Goal: Contribute content: Contribute content

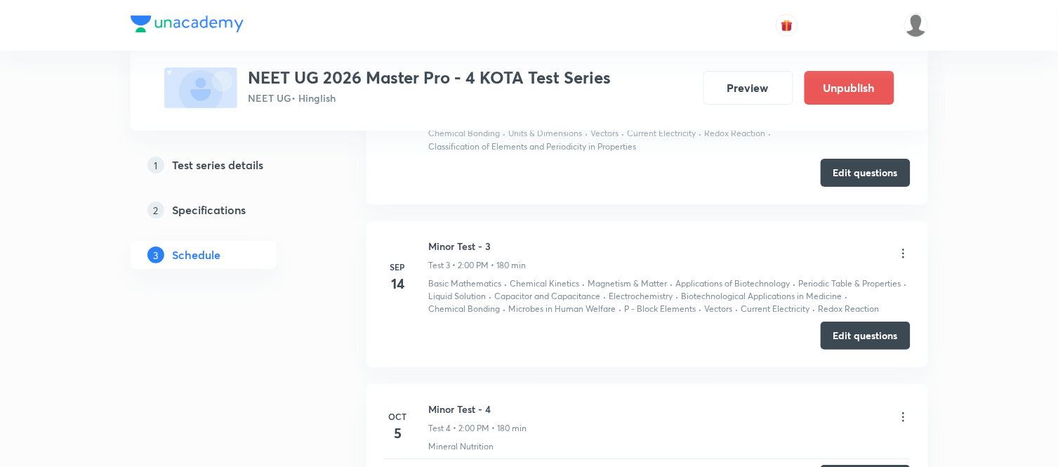
scroll to position [1457, 0]
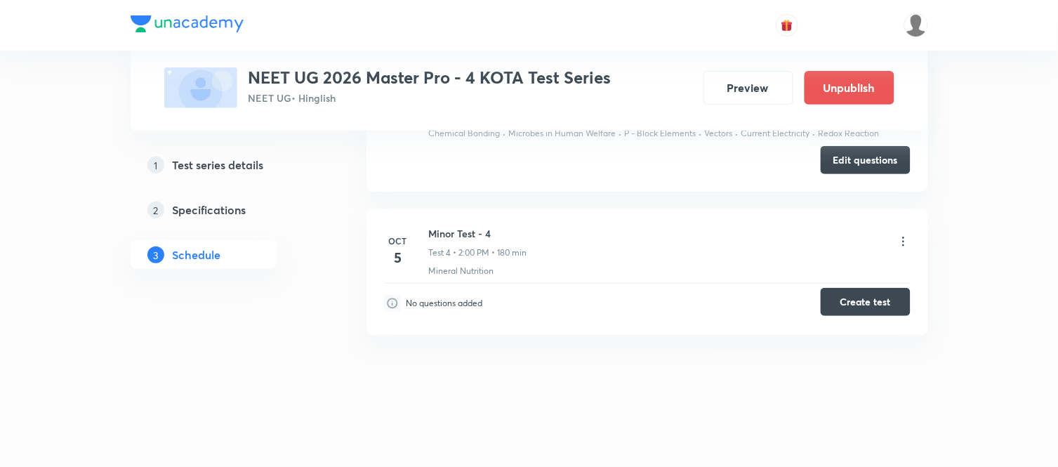
click at [866, 305] on button "Create test" at bounding box center [866, 302] width 90 height 28
click at [879, 304] on button "Create test" at bounding box center [866, 302] width 90 height 28
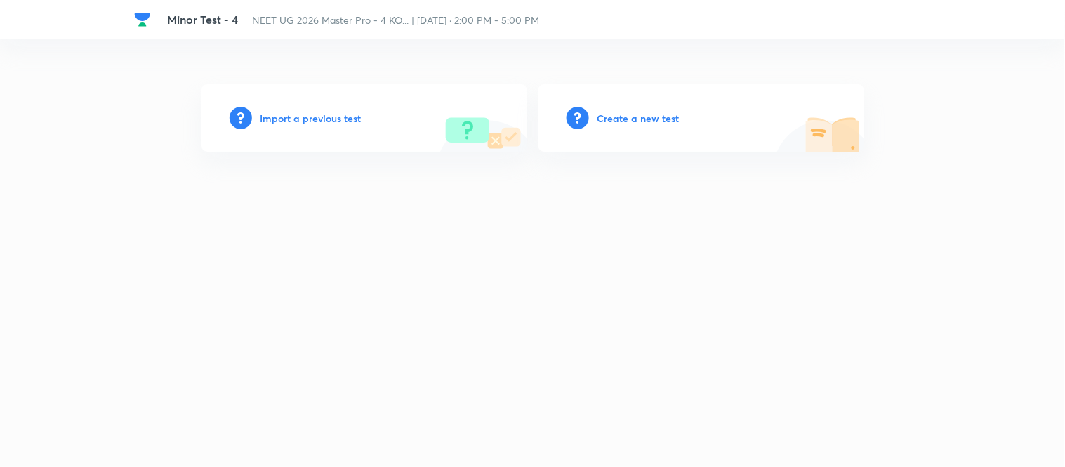
click at [288, 117] on h6 "Import a previous test" at bounding box center [311, 118] width 101 height 15
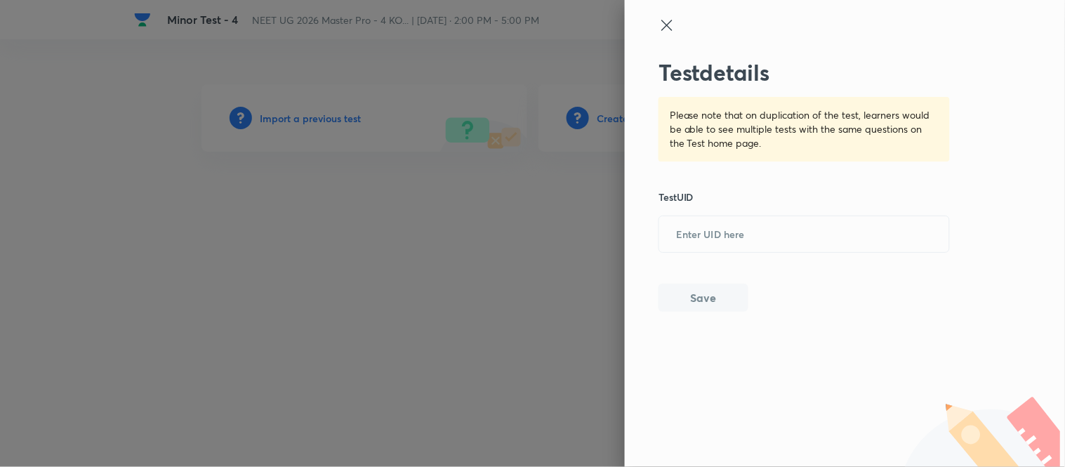
click at [671, 22] on icon at bounding box center [666, 25] width 11 height 11
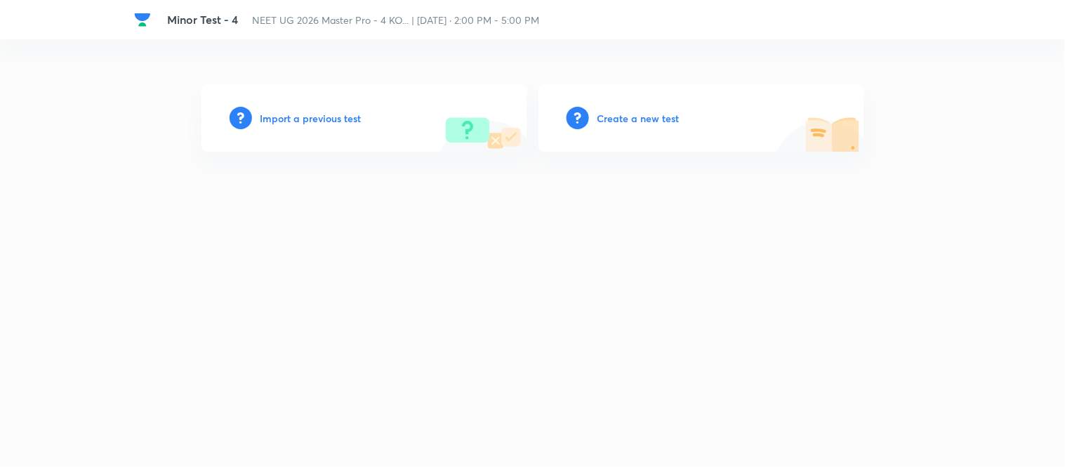
click at [619, 117] on h6 "Create a new test" at bounding box center [639, 118] width 82 height 15
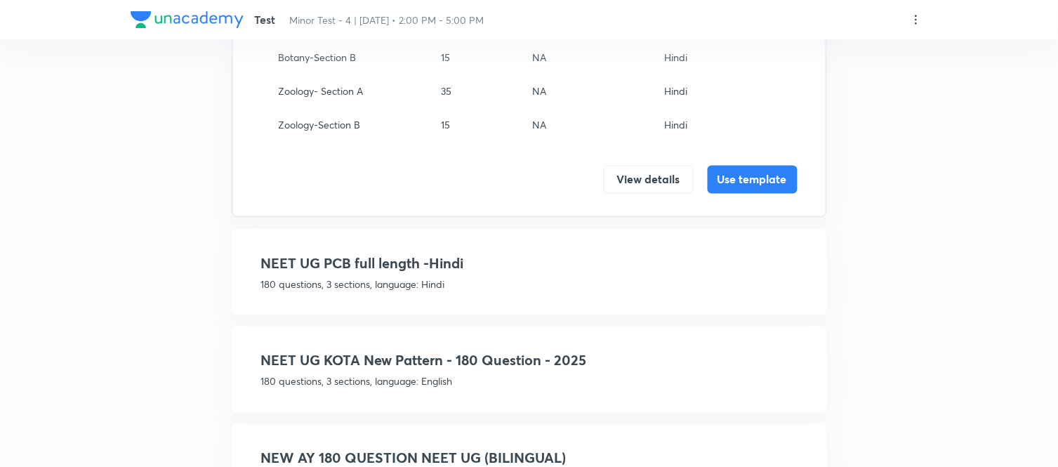
scroll to position [657, 0]
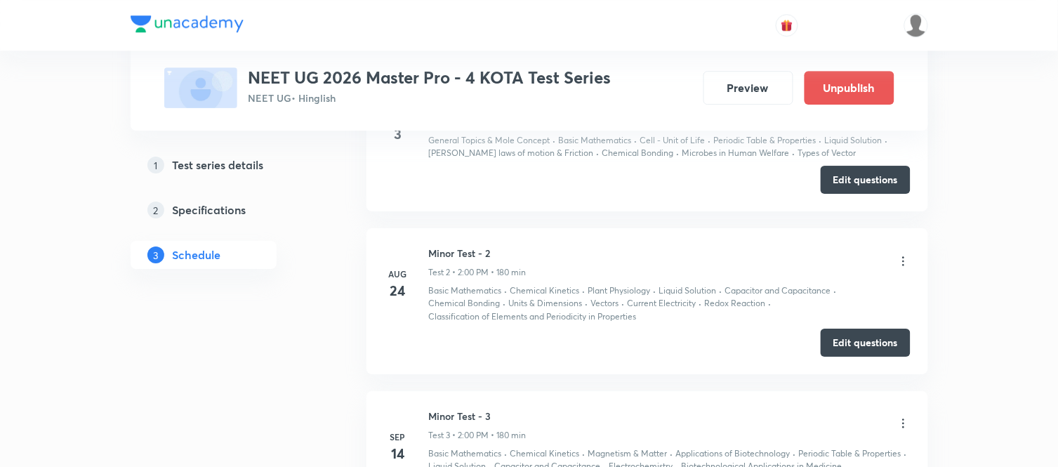
scroll to position [1457, 0]
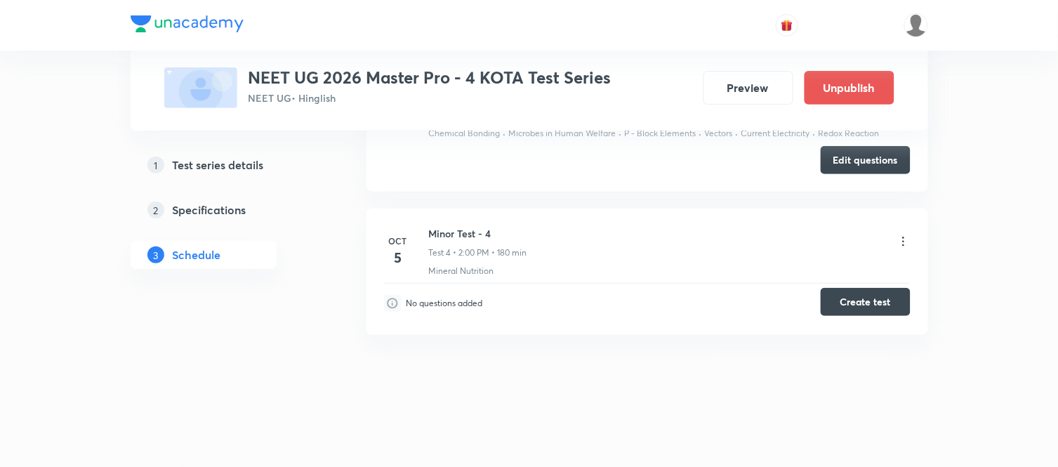
click at [862, 301] on button "Create test" at bounding box center [866, 302] width 90 height 28
click at [865, 309] on button "Create test" at bounding box center [866, 302] width 90 height 28
click at [868, 308] on button "Create test" at bounding box center [866, 302] width 90 height 28
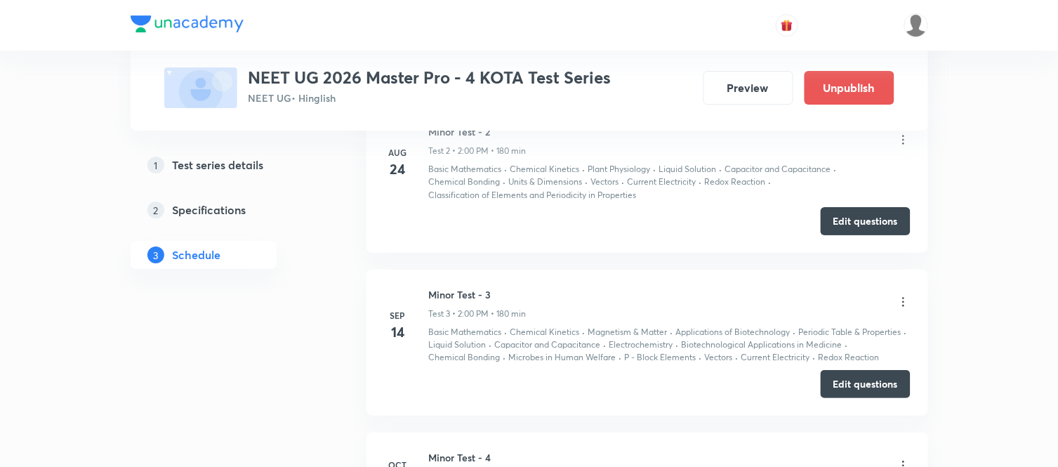
scroll to position [1457, 0]
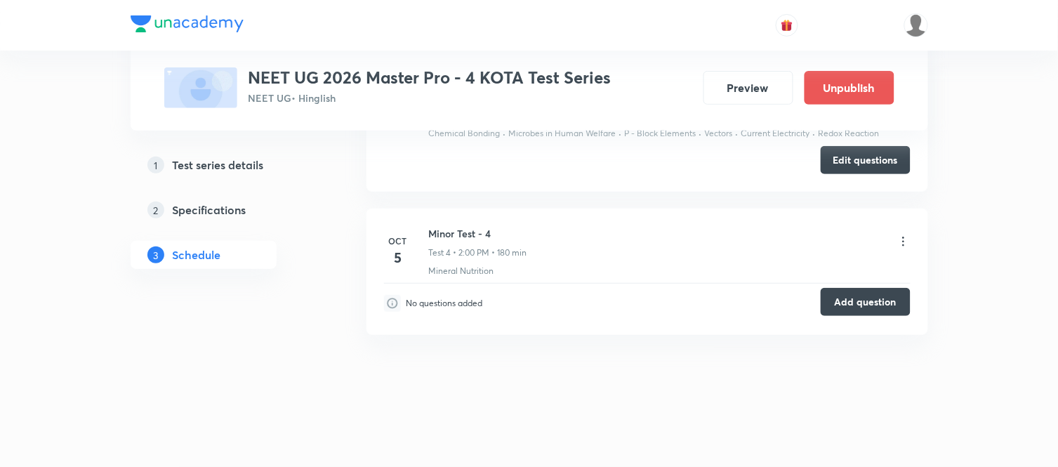
click at [878, 299] on button "Add question" at bounding box center [866, 302] width 90 height 28
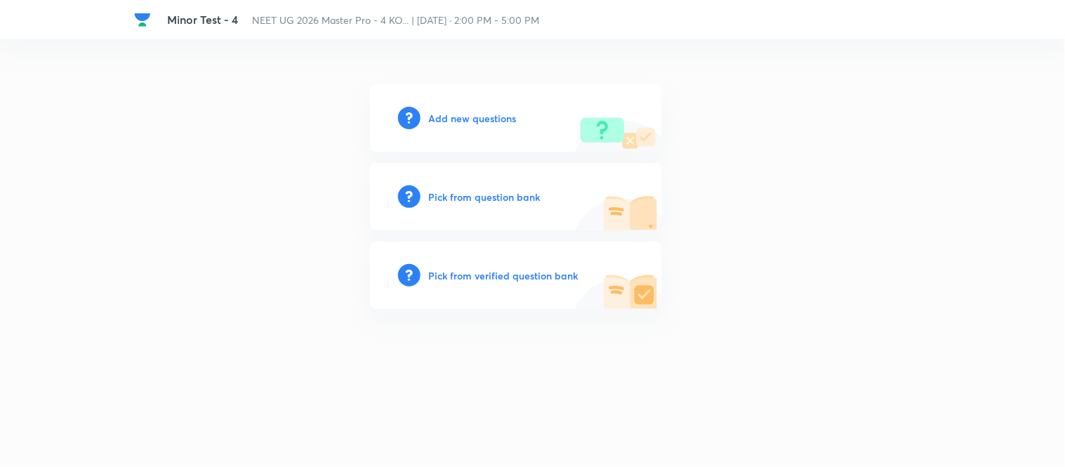
click at [477, 114] on h6 "Add new questions" at bounding box center [473, 118] width 88 height 15
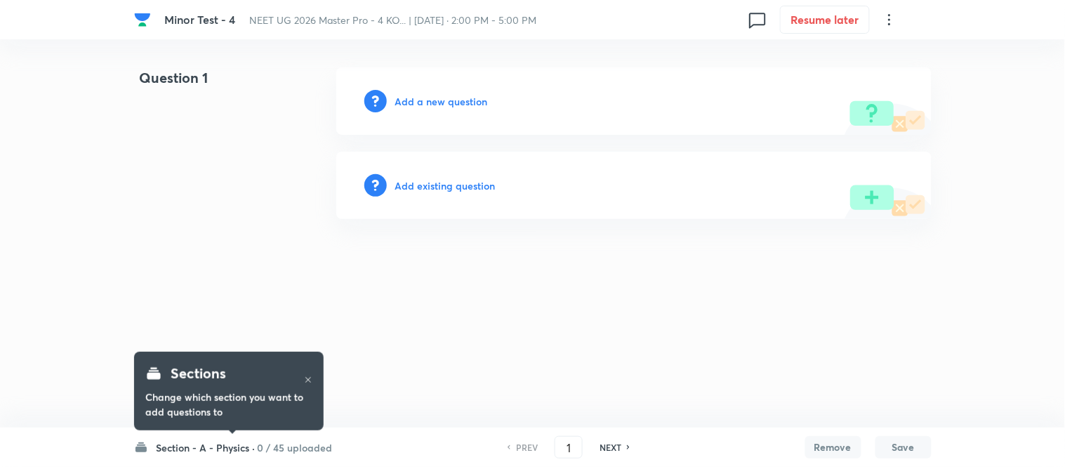
click at [195, 452] on h6 "Section - A - Physics ·" at bounding box center [206, 447] width 99 height 15
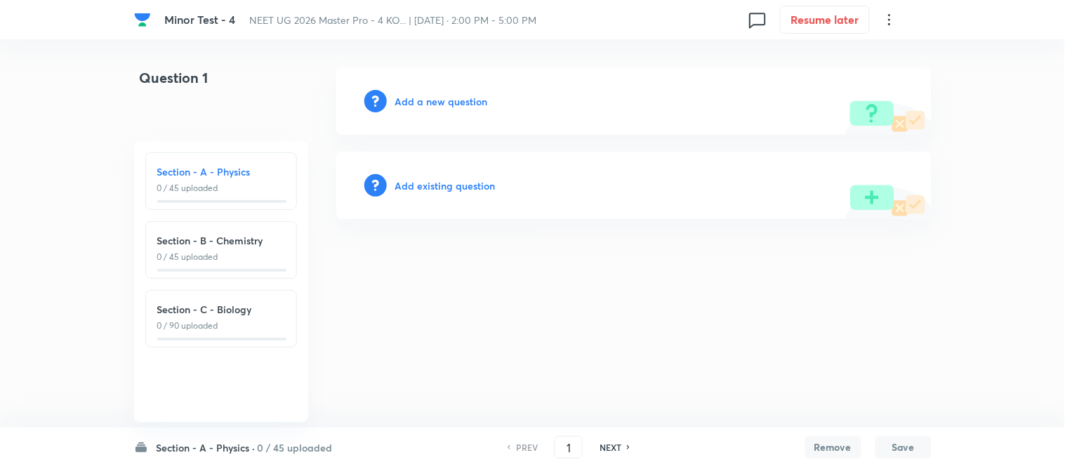
click at [216, 244] on h6 "Section - B - Chemistry" at bounding box center [221, 240] width 128 height 15
type input "46"
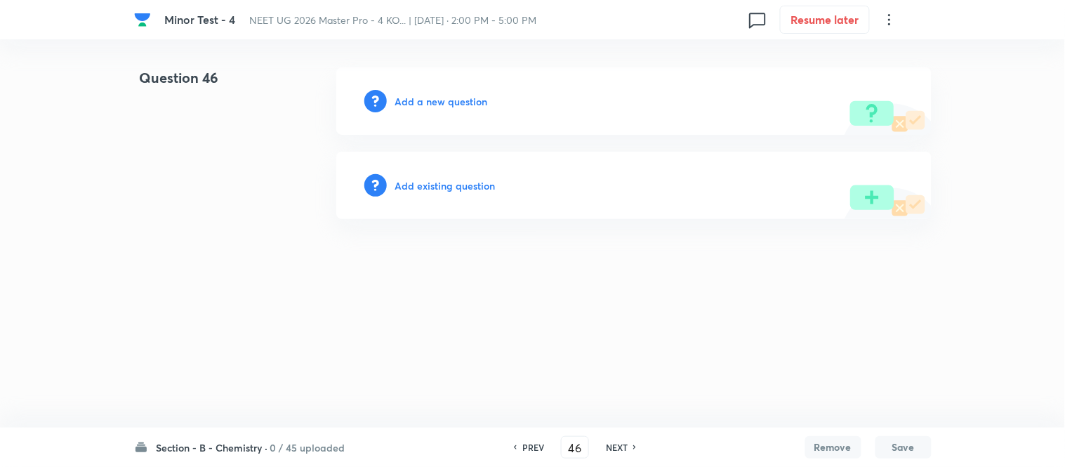
click at [423, 102] on h6 "Add a new question" at bounding box center [441, 101] width 93 height 15
click at [423, 102] on h6 "Choose a question type" at bounding box center [449, 101] width 108 height 15
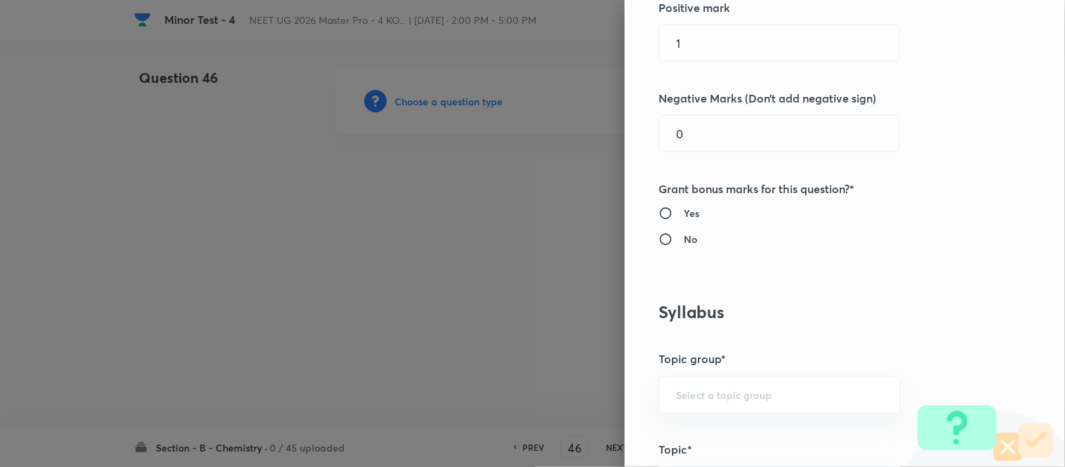
scroll to position [403, 0]
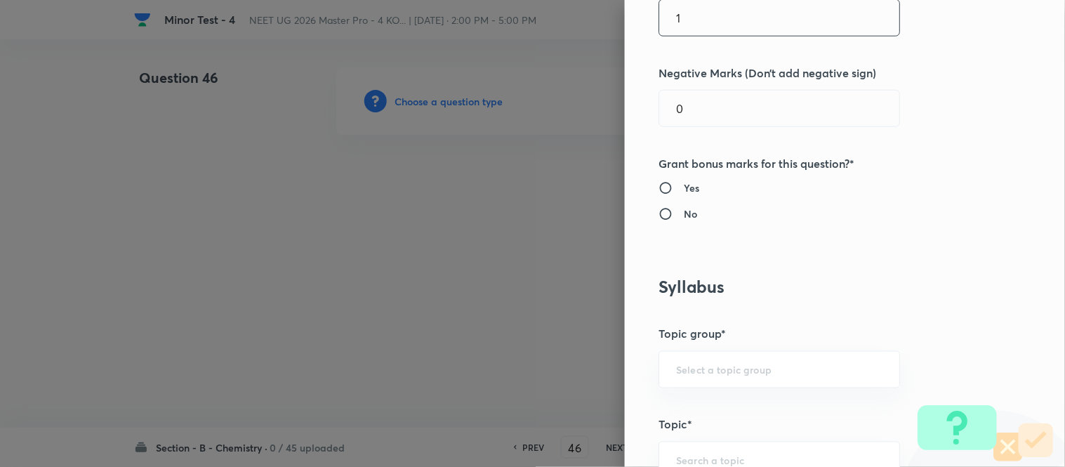
drag, startPoint x: 680, startPoint y: 18, endPoint x: 657, endPoint y: 37, distance: 29.0
click at [659, 37] on div "1 ​" at bounding box center [780, 17] width 242 height 37
type input "4"
drag, startPoint x: 681, startPoint y: 109, endPoint x: 642, endPoint y: 121, distance: 41.1
click at [645, 120] on div "Question settings Question type* Single choice correct Number of options* 2 3 4…" at bounding box center [845, 233] width 440 height 467
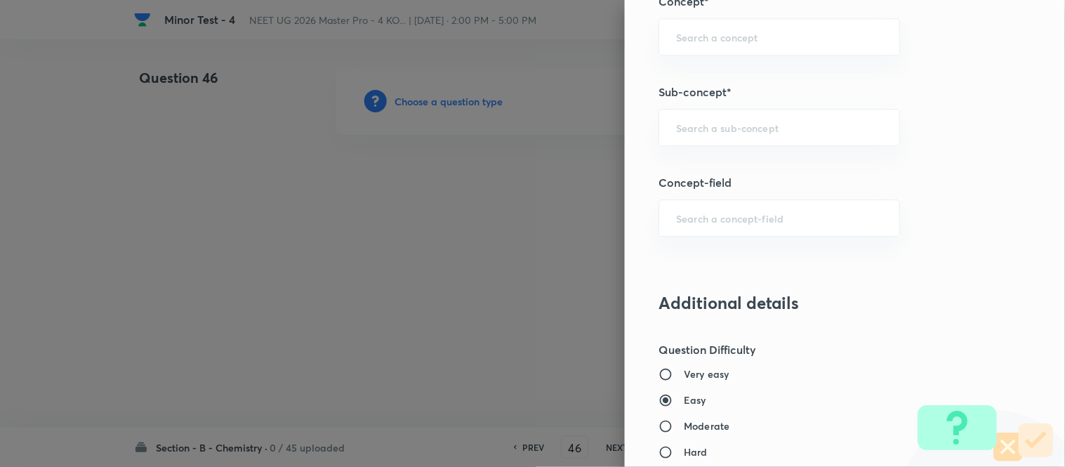
scroll to position [839, 0]
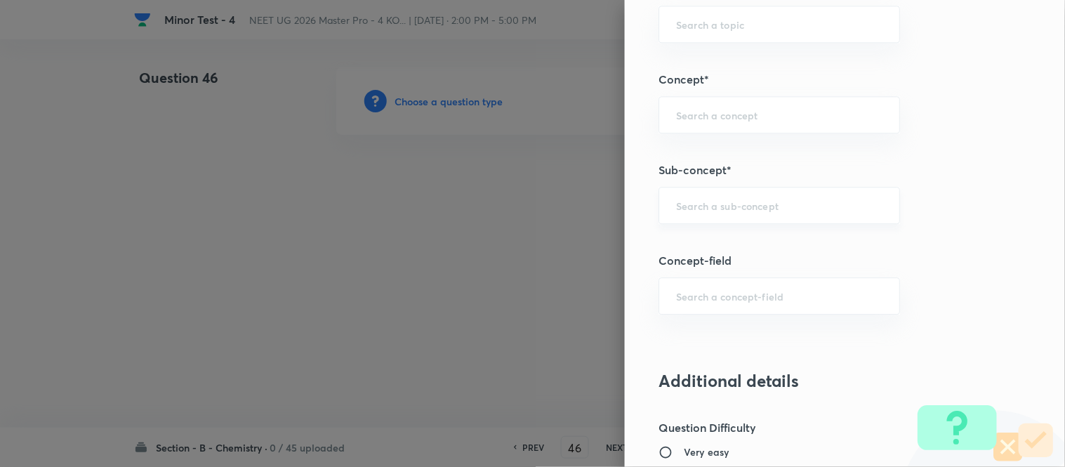
type input "1"
click at [750, 205] on input "text" at bounding box center [779, 205] width 206 height 13
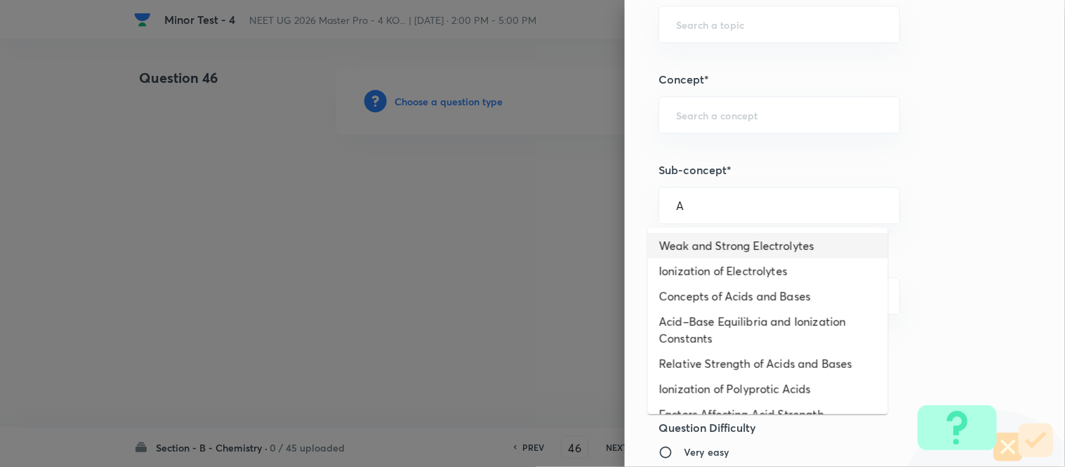
click at [735, 242] on li "Weak and Strong Electrolytes" at bounding box center [768, 245] width 240 height 25
type input "Weak and Strong Electrolytes"
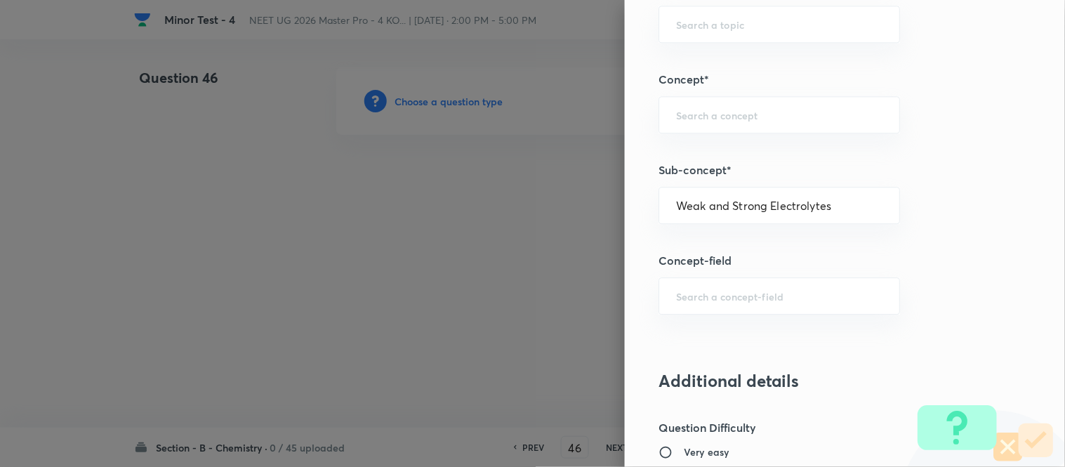
type input "Chemistry"
type input "Physical Chemistry"
type input "Ionic Equilibrium"
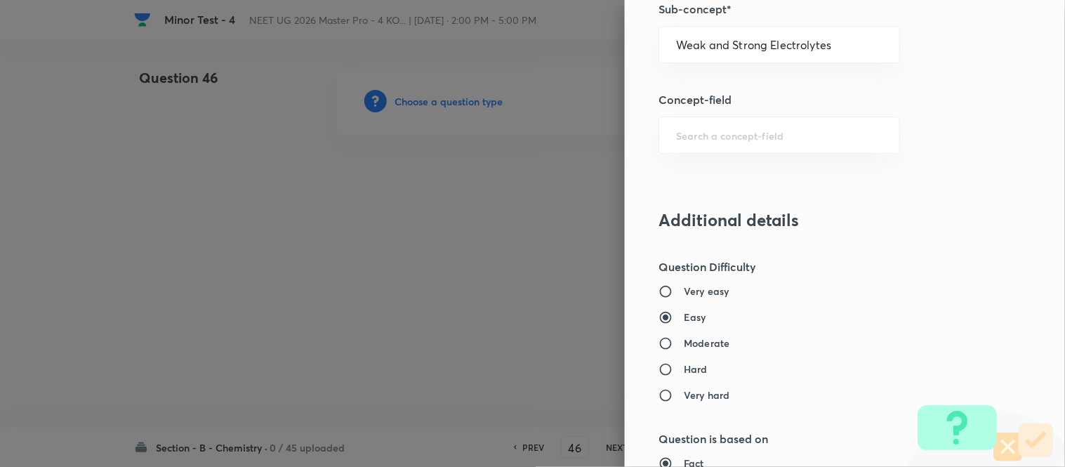
scroll to position [1161, 0]
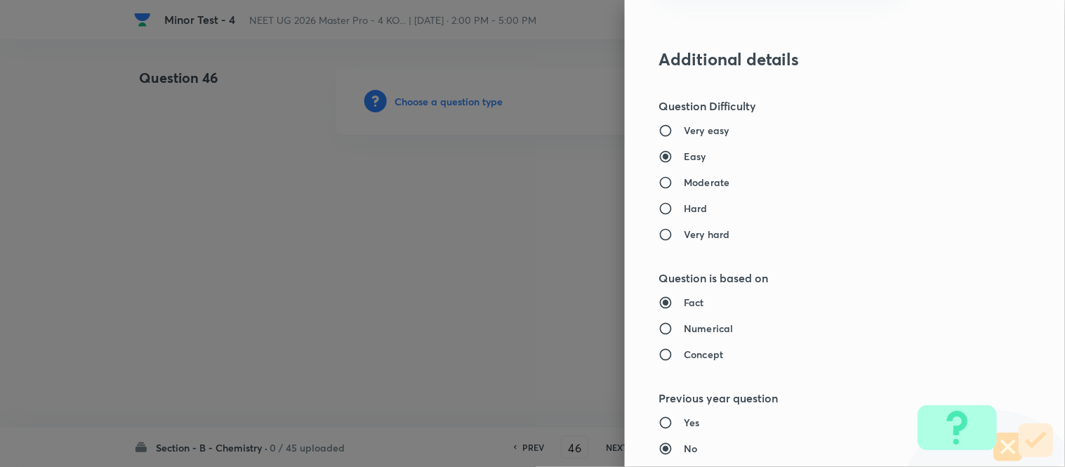
click at [731, 186] on label "Moderate" at bounding box center [816, 182] width 315 height 15
click at [684, 186] on input "Moderate" at bounding box center [671, 183] width 25 height 14
radio input "true"
radio input "false"
click at [700, 328] on h6 "Numerical" at bounding box center [708, 328] width 49 height 15
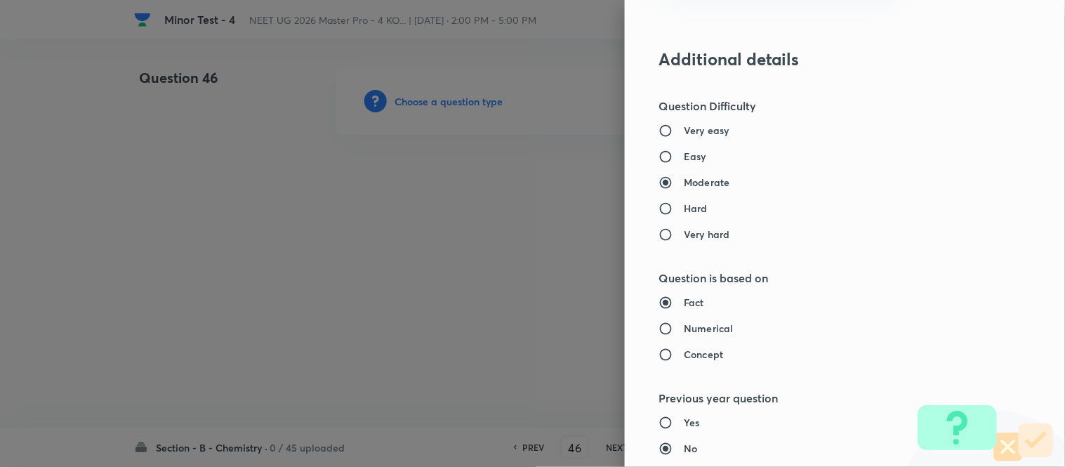
click at [684, 328] on input "Numerical" at bounding box center [671, 329] width 25 height 14
radio input "true"
radio input "false"
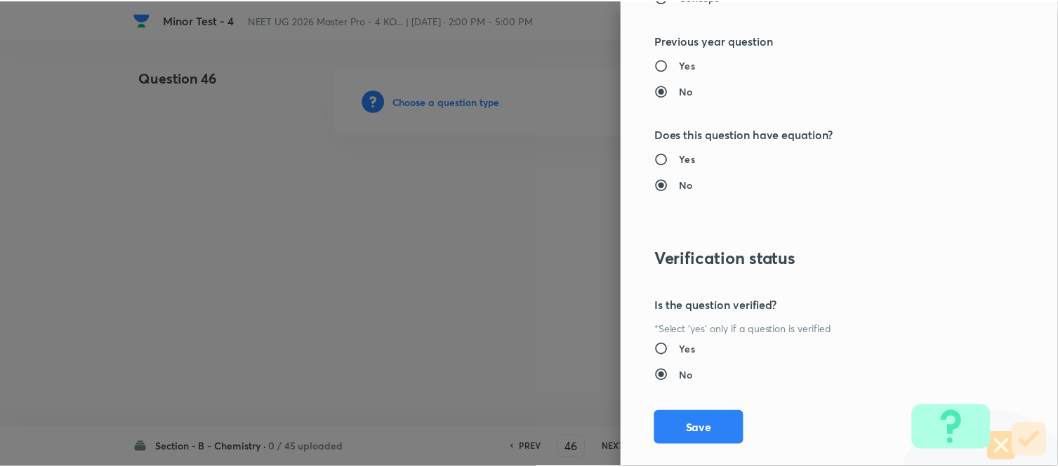
scroll to position [1541, 0]
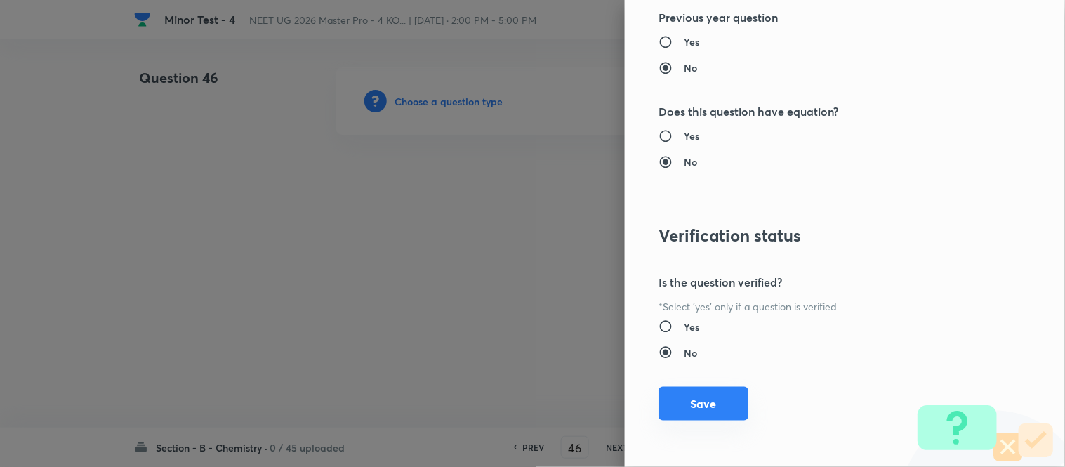
click at [684, 402] on button "Save" at bounding box center [704, 404] width 90 height 34
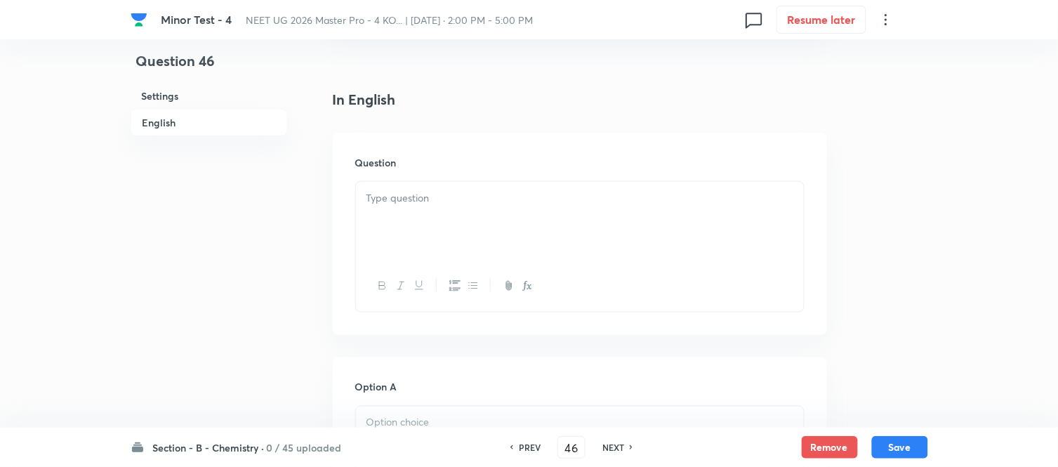
scroll to position [390, 0]
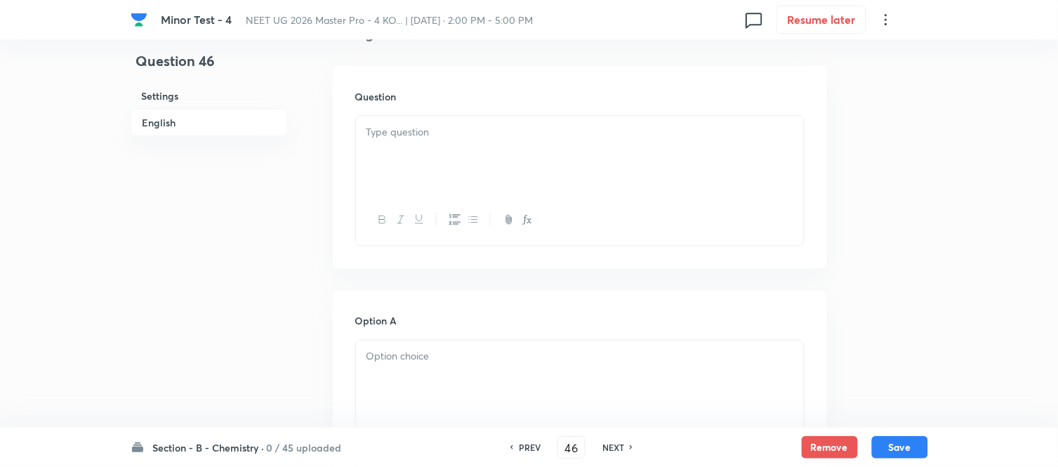
click at [543, 144] on div at bounding box center [580, 155] width 448 height 79
click at [422, 145] on div at bounding box center [580, 155] width 448 height 79
click at [510, 126] on p at bounding box center [580, 132] width 427 height 16
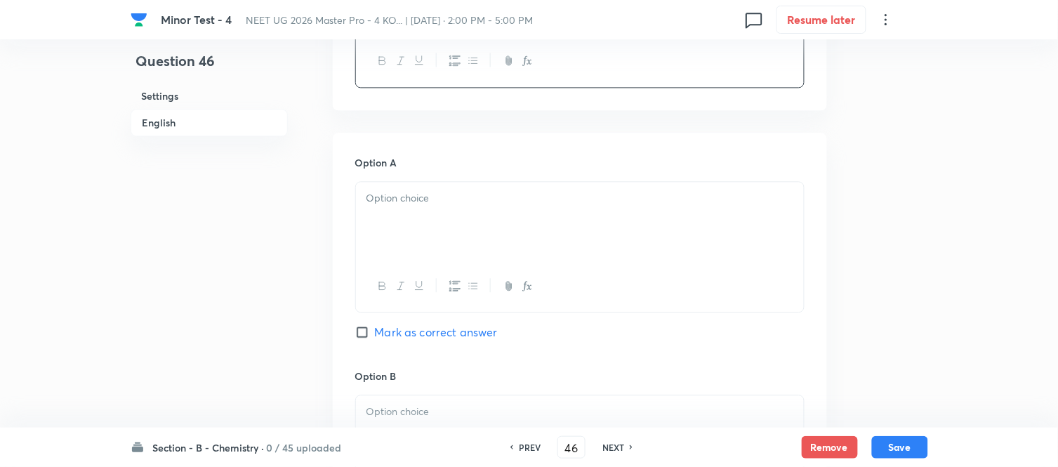
scroll to position [780, 0]
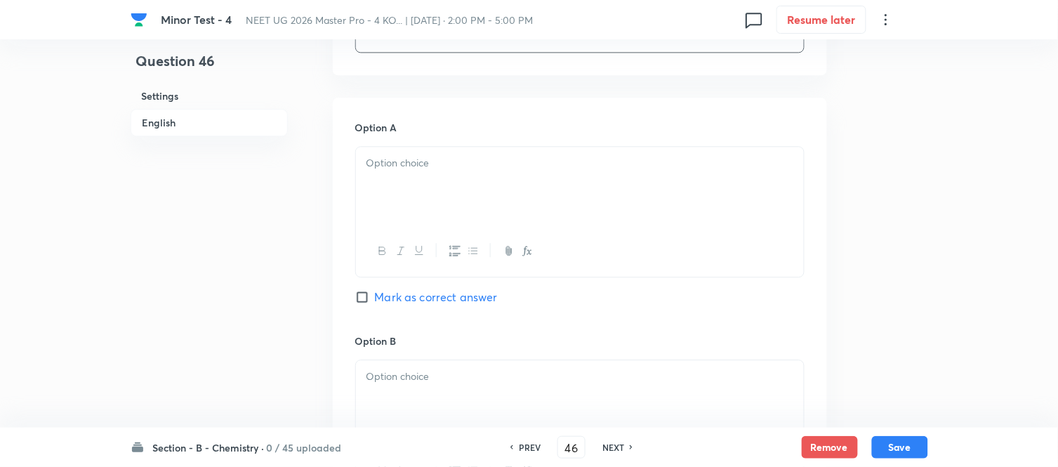
click at [509, 199] on div at bounding box center [580, 186] width 448 height 79
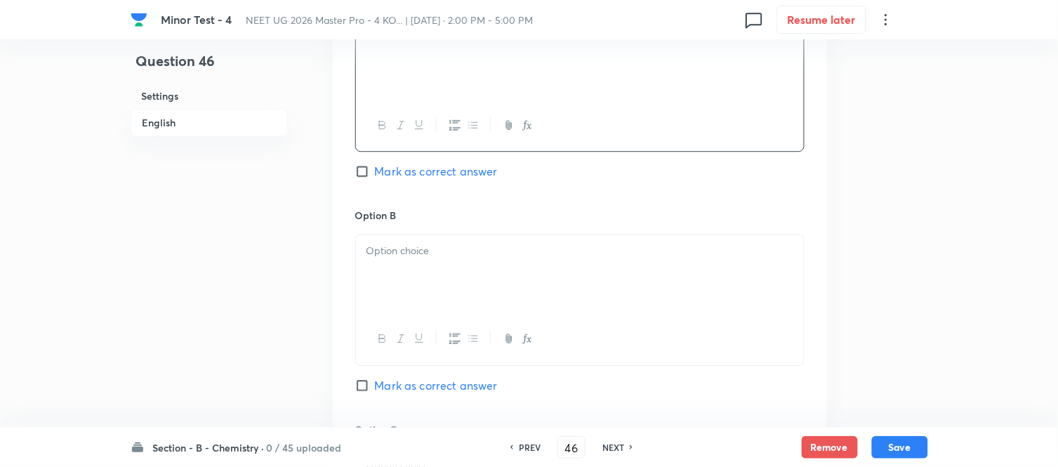
scroll to position [1014, 0]
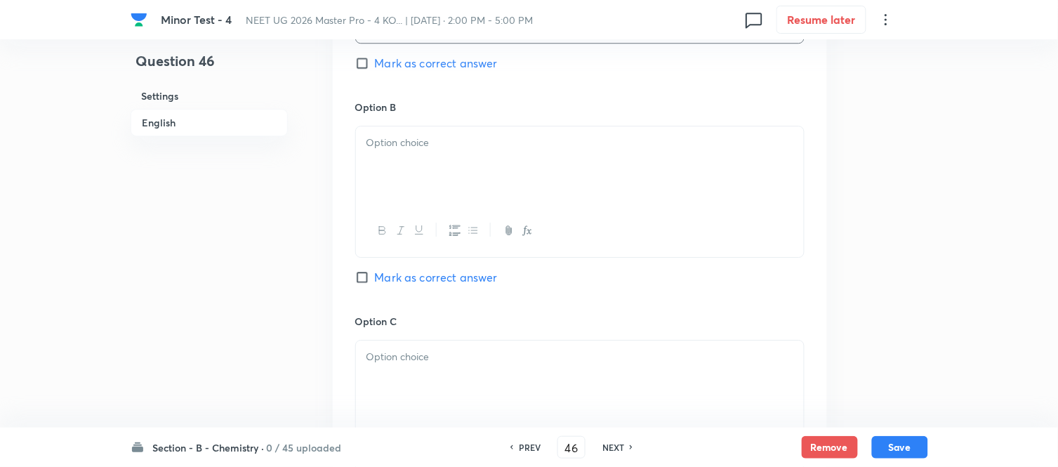
click at [489, 166] on div at bounding box center [580, 165] width 448 height 79
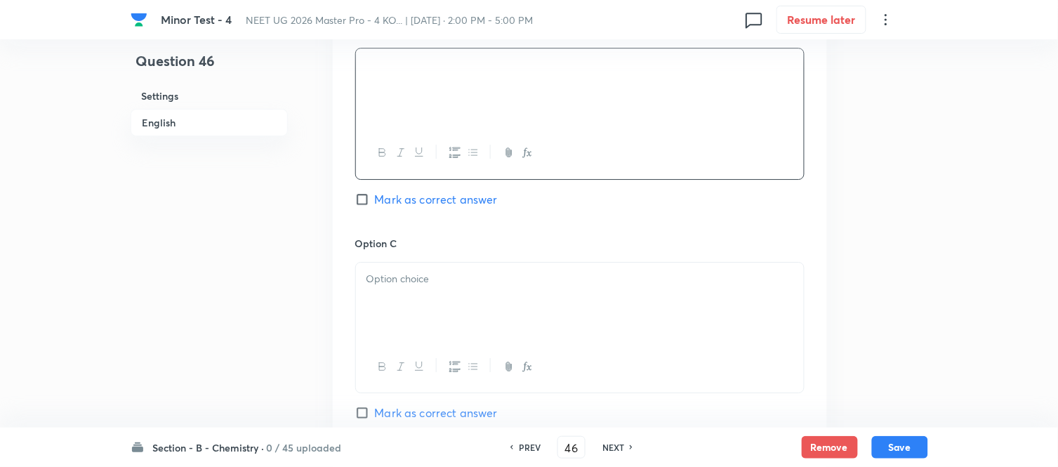
scroll to position [1170, 0]
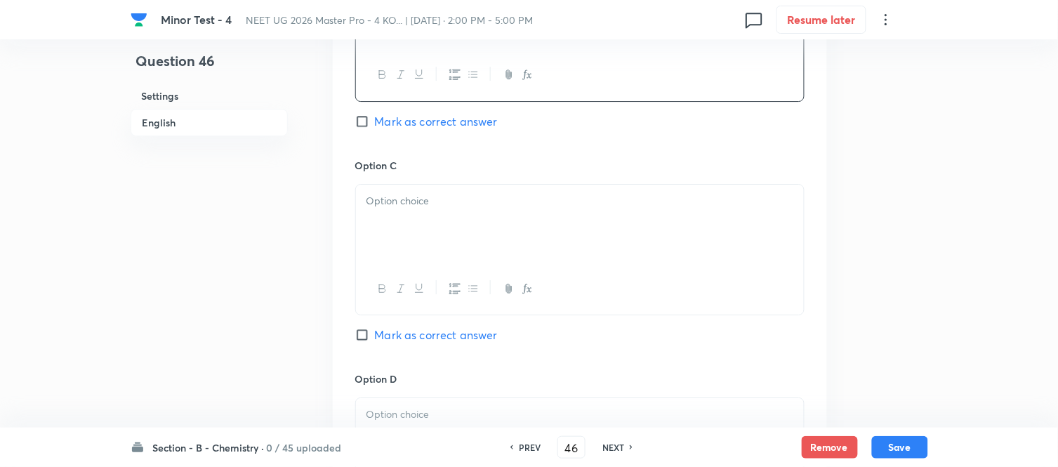
click at [494, 211] on div at bounding box center [580, 224] width 448 height 79
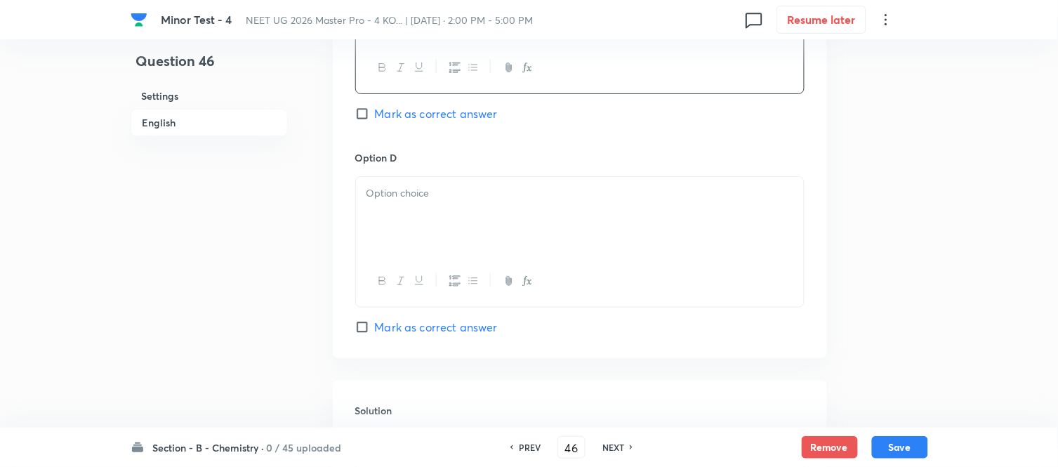
scroll to position [1404, 0]
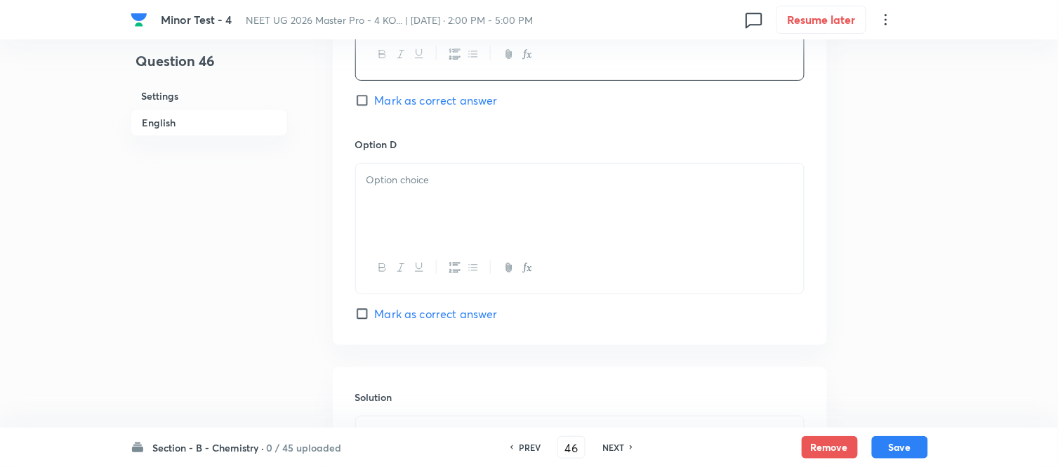
click at [508, 227] on div at bounding box center [580, 203] width 448 height 79
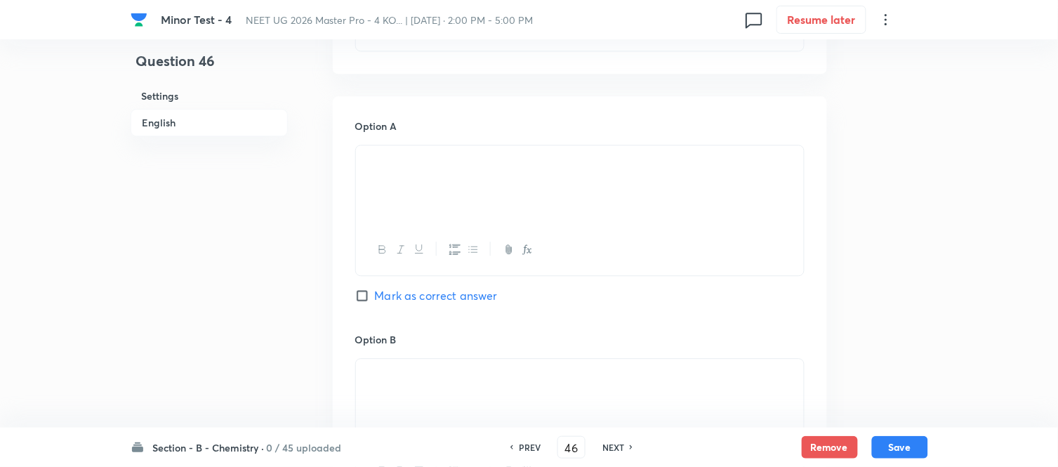
scroll to position [780, 0]
click at [570, 171] on p at bounding box center [580, 163] width 427 height 16
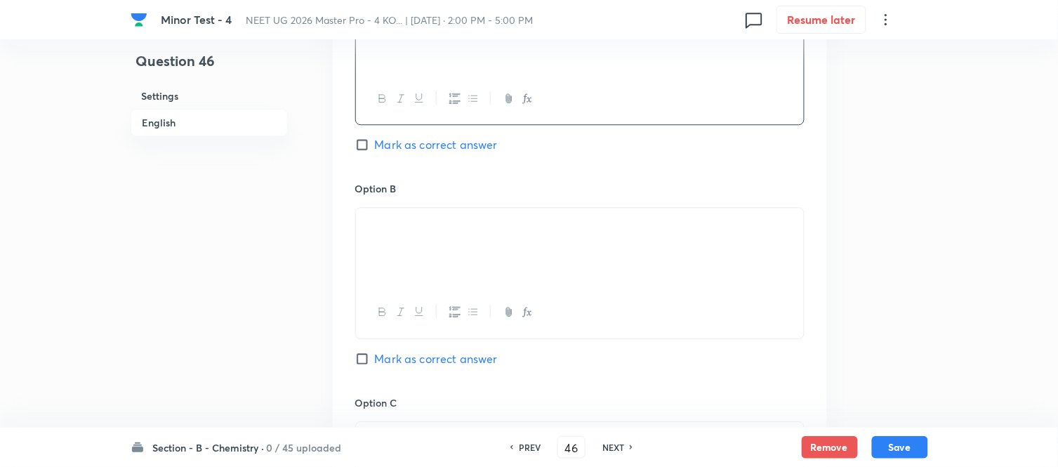
scroll to position [1092, 0]
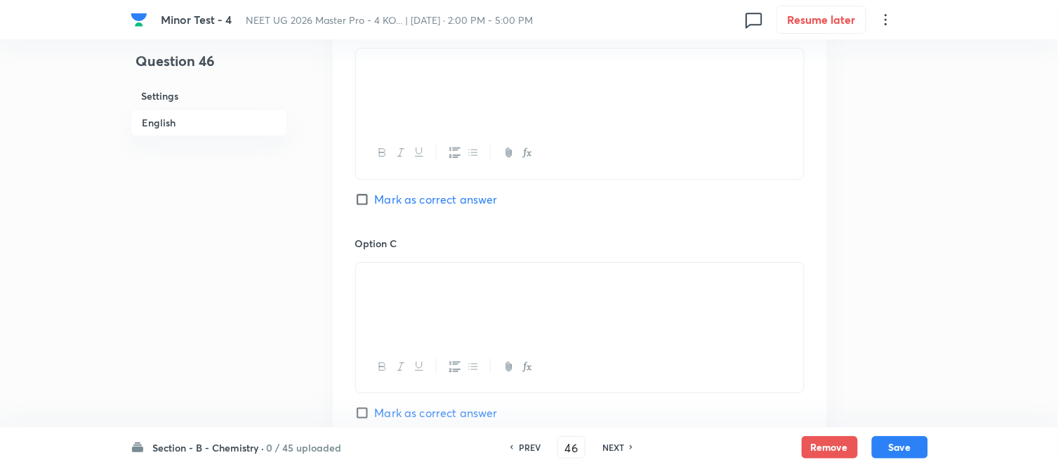
click at [367, 283] on img at bounding box center [367, 282] width 1 height 1
click at [564, 287] on p at bounding box center [580, 279] width 427 height 16
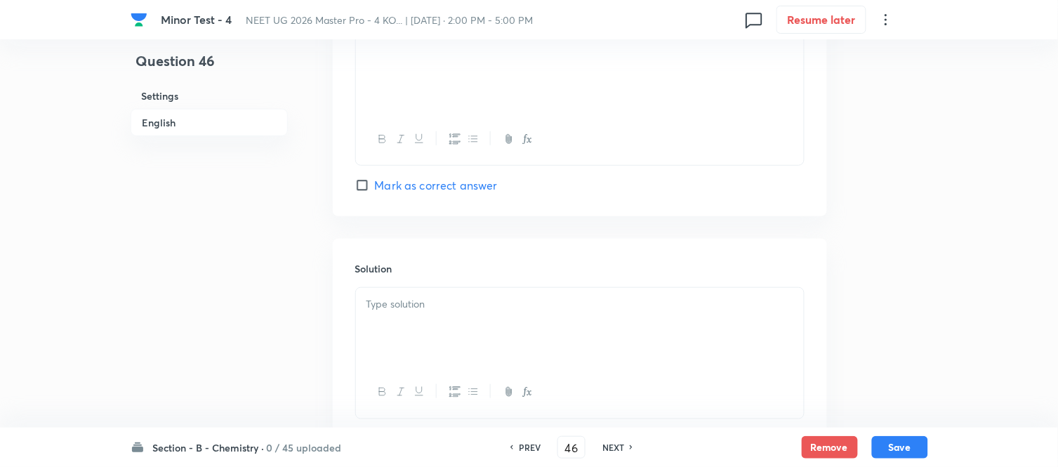
scroll to position [1560, 0]
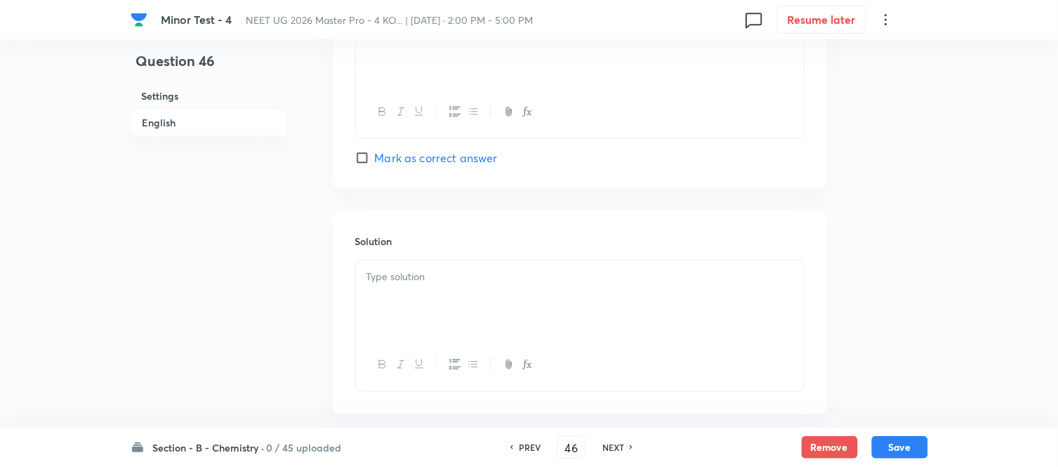
click at [551, 298] on div at bounding box center [580, 300] width 448 height 79
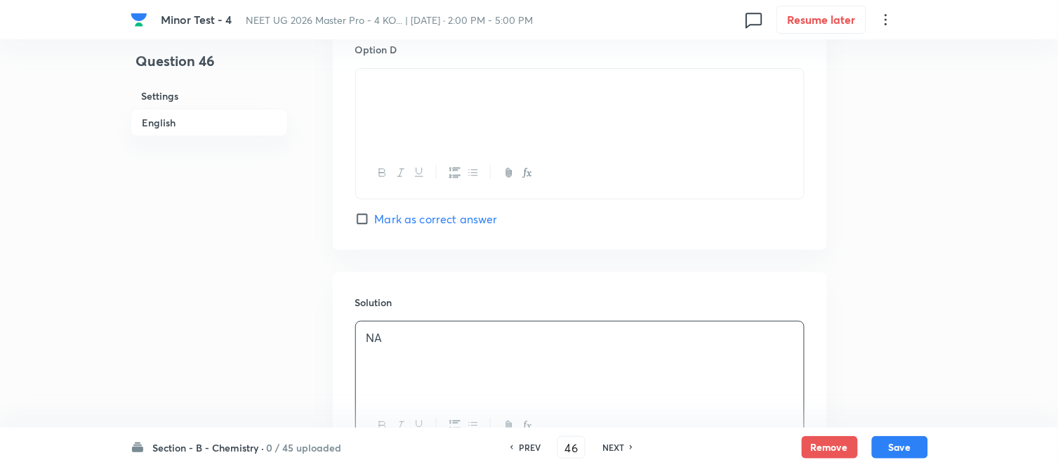
scroll to position [1404, 0]
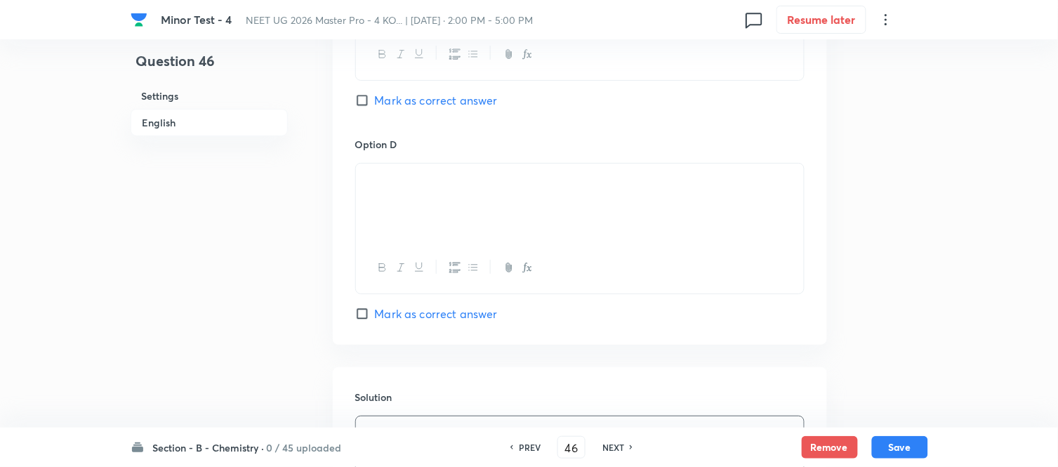
click at [362, 102] on input "Mark as correct answer" at bounding box center [365, 100] width 20 height 14
checkbox input "true"
click at [902, 447] on button "Save" at bounding box center [900, 446] width 56 height 22
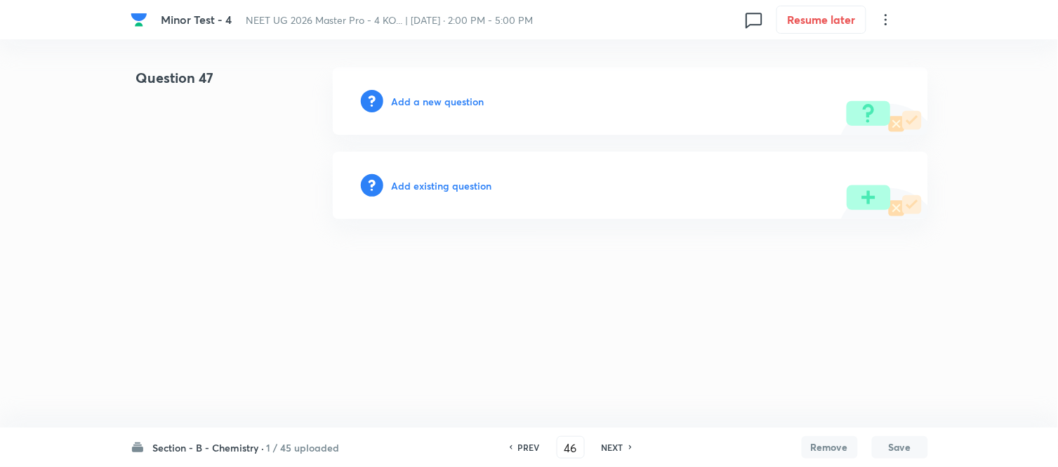
type input "47"
click at [416, 100] on h6 "Add a new question" at bounding box center [441, 101] width 93 height 15
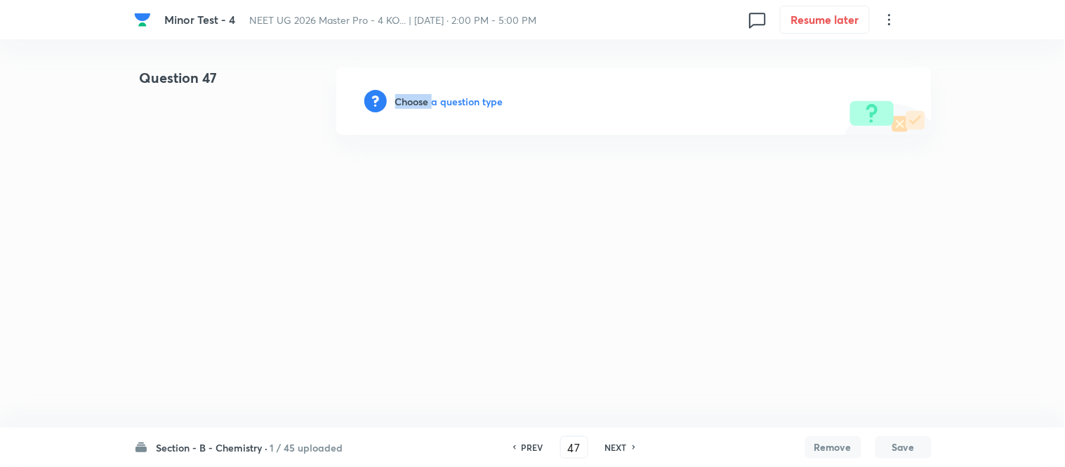
click at [416, 100] on h6 "Choose a question type" at bounding box center [449, 101] width 108 height 15
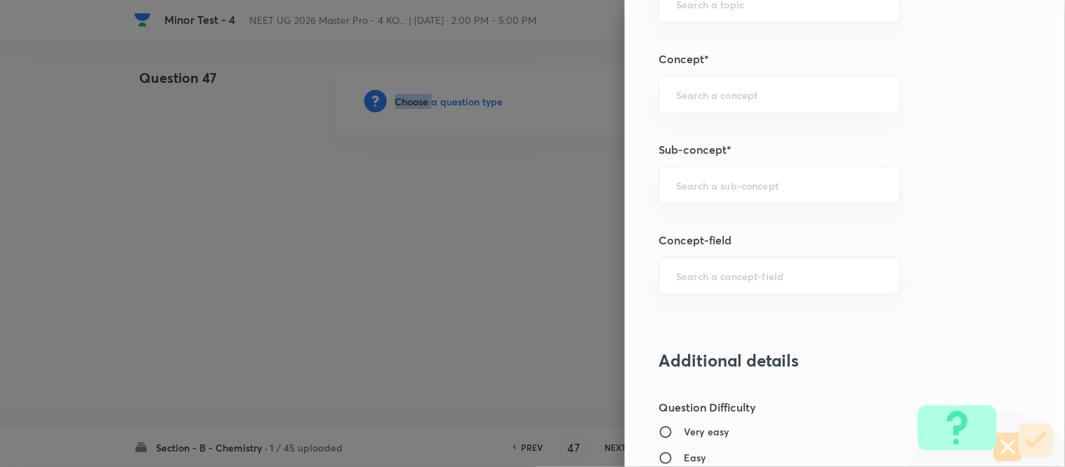
scroll to position [888, 0]
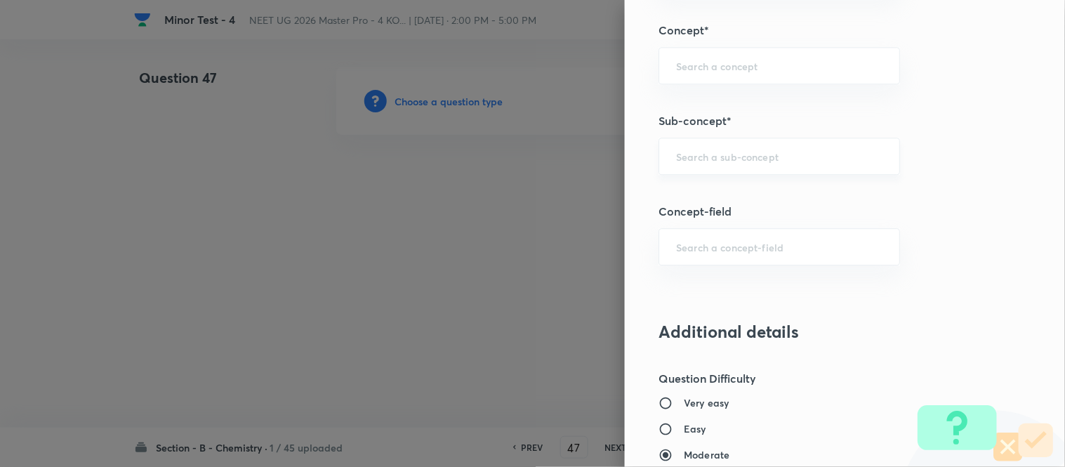
click at [745, 157] on input "text" at bounding box center [779, 156] width 206 height 13
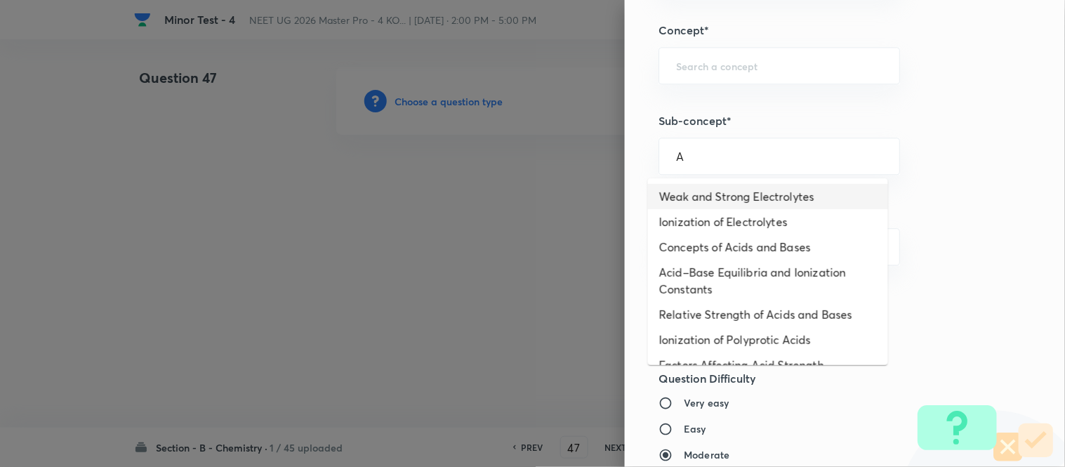
click at [720, 193] on li "Weak and Strong Electrolytes" at bounding box center [768, 196] width 240 height 25
type input "Weak and Strong Electrolytes"
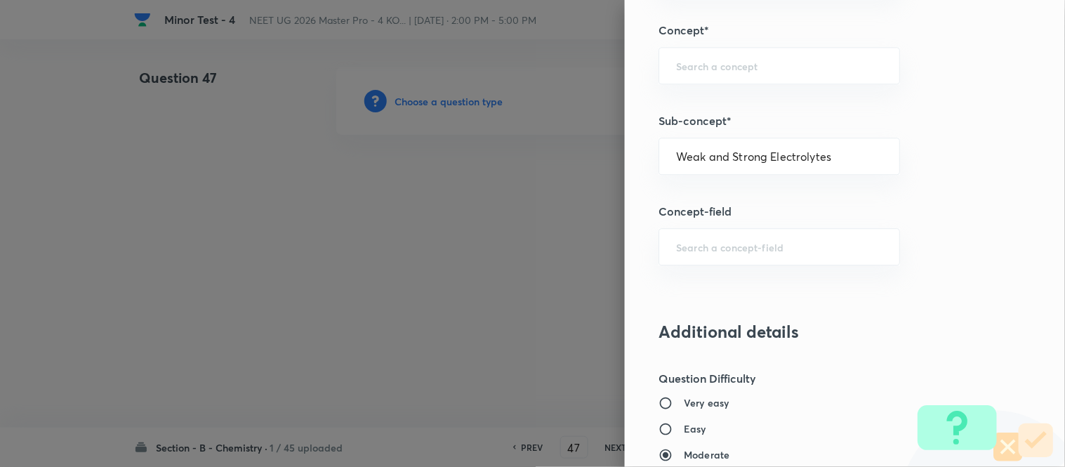
type input "Chemistry"
type input "Physical Chemistry"
type input "Ionic Equilibrium"
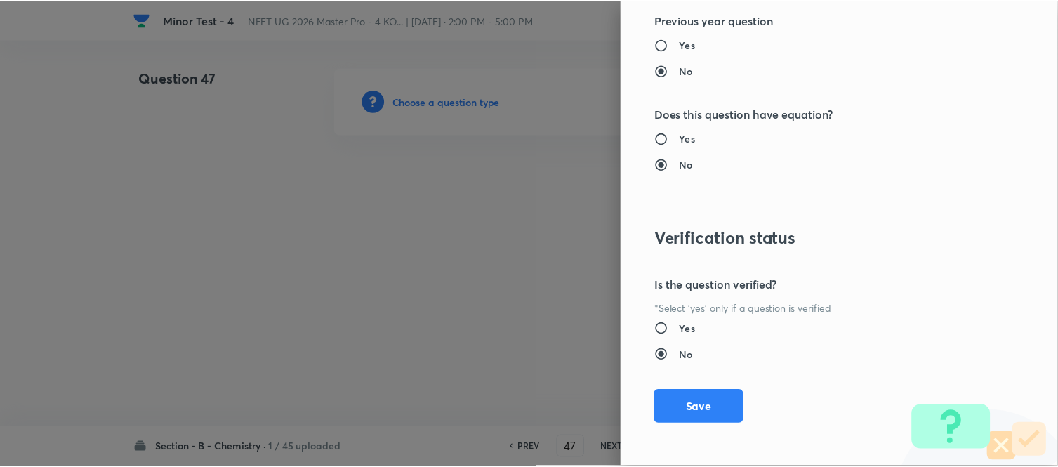
scroll to position [1541, 0]
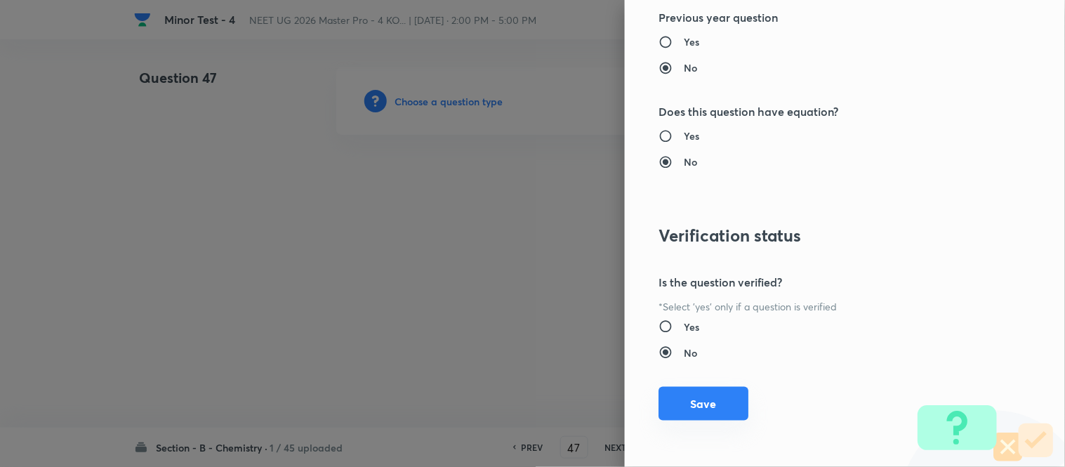
click at [691, 408] on button "Save" at bounding box center [704, 404] width 90 height 34
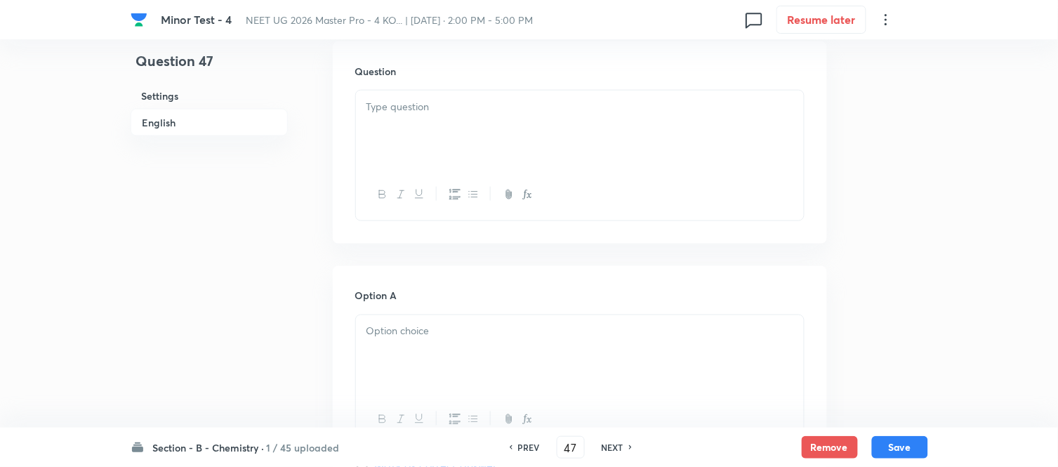
scroll to position [312, 0]
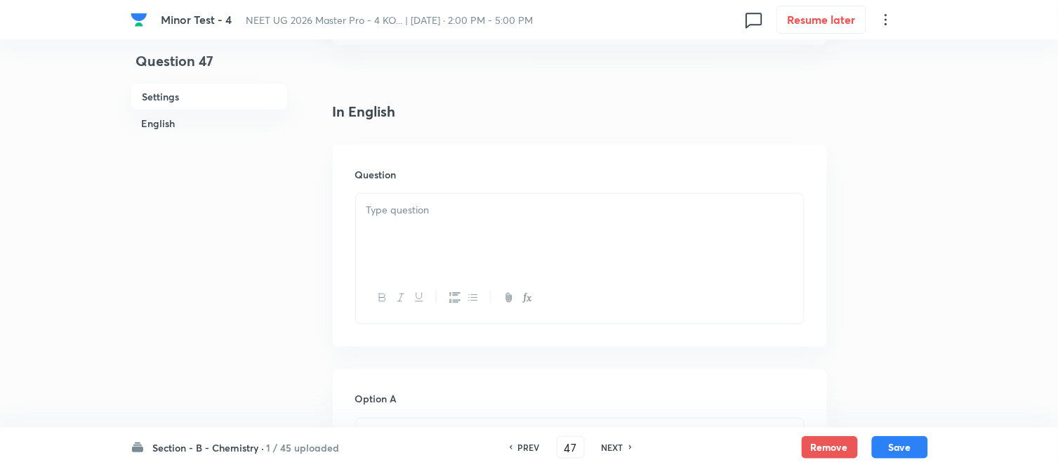
click at [520, 216] on p at bounding box center [580, 210] width 427 height 16
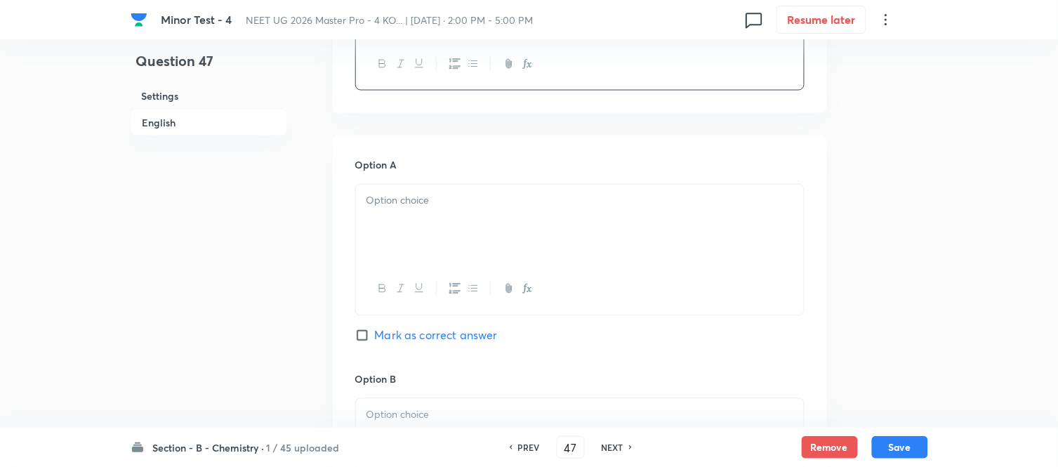
click at [479, 201] on p at bounding box center [580, 201] width 427 height 16
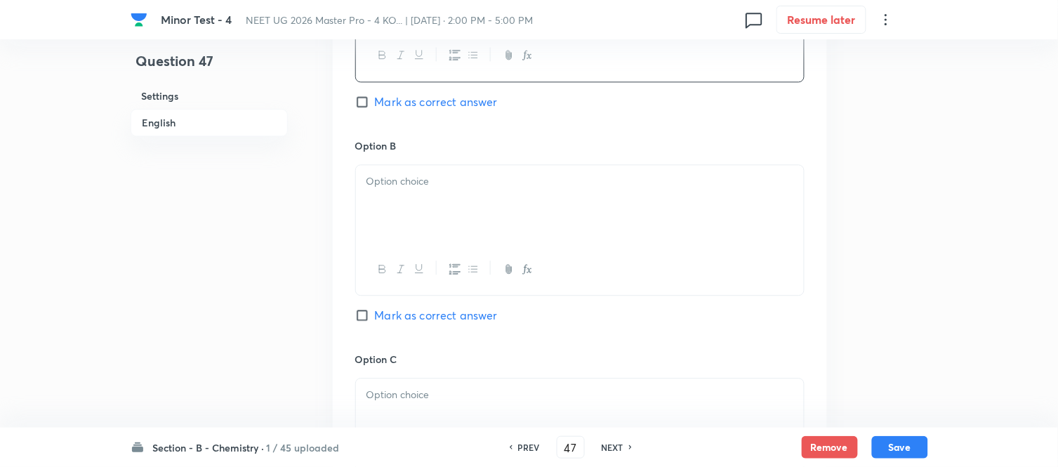
scroll to position [780, 0]
click at [440, 192] on div at bounding box center [580, 203] width 448 height 79
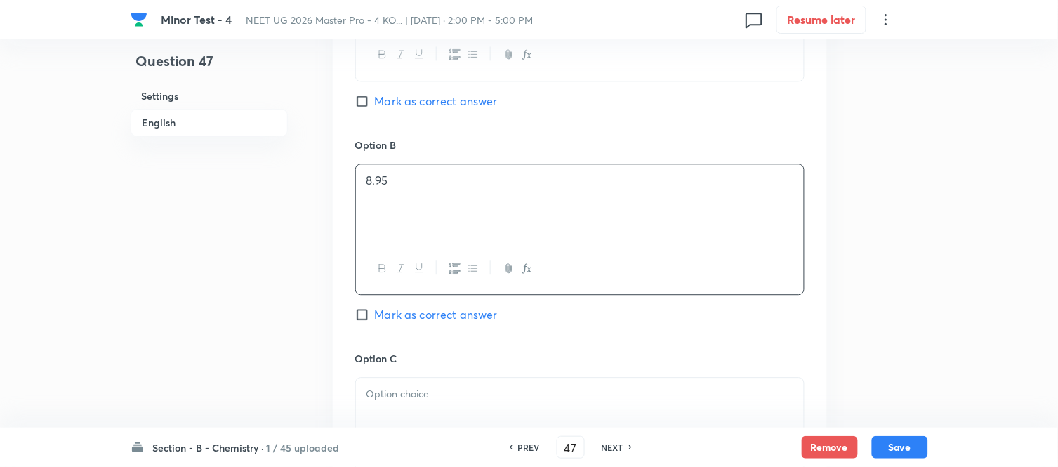
click at [378, 314] on span "Mark as correct answer" at bounding box center [436, 314] width 123 height 17
click at [375, 314] on input "Mark as correct answer" at bounding box center [365, 315] width 20 height 14
checkbox input "true"
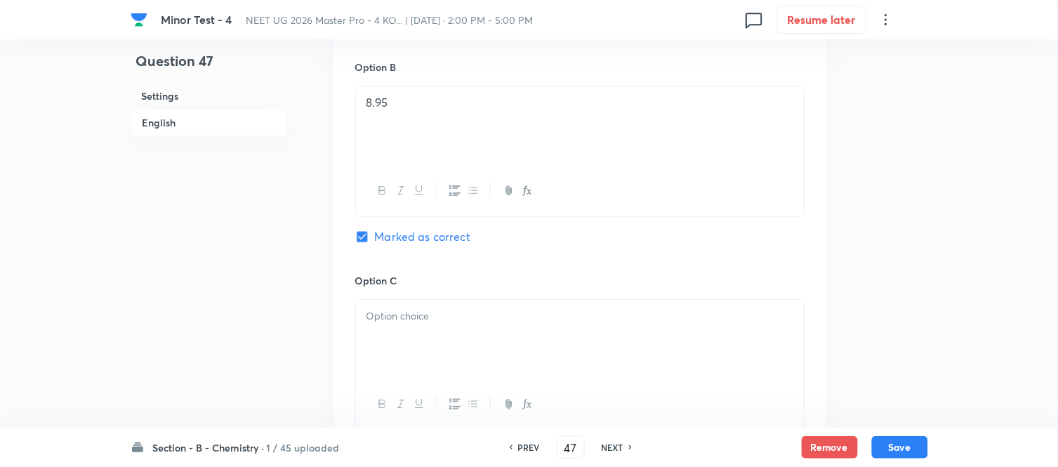
click at [430, 310] on p at bounding box center [580, 316] width 427 height 16
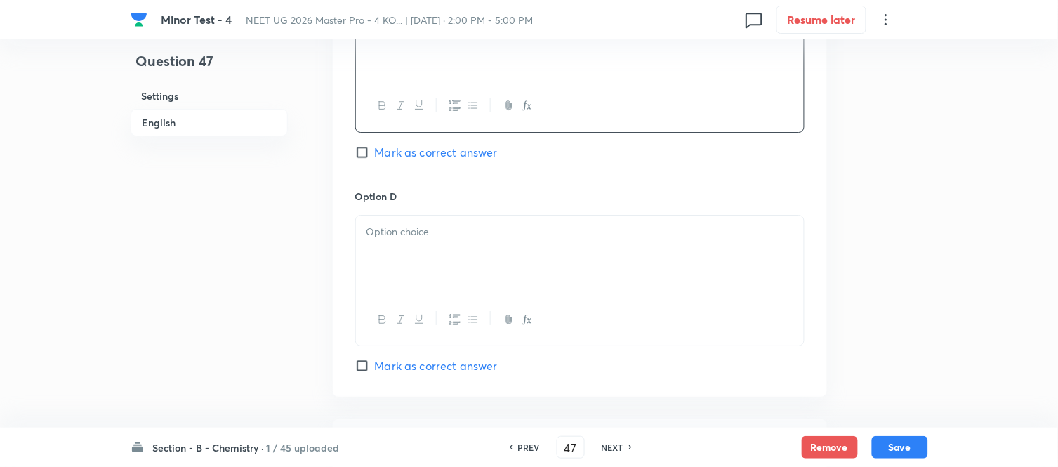
scroll to position [1170, 0]
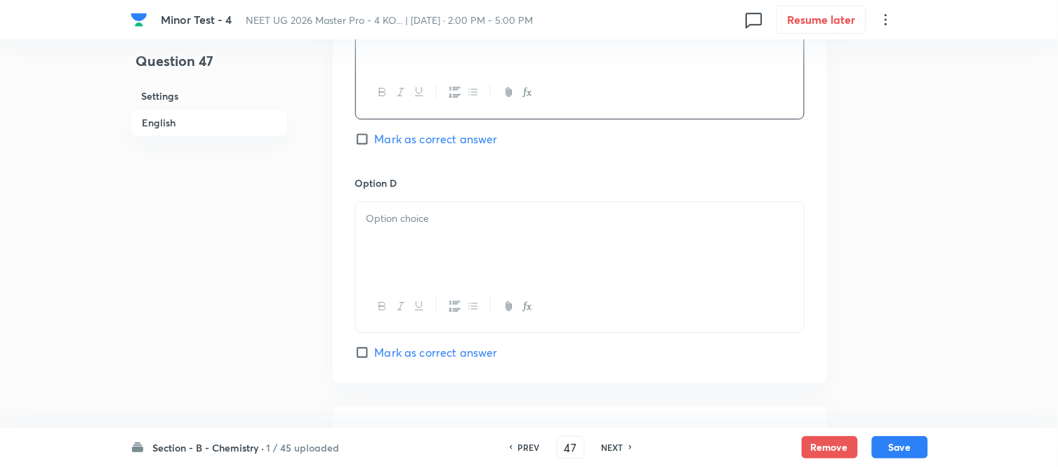
click at [437, 218] on p at bounding box center [580, 219] width 427 height 16
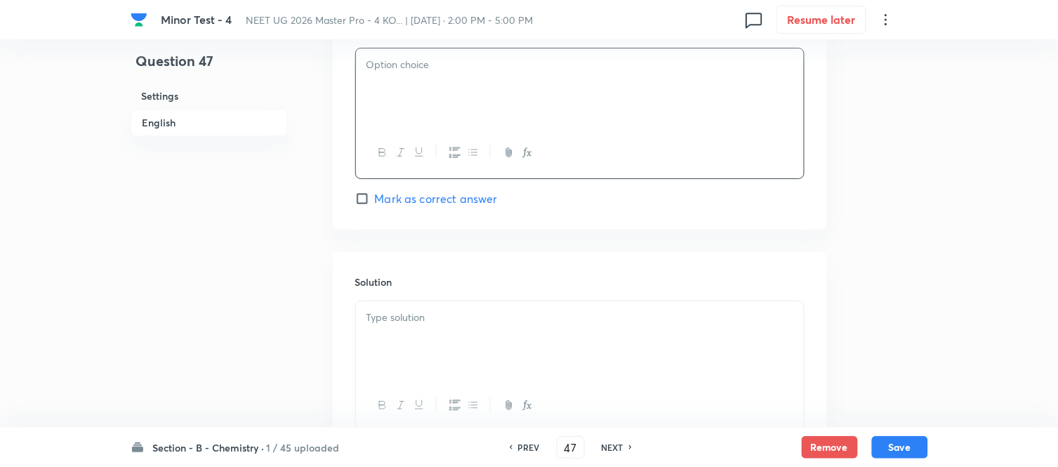
scroll to position [1326, 0]
click at [447, 308] on div at bounding box center [580, 338] width 448 height 79
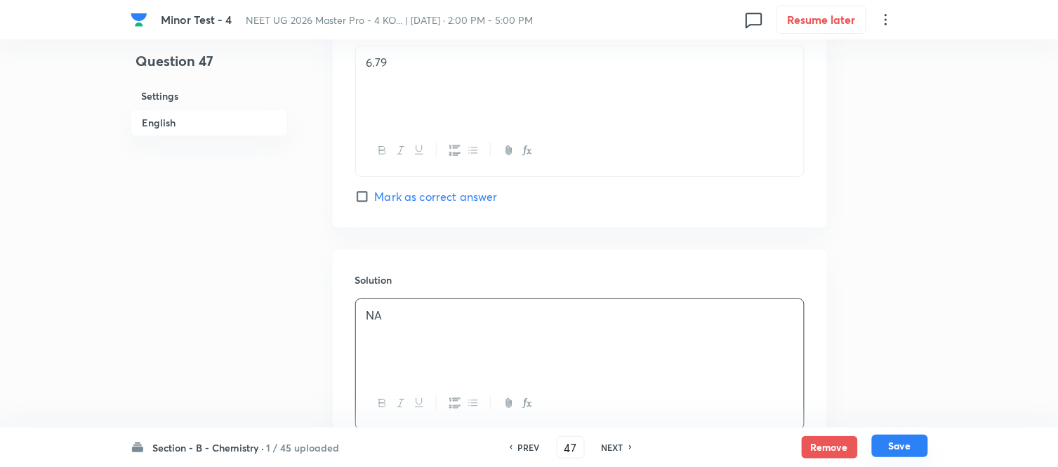
click at [906, 444] on button "Save" at bounding box center [900, 446] width 56 height 22
type input "48"
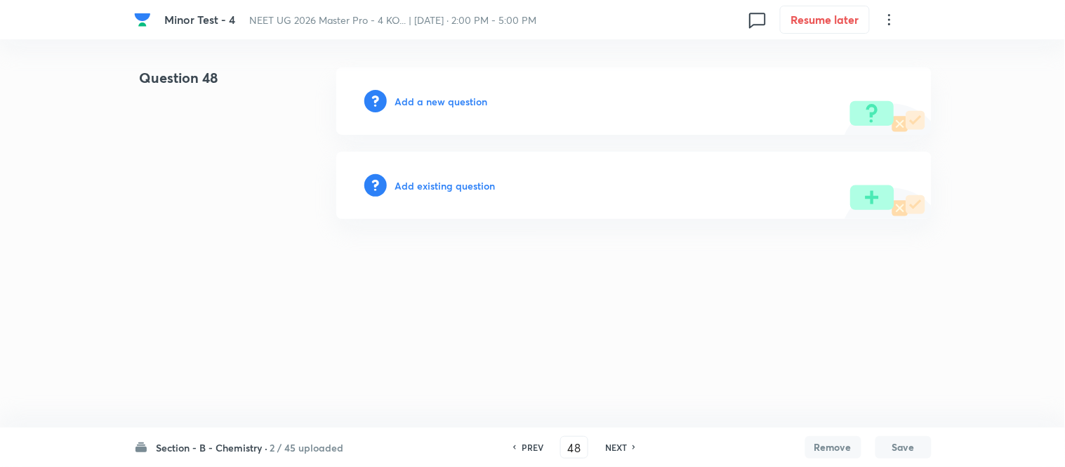
click at [435, 100] on h6 "Add a new question" at bounding box center [441, 101] width 93 height 15
click at [435, 100] on h6 "Choose a question type" at bounding box center [449, 101] width 108 height 15
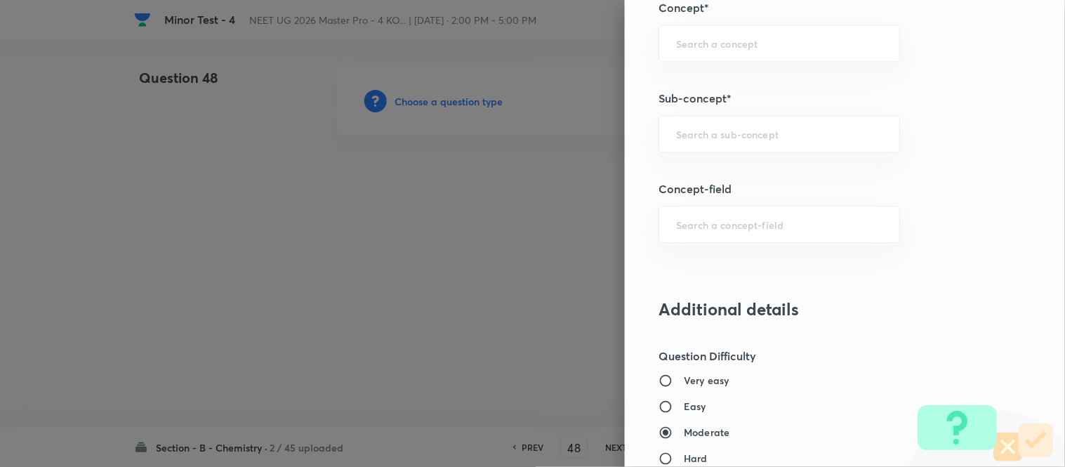
scroll to position [936, 0]
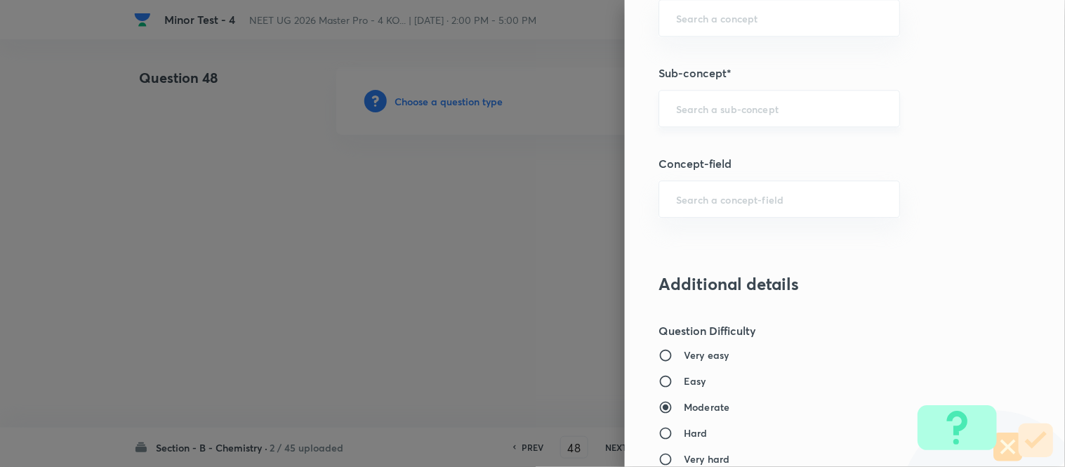
click at [744, 112] on input "text" at bounding box center [779, 108] width 206 height 13
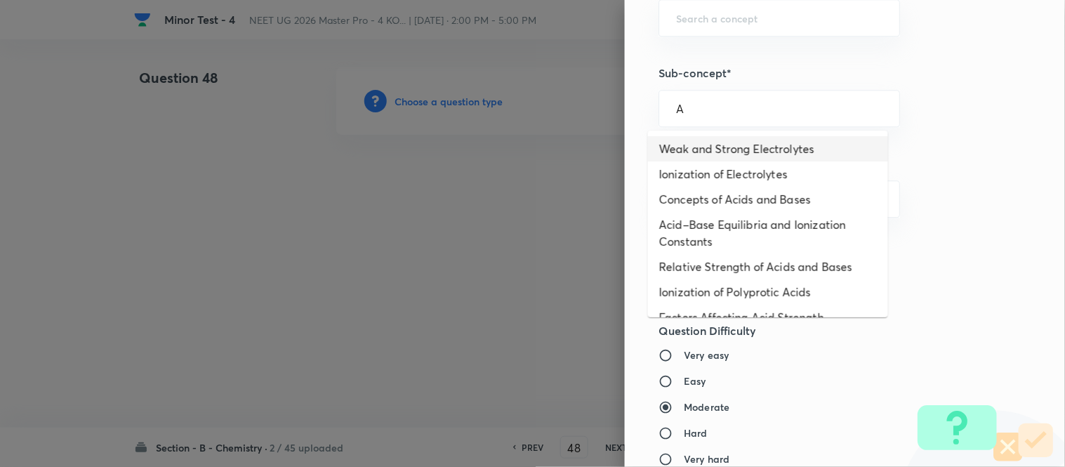
click at [721, 150] on li "Weak and Strong Electrolytes" at bounding box center [768, 148] width 240 height 25
type input "Weak and Strong Electrolytes"
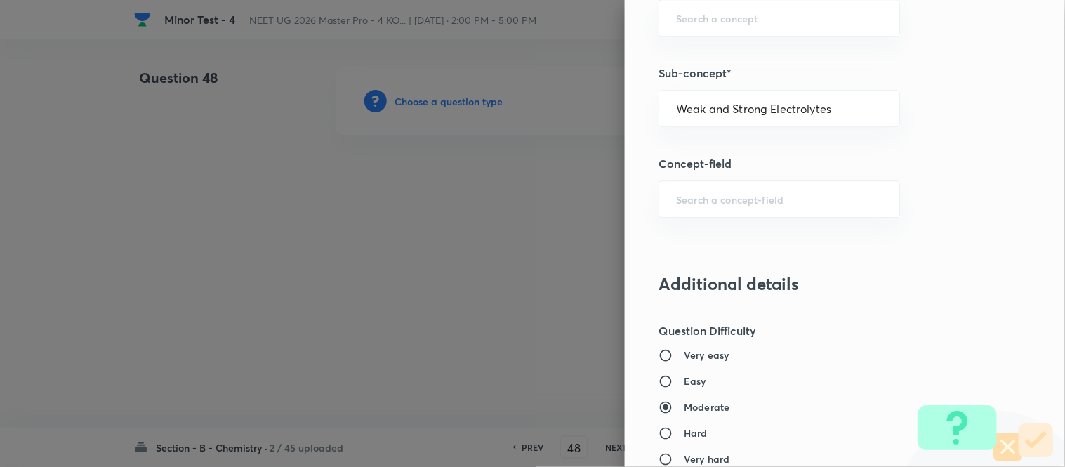
type input "Chemistry"
type input "Physical Chemistry"
type input "Ionic Equilibrium"
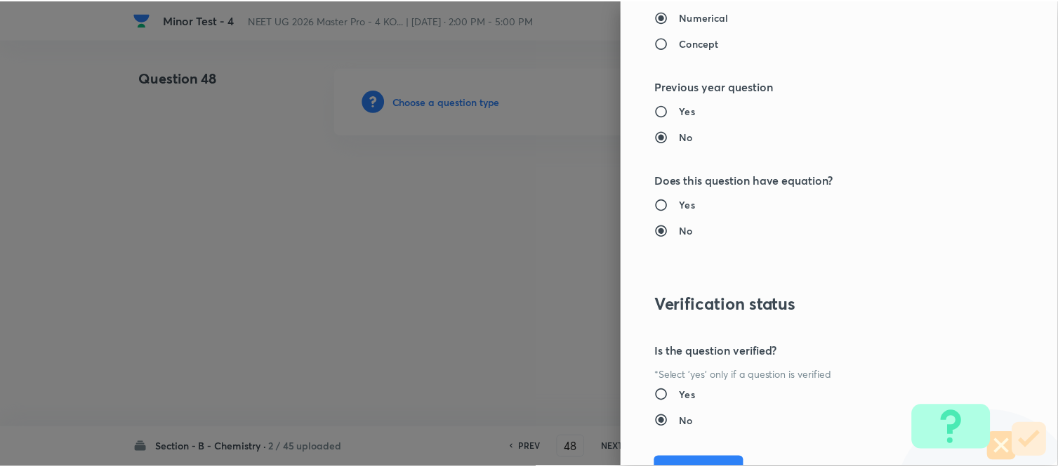
scroll to position [1541, 0]
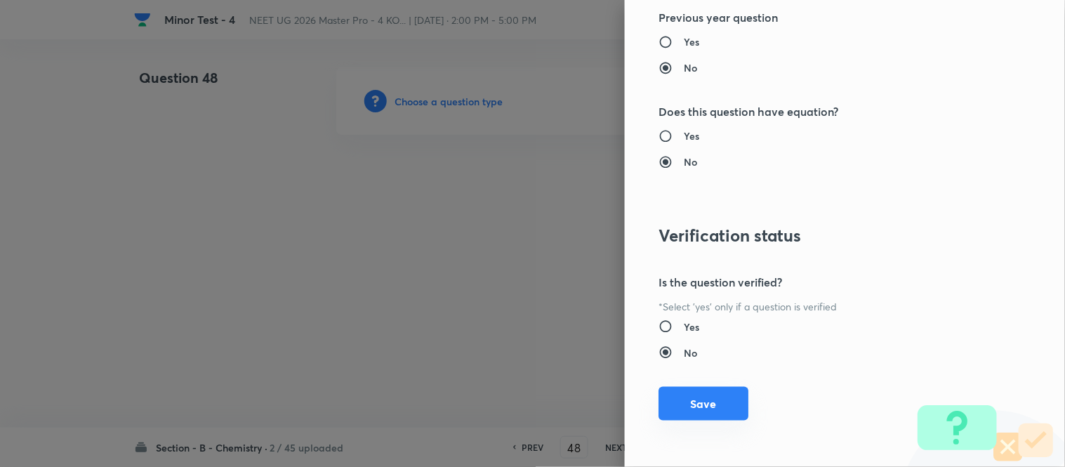
click at [682, 412] on button "Save" at bounding box center [704, 404] width 90 height 34
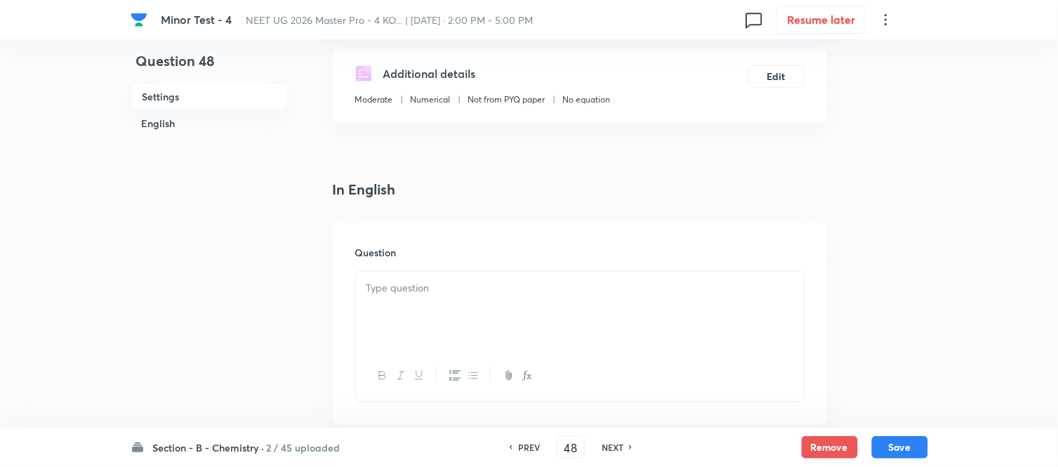
scroll to position [390, 0]
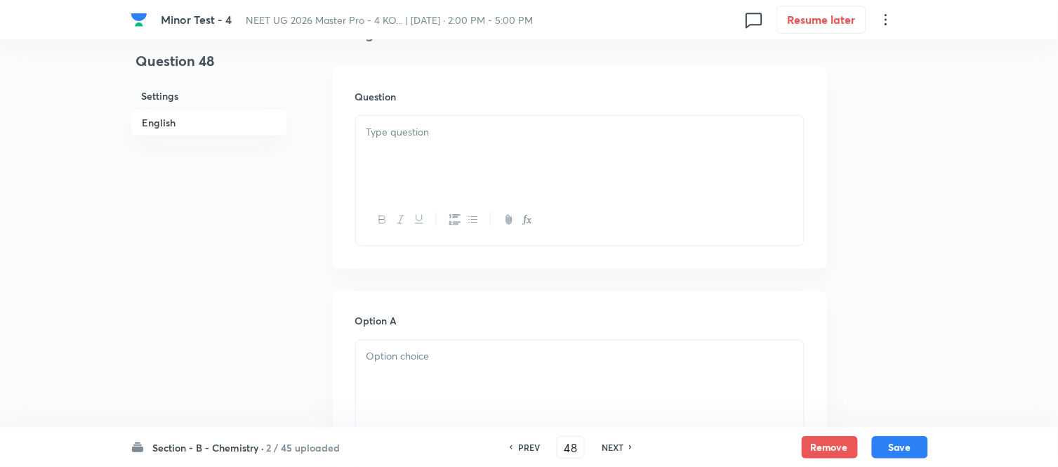
click at [503, 166] on div at bounding box center [580, 155] width 448 height 79
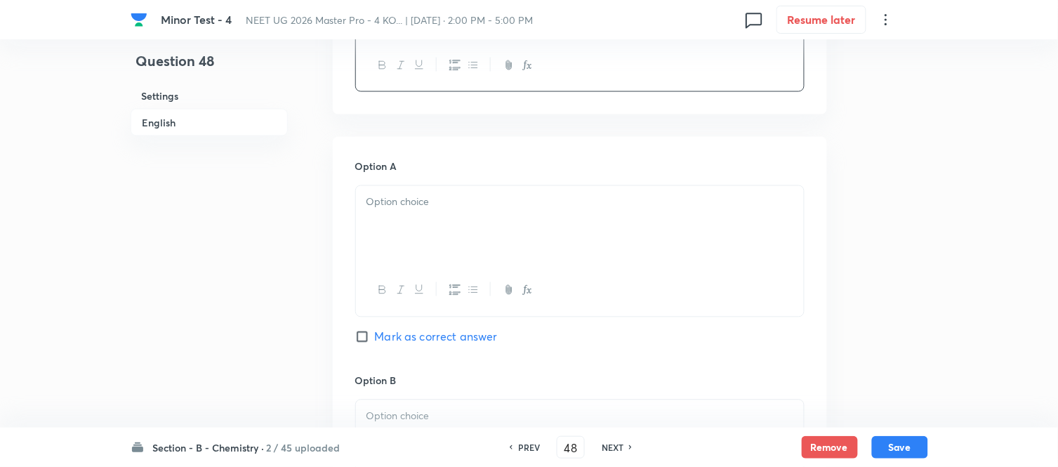
scroll to position [546, 0]
drag, startPoint x: 494, startPoint y: 220, endPoint x: 489, endPoint y: 215, distance: 7.9
click at [494, 220] on div at bounding box center [580, 224] width 448 height 79
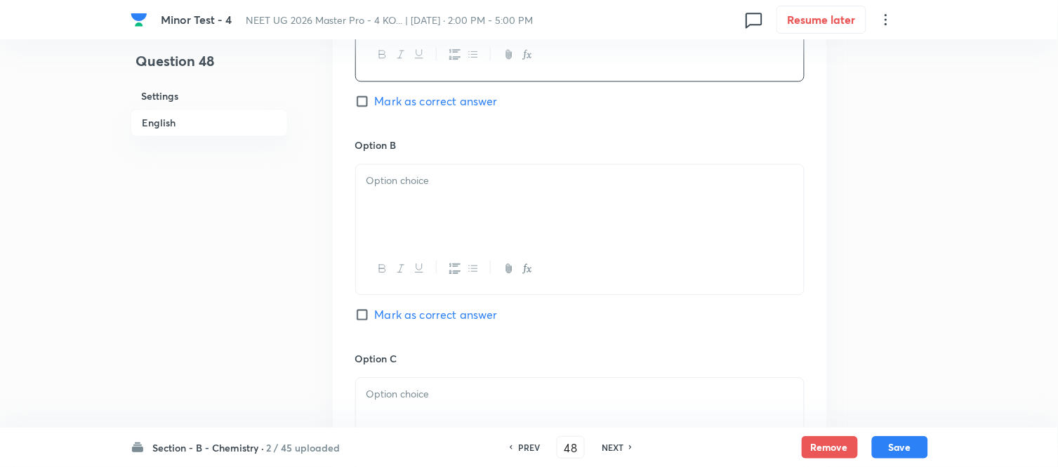
click at [452, 195] on div at bounding box center [580, 203] width 448 height 79
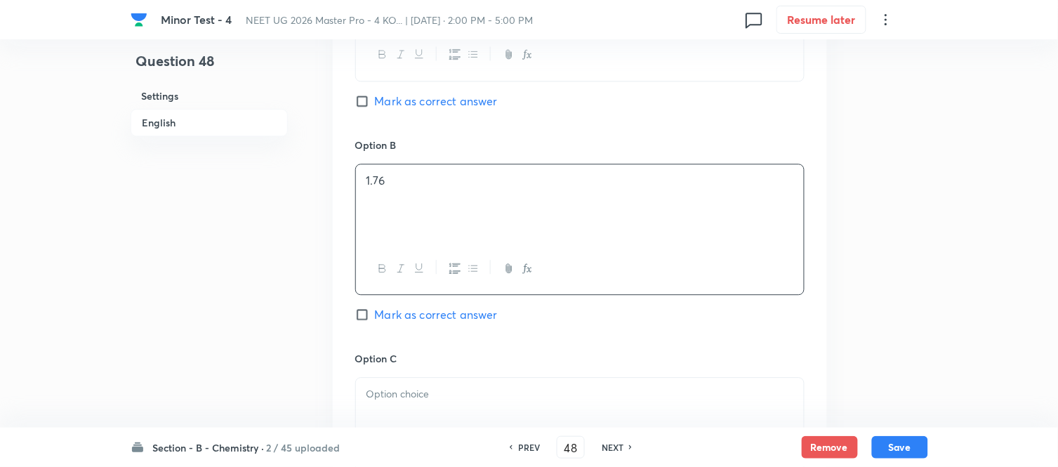
click at [366, 100] on input "Mark as correct answer" at bounding box center [365, 101] width 20 height 14
checkbox input "true"
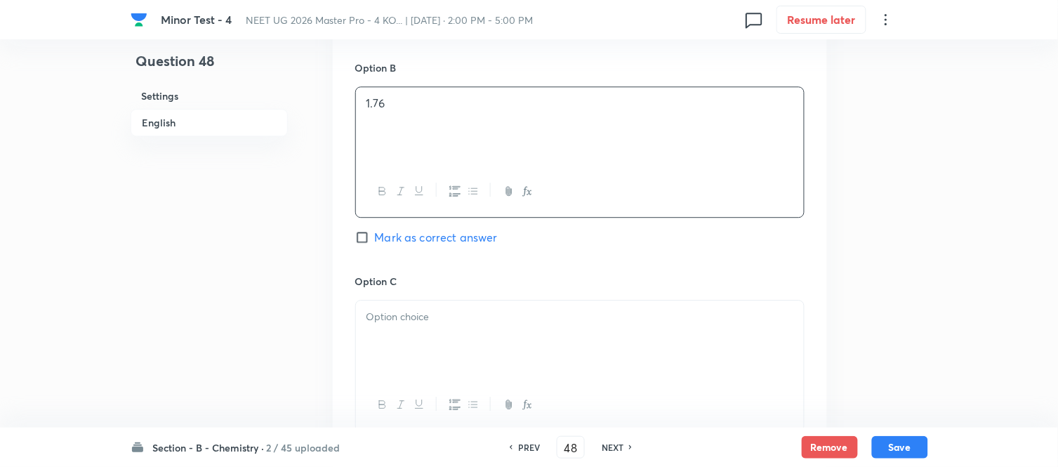
scroll to position [1014, 0]
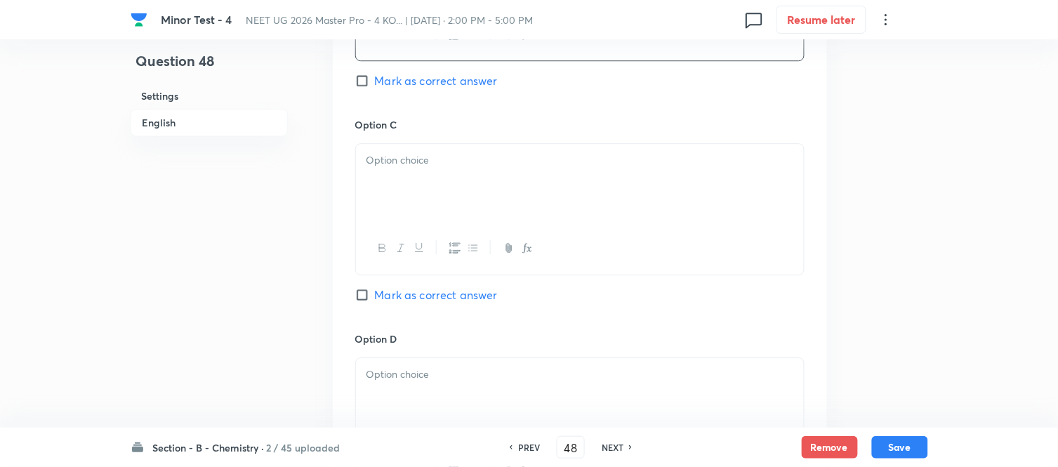
click at [545, 202] on div at bounding box center [580, 183] width 448 height 79
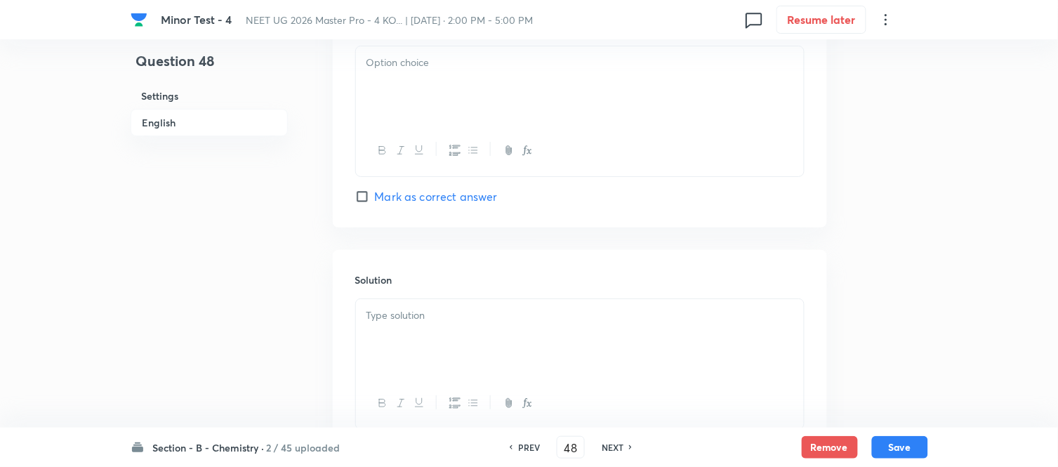
click at [425, 94] on div at bounding box center [580, 85] width 448 height 79
click at [464, 327] on div at bounding box center [580, 338] width 448 height 79
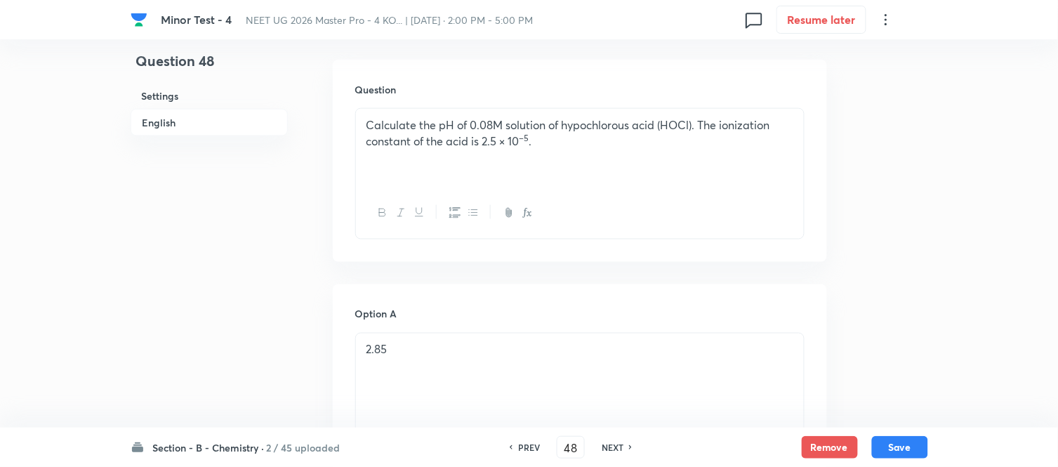
scroll to position [390, 0]
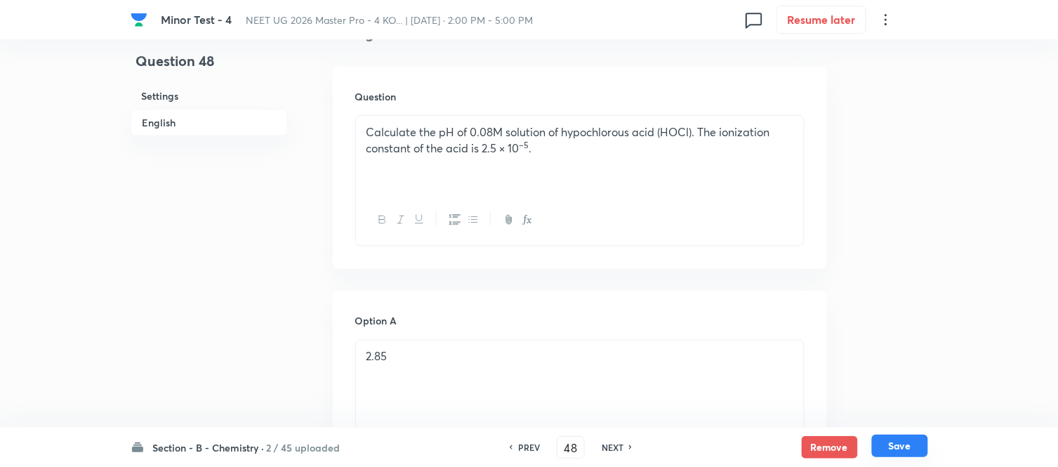
click at [897, 444] on button "Save" at bounding box center [900, 446] width 56 height 22
type input "49"
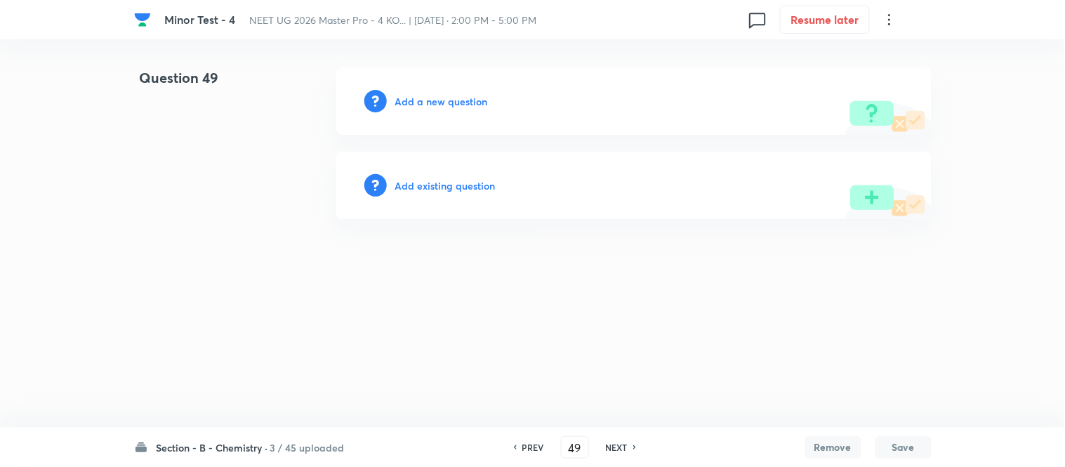
click at [434, 100] on h6 "Add a new question" at bounding box center [441, 101] width 93 height 15
click at [416, 99] on h6 "Choose a question type" at bounding box center [449, 101] width 108 height 15
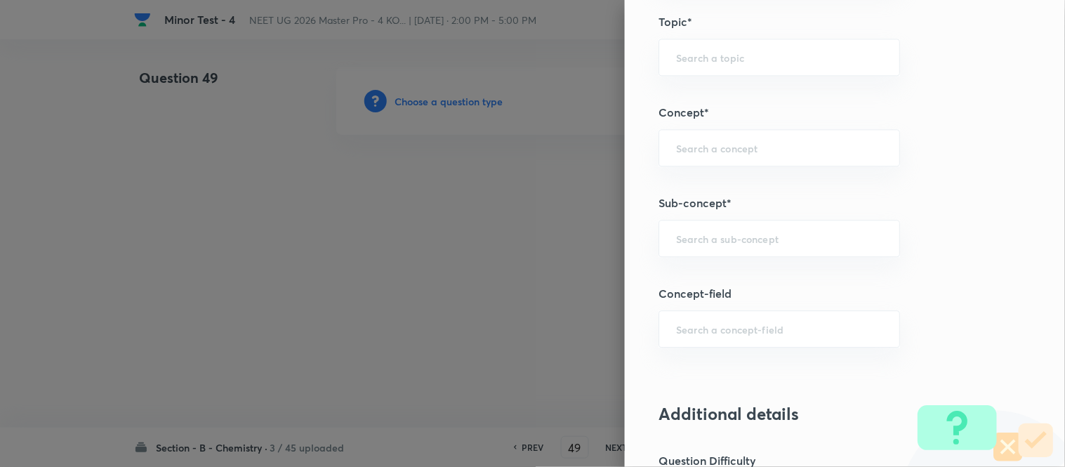
scroll to position [834, 0]
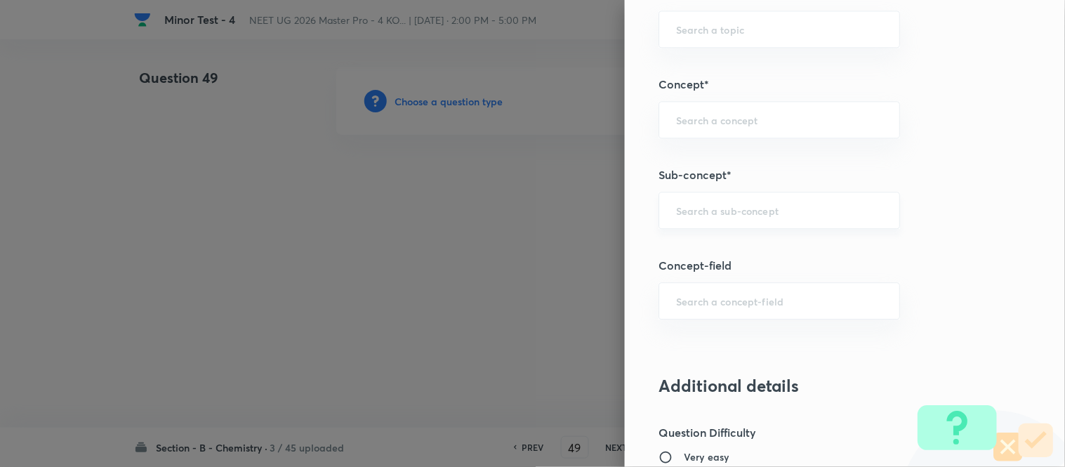
click at [766, 201] on div "​" at bounding box center [780, 210] width 242 height 37
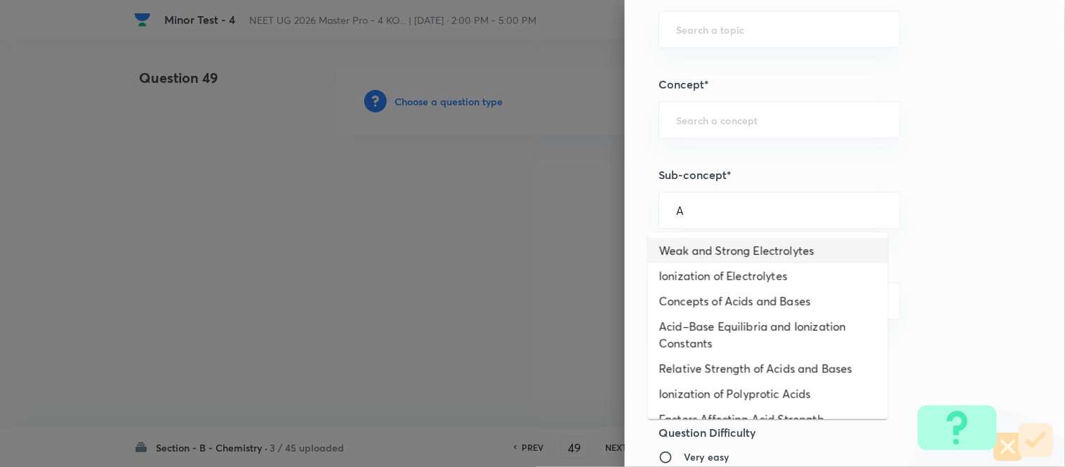
click at [733, 256] on li "Weak and Strong Electrolytes" at bounding box center [768, 250] width 240 height 25
type input "Weak and Strong Electrolytes"
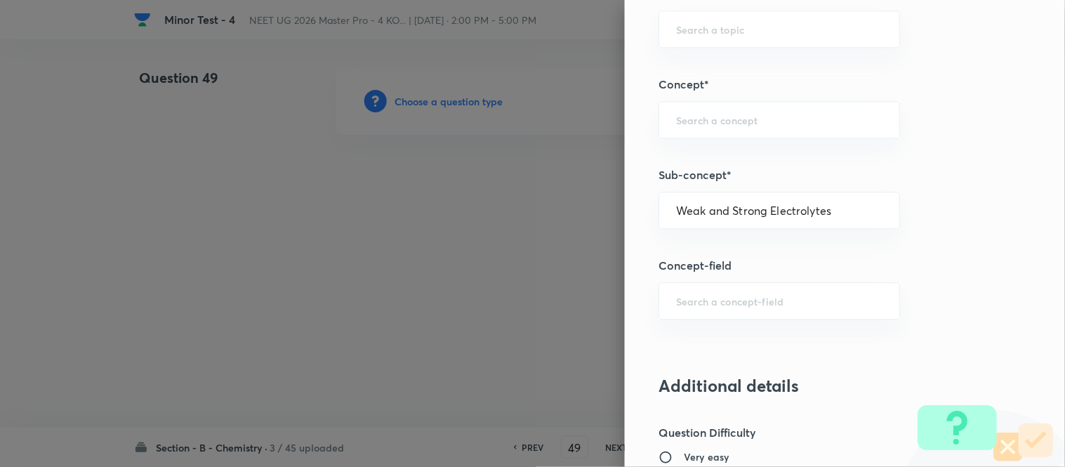
type input "Chemistry"
type input "Physical Chemistry"
type input "Ionic Equilibrium"
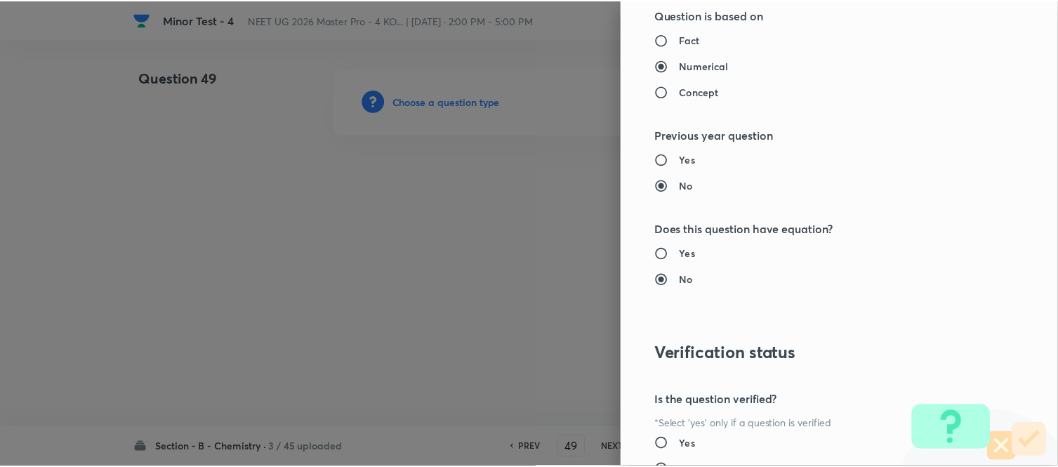
scroll to position [1541, 0]
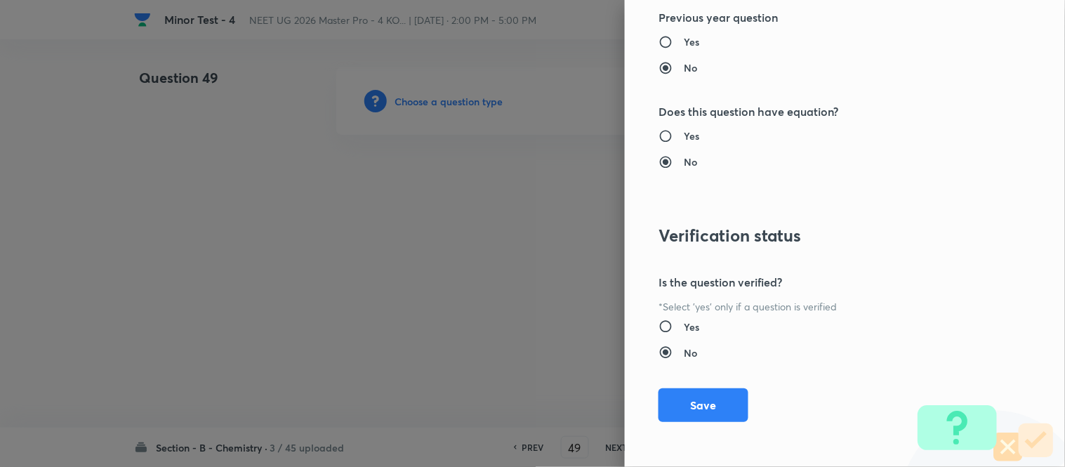
drag, startPoint x: 664, startPoint y: 397, endPoint x: 684, endPoint y: 391, distance: 20.7
click at [667, 397] on button "Save" at bounding box center [704, 405] width 90 height 34
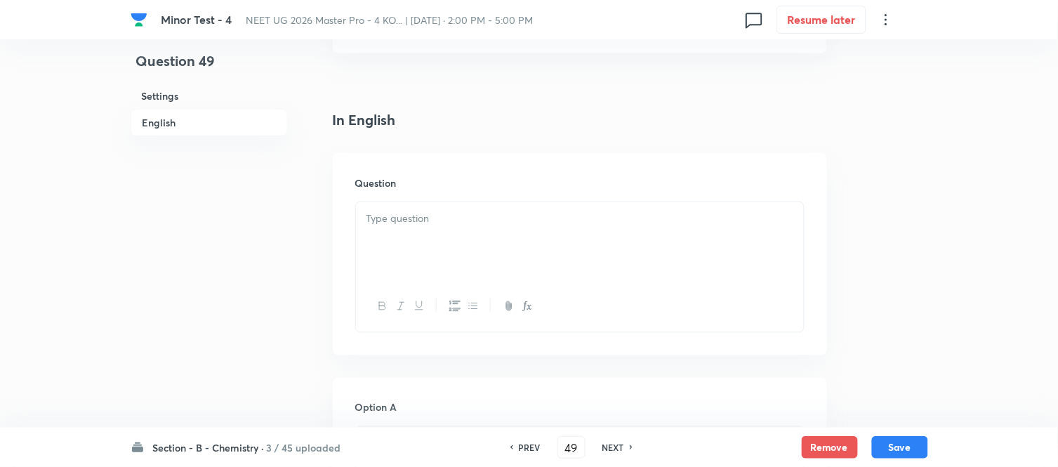
scroll to position [390, 0]
click at [499, 140] on div at bounding box center [580, 155] width 448 height 79
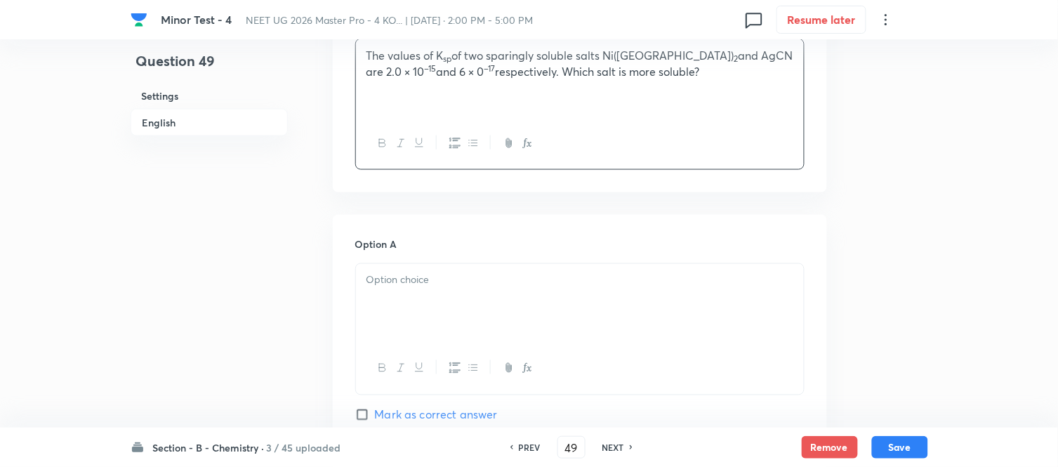
scroll to position [624, 0]
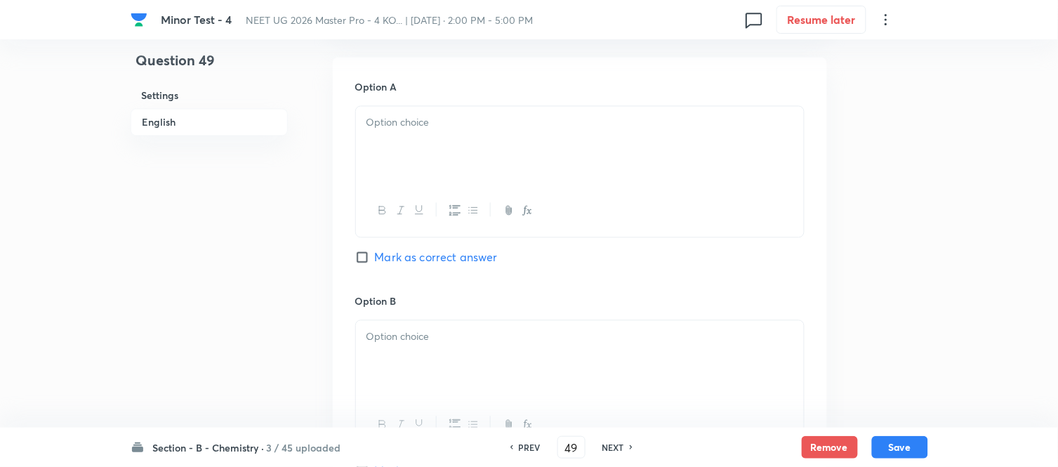
click at [502, 142] on div at bounding box center [580, 146] width 448 height 79
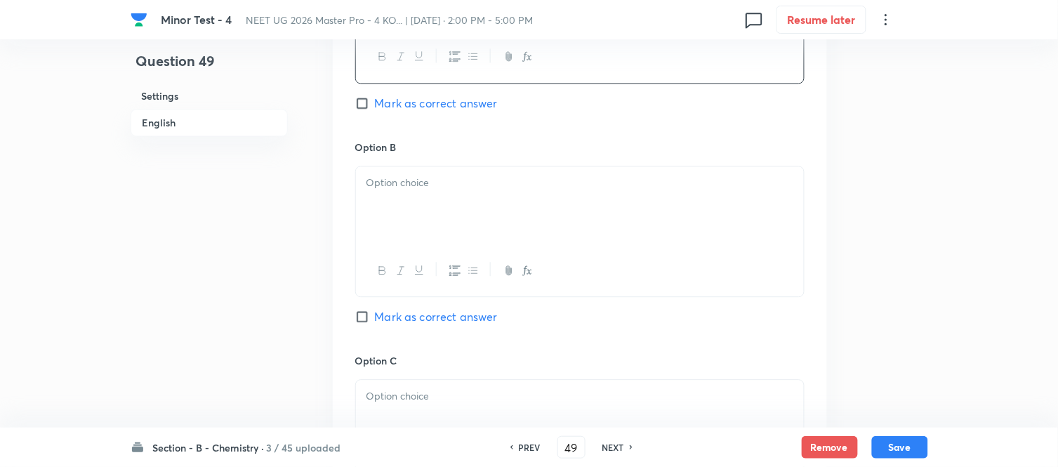
scroll to position [780, 0]
click at [475, 199] on div at bounding box center [580, 203] width 448 height 79
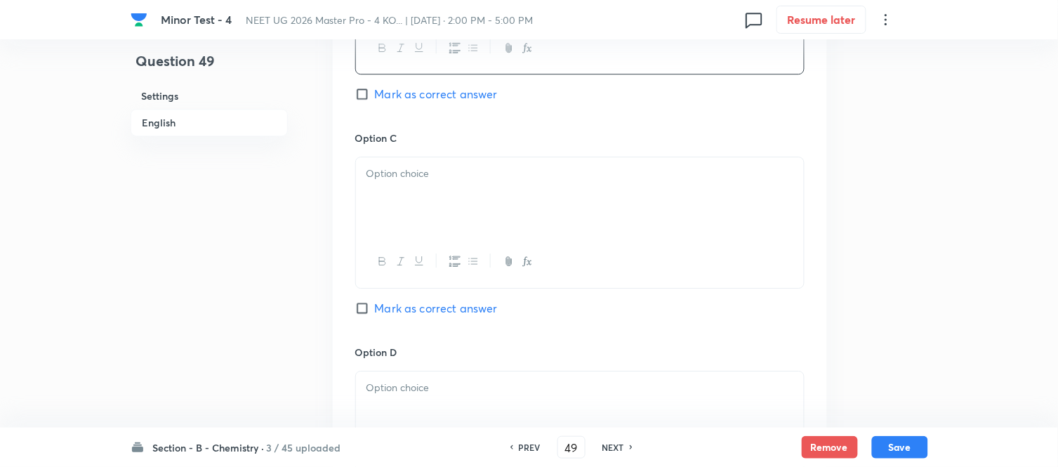
scroll to position [1014, 0]
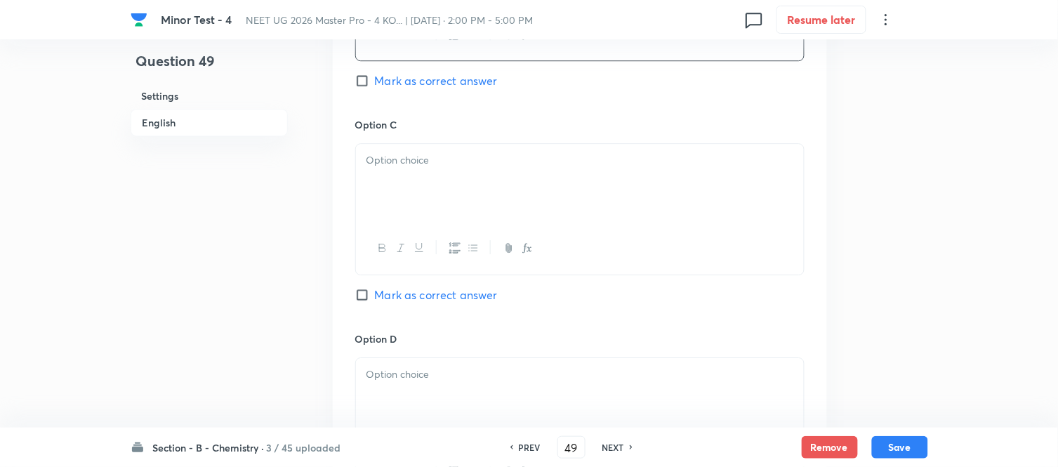
click at [499, 199] on div at bounding box center [580, 183] width 448 height 79
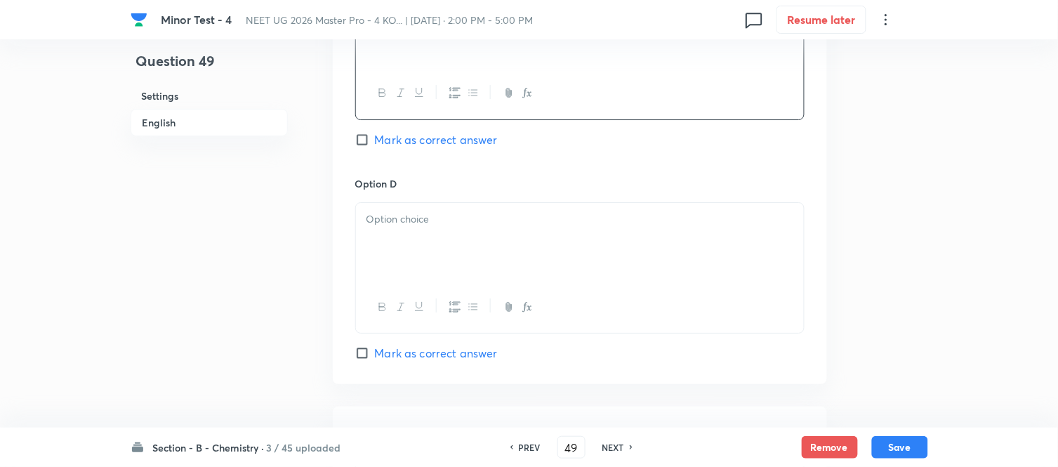
scroll to position [1170, 0]
click at [490, 232] on div at bounding box center [580, 241] width 448 height 79
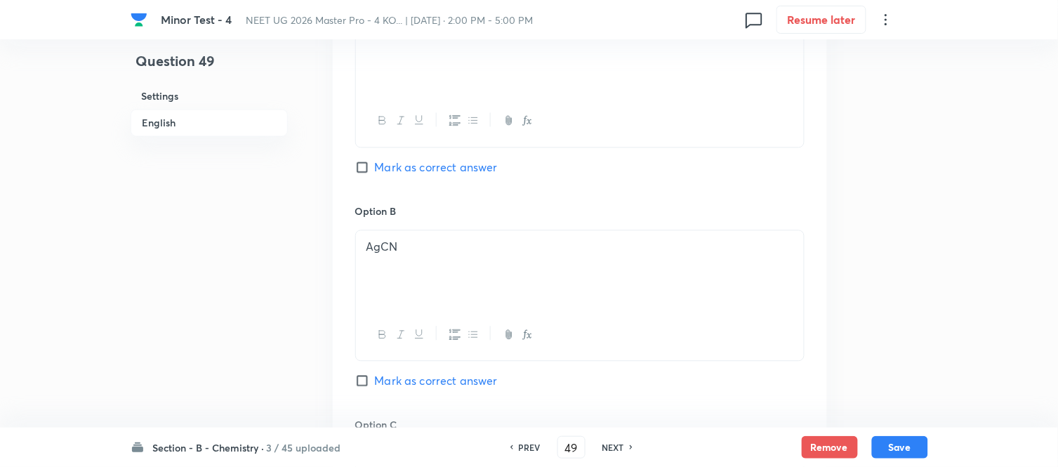
scroll to position [624, 0]
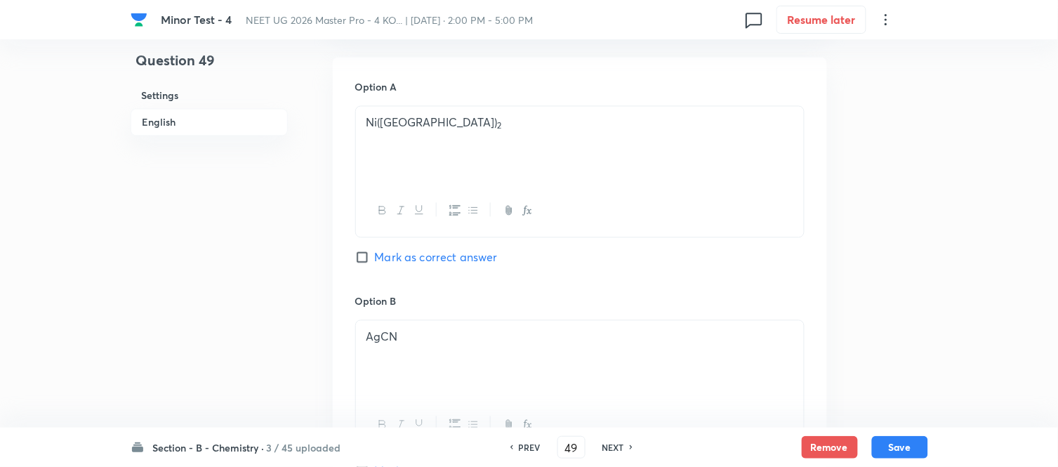
click at [363, 258] on input "Mark as correct answer" at bounding box center [365, 258] width 20 height 14
checkbox input "true"
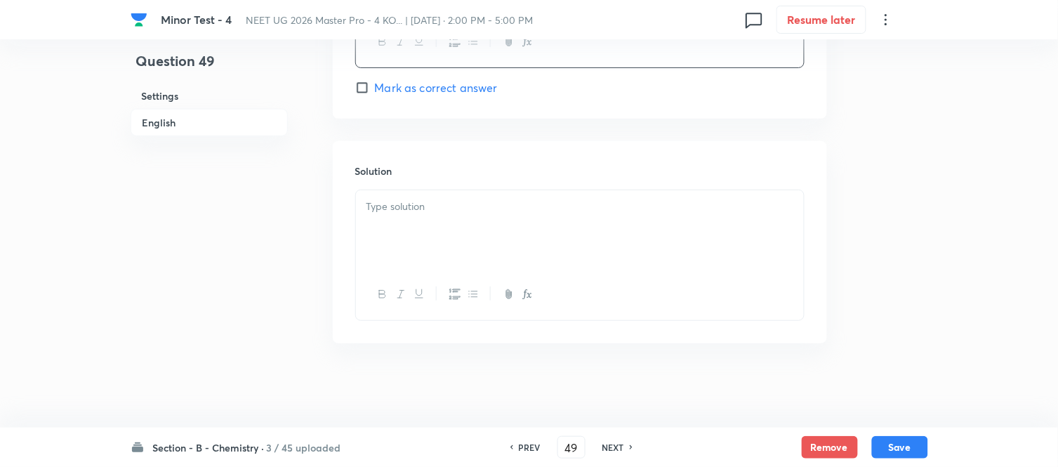
scroll to position [1437, 0]
click at [509, 208] on p at bounding box center [580, 207] width 427 height 16
click at [890, 442] on button "Save" at bounding box center [900, 446] width 56 height 22
type input "50"
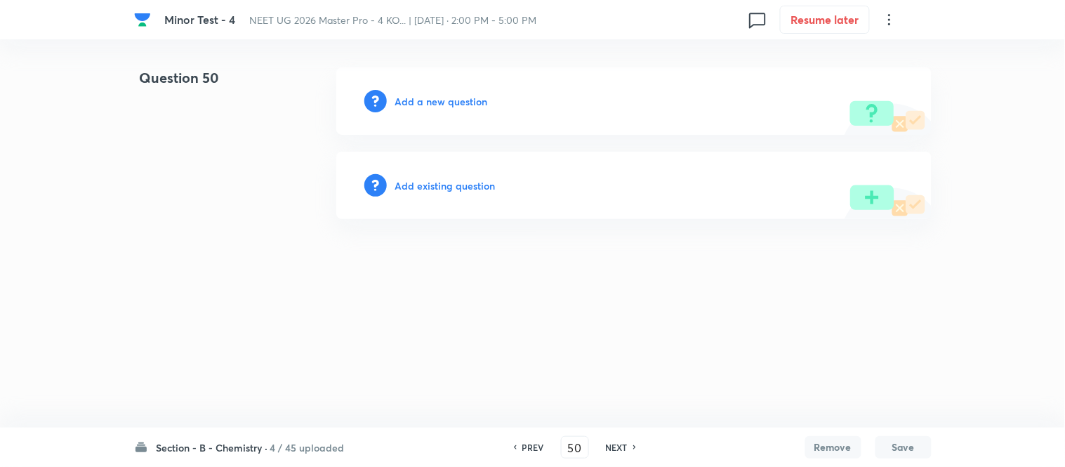
click at [421, 99] on h6 "Add a new question" at bounding box center [441, 101] width 93 height 15
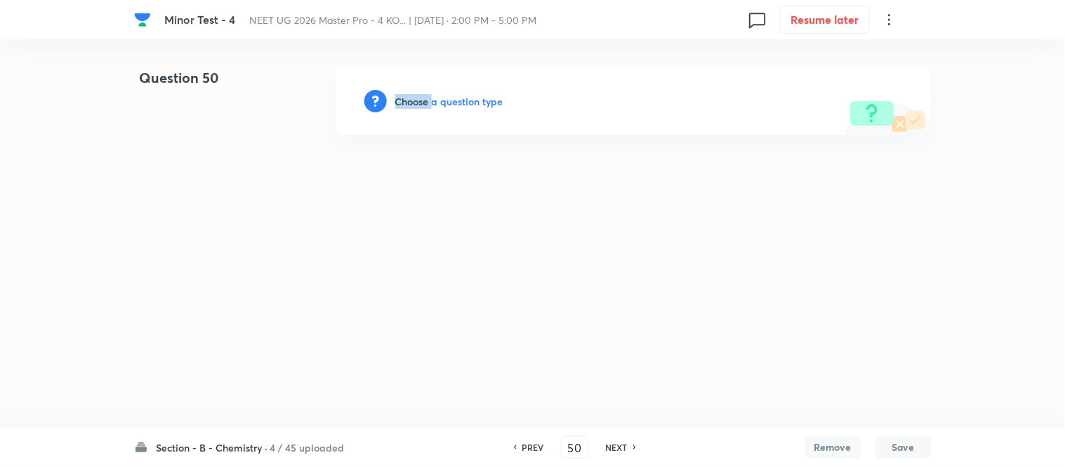
click at [421, 99] on h6 "Choose a question type" at bounding box center [449, 101] width 108 height 15
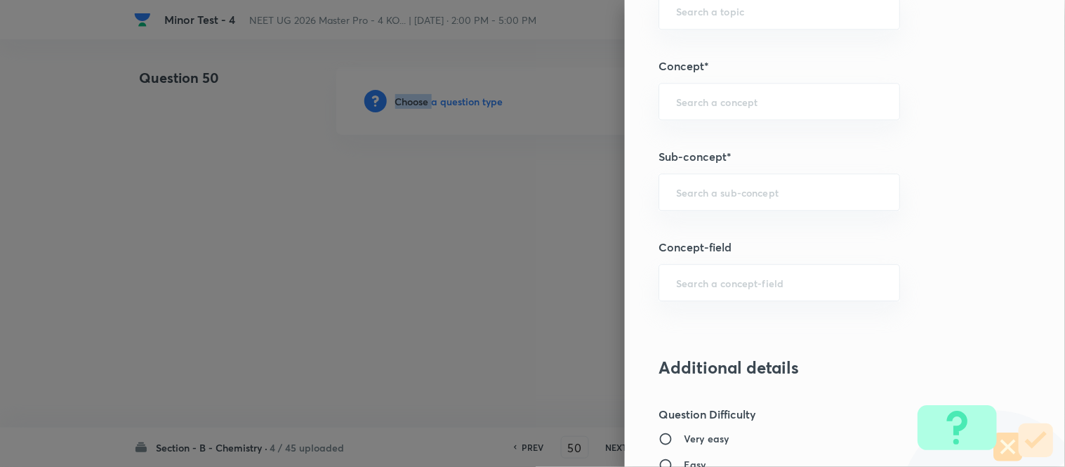
scroll to position [857, 0]
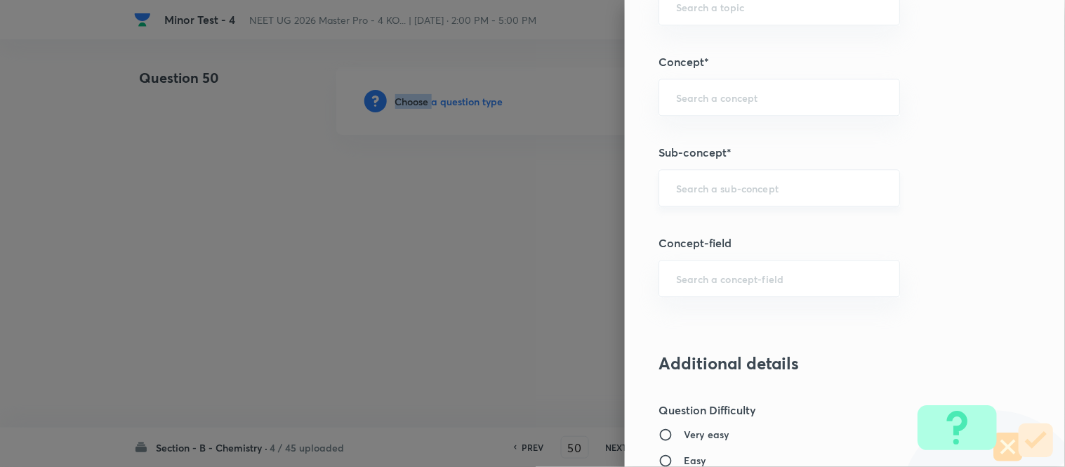
click at [756, 195] on div "​" at bounding box center [780, 187] width 242 height 37
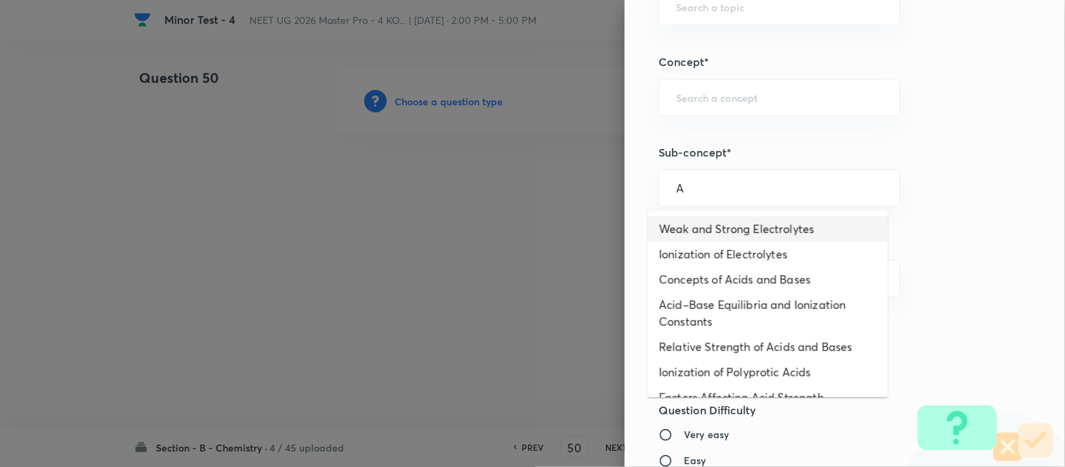
click at [716, 223] on li "Weak and Strong Electrolytes" at bounding box center [768, 228] width 240 height 25
type input "Weak and Strong Electrolytes"
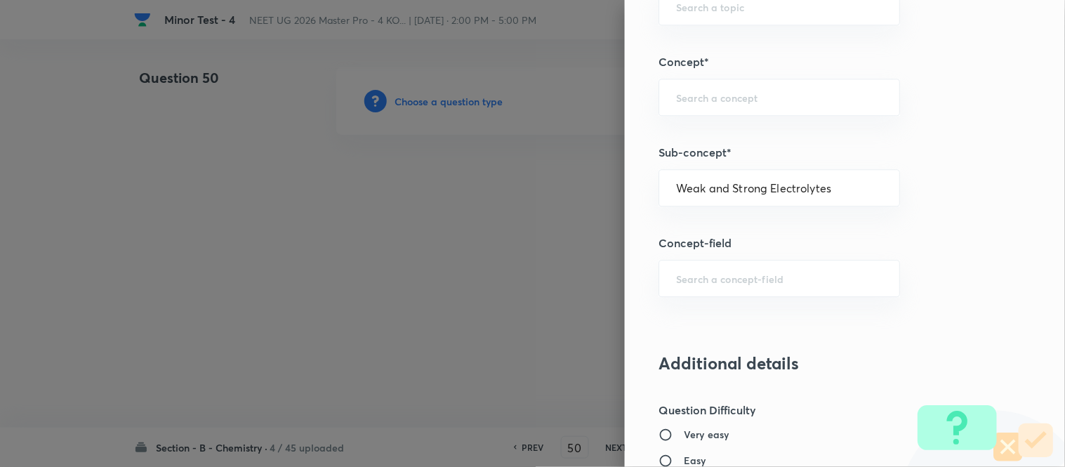
type input "Chemistry"
type input "Physical Chemistry"
type input "Ionic Equilibrium"
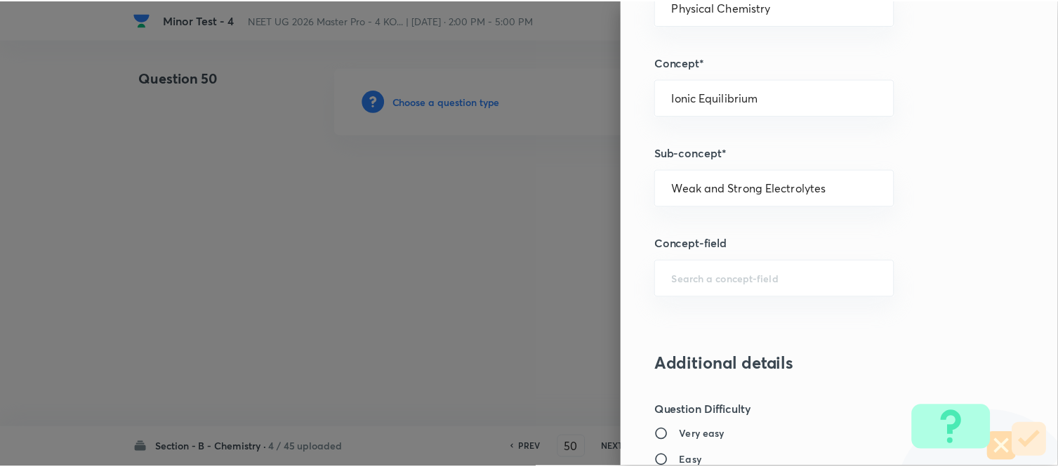
scroll to position [1541, 0]
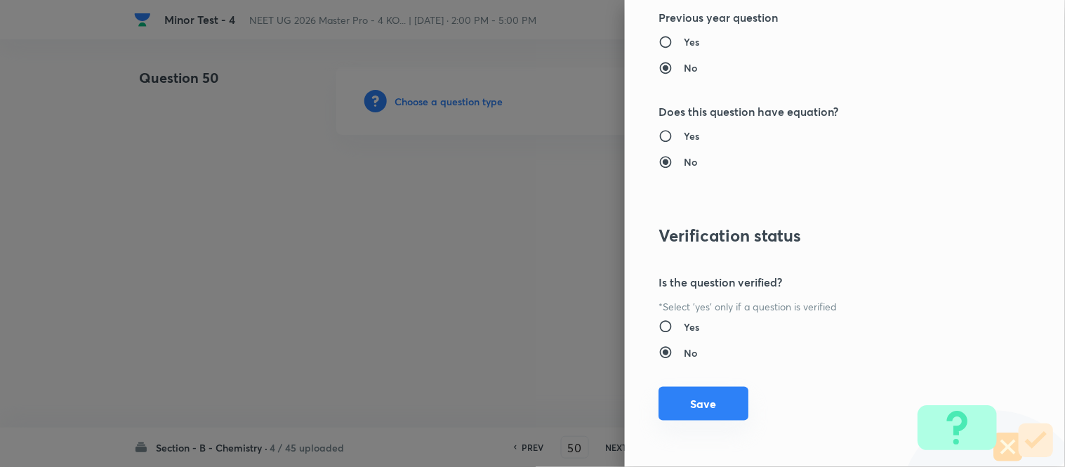
click at [669, 411] on button "Save" at bounding box center [704, 404] width 90 height 34
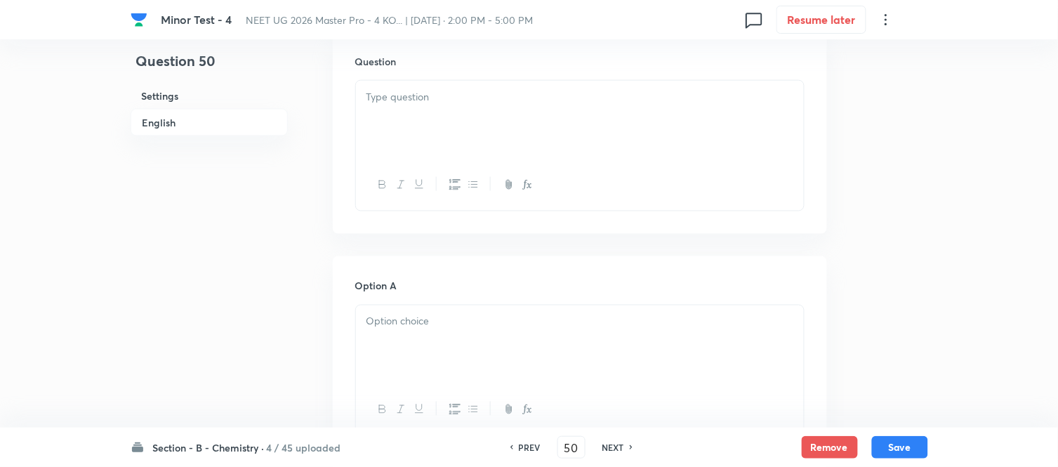
scroll to position [390, 0]
click at [581, 150] on div at bounding box center [580, 155] width 448 height 79
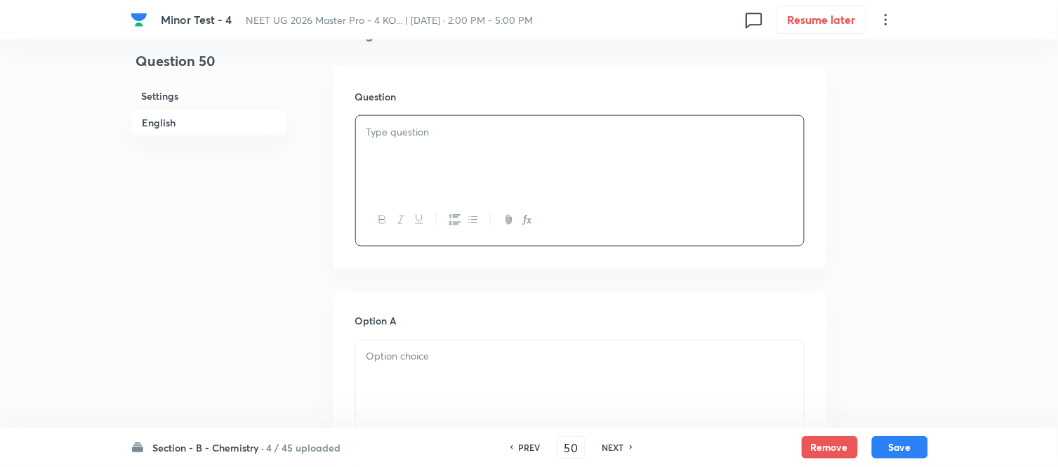
click at [537, 163] on div at bounding box center [580, 155] width 448 height 79
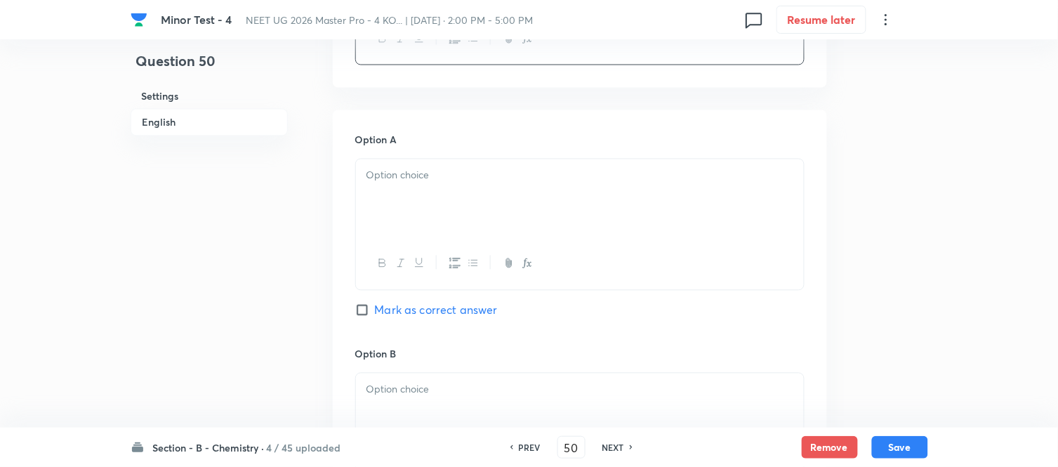
scroll to position [624, 0]
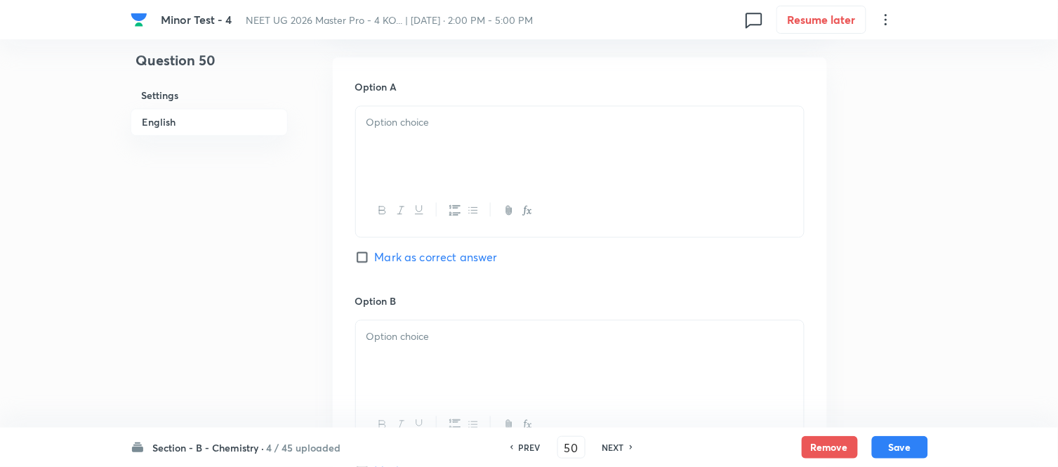
click at [463, 159] on div at bounding box center [580, 146] width 448 height 79
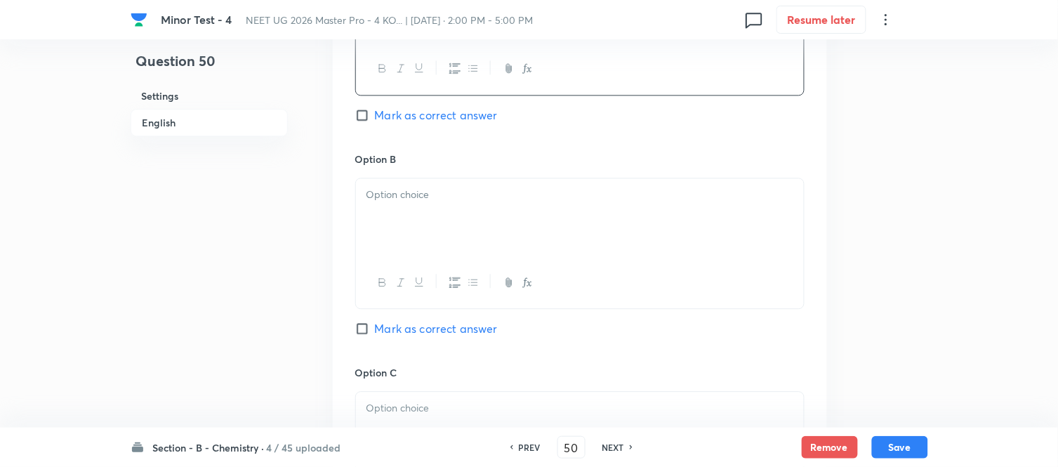
scroll to position [780, 0]
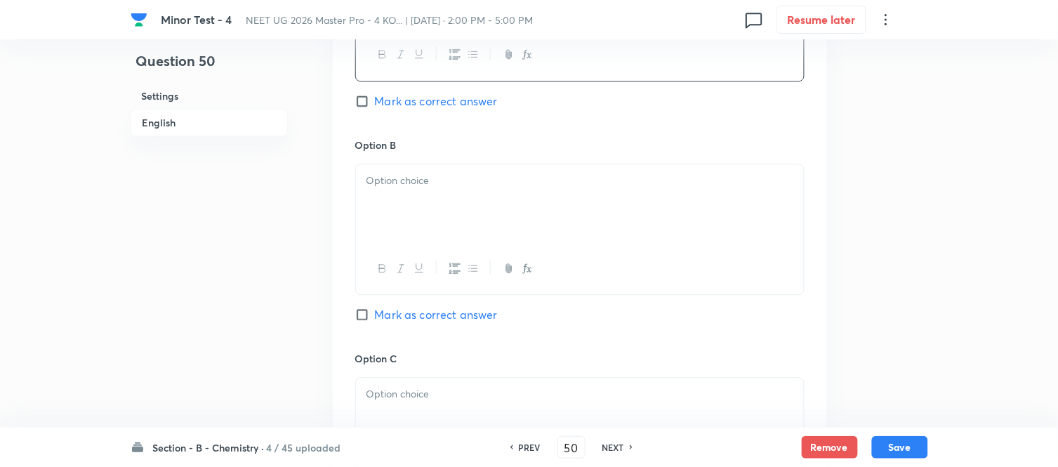
click at [485, 192] on div at bounding box center [580, 203] width 448 height 79
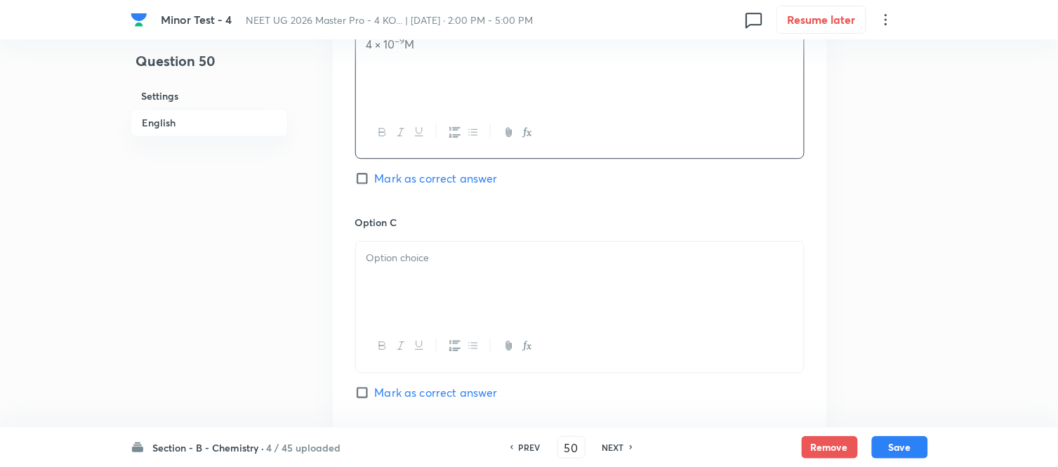
scroll to position [936, 0]
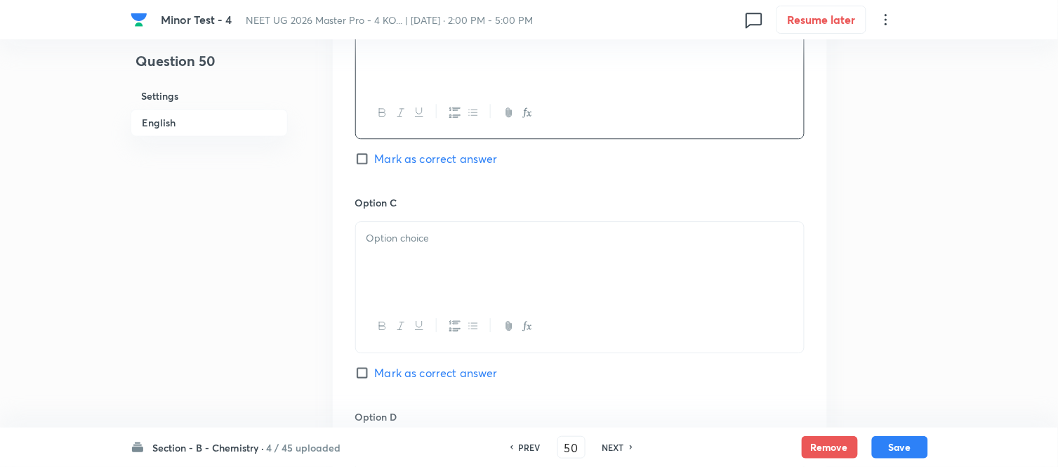
click at [454, 242] on p at bounding box center [580, 238] width 427 height 16
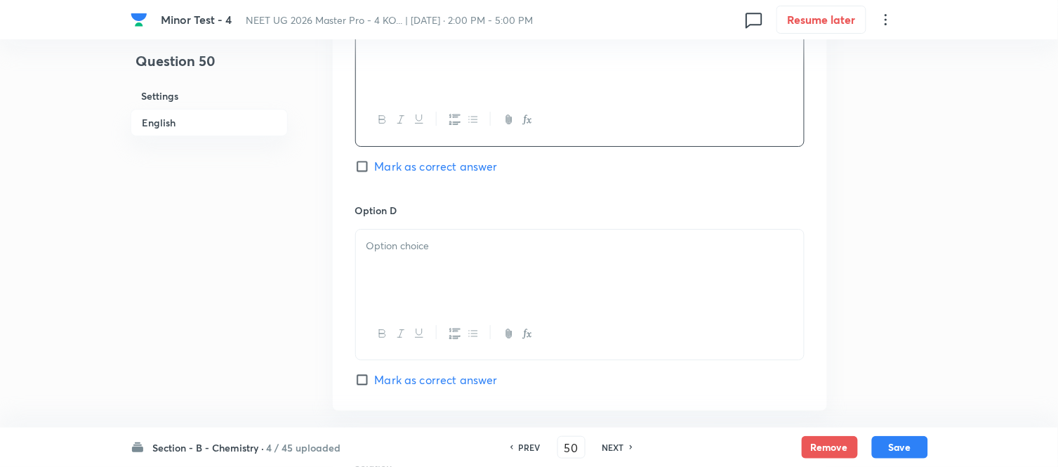
scroll to position [1170, 0]
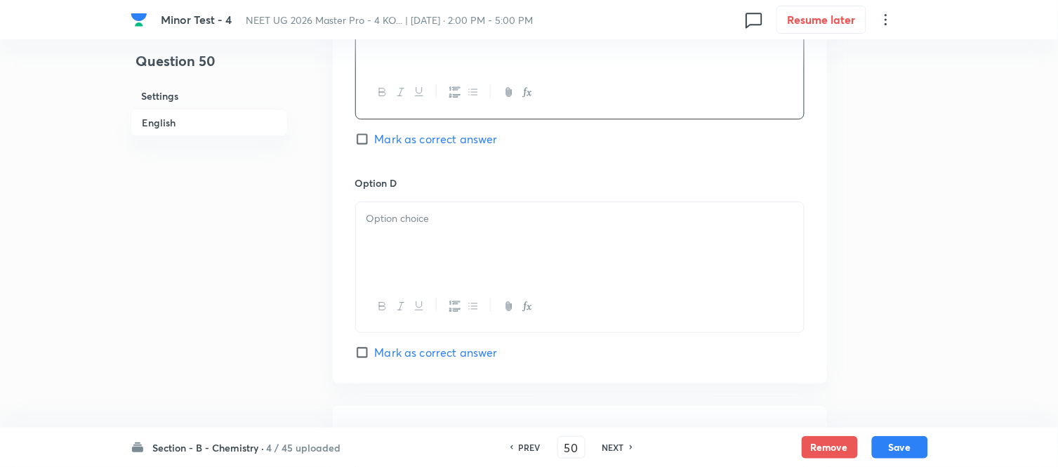
click at [479, 235] on div at bounding box center [580, 241] width 448 height 79
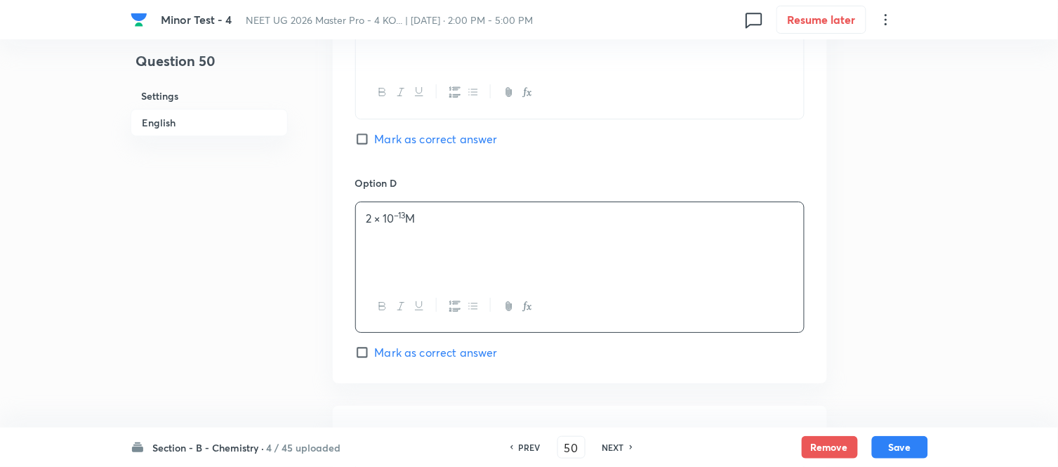
drag, startPoint x: 377, startPoint y: 355, endPoint x: 440, endPoint y: 289, distance: 91.4
click at [379, 352] on span "Mark as correct answer" at bounding box center [436, 352] width 123 height 17
click at [375, 352] on input "Mark as correct answer" at bounding box center [365, 352] width 20 height 14
checkbox input "true"
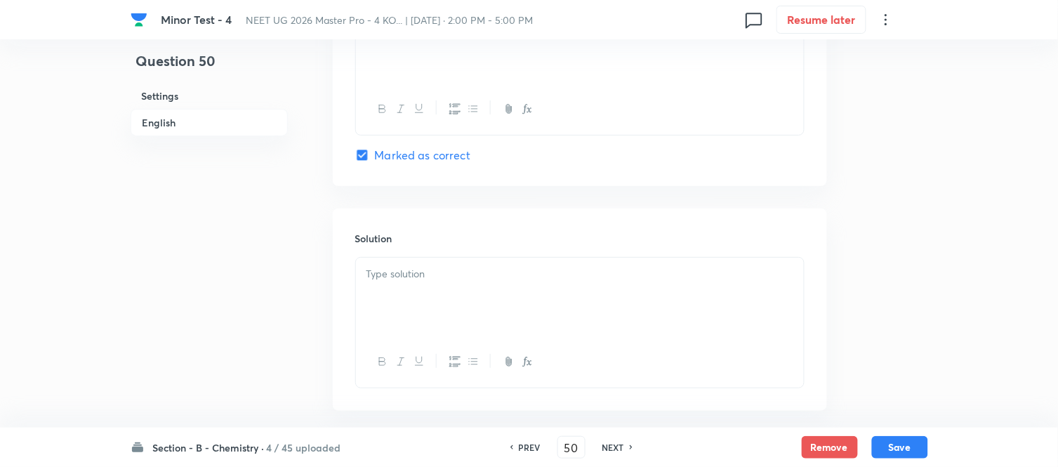
scroll to position [1404, 0]
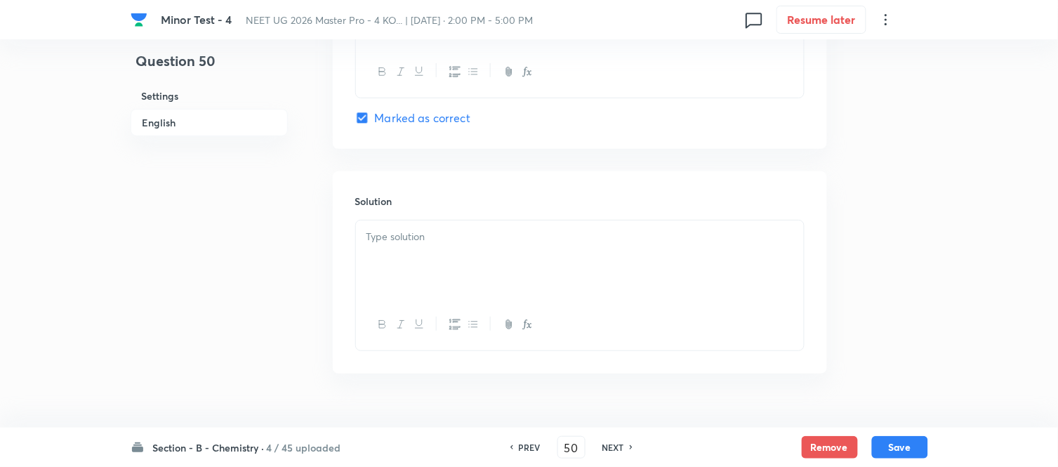
drag, startPoint x: 461, startPoint y: 228, endPoint x: 444, endPoint y: 263, distance: 38.3
click at [461, 230] on div at bounding box center [580, 259] width 448 height 79
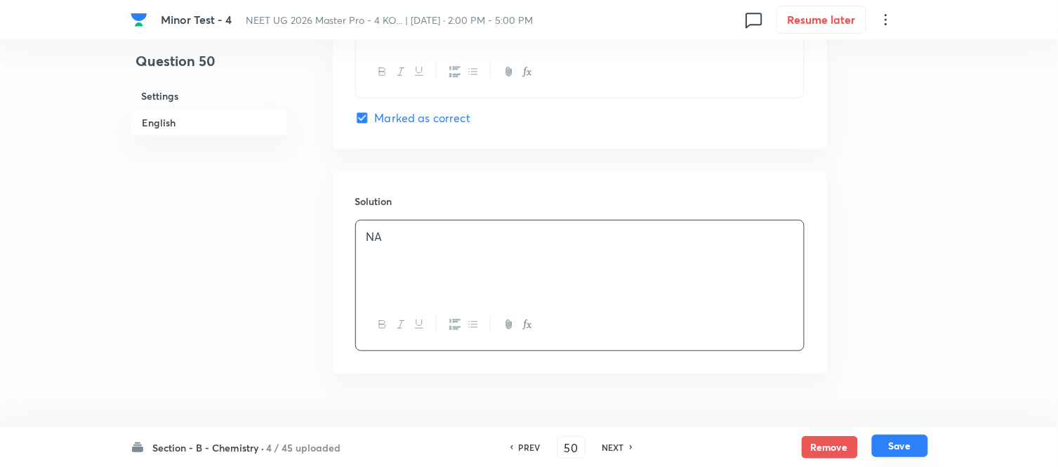
click at [907, 444] on button "Save" at bounding box center [900, 446] width 56 height 22
type input "51"
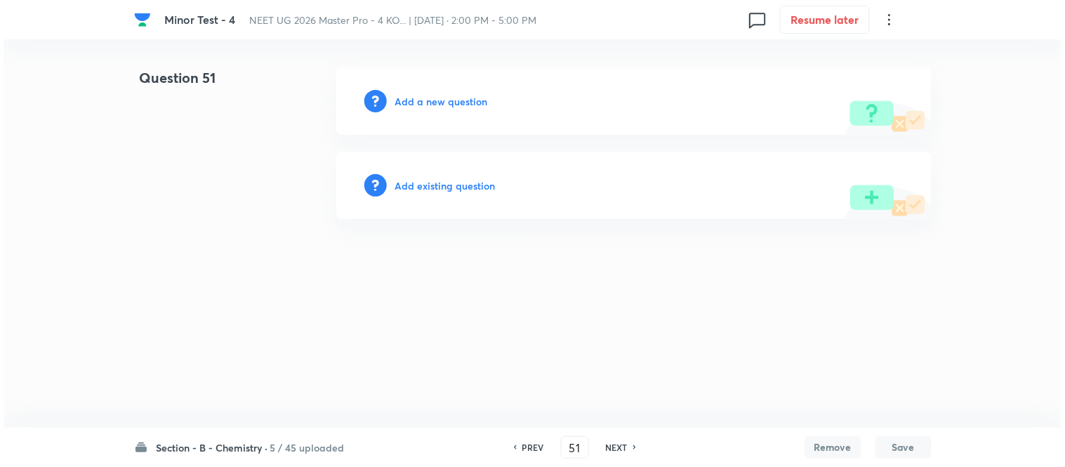
scroll to position [0, 0]
click at [423, 99] on h6 "Add a new question" at bounding box center [441, 101] width 93 height 15
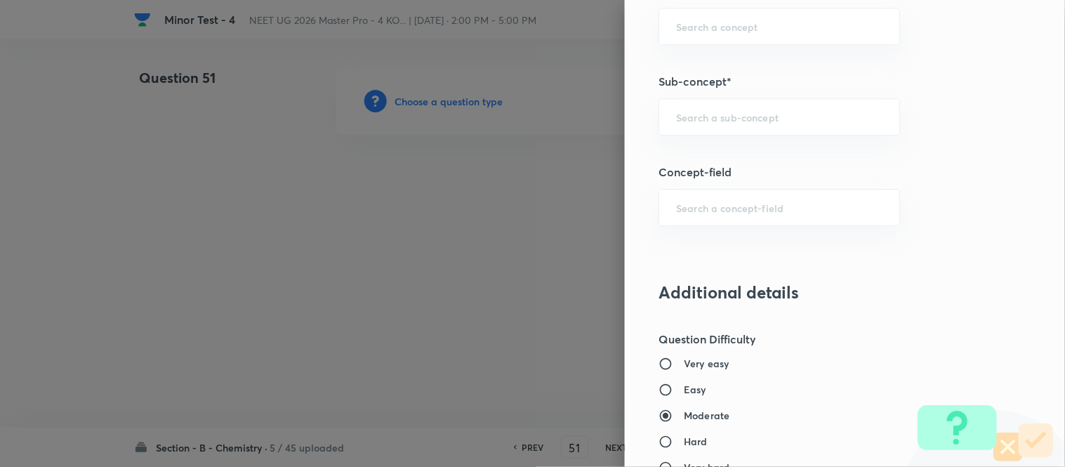
scroll to position [935, 0]
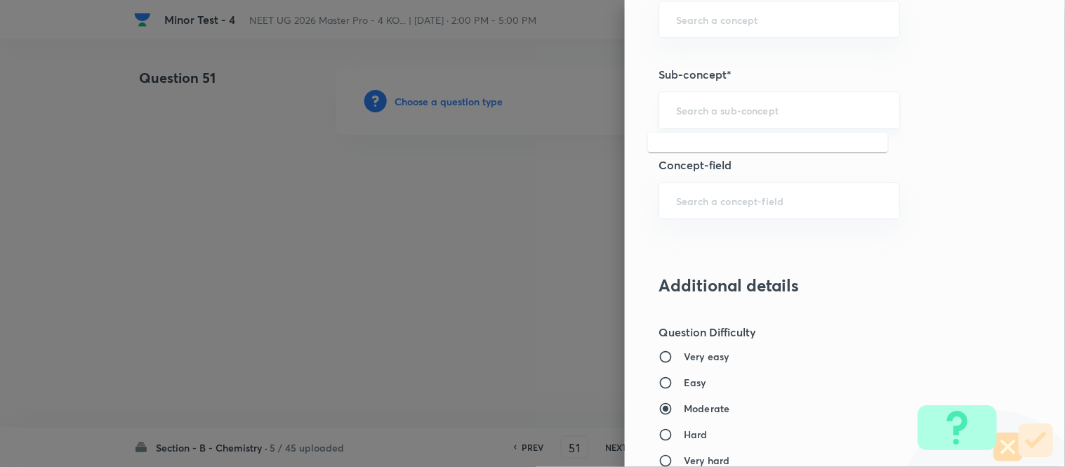
click at [739, 110] on input "text" at bounding box center [779, 109] width 206 height 13
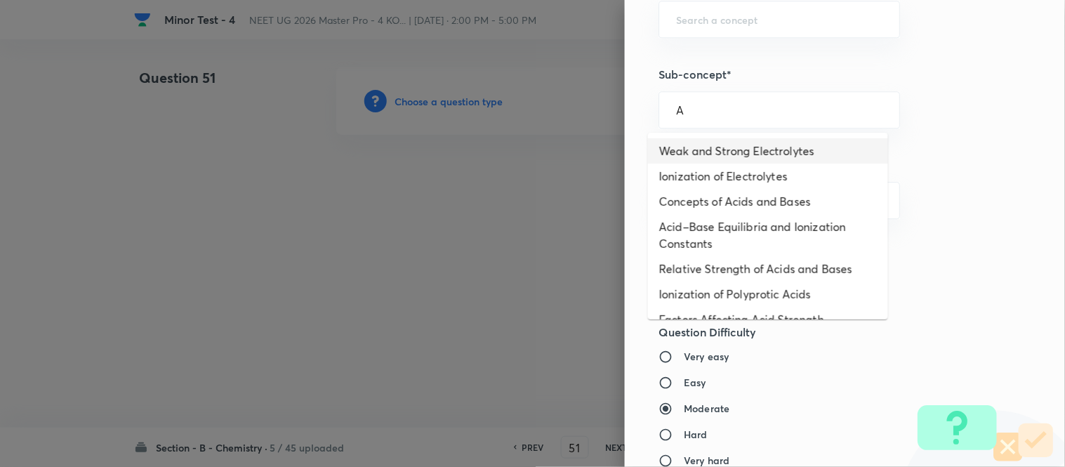
click at [718, 152] on li "Weak and Strong Electrolytes" at bounding box center [768, 150] width 240 height 25
type input "Weak and Strong Electrolytes"
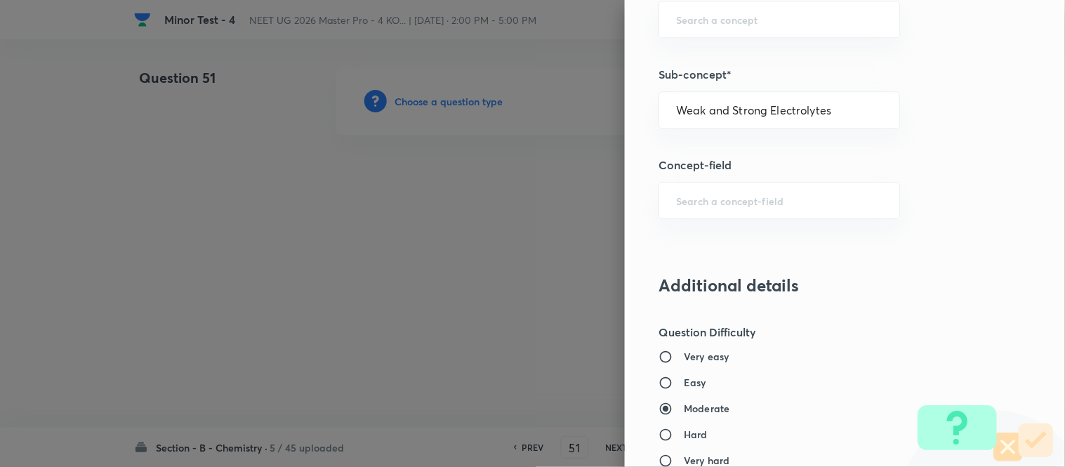
type input "Chemistry"
type input "Physical Chemistry"
type input "Ionic Equilibrium"
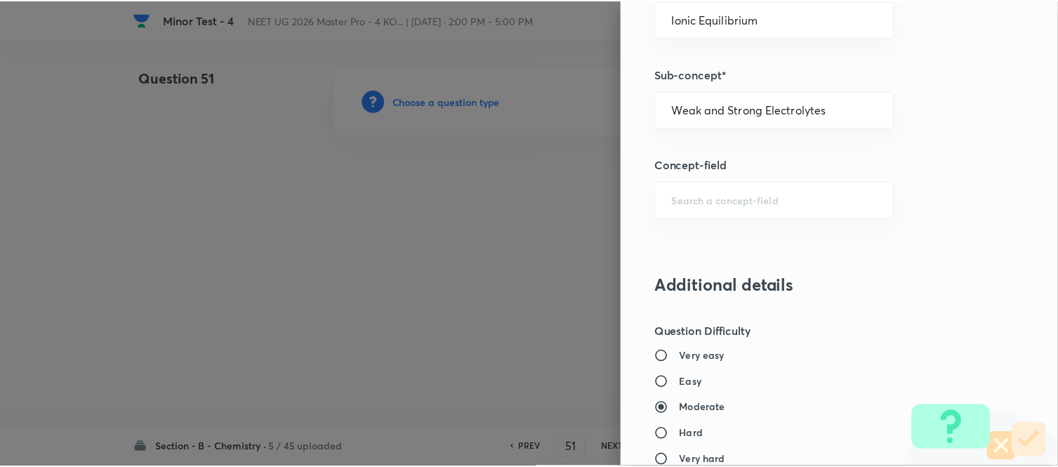
scroll to position [1541, 0]
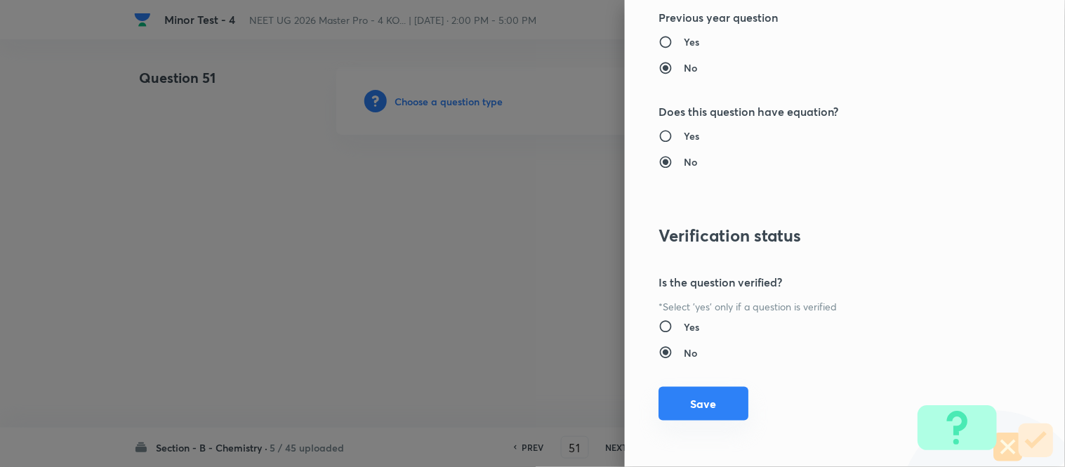
click at [711, 403] on button "Save" at bounding box center [704, 404] width 90 height 34
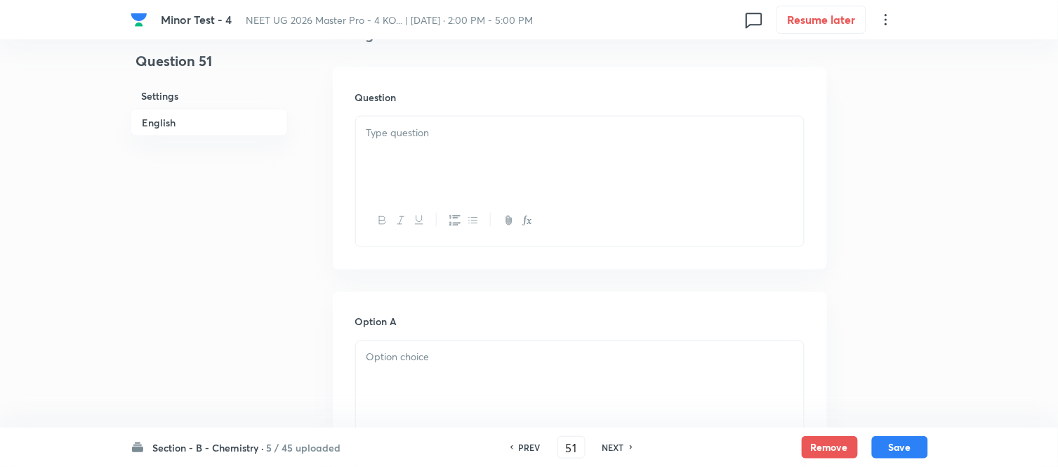
scroll to position [390, 0]
click at [487, 160] on div at bounding box center [580, 155] width 448 height 79
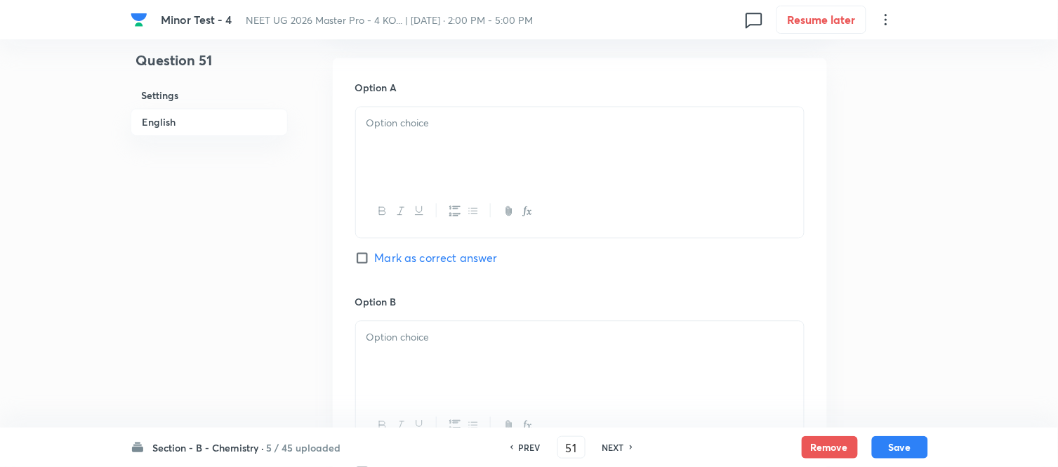
scroll to position [702, 0]
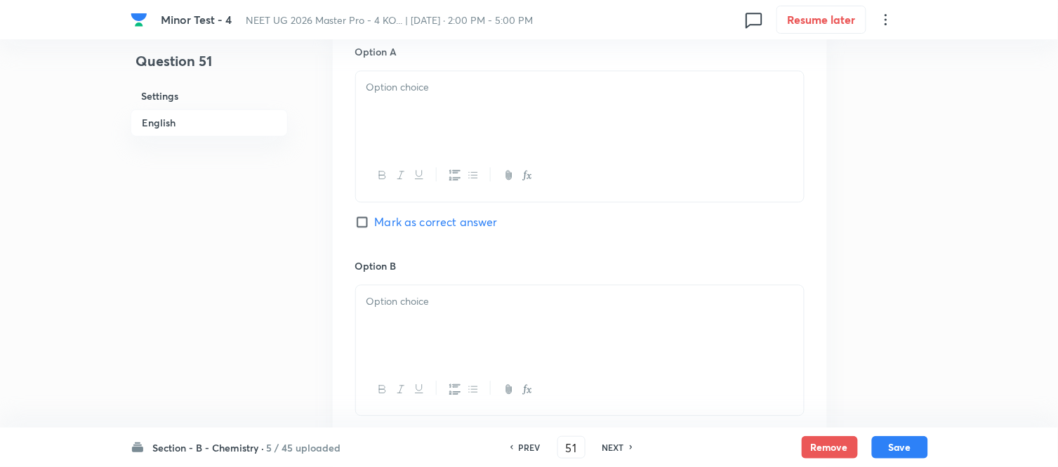
click at [493, 117] on div at bounding box center [580, 110] width 448 height 79
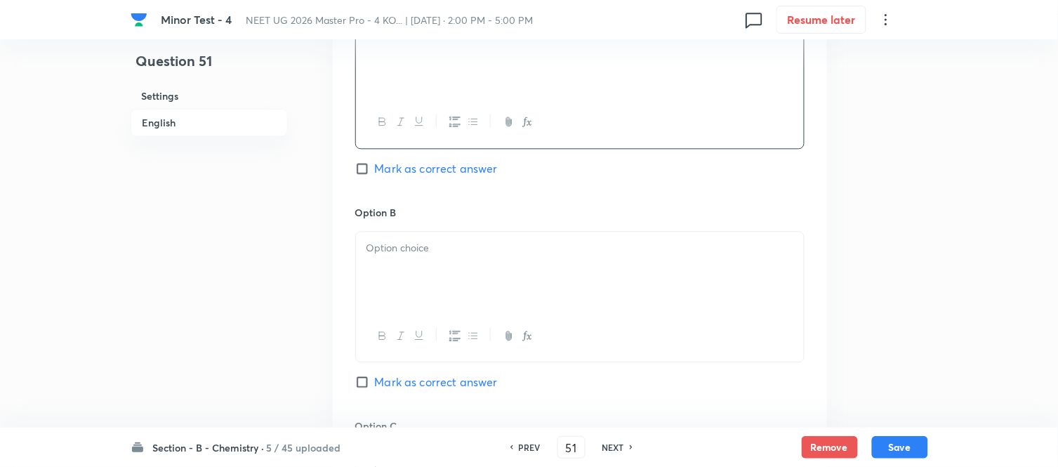
scroll to position [780, 0]
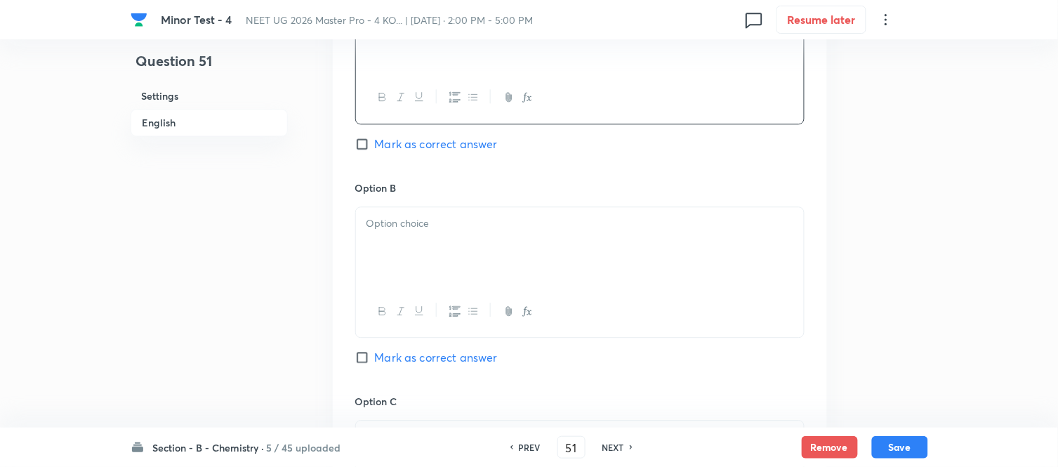
click at [483, 247] on div at bounding box center [580, 246] width 448 height 79
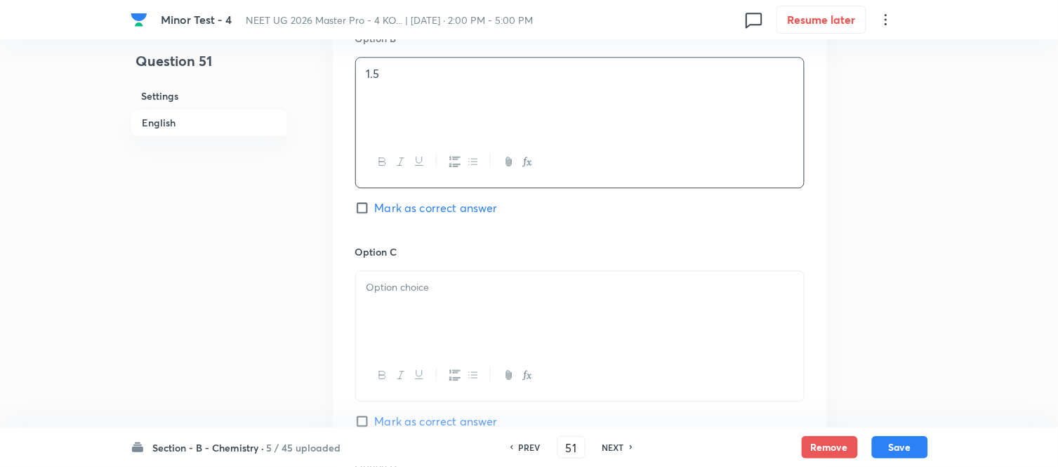
scroll to position [936, 0]
click at [437, 291] on div at bounding box center [580, 304] width 448 height 79
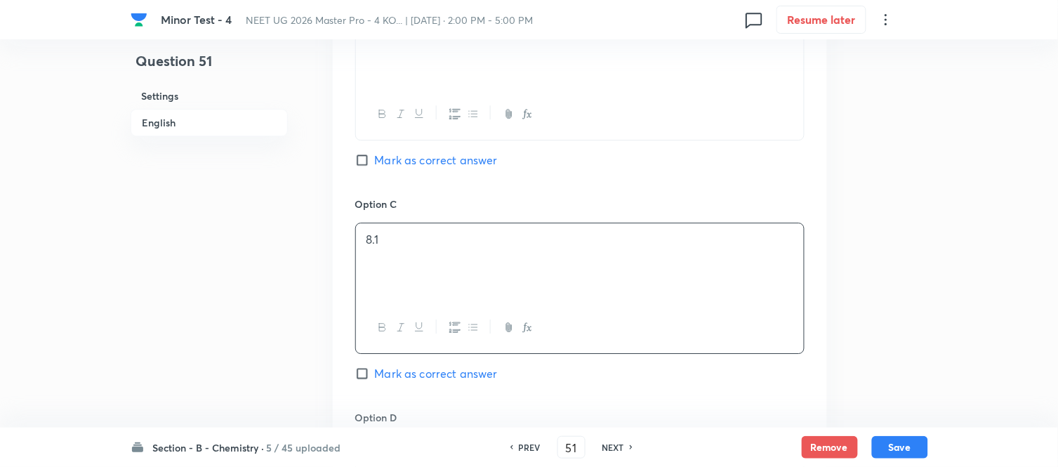
scroll to position [1014, 0]
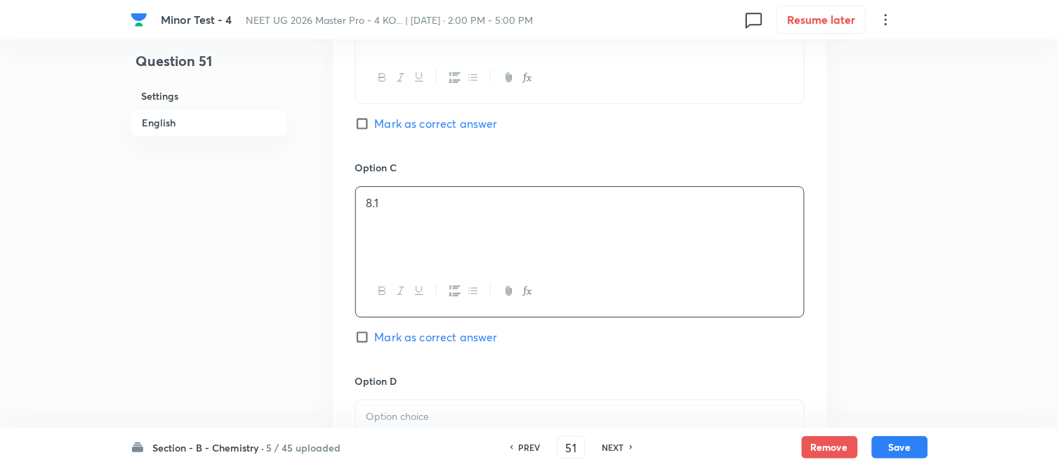
click at [363, 340] on input "Mark as correct answer" at bounding box center [365, 337] width 20 height 14
checkbox input "true"
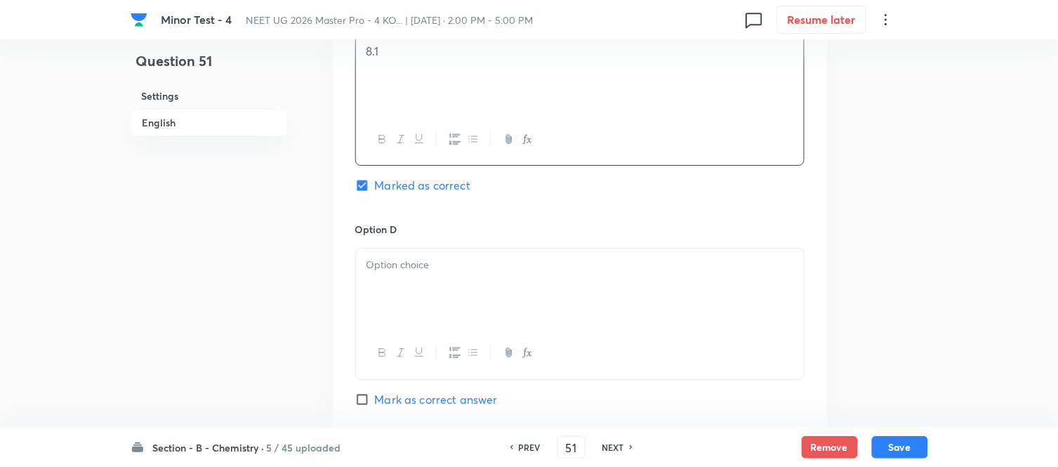
scroll to position [1170, 0]
click at [465, 256] on p at bounding box center [580, 261] width 427 height 16
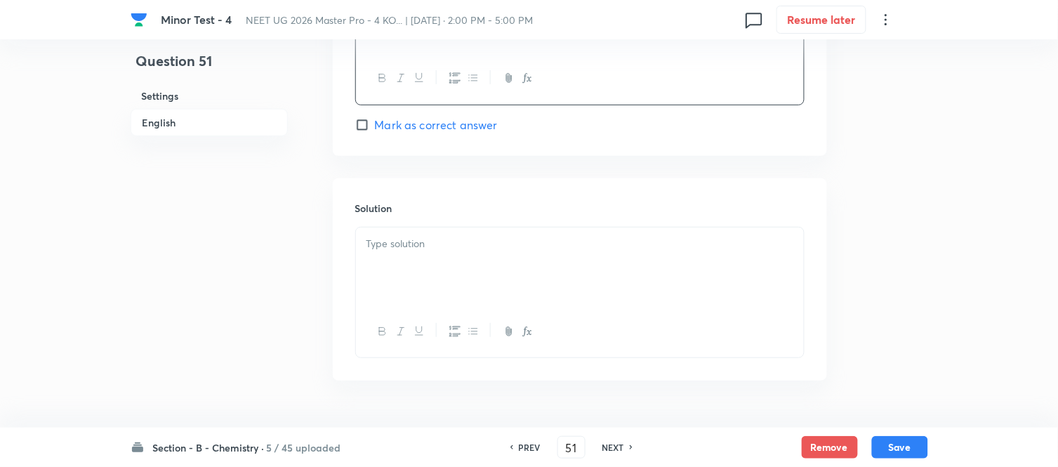
scroll to position [1480, 0]
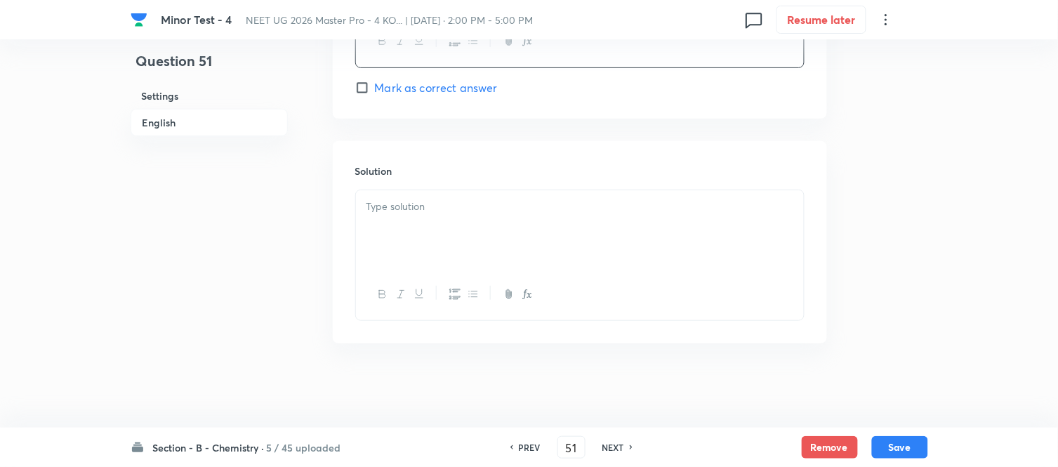
click at [439, 221] on div at bounding box center [580, 229] width 448 height 79
click at [889, 446] on button "Save" at bounding box center [900, 446] width 56 height 22
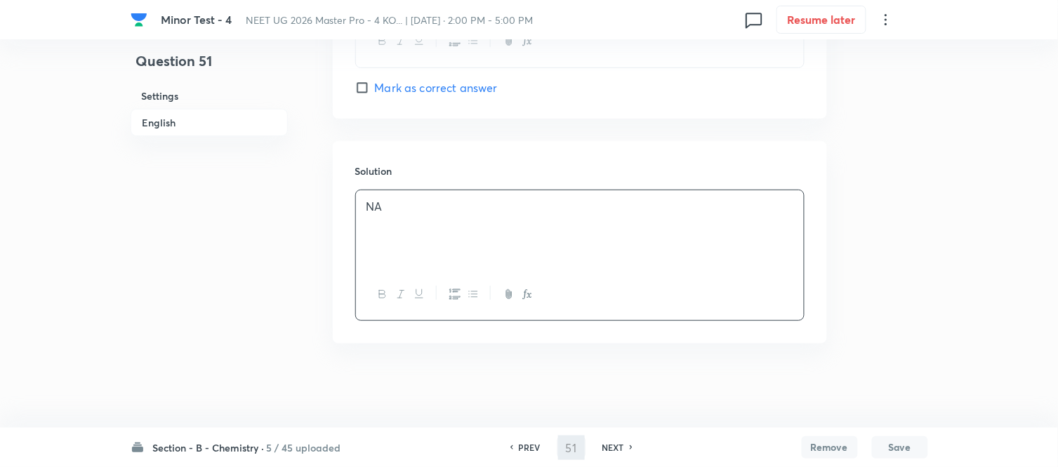
type input "52"
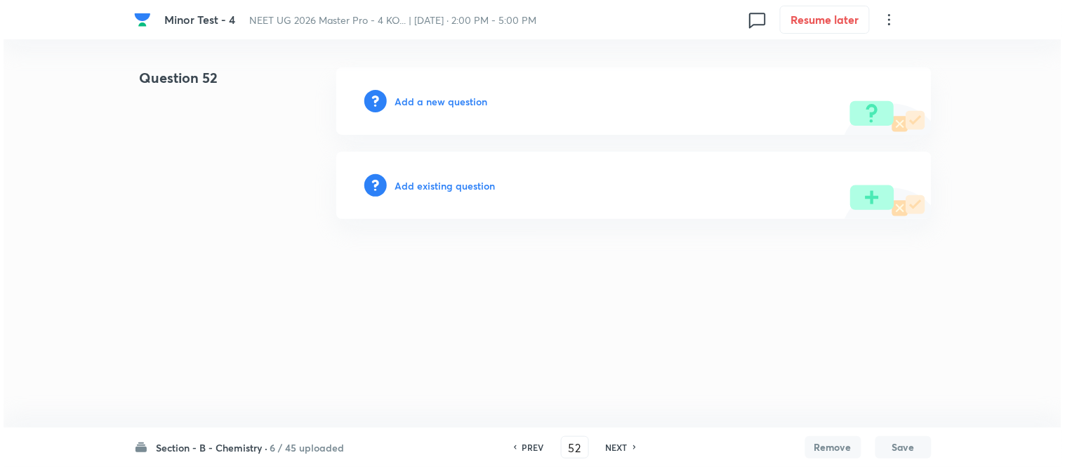
scroll to position [0, 0]
click at [417, 100] on h6 "Add a new question" at bounding box center [441, 101] width 93 height 15
click at [417, 100] on h6 "Choose a question type" at bounding box center [449, 101] width 108 height 15
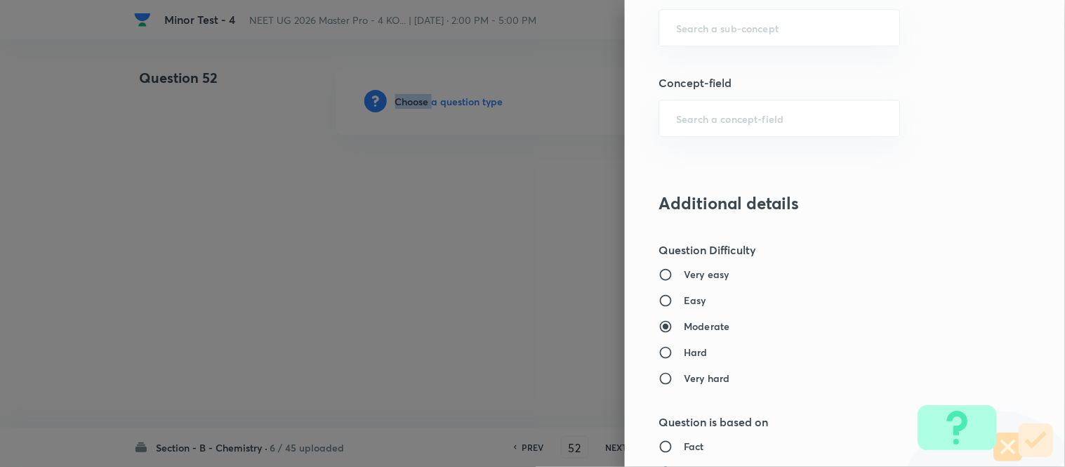
scroll to position [917, 0]
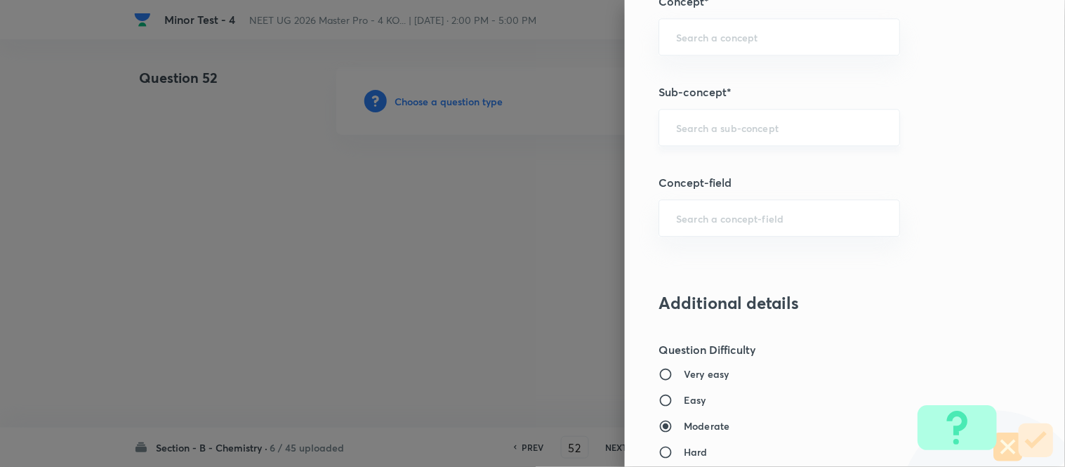
click at [713, 128] on input "text" at bounding box center [779, 127] width 206 height 13
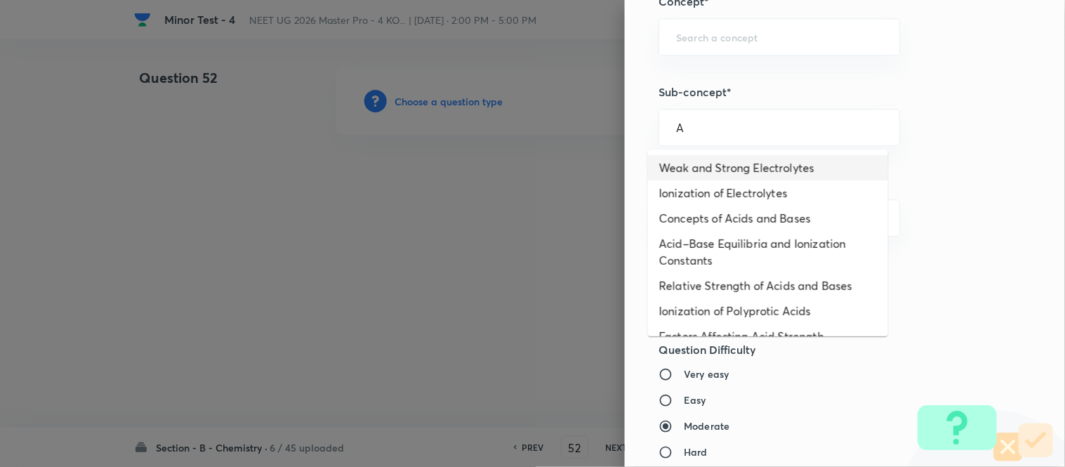
click at [696, 169] on li "Weak and Strong Electrolytes" at bounding box center [768, 167] width 240 height 25
type input "Weak and Strong Electrolytes"
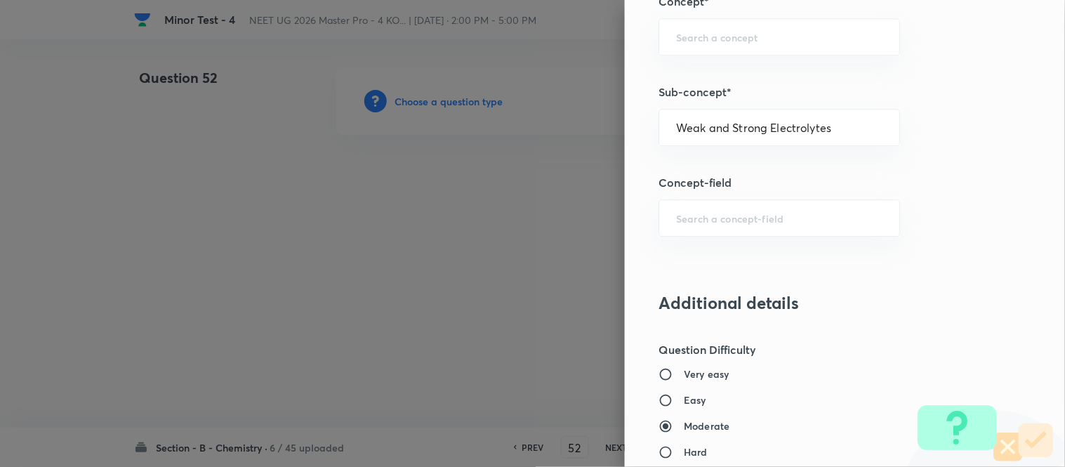
type input "Chemistry"
type input "Physical Chemistry"
type input "Ionic Equilibrium"
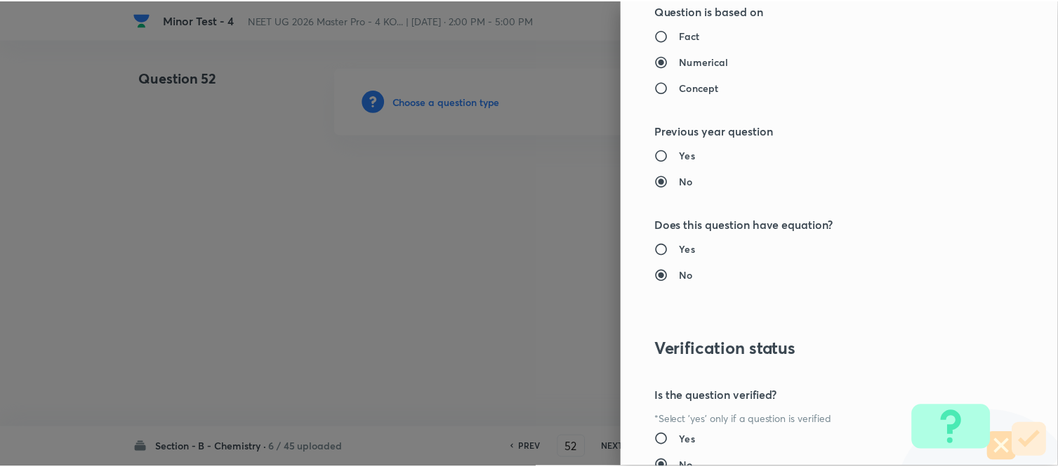
scroll to position [1541, 0]
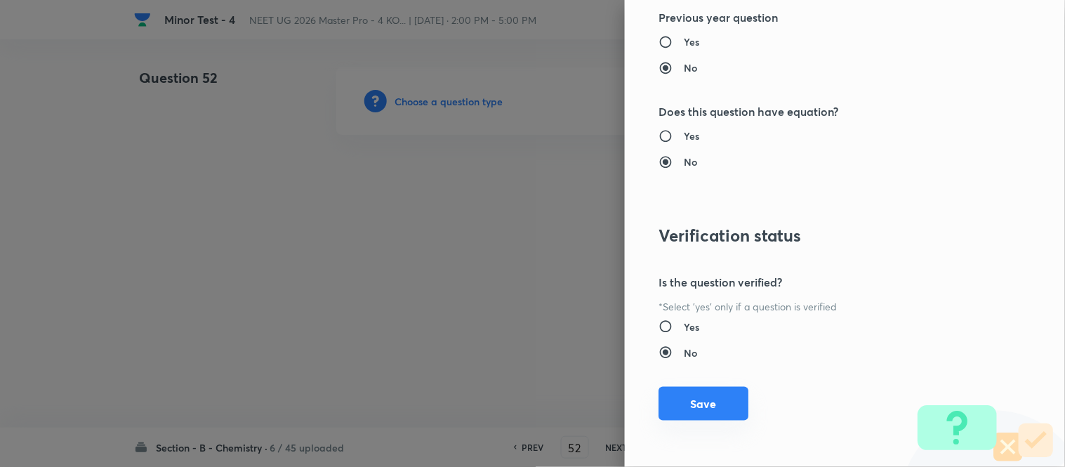
click at [679, 402] on button "Save" at bounding box center [704, 404] width 90 height 34
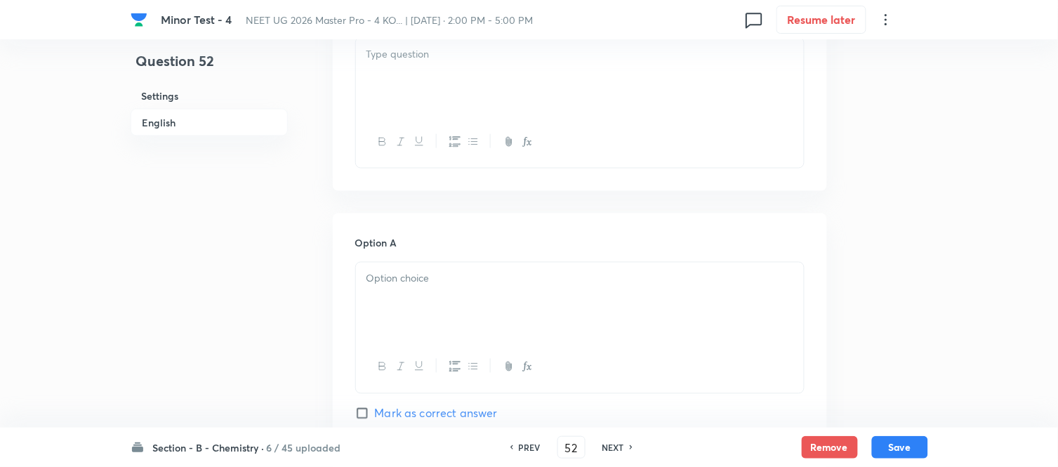
scroll to position [390, 0]
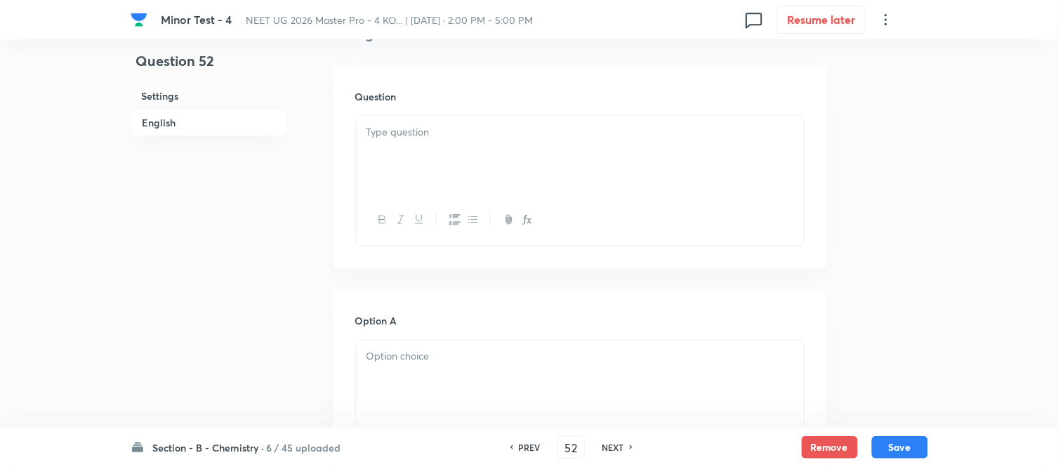
click at [510, 137] on p at bounding box center [580, 132] width 427 height 16
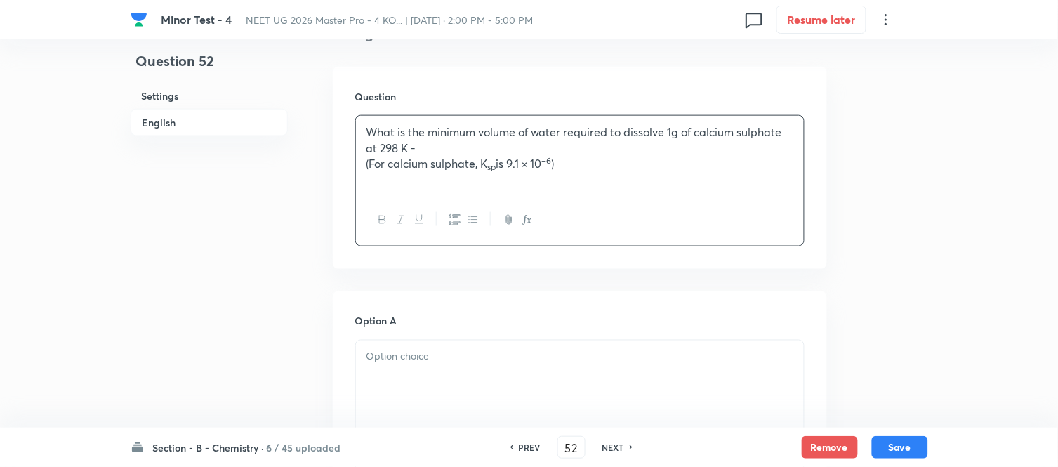
click at [395, 159] on p "(For calcium sulphate, K sp is 9.1 × 10 –6 )" at bounding box center [580, 164] width 427 height 16
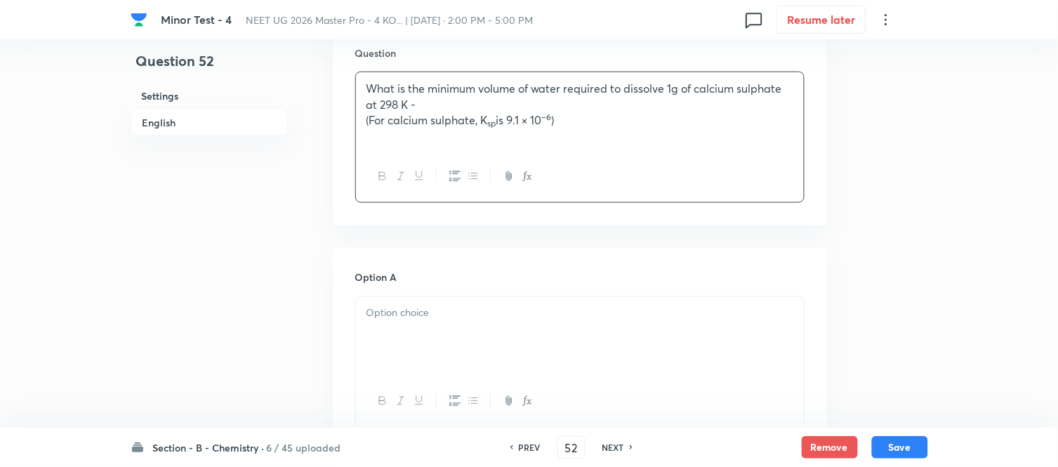
scroll to position [468, 0]
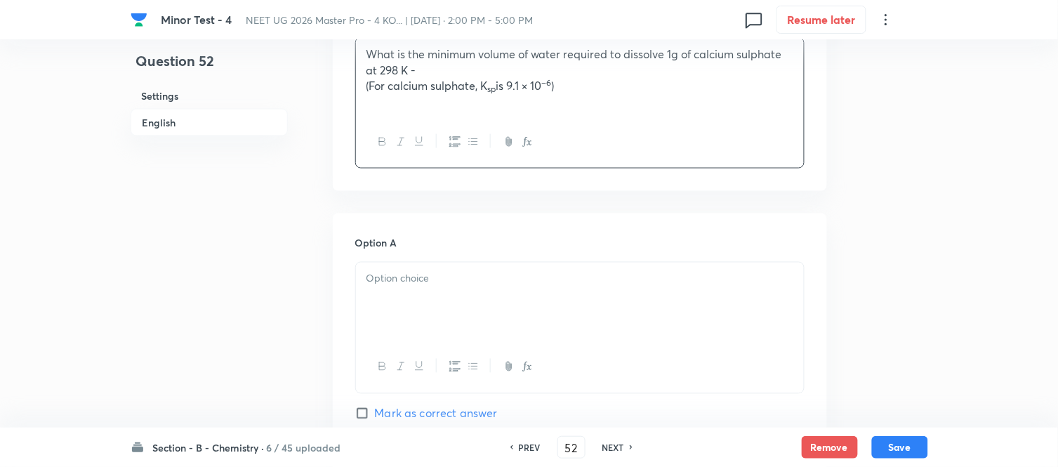
click at [482, 282] on p at bounding box center [580, 279] width 427 height 16
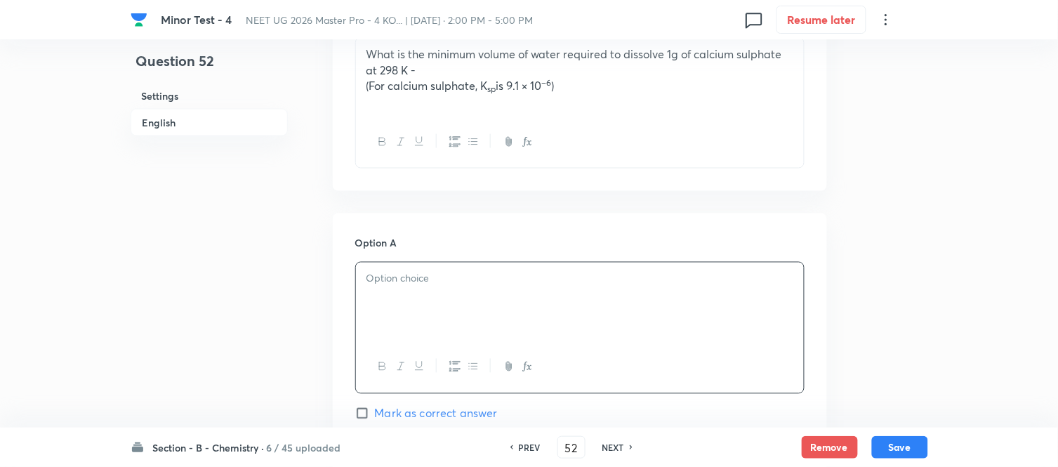
click at [475, 290] on div at bounding box center [580, 302] width 448 height 79
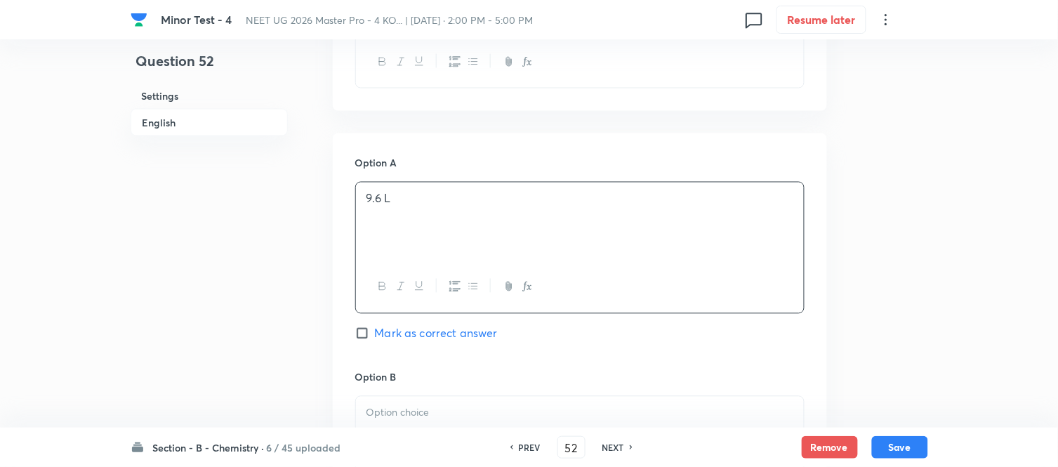
scroll to position [624, 0]
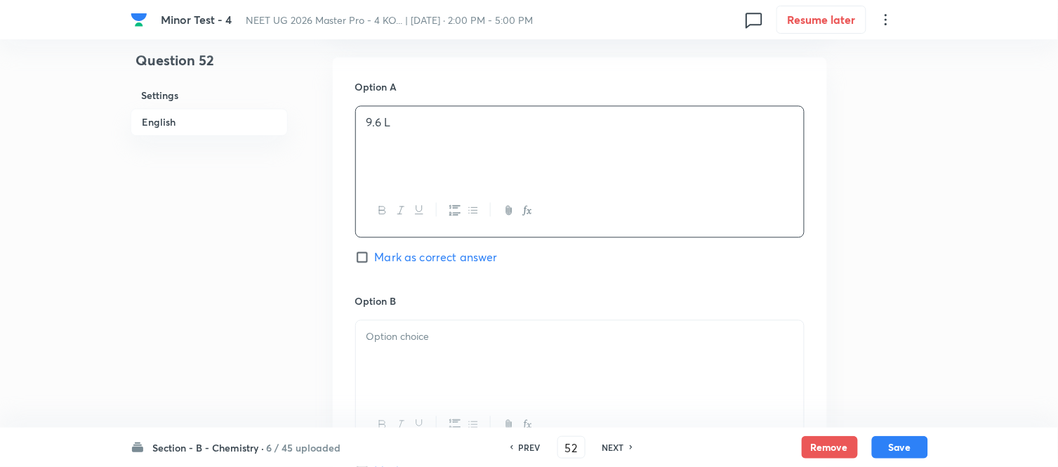
click at [459, 336] on p at bounding box center [580, 337] width 427 height 16
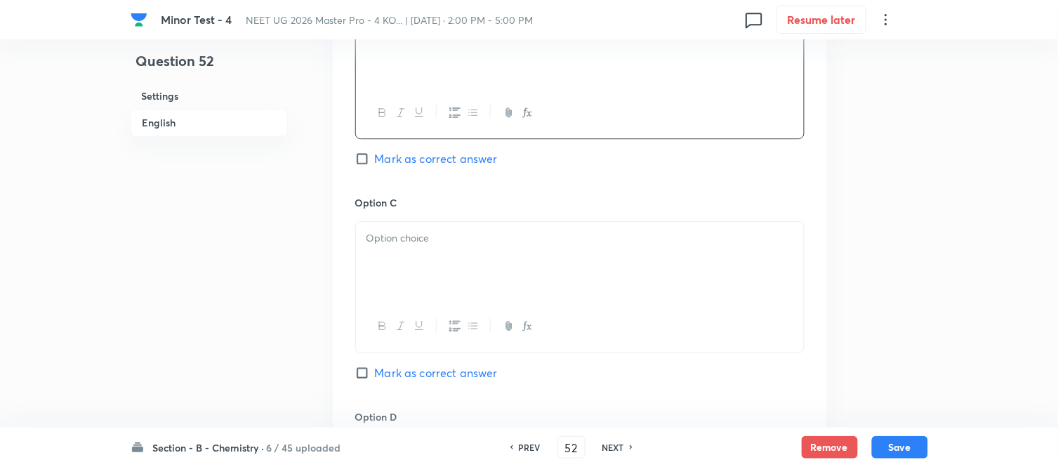
scroll to position [1014, 0]
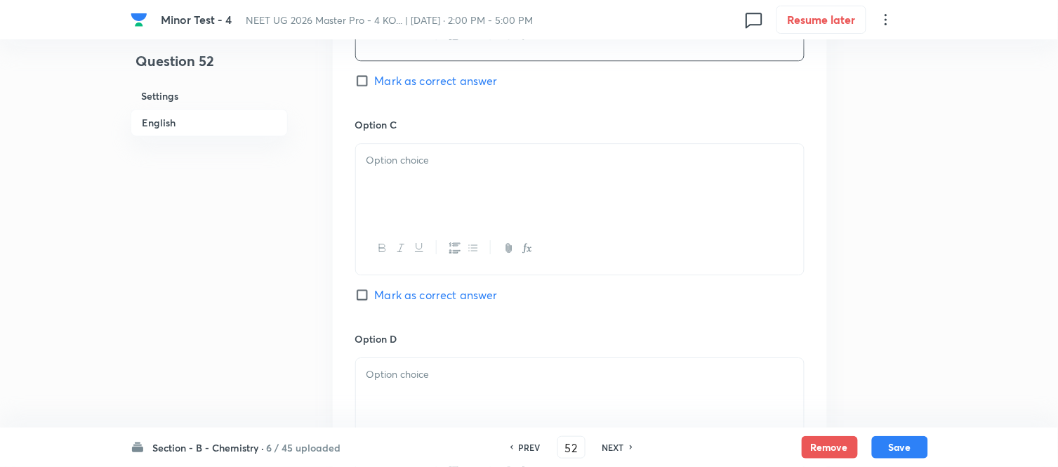
click at [454, 178] on div at bounding box center [580, 183] width 448 height 79
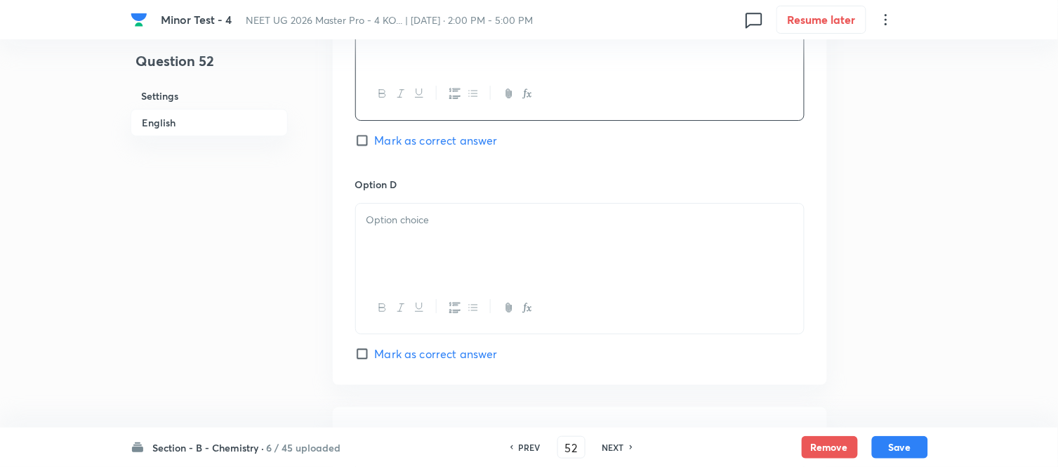
scroll to position [1170, 0]
click at [480, 249] on div at bounding box center [580, 241] width 448 height 79
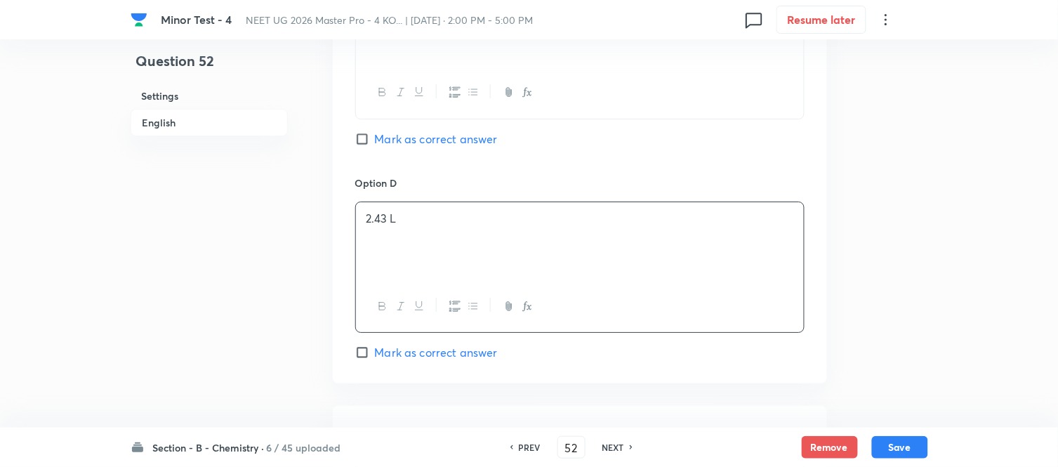
click at [362, 138] on input "Mark as correct answer" at bounding box center [365, 139] width 20 height 14
checkbox input "true"
click at [371, 352] on input "Mark as correct answer" at bounding box center [365, 352] width 20 height 14
checkbox input "true"
checkbox input "false"
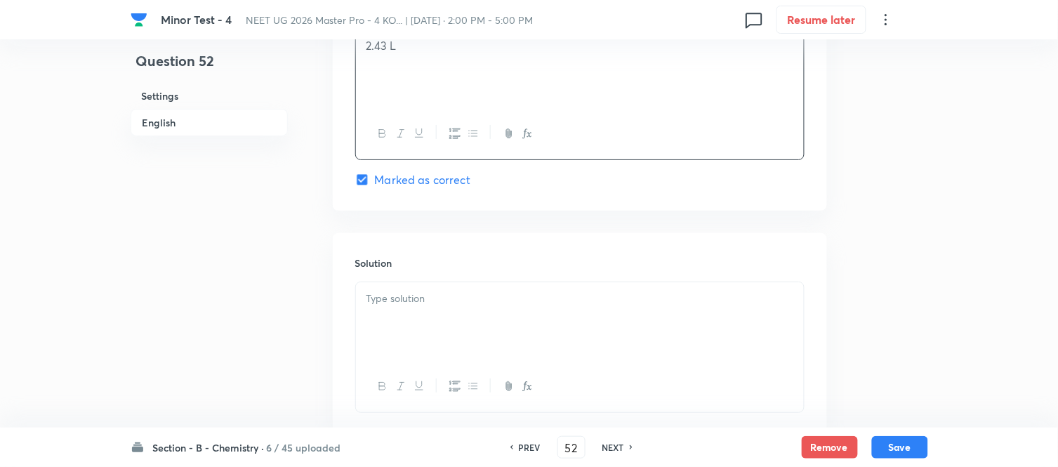
scroll to position [1404, 0]
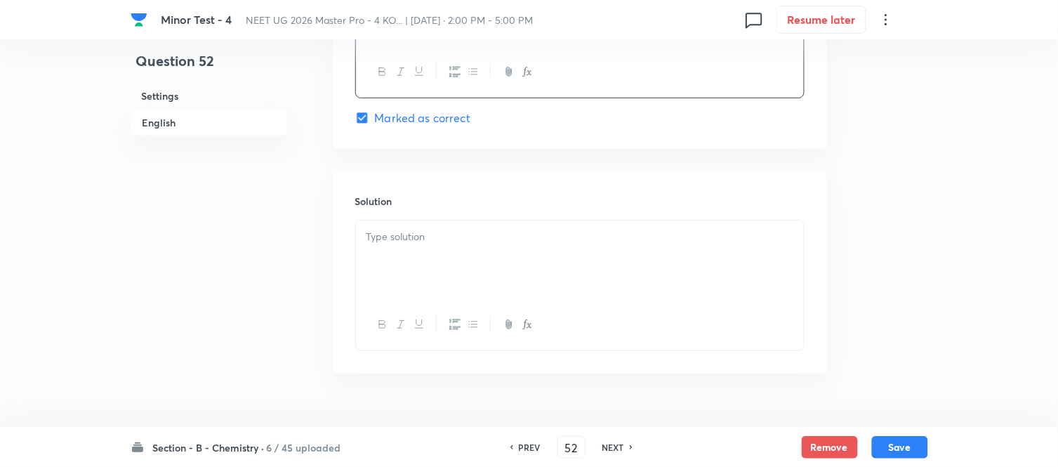
click at [494, 263] on div at bounding box center [580, 259] width 448 height 79
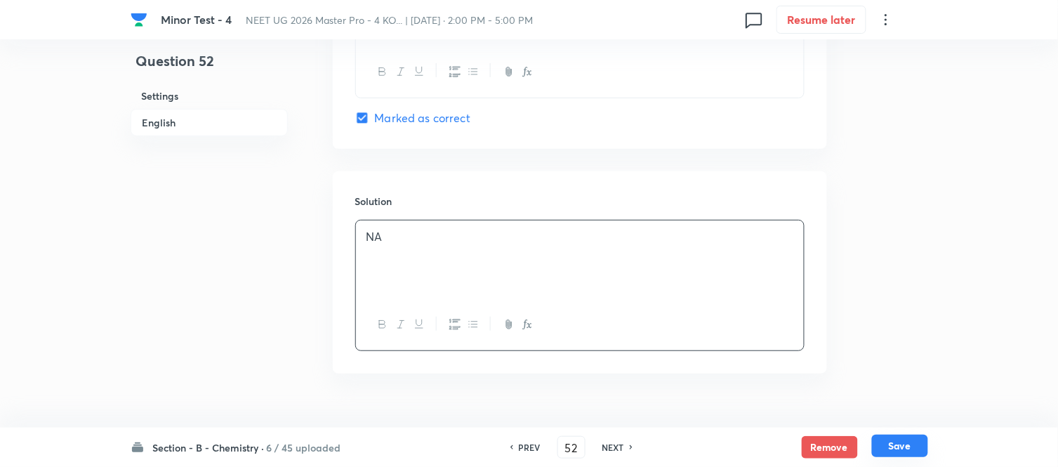
click at [883, 442] on button "Save" at bounding box center [900, 446] width 56 height 22
type input "53"
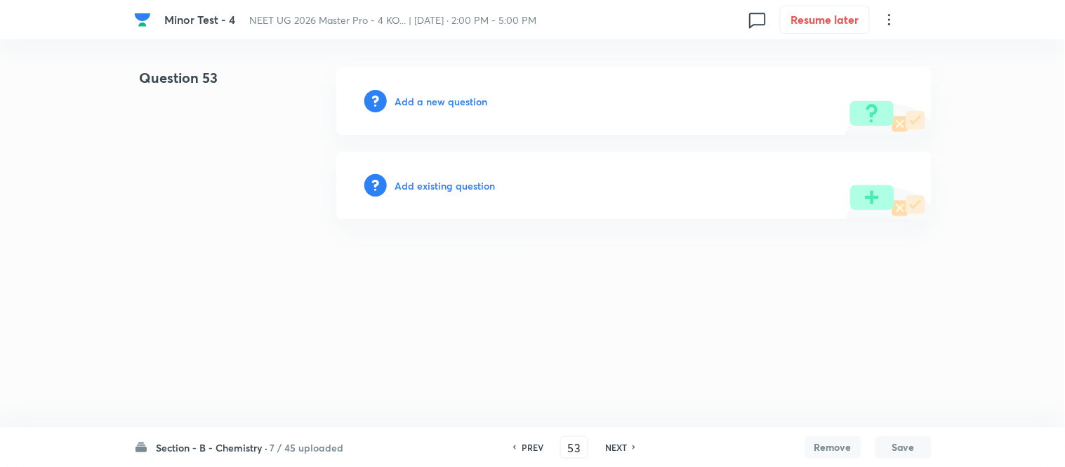
click at [424, 101] on h6 "Add a new question" at bounding box center [441, 101] width 93 height 15
click at [424, 101] on h6 "Choose a question type" at bounding box center [449, 101] width 108 height 15
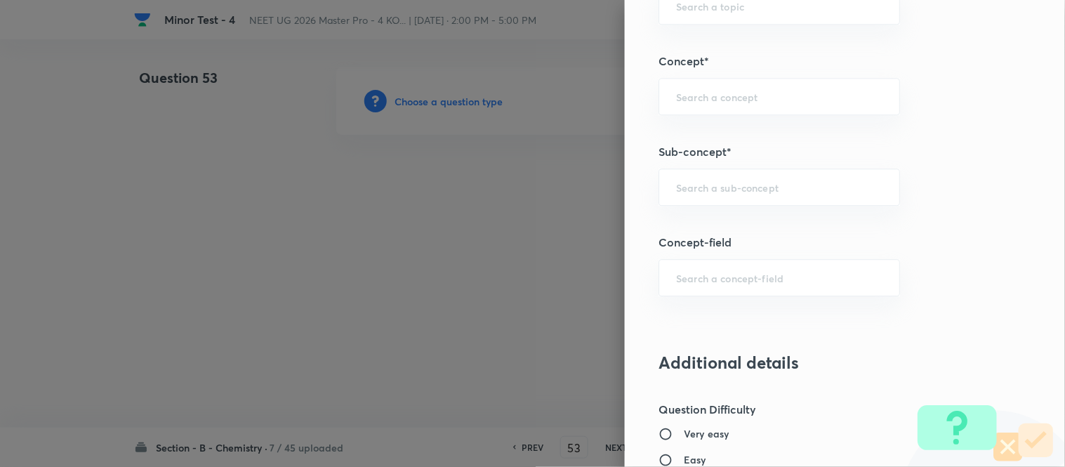
scroll to position [858, 0]
click at [711, 187] on input "text" at bounding box center [779, 186] width 206 height 13
type input "a"
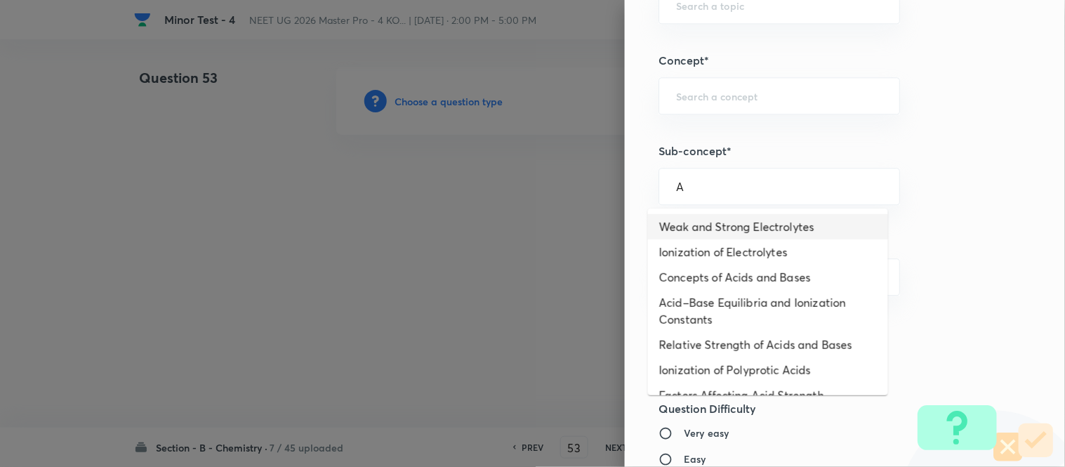
click at [743, 225] on li "Weak and Strong Electrolytes" at bounding box center [768, 226] width 240 height 25
type input "Weak and Strong Electrolytes"
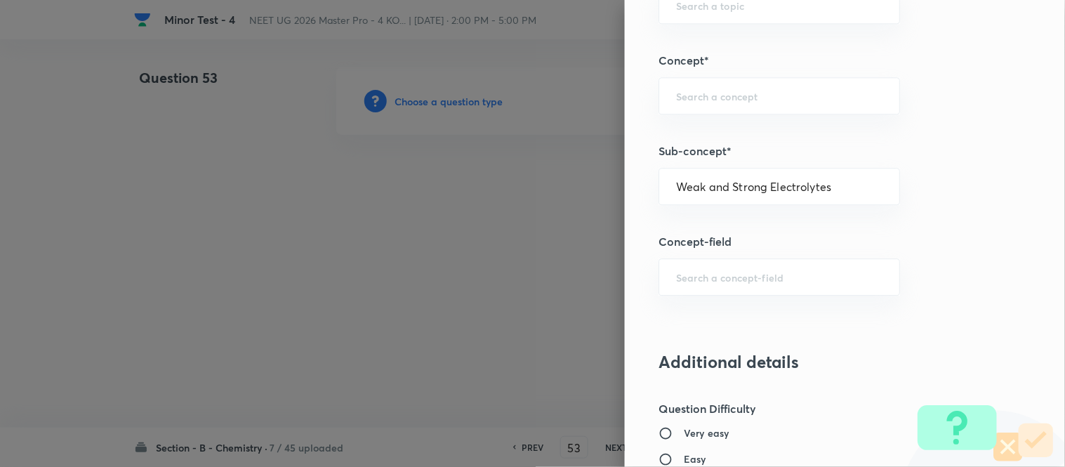
type input "Chemistry"
type input "Physical Chemistry"
type input "Ionic Equilibrium"
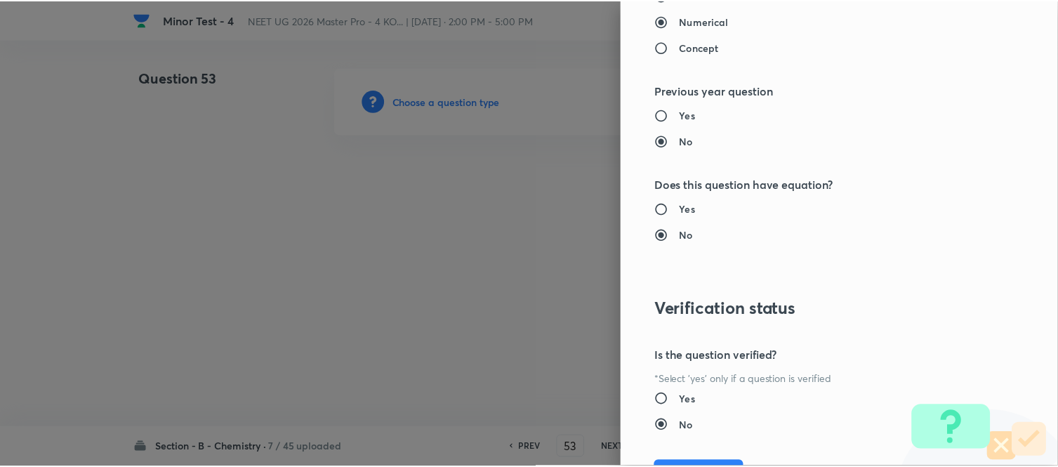
scroll to position [1541, 0]
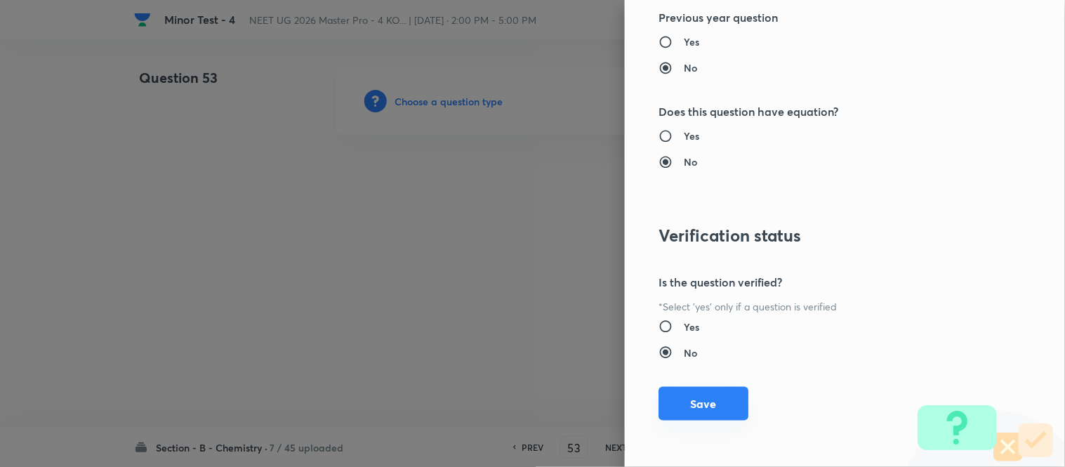
click at [697, 409] on button "Save" at bounding box center [704, 404] width 90 height 34
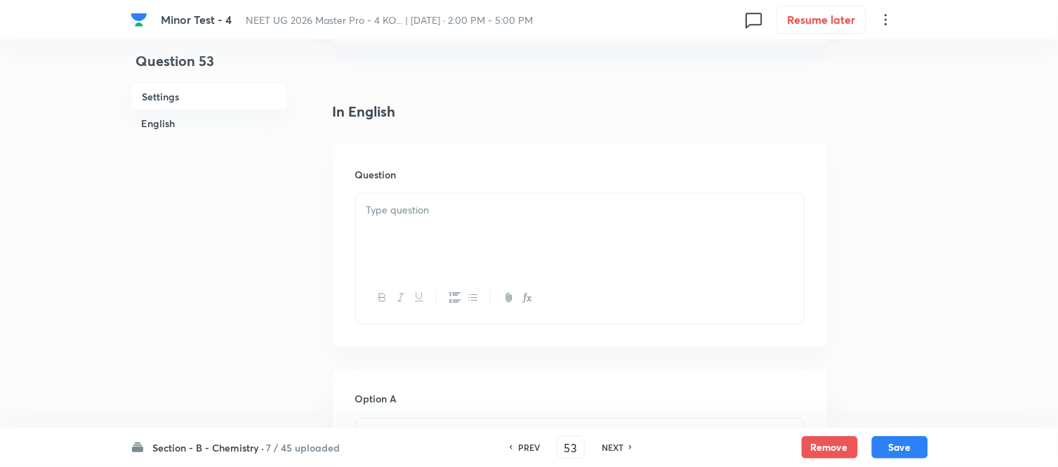
scroll to position [390, 0]
click at [560, 138] on p at bounding box center [580, 132] width 427 height 16
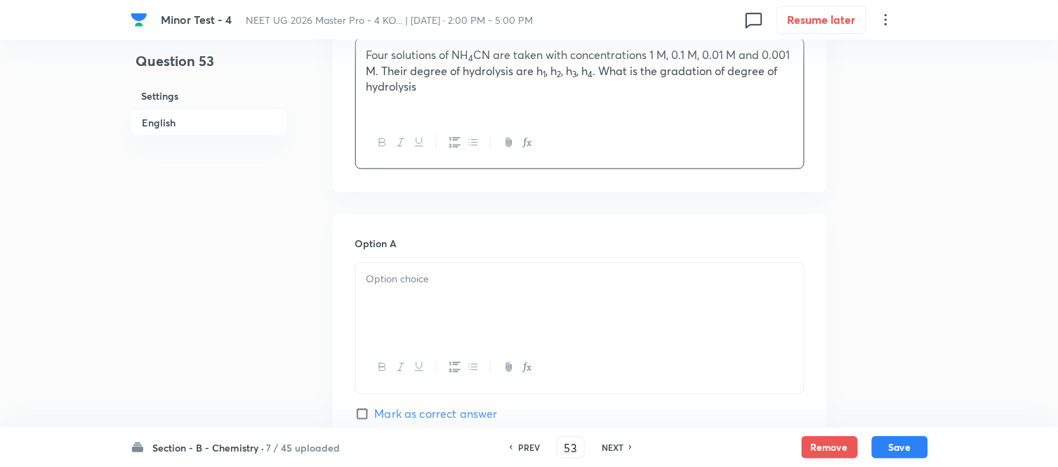
scroll to position [468, 0]
click at [459, 290] on div at bounding box center [580, 302] width 448 height 79
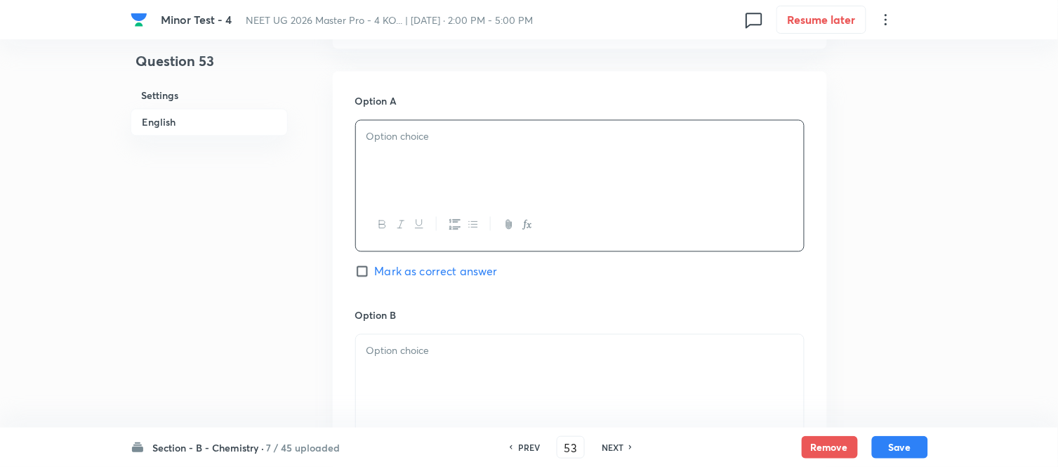
scroll to position [624, 0]
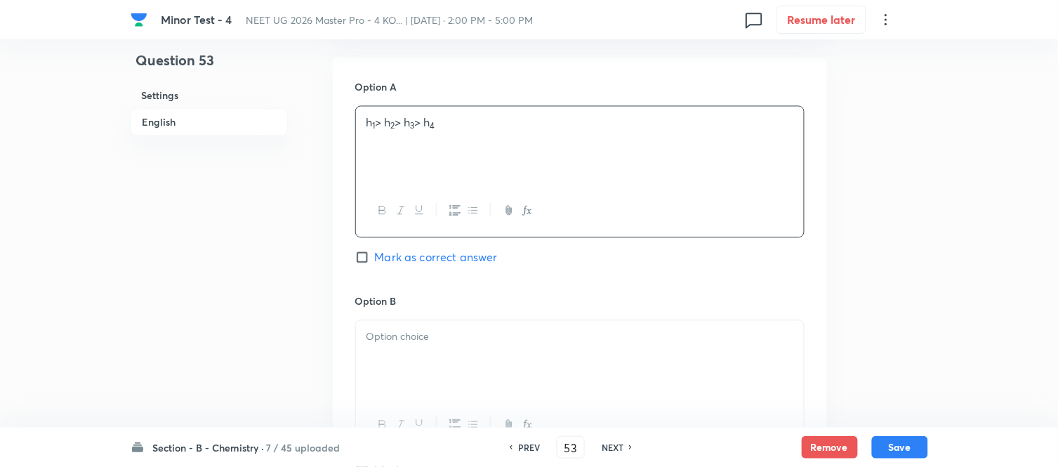
click at [449, 337] on p at bounding box center [580, 337] width 427 height 16
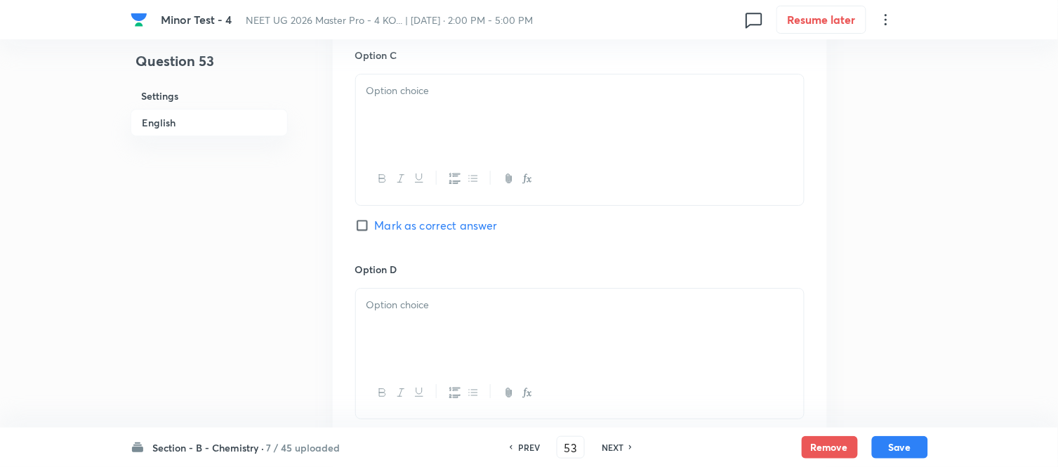
scroll to position [1092, 0]
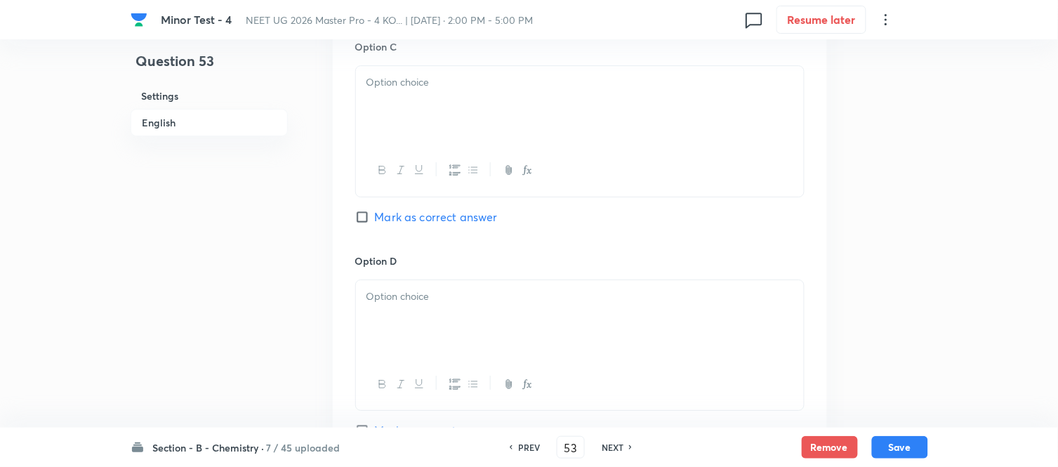
click at [463, 103] on div at bounding box center [580, 105] width 448 height 79
click at [489, 289] on p at bounding box center [580, 297] width 427 height 16
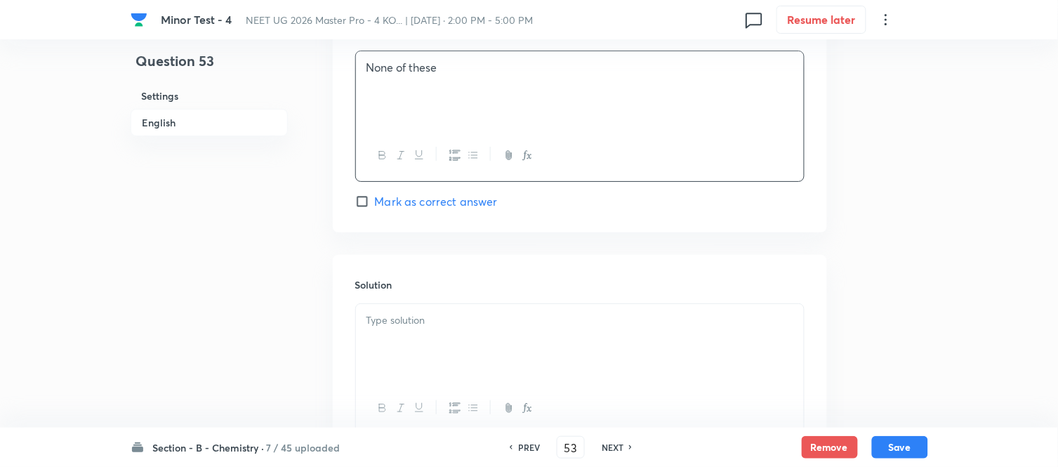
scroll to position [1404, 0]
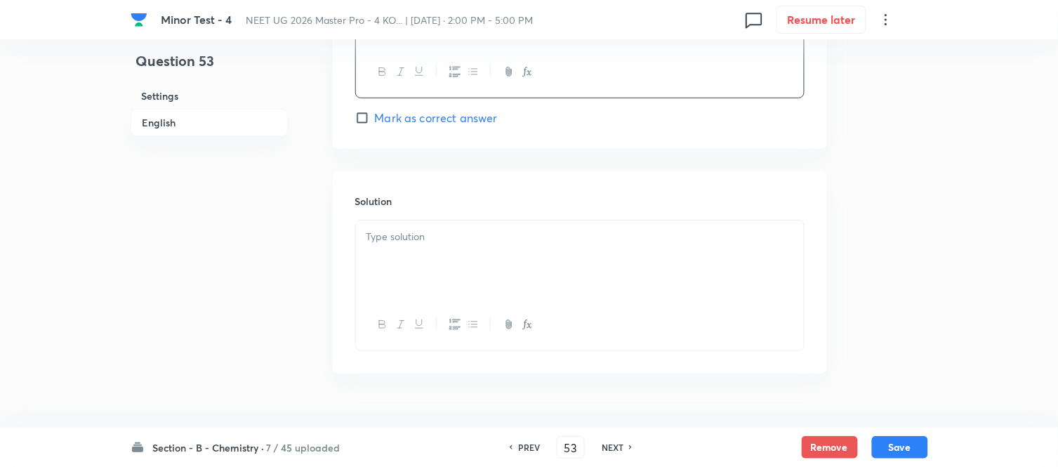
click at [459, 250] on div at bounding box center [580, 259] width 448 height 79
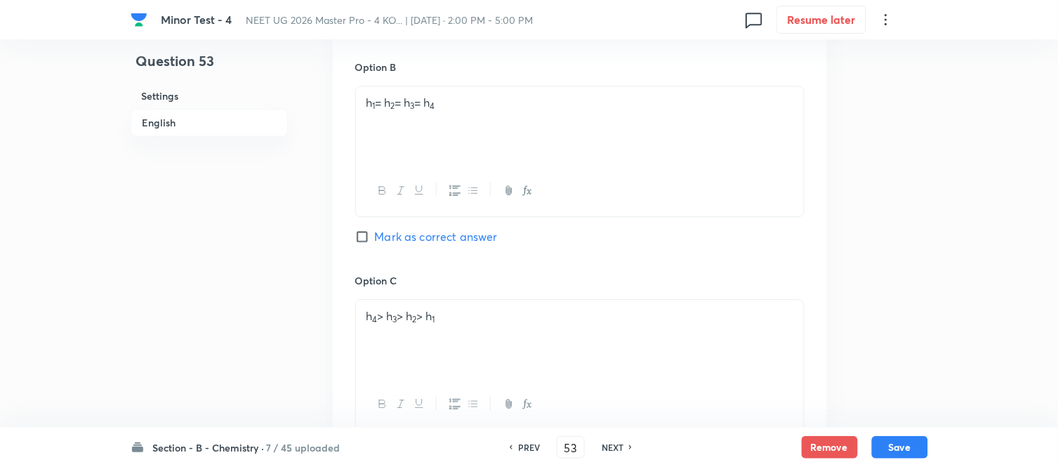
click at [367, 235] on input "Mark as correct answer" at bounding box center [365, 237] width 20 height 14
checkbox input "true"
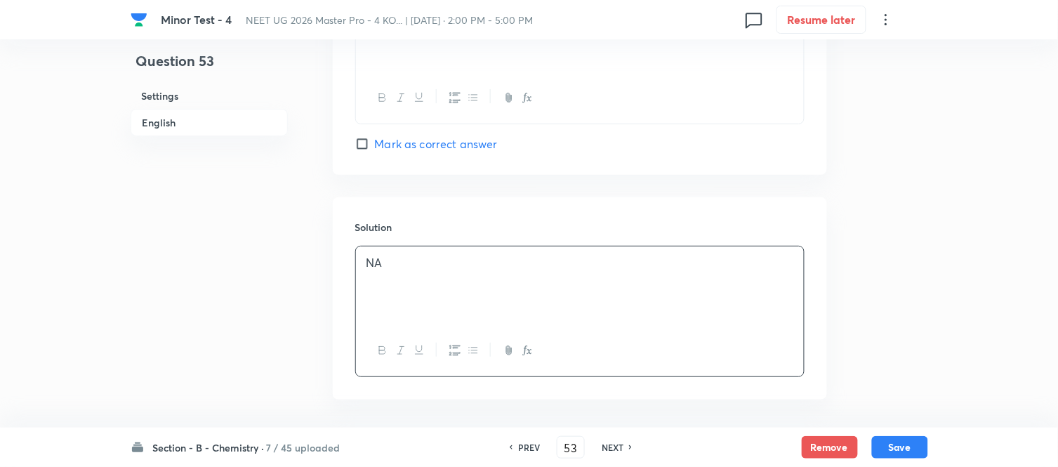
scroll to position [1437, 0]
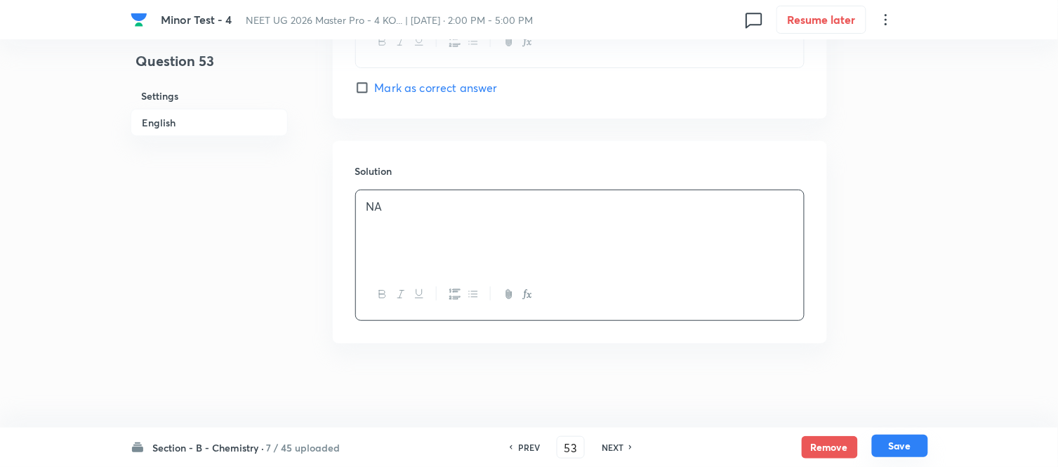
click at [901, 447] on button "Save" at bounding box center [900, 446] width 56 height 22
type input "54"
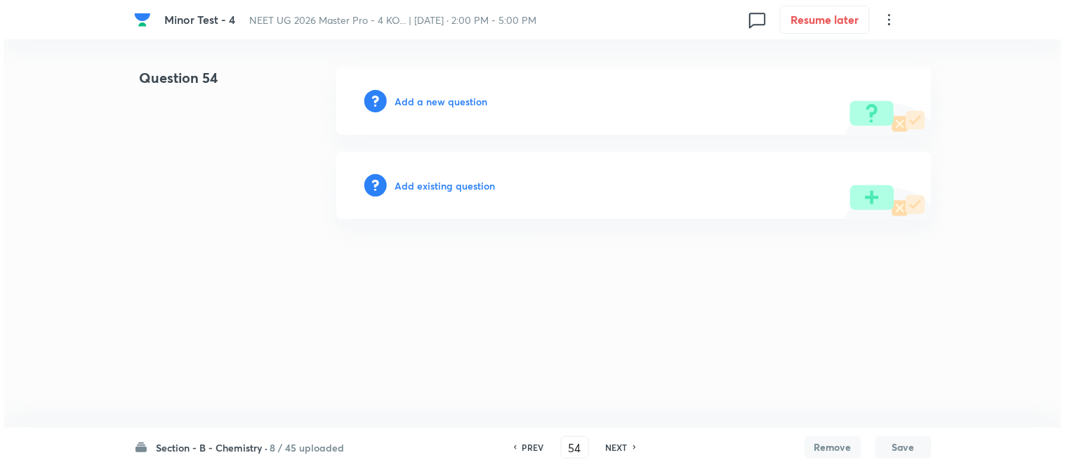
scroll to position [0, 0]
click at [439, 102] on h6 "Add a new question" at bounding box center [441, 101] width 93 height 15
click at [439, 100] on h6 "Choose a question type" at bounding box center [449, 101] width 108 height 15
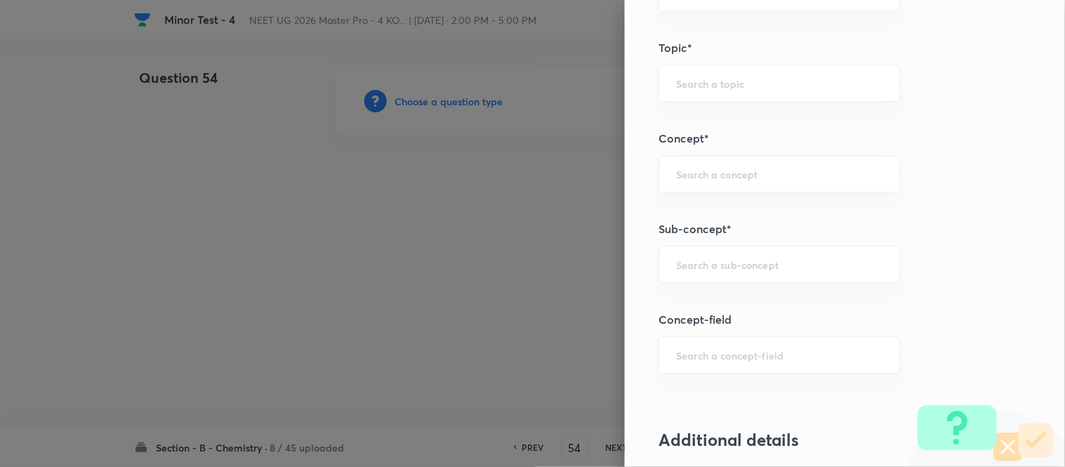
scroll to position [858, 0]
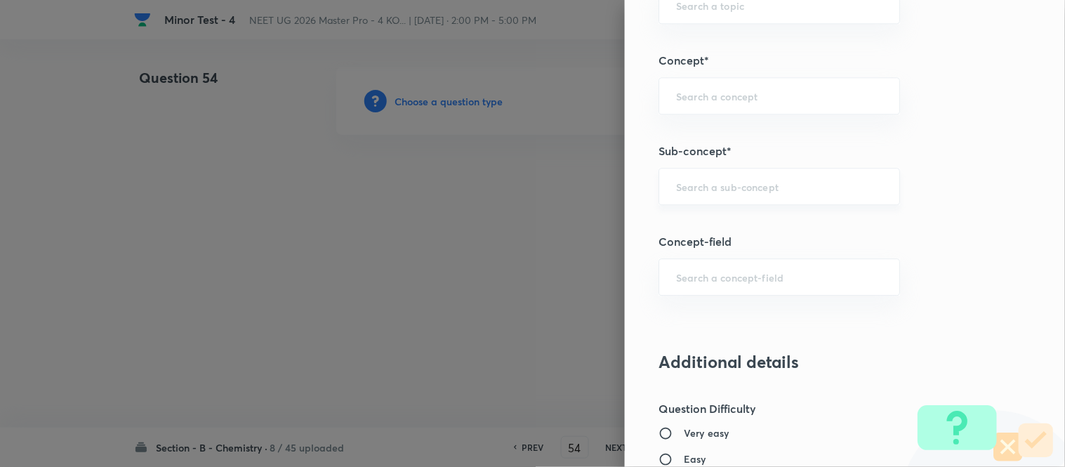
click at [789, 180] on input "text" at bounding box center [779, 186] width 206 height 13
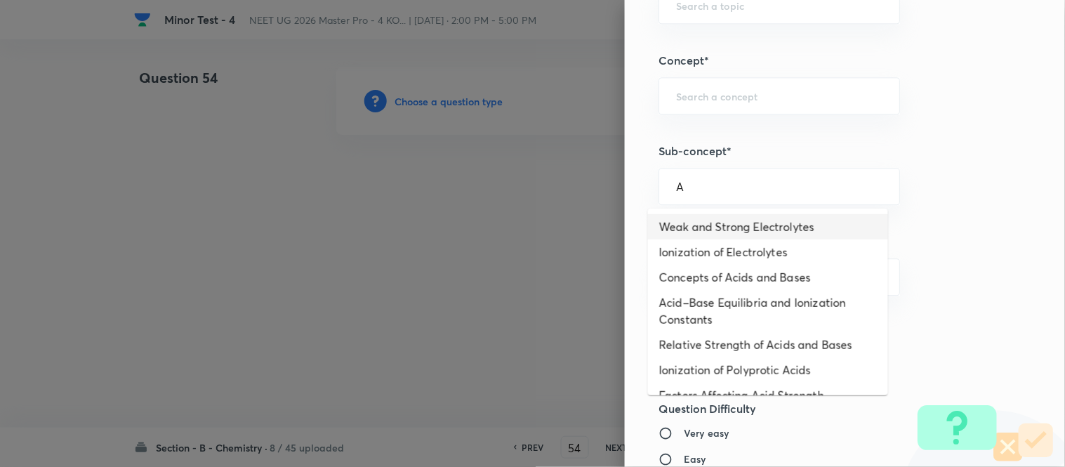
click at [726, 226] on li "Weak and Strong Electrolytes" at bounding box center [768, 226] width 240 height 25
type input "Weak and Strong Electrolytes"
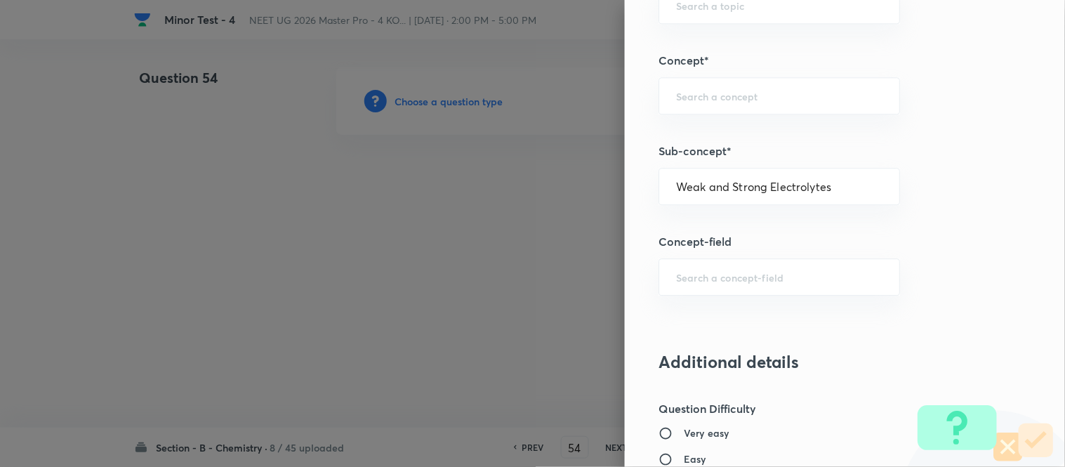
type input "Chemistry"
type input "Physical Chemistry"
type input "Ionic Equilibrium"
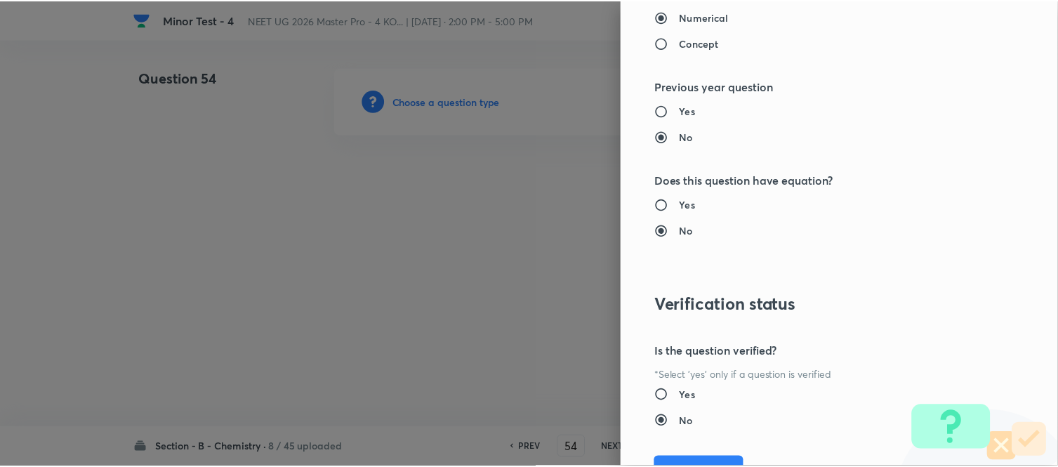
scroll to position [1541, 0]
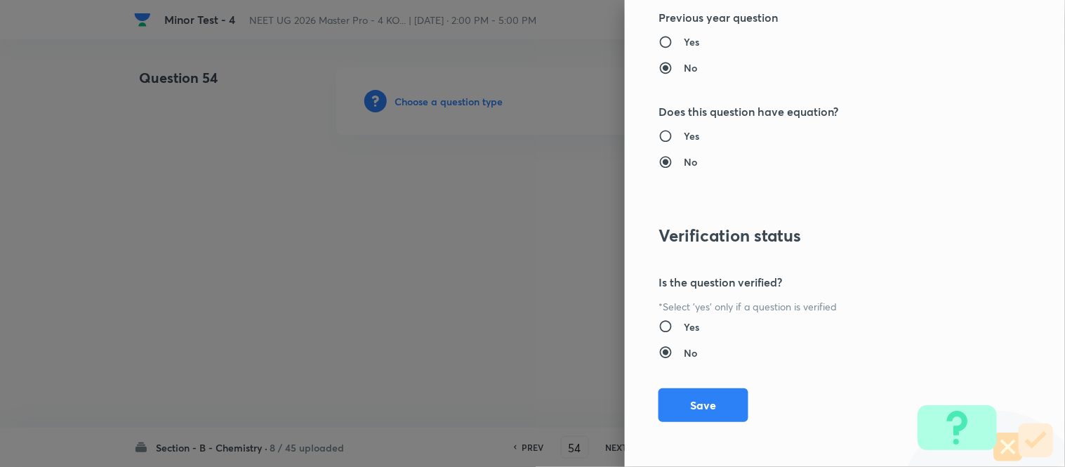
click at [683, 404] on button "Save" at bounding box center [704, 405] width 90 height 34
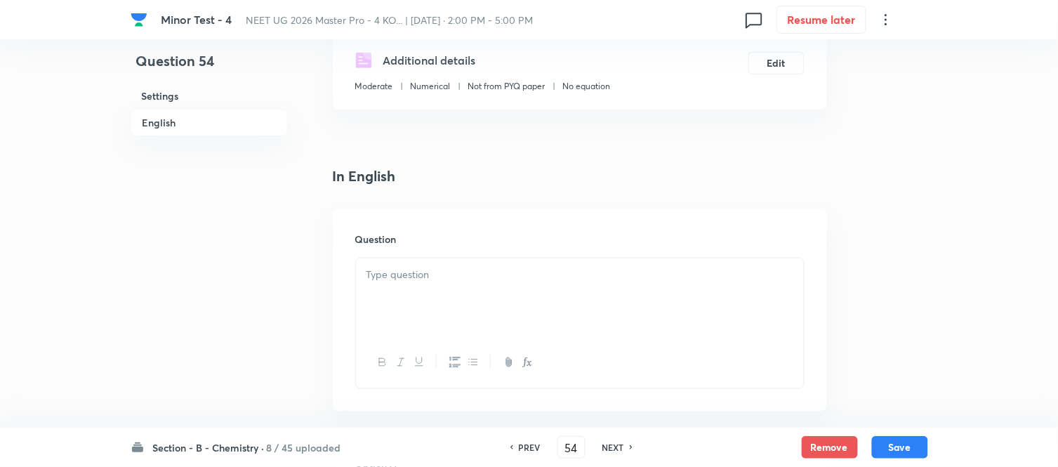
scroll to position [234, 0]
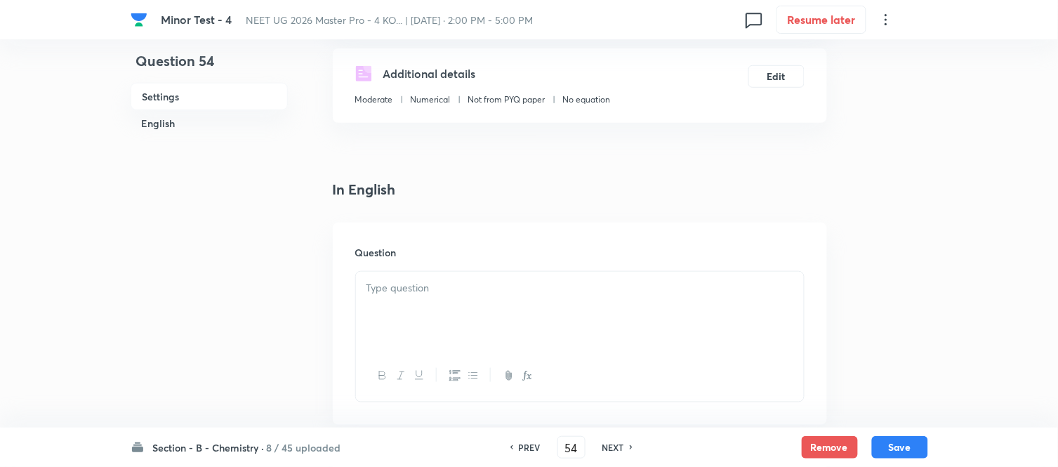
click at [567, 302] on div at bounding box center [580, 311] width 448 height 79
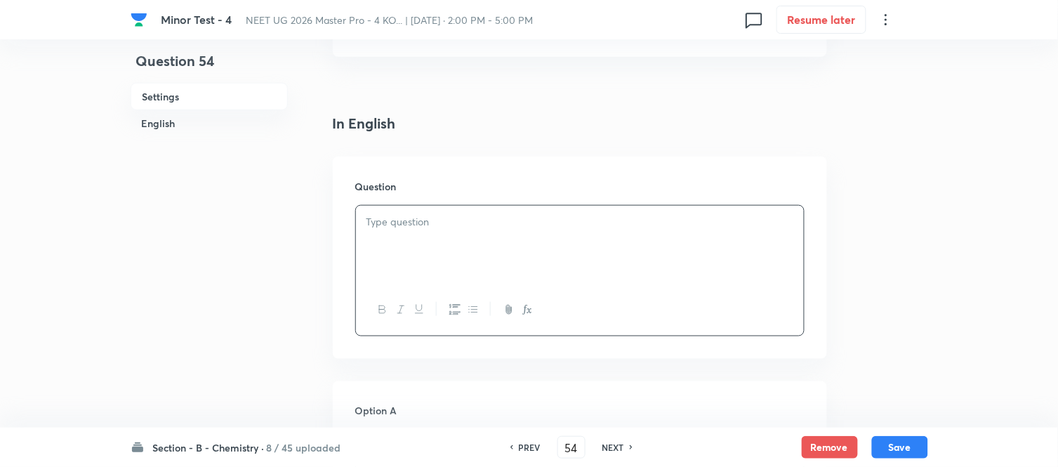
scroll to position [390, 0]
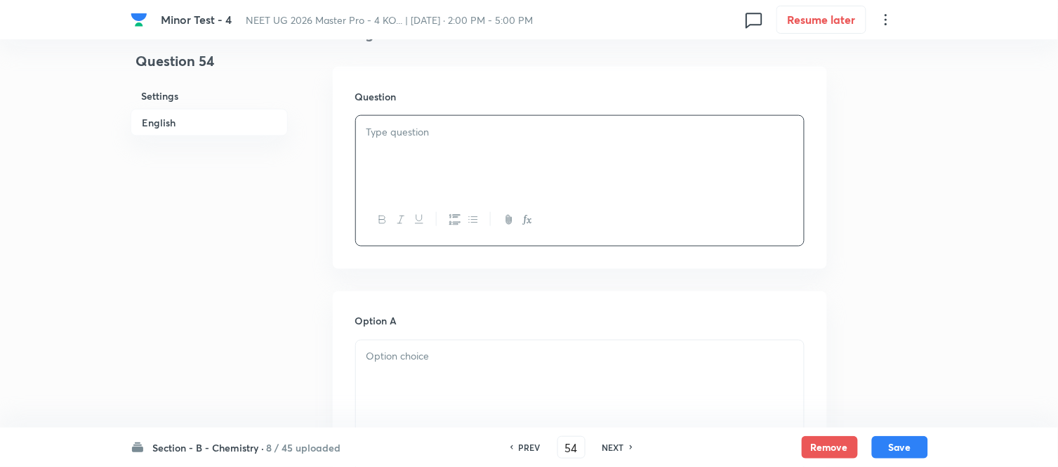
click at [503, 146] on div at bounding box center [580, 155] width 448 height 79
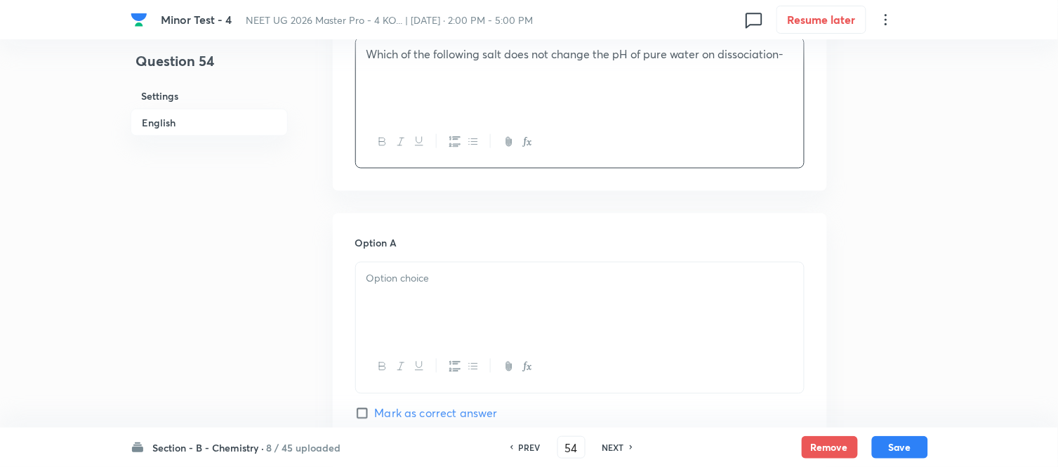
scroll to position [624, 0]
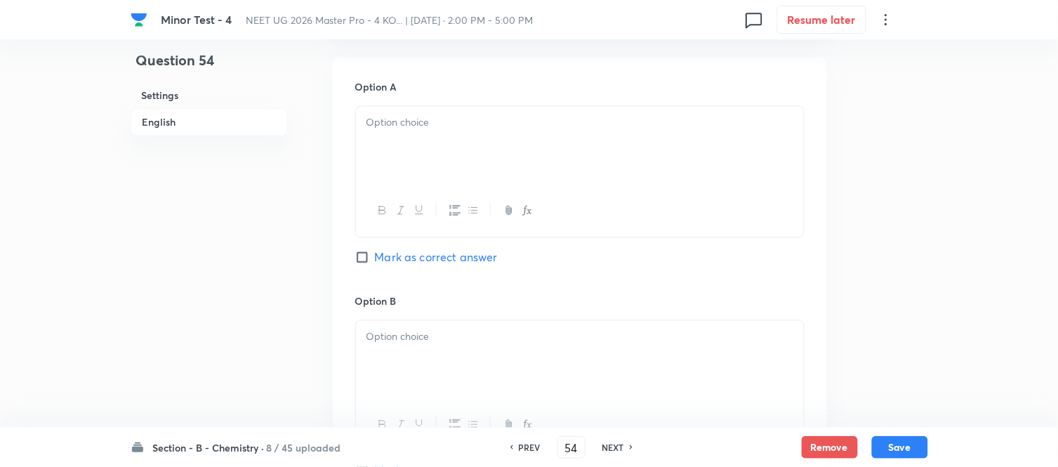
click at [486, 149] on div at bounding box center [580, 146] width 448 height 79
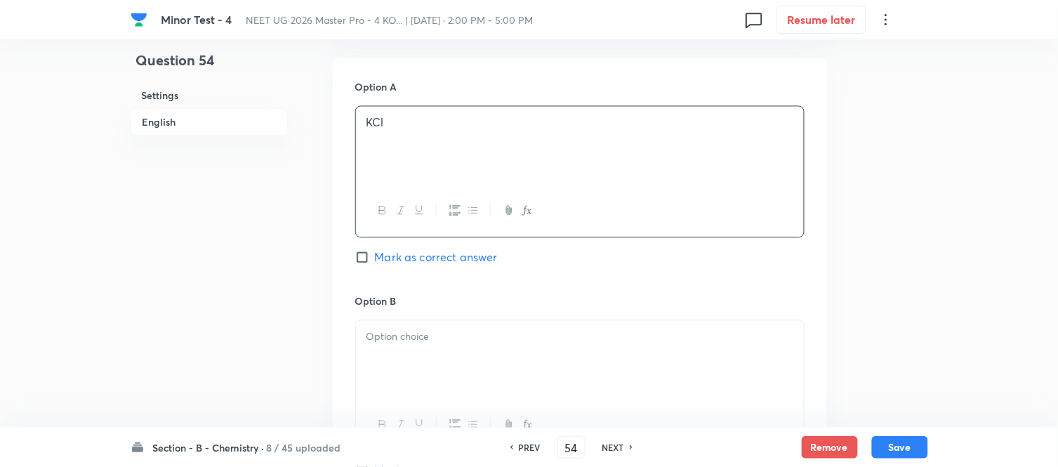
click at [379, 261] on span "Mark as correct answer" at bounding box center [436, 257] width 123 height 17
click at [375, 261] on input "Mark as correct answer" at bounding box center [365, 258] width 20 height 14
checkbox input "true"
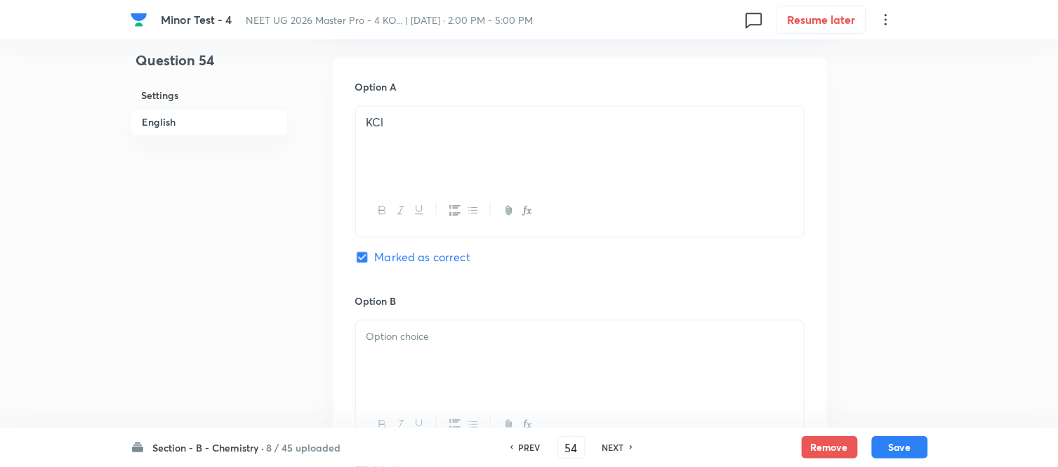
click at [452, 333] on p at bounding box center [580, 337] width 427 height 16
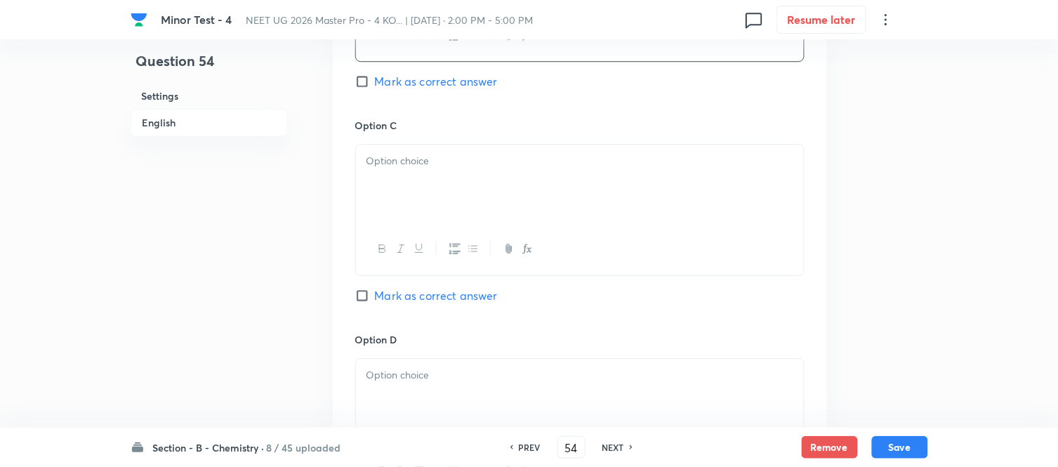
scroll to position [1014, 0]
click at [449, 180] on div at bounding box center [580, 183] width 448 height 79
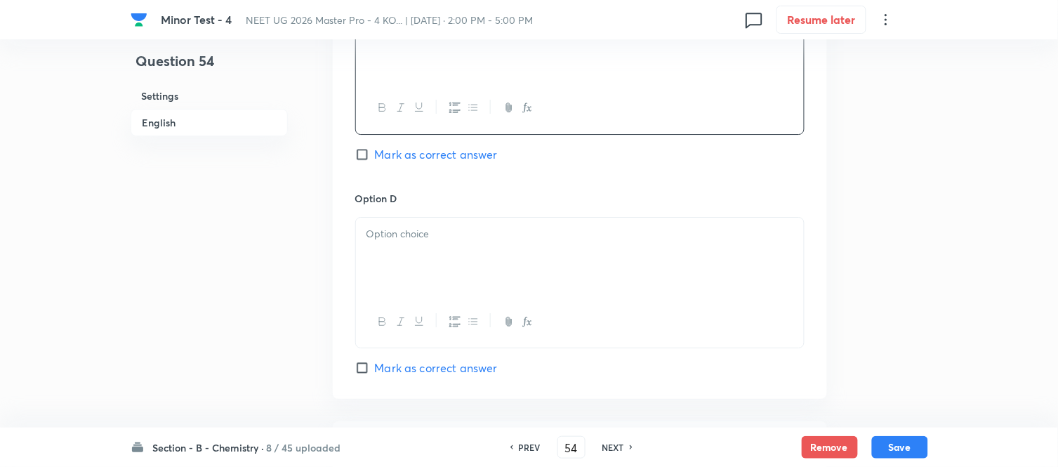
scroll to position [1170, 0]
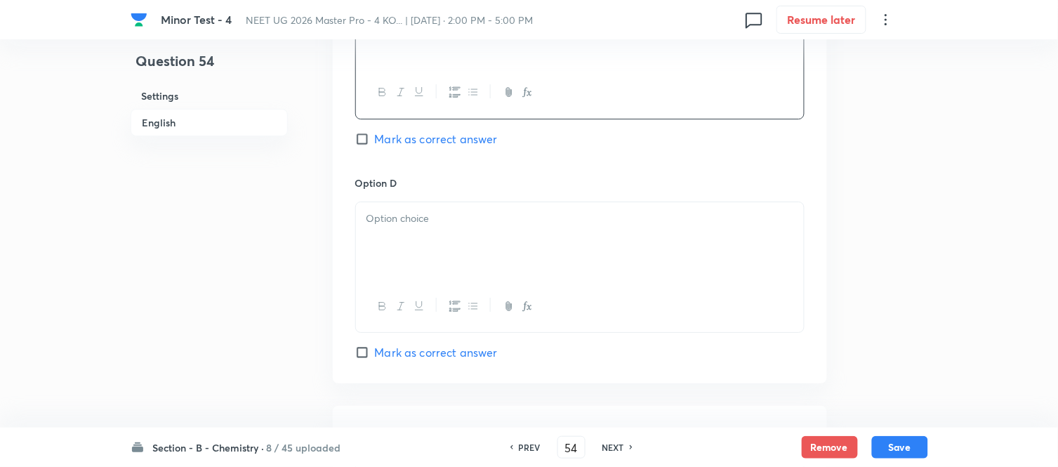
click at [485, 229] on div at bounding box center [580, 241] width 448 height 79
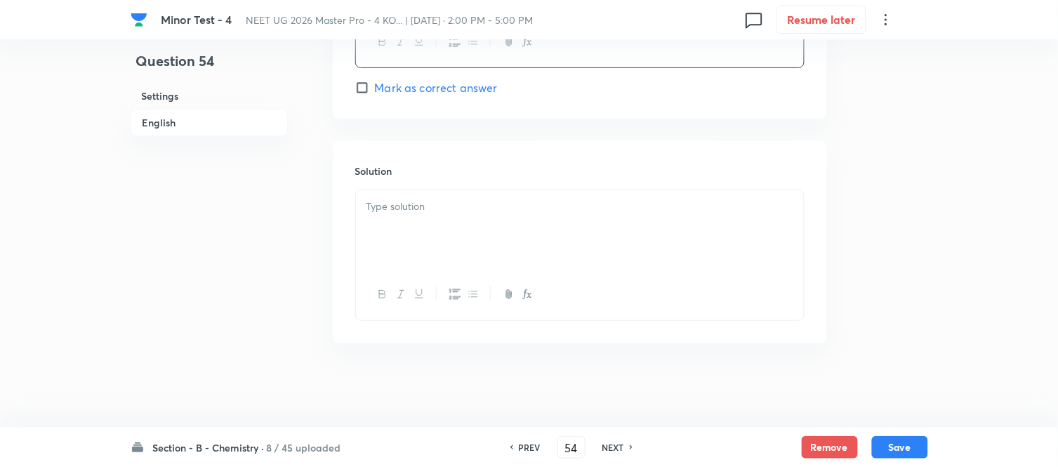
click at [482, 226] on div at bounding box center [580, 229] width 448 height 79
click at [900, 444] on button "Save" at bounding box center [900, 446] width 56 height 22
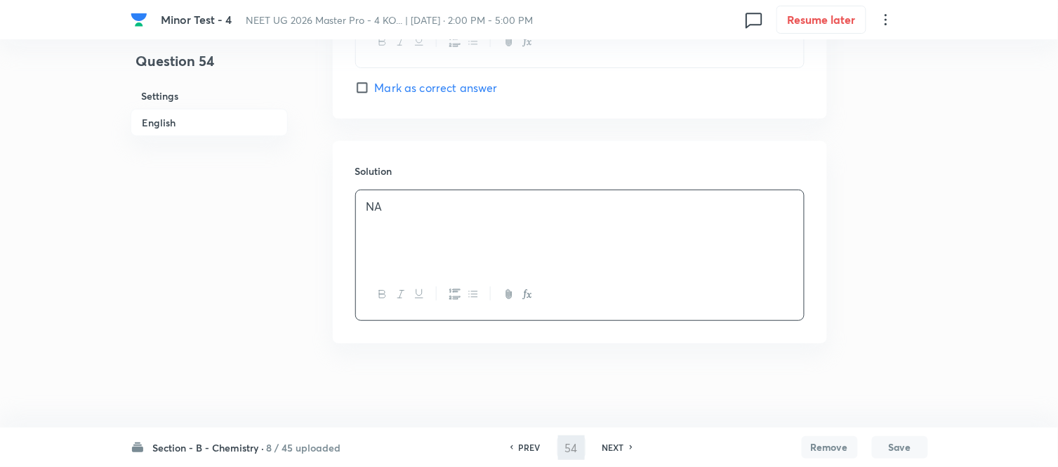
type input "55"
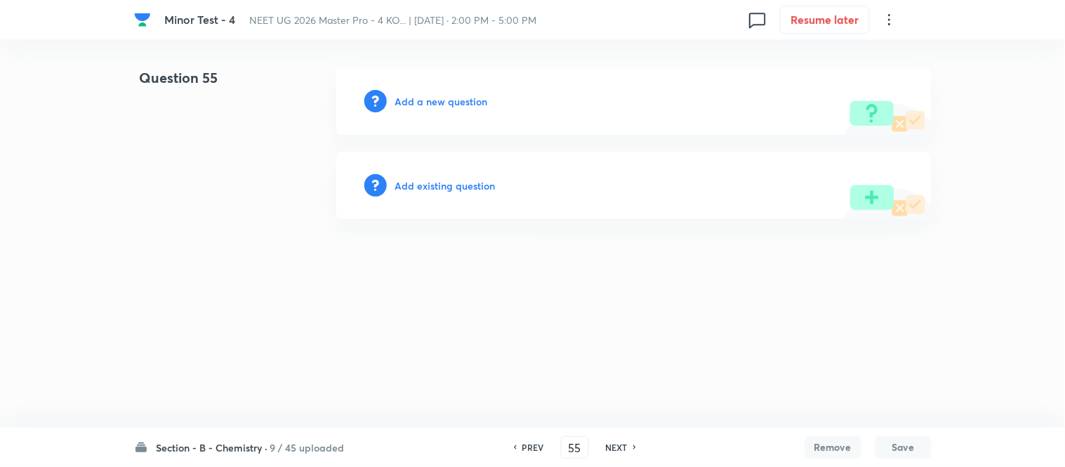
click at [423, 102] on h6 "Add a new question" at bounding box center [441, 101] width 93 height 15
click at [421, 103] on h6 "Choose a question type" at bounding box center [449, 101] width 108 height 15
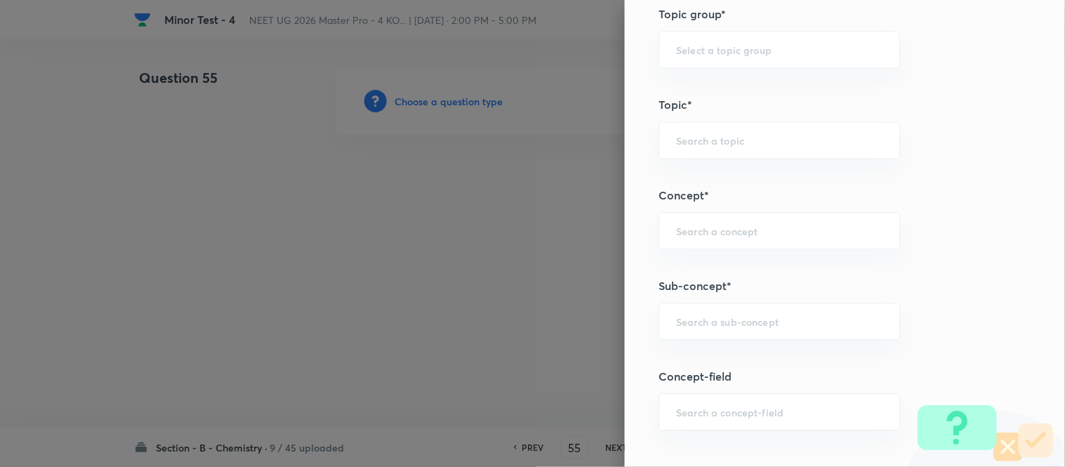
scroll to position [780, 0]
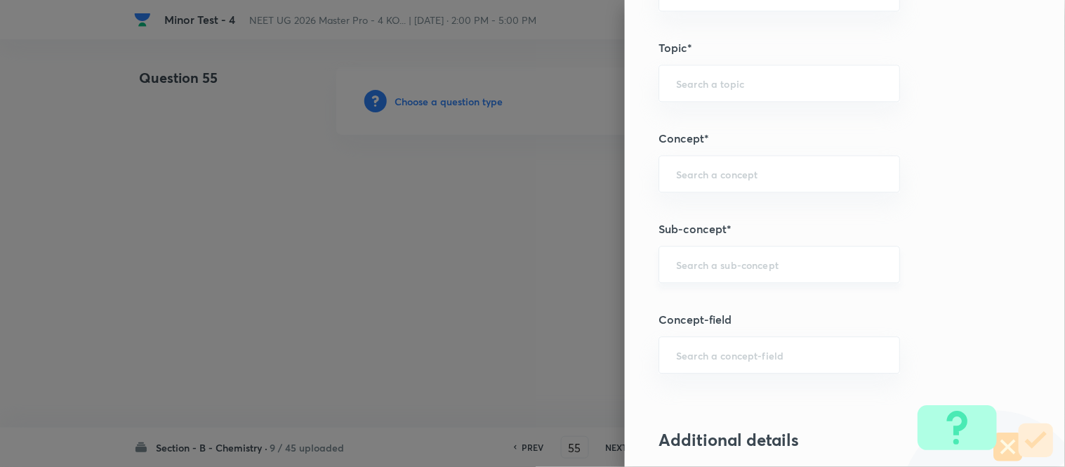
click at [735, 268] on input "text" at bounding box center [779, 264] width 206 height 13
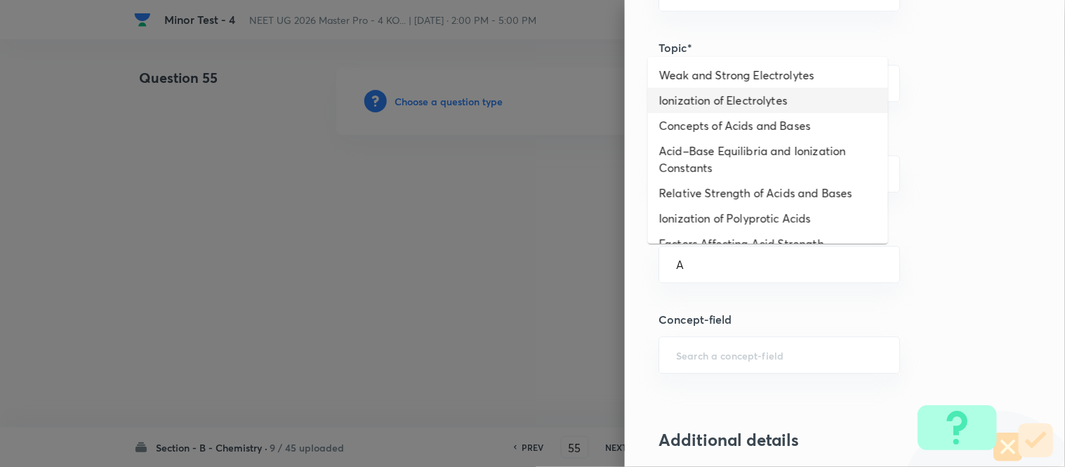
click at [723, 77] on li "Weak and Strong Electrolytes" at bounding box center [768, 74] width 240 height 25
type input "Weak and Strong Electrolytes"
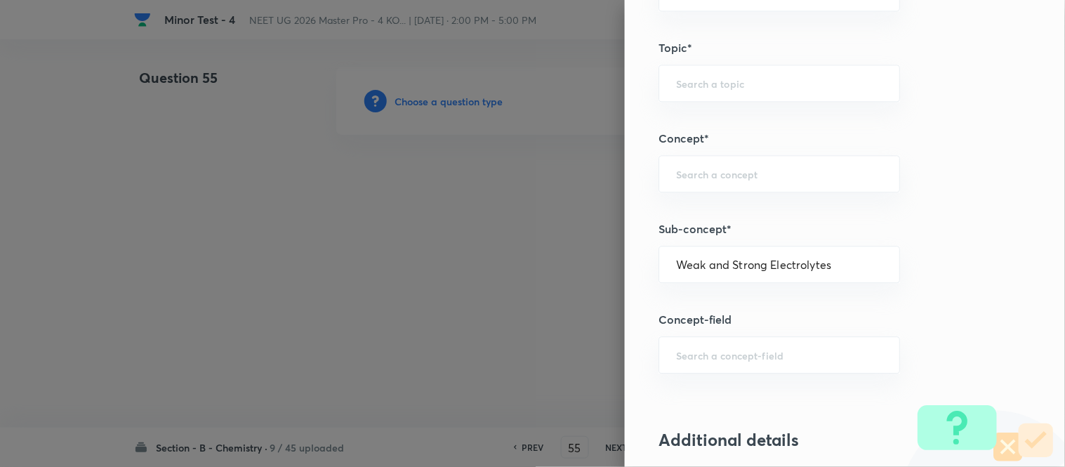
type input "Chemistry"
type input "Physical Chemistry"
type input "Ionic Equilibrium"
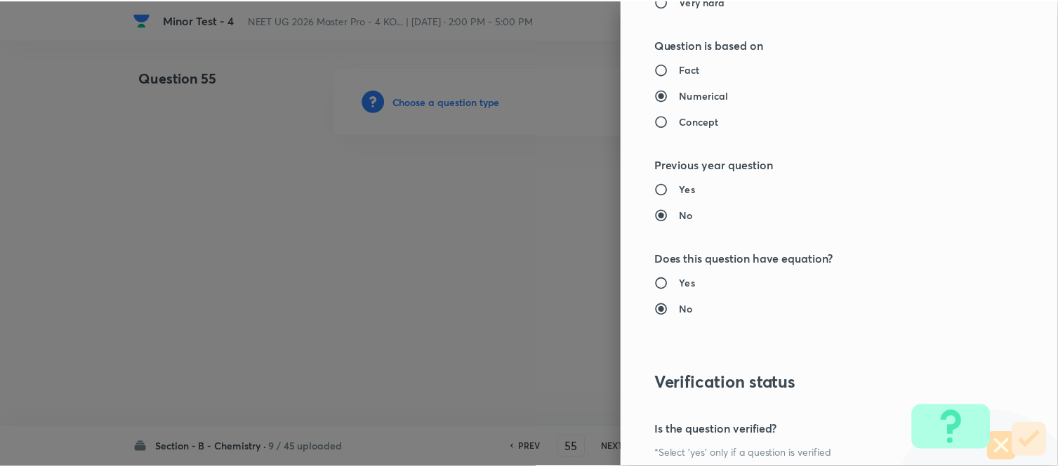
scroll to position [1541, 0]
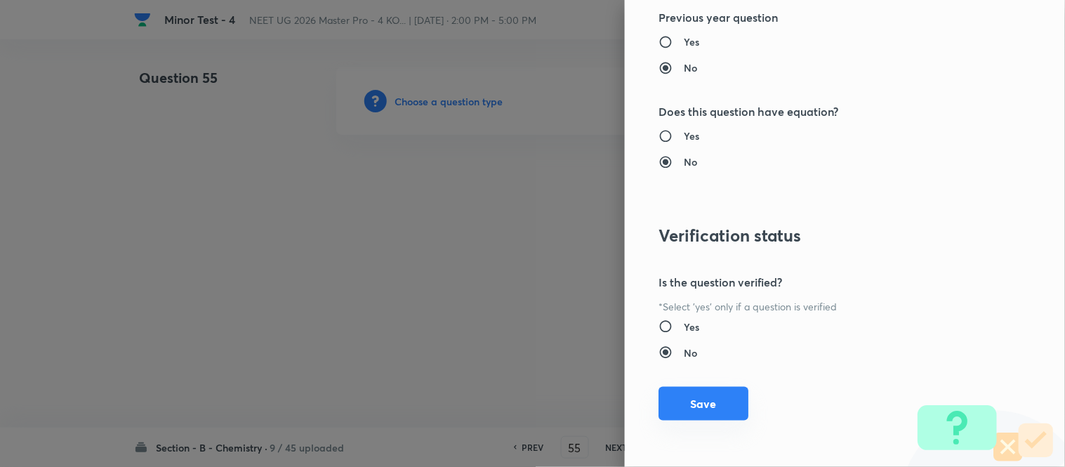
click at [695, 408] on button "Save" at bounding box center [704, 404] width 90 height 34
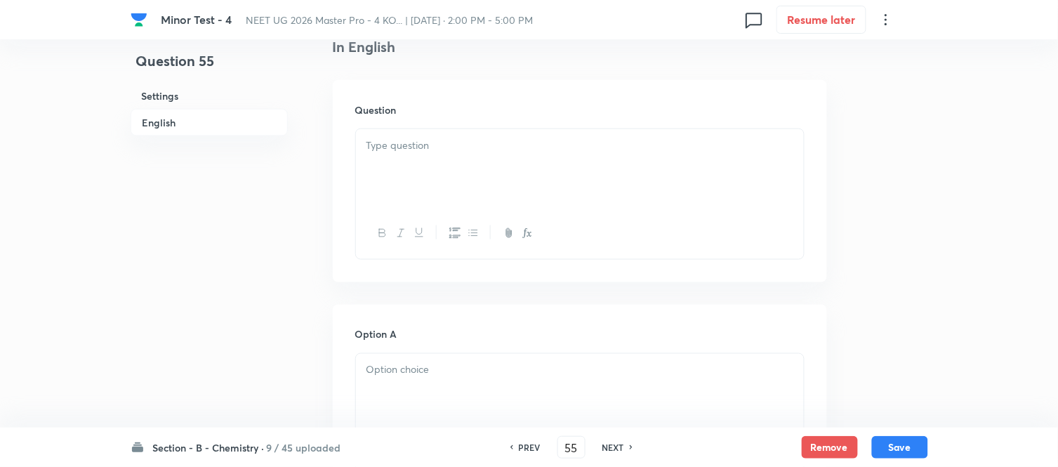
scroll to position [468, 0]
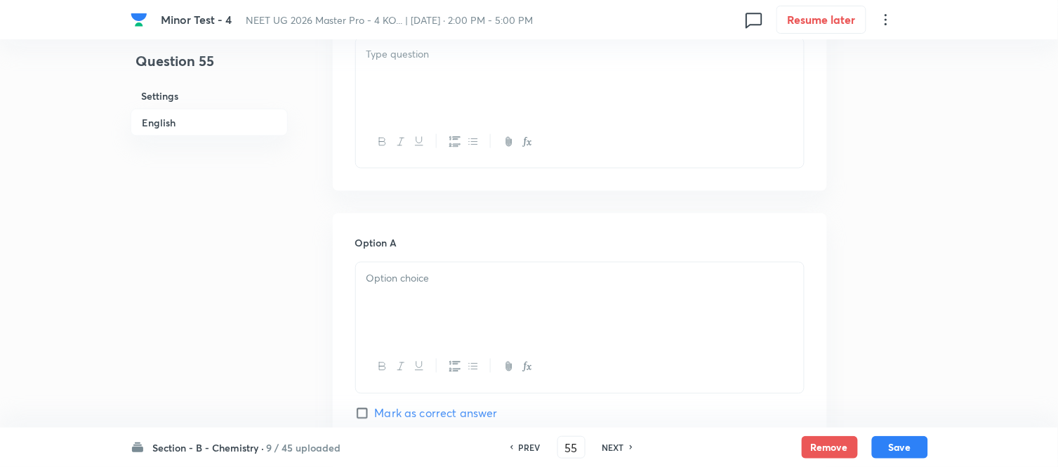
click at [496, 65] on div at bounding box center [580, 77] width 448 height 79
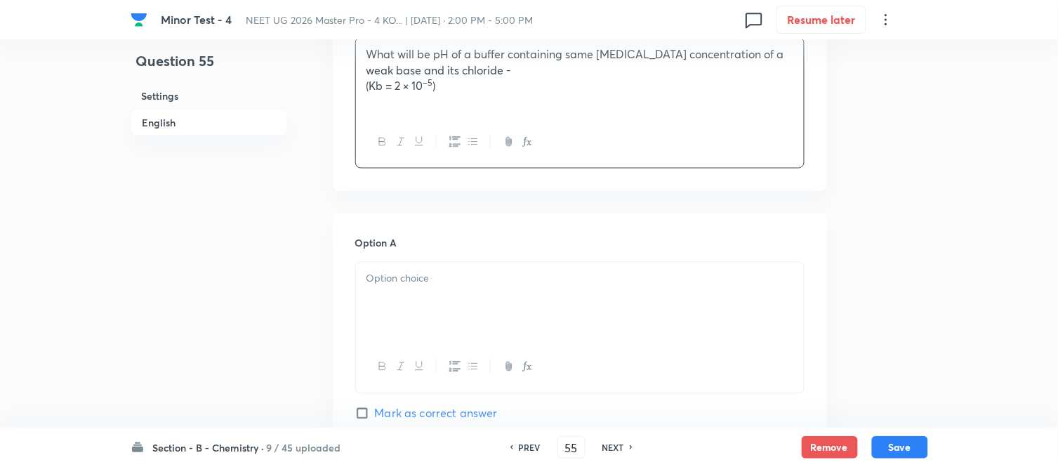
drag, startPoint x: 398, startPoint y: 86, endPoint x: 437, endPoint y: 164, distance: 87.9
click at [398, 89] on p "(Kb = 2 × 10 –5 )" at bounding box center [580, 86] width 427 height 16
click at [443, 279] on p at bounding box center [580, 279] width 427 height 16
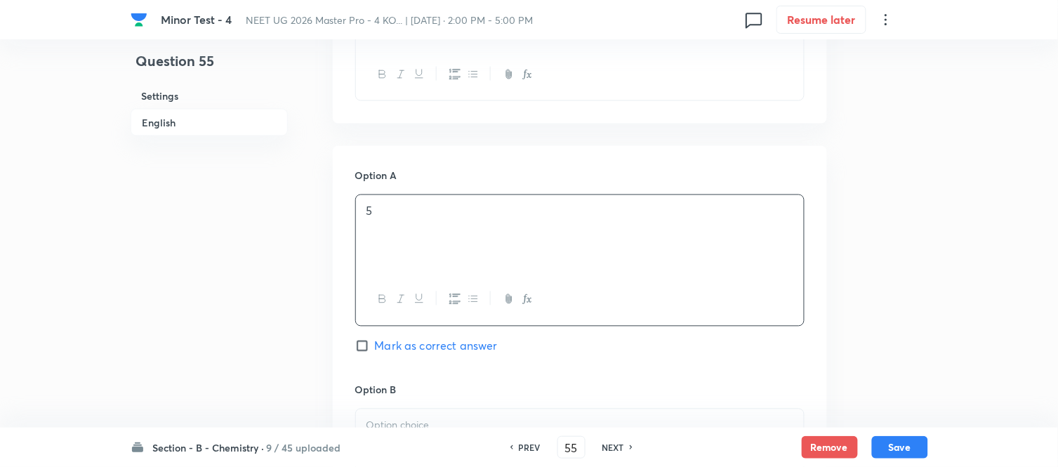
scroll to position [702, 0]
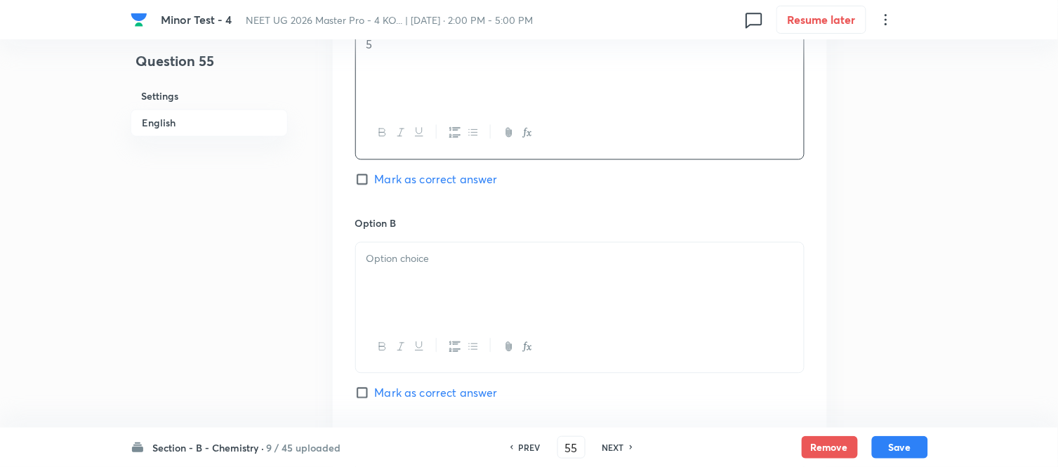
click at [471, 265] on p at bounding box center [580, 259] width 427 height 16
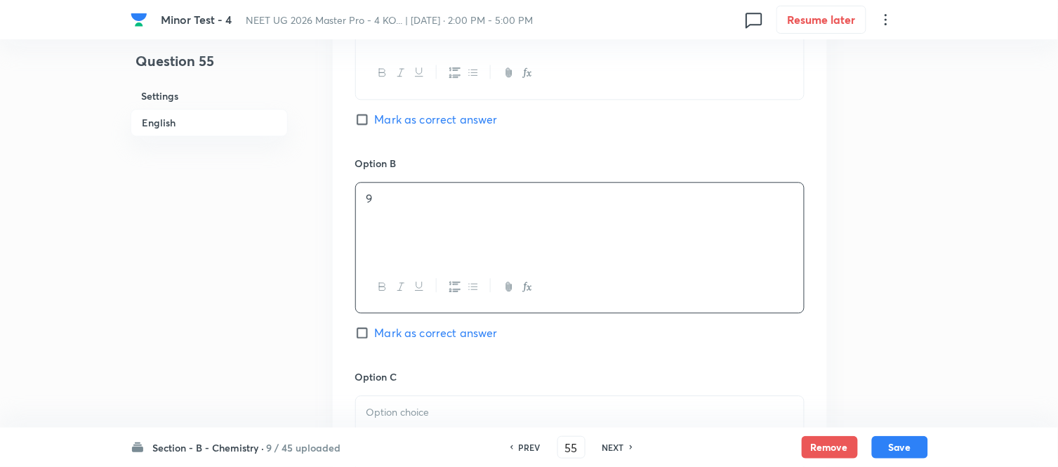
scroll to position [936, 0]
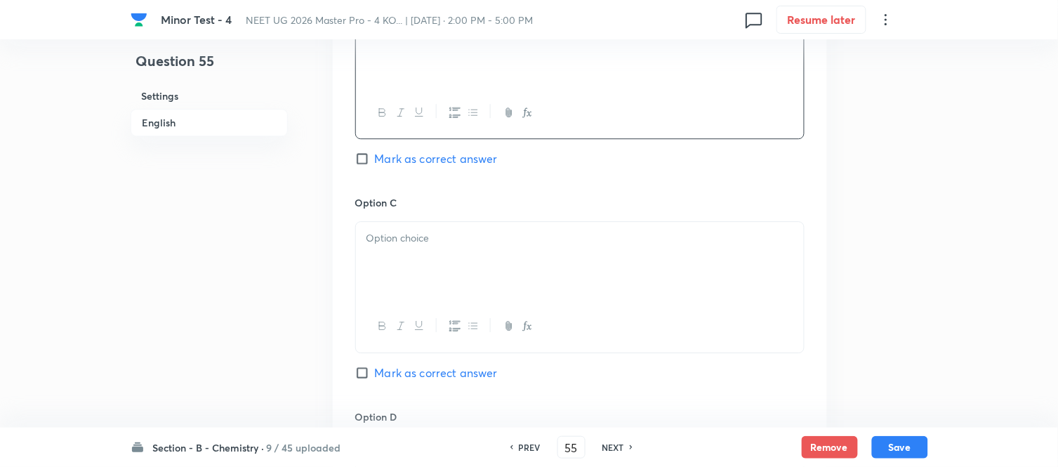
click at [480, 253] on div at bounding box center [580, 261] width 448 height 79
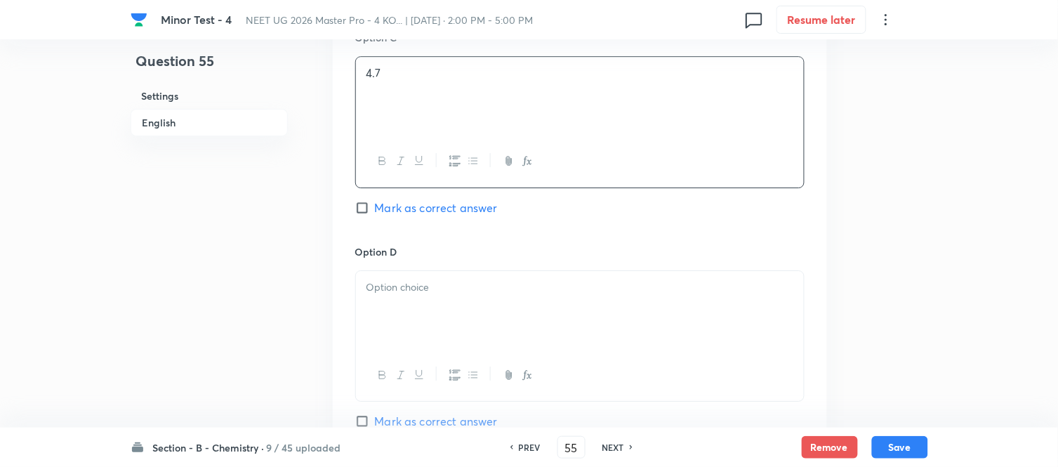
scroll to position [1170, 0]
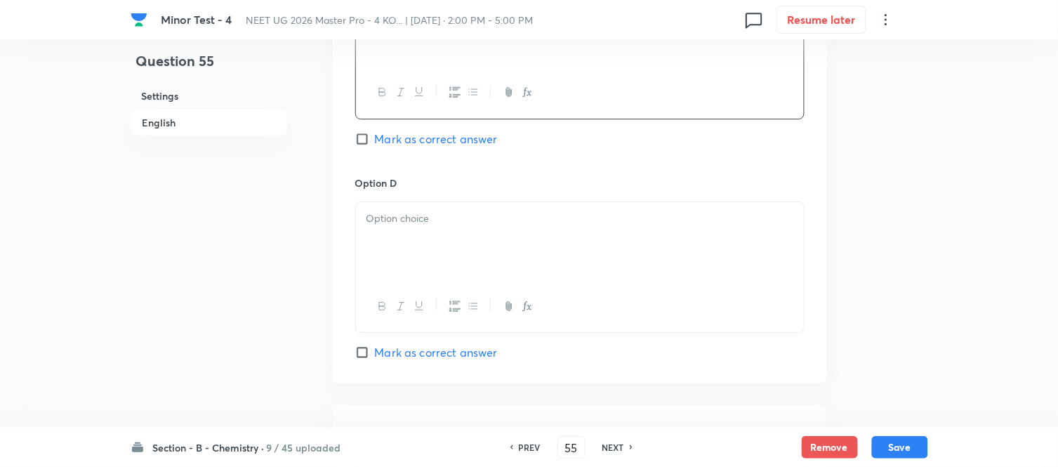
click at [481, 251] on div at bounding box center [580, 241] width 448 height 79
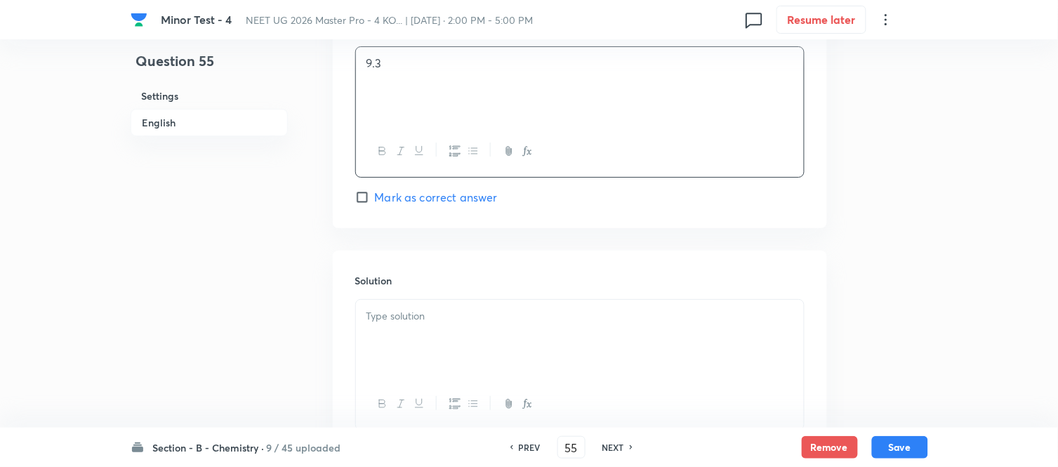
scroll to position [1326, 0]
click at [383, 199] on span "Mark as correct answer" at bounding box center [436, 196] width 123 height 17
click at [375, 199] on input "Mark as correct answer" at bounding box center [365, 197] width 20 height 14
checkbox input "true"
click at [507, 324] on p at bounding box center [580, 316] width 427 height 16
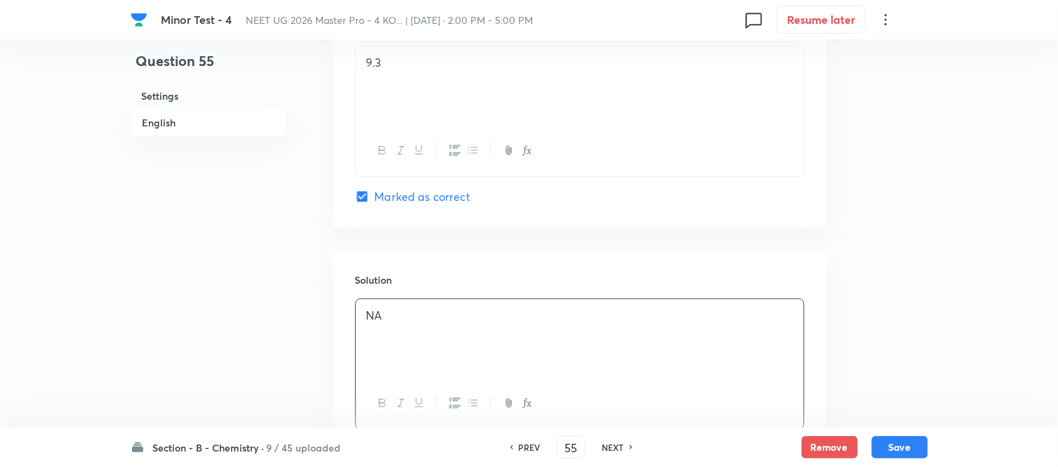
scroll to position [1437, 0]
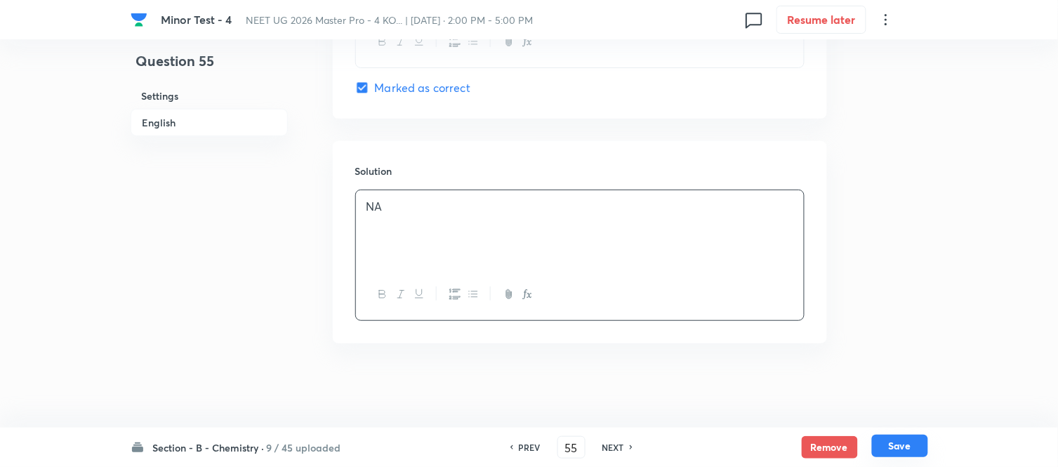
click at [901, 445] on button "Save" at bounding box center [900, 446] width 56 height 22
type input "56"
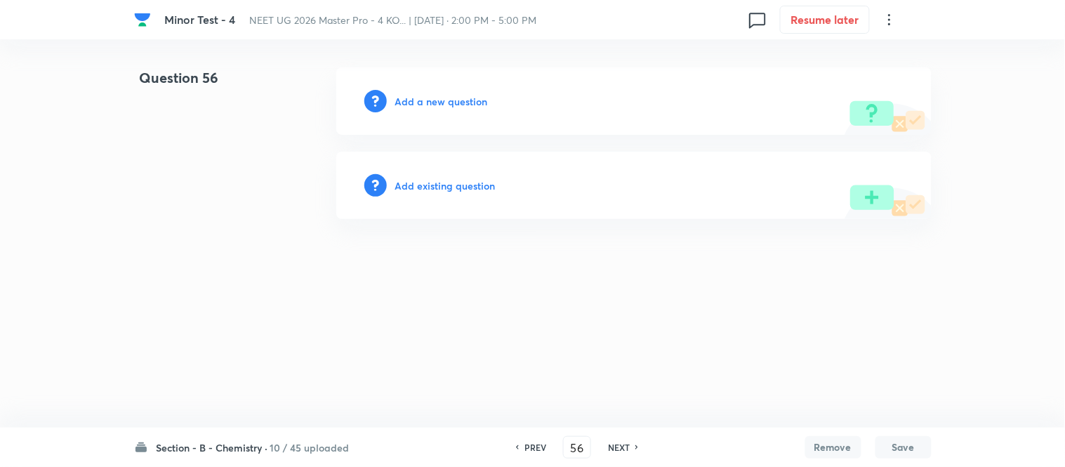
click at [438, 105] on h6 "Add a new question" at bounding box center [441, 101] width 93 height 15
click at [429, 100] on h6 "Choose a question type" at bounding box center [449, 101] width 108 height 15
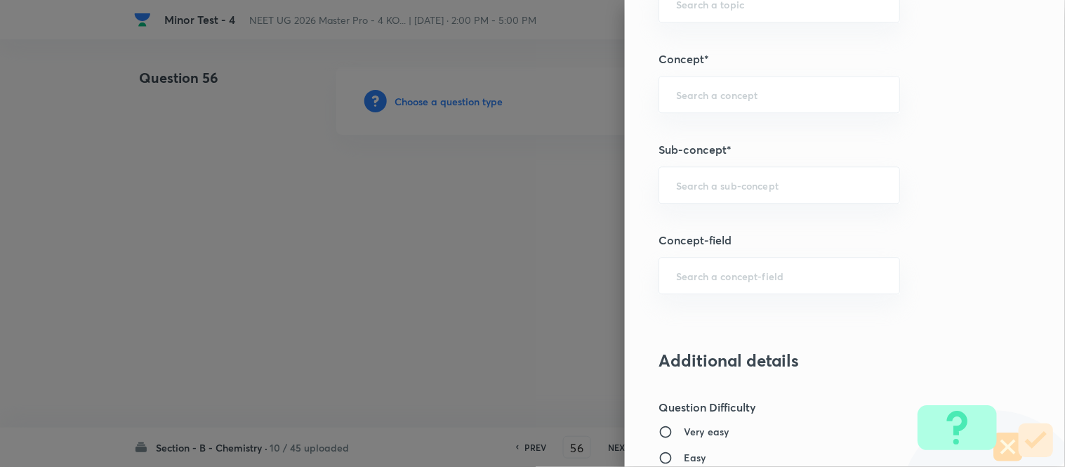
scroll to position [881, 0]
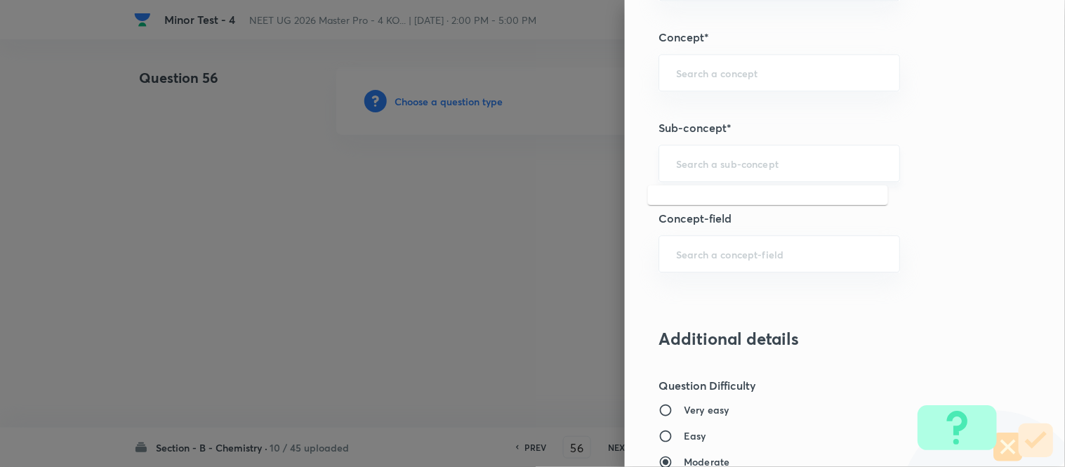
click at [705, 159] on input "text" at bounding box center [779, 163] width 206 height 13
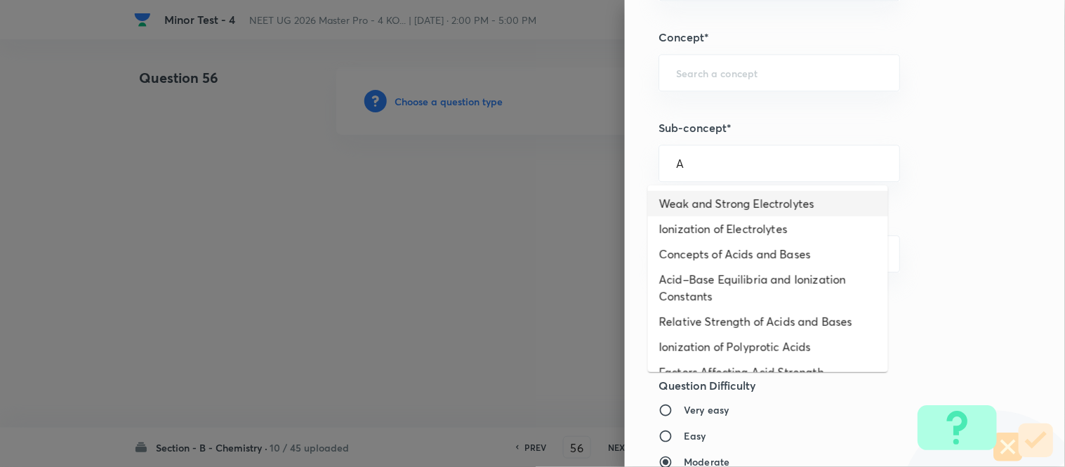
click at [701, 205] on li "Weak and Strong Electrolytes" at bounding box center [768, 203] width 240 height 25
type input "Weak and Strong Electrolytes"
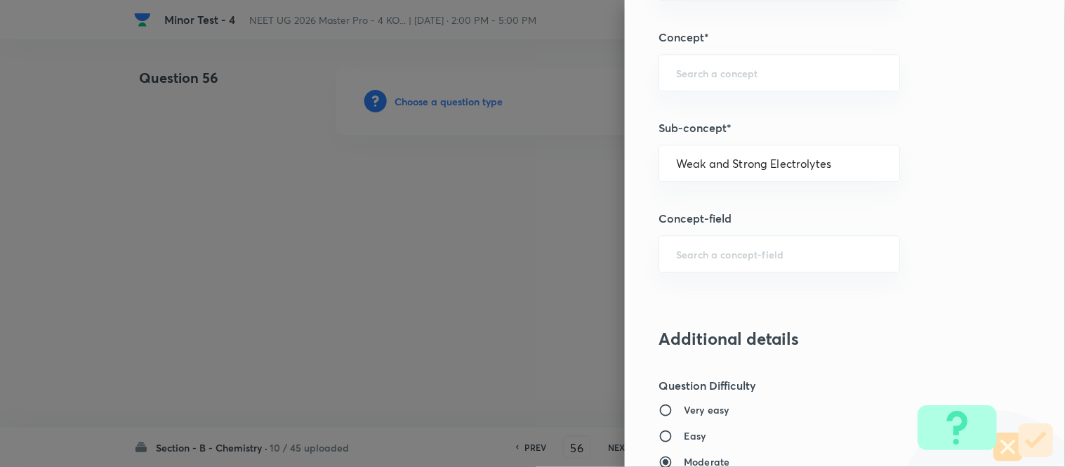
type input "Chemistry"
type input "Physical Chemistry"
type input "Ionic Equilibrium"
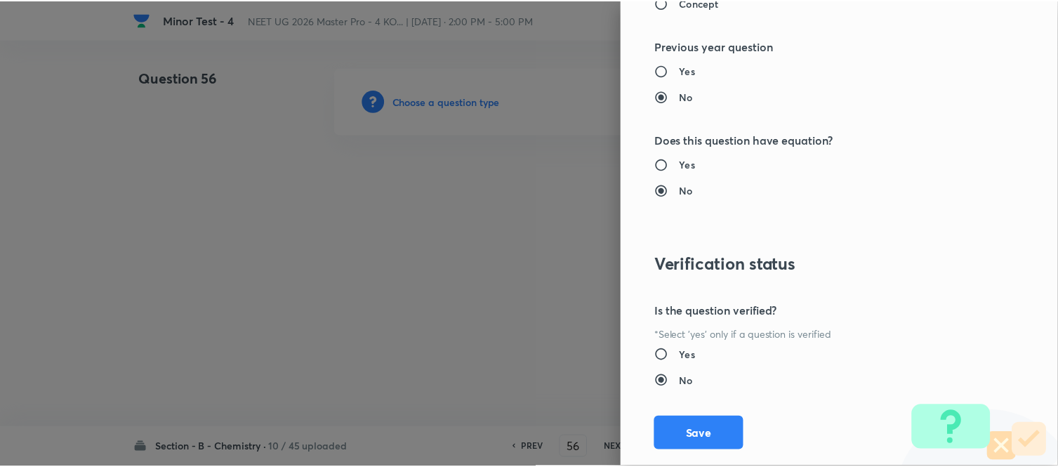
scroll to position [1541, 0]
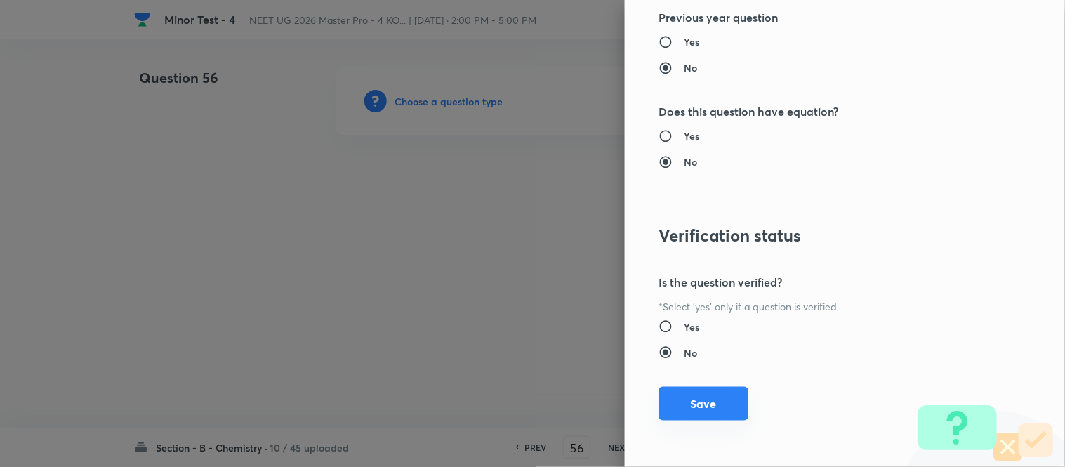
click at [690, 404] on button "Save" at bounding box center [704, 404] width 90 height 34
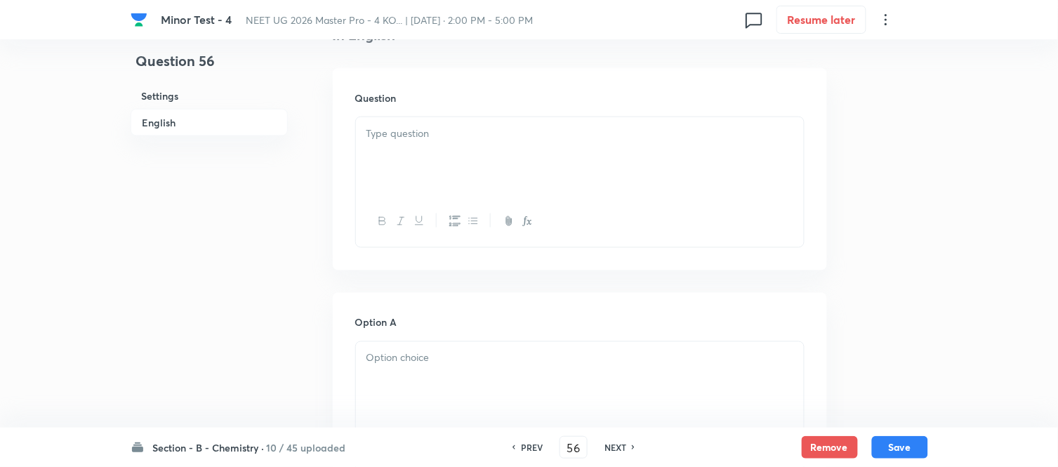
scroll to position [390, 0]
click at [536, 126] on p at bounding box center [580, 132] width 427 height 16
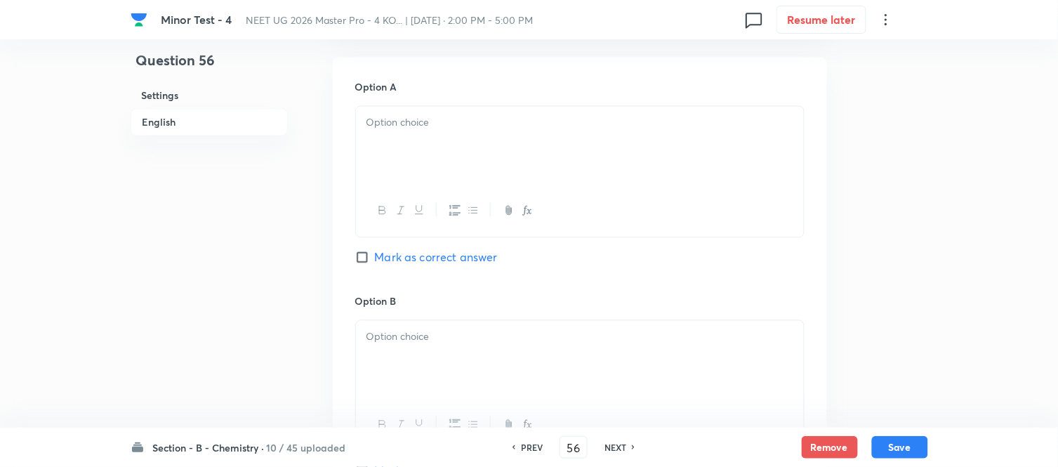
click at [529, 140] on div at bounding box center [580, 146] width 448 height 79
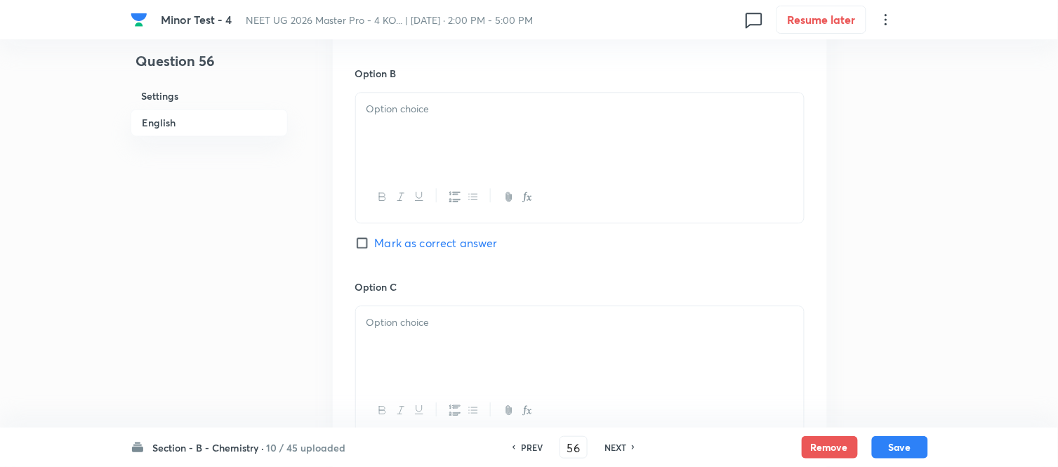
scroll to position [858, 0]
click at [485, 126] on div at bounding box center [580, 125] width 448 height 79
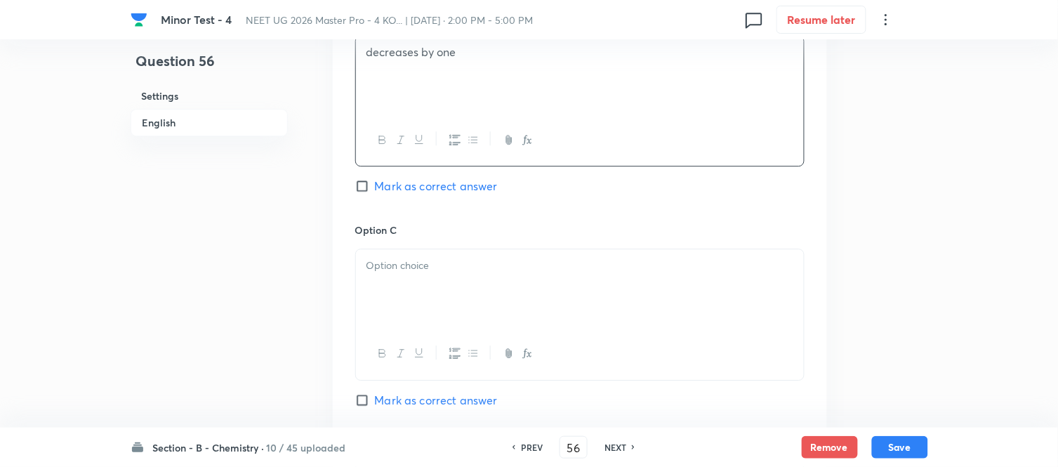
scroll to position [936, 0]
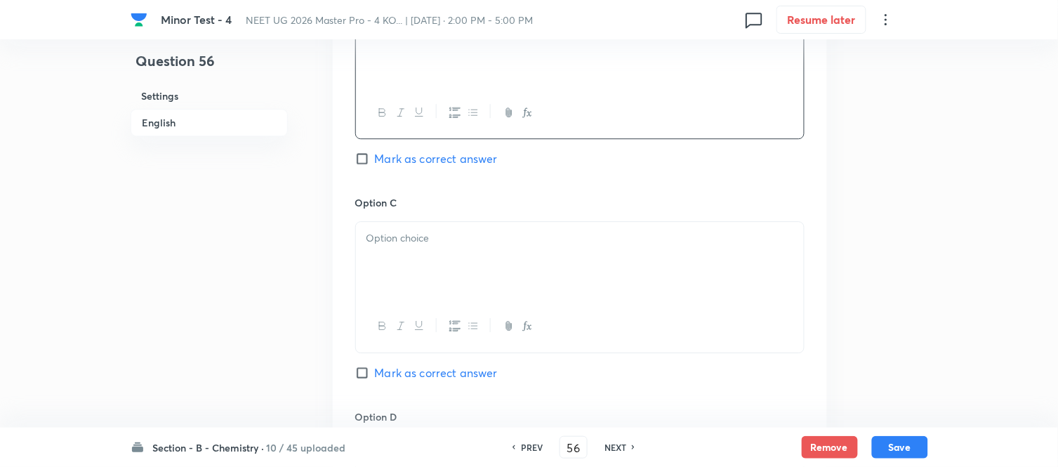
click at [444, 244] on p at bounding box center [580, 238] width 427 height 16
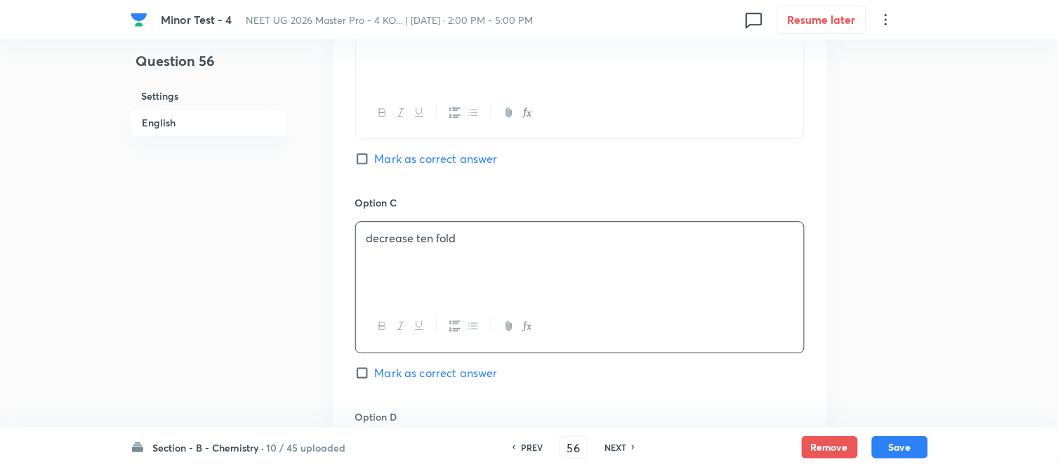
click at [369, 163] on input "Mark as correct answer" at bounding box center [365, 159] width 20 height 14
checkbox input "true"
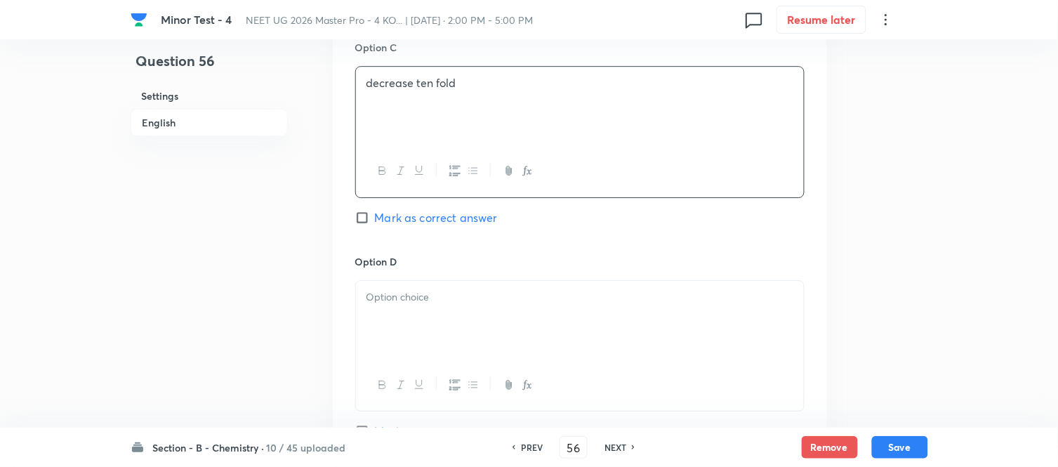
scroll to position [1092, 0]
click at [490, 296] on p at bounding box center [580, 297] width 427 height 16
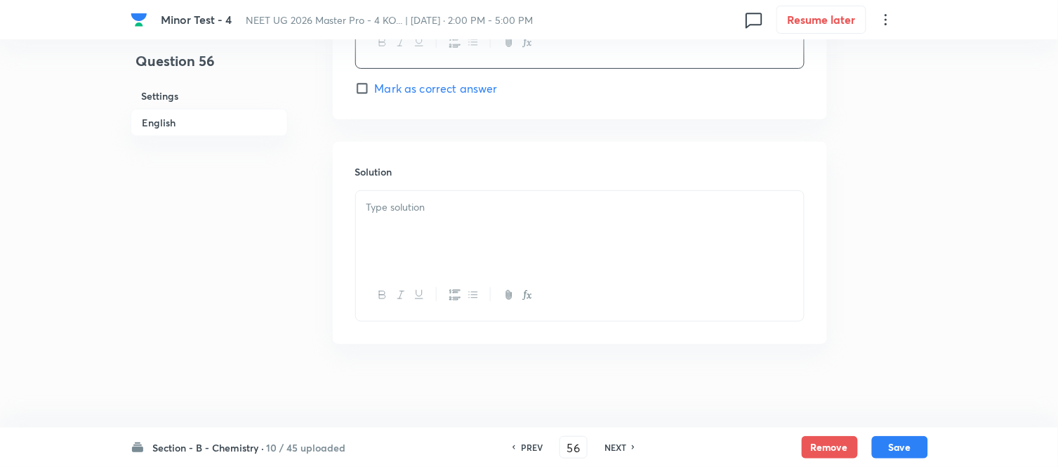
scroll to position [1437, 0]
click at [482, 237] on div at bounding box center [580, 229] width 448 height 79
click at [888, 447] on button "Save" at bounding box center [900, 446] width 56 height 22
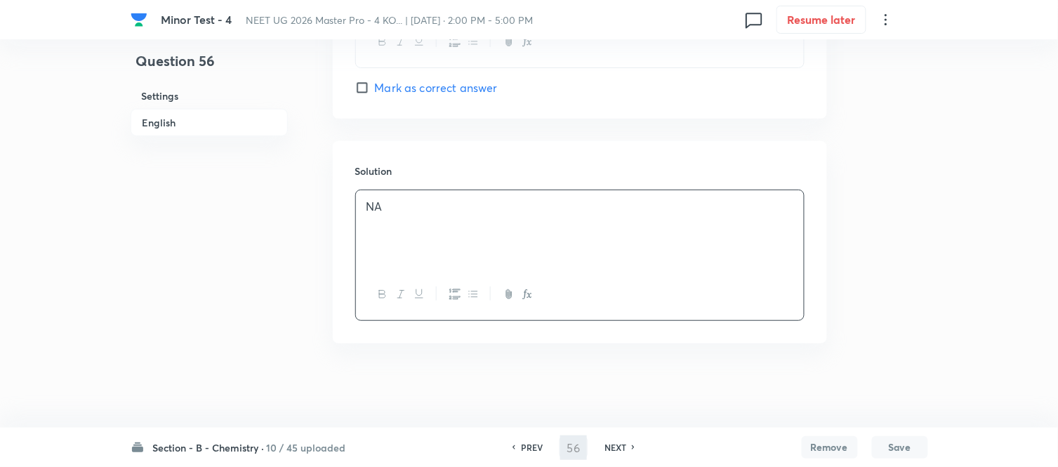
type input "57"
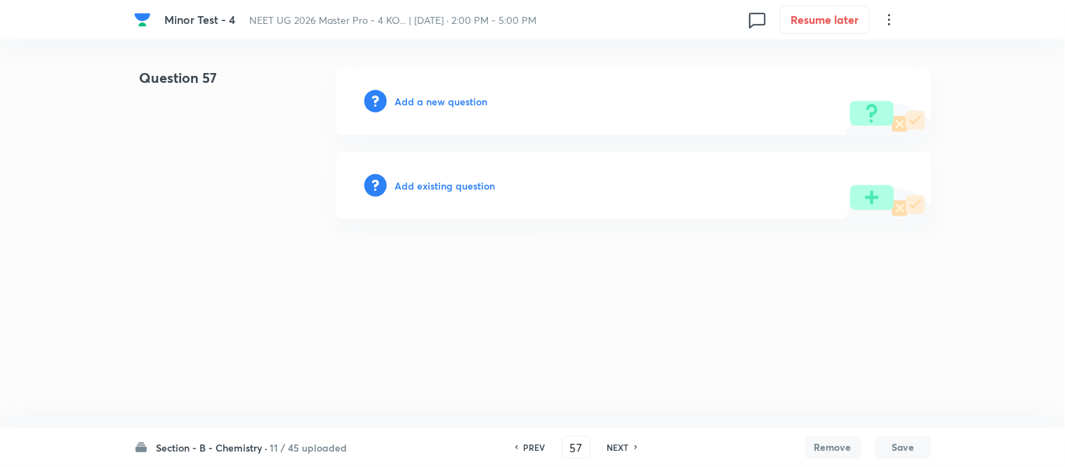
click at [433, 100] on h6 "Add a new question" at bounding box center [441, 101] width 93 height 15
click at [438, 100] on h6 "Choose a question type" at bounding box center [449, 101] width 108 height 15
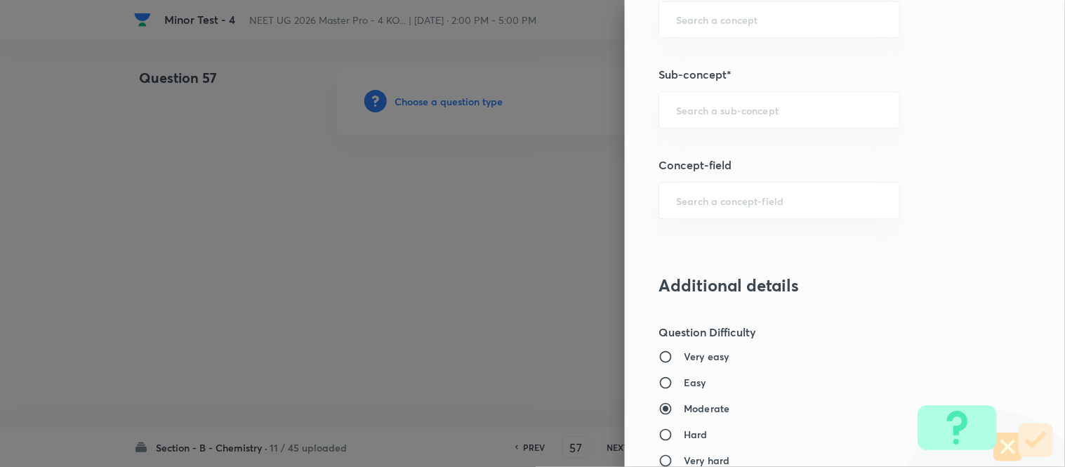
scroll to position [936, 0]
click at [773, 107] on input "text" at bounding box center [779, 108] width 206 height 13
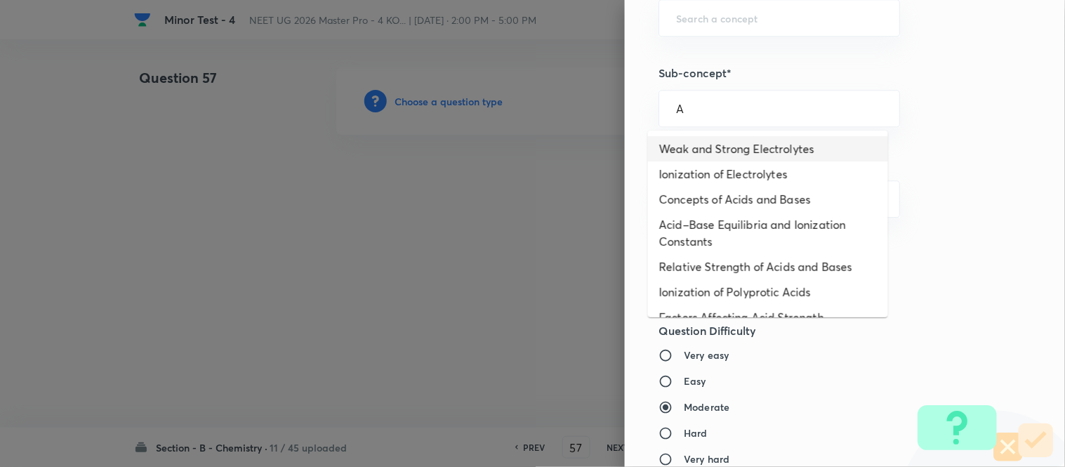
click at [760, 144] on li "Weak and Strong Electrolytes" at bounding box center [768, 148] width 240 height 25
type input "Weak and Strong Electrolytes"
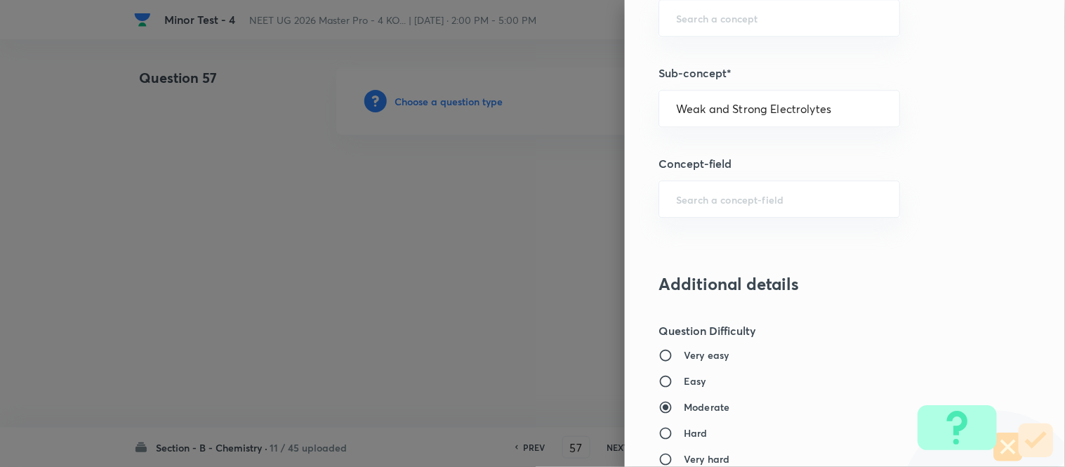
type input "Chemistry"
type input "Physical Chemistry"
type input "Ionic Equilibrium"
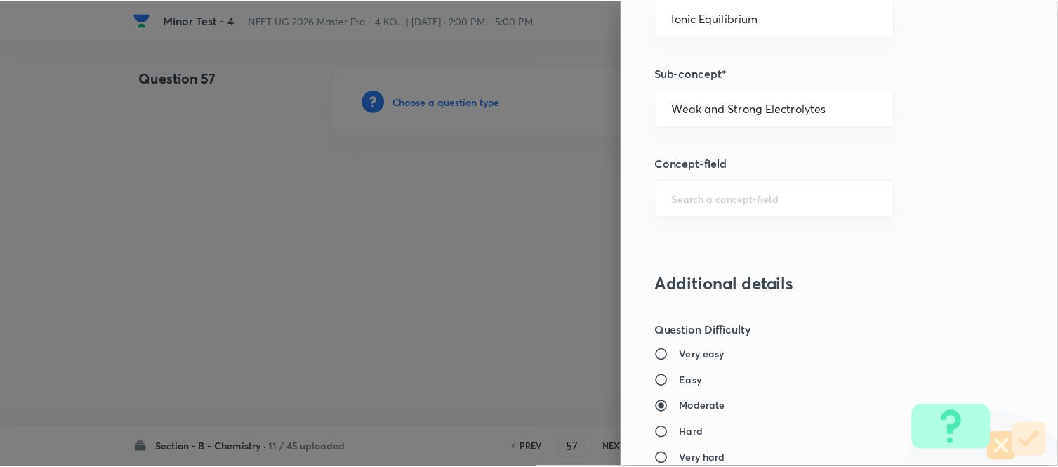
scroll to position [1541, 0]
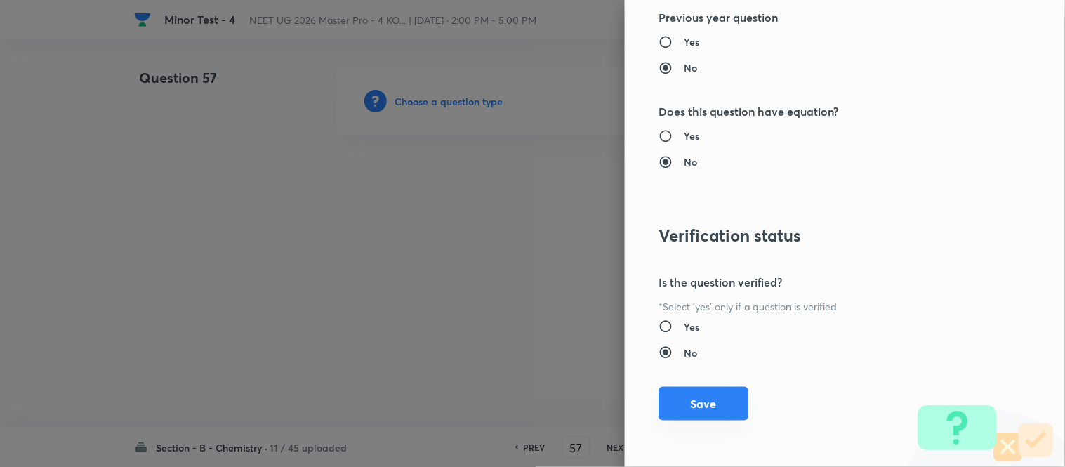
click at [668, 409] on button "Save" at bounding box center [704, 404] width 90 height 34
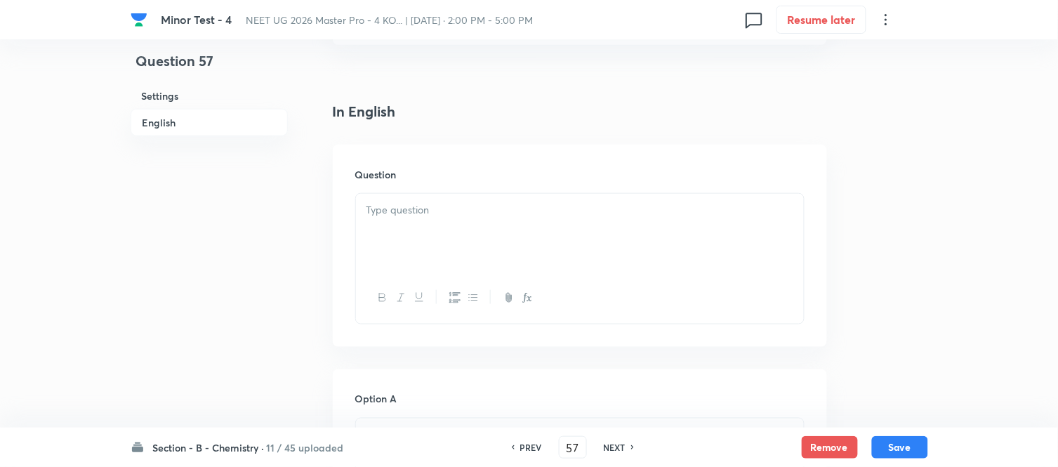
scroll to position [390, 0]
click at [513, 150] on div at bounding box center [580, 155] width 448 height 79
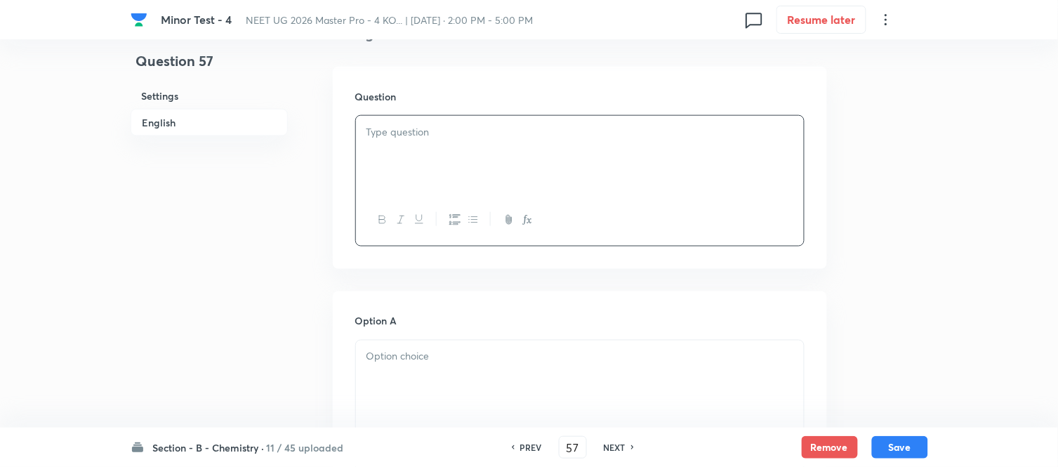
click at [454, 143] on div at bounding box center [580, 155] width 448 height 79
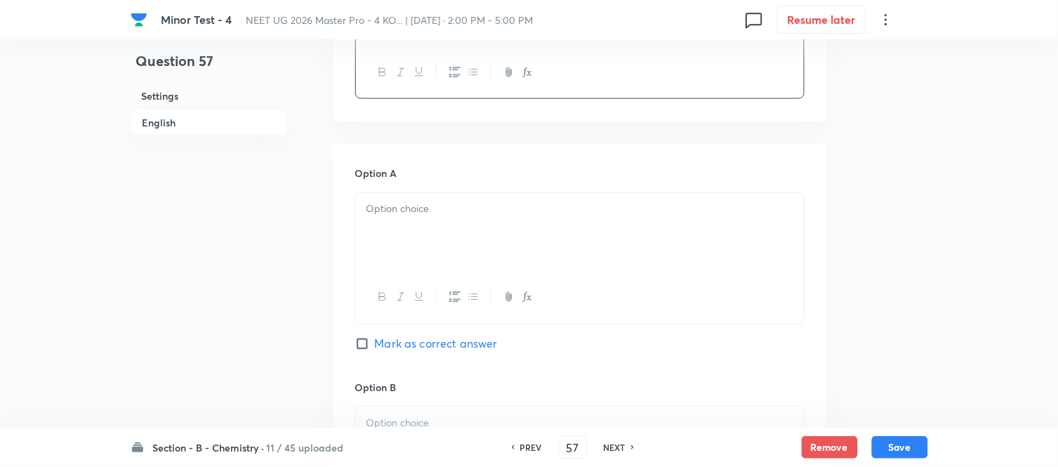
scroll to position [546, 0]
click at [521, 194] on p at bounding box center [580, 201] width 427 height 16
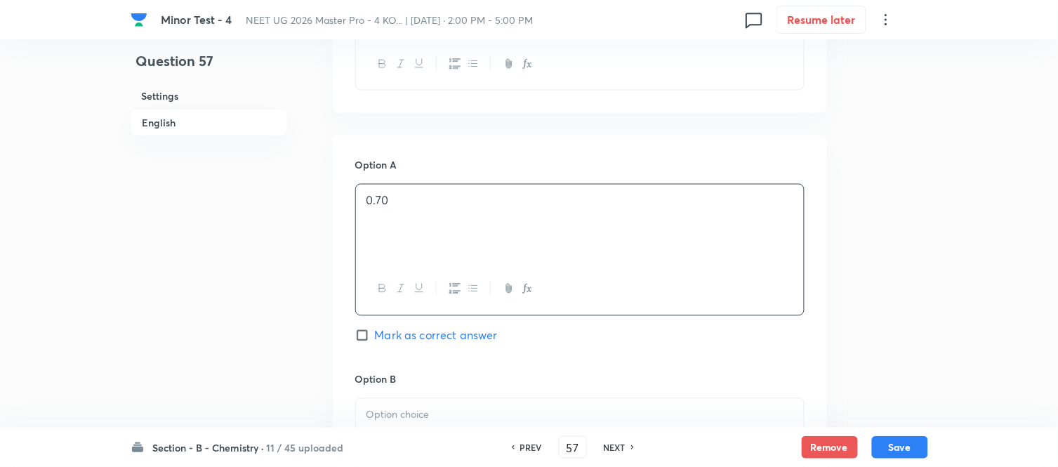
scroll to position [702, 0]
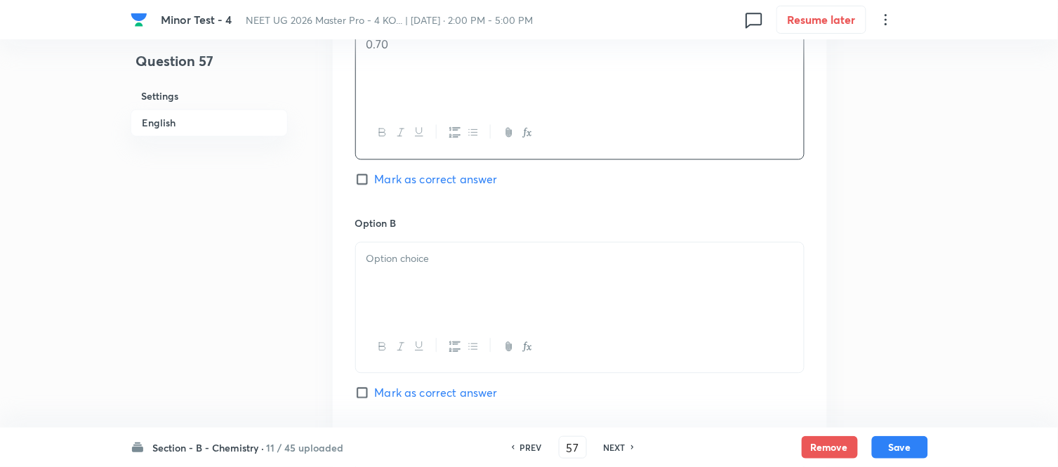
click at [444, 265] on p at bounding box center [580, 259] width 427 height 16
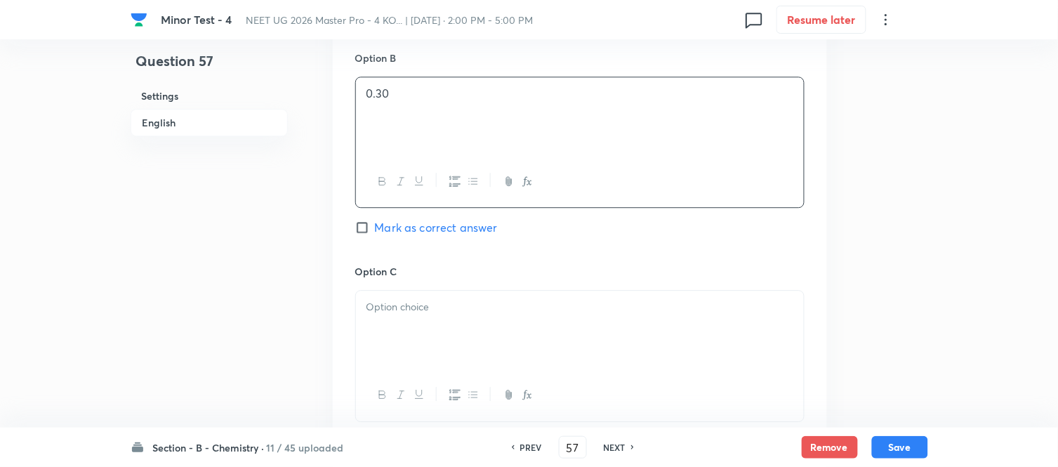
scroll to position [936, 0]
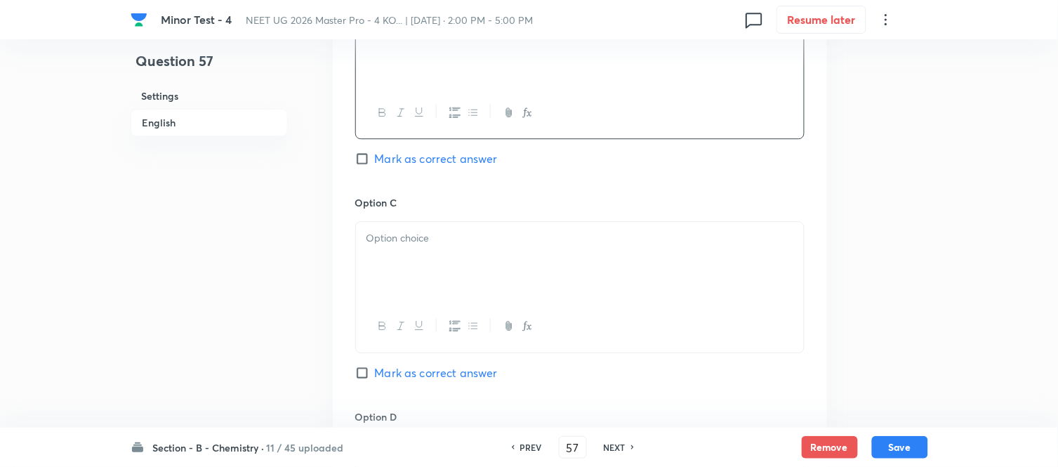
click at [408, 263] on div at bounding box center [580, 261] width 448 height 79
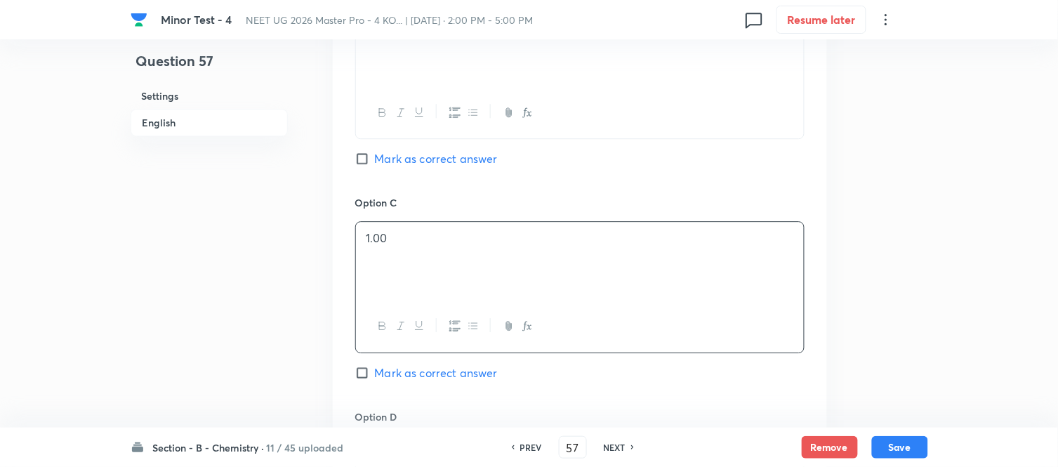
click at [386, 373] on span "Mark as correct answer" at bounding box center [436, 372] width 123 height 17
click at [375, 373] on input "Mark as correct answer" at bounding box center [365, 373] width 20 height 14
checkbox input "true"
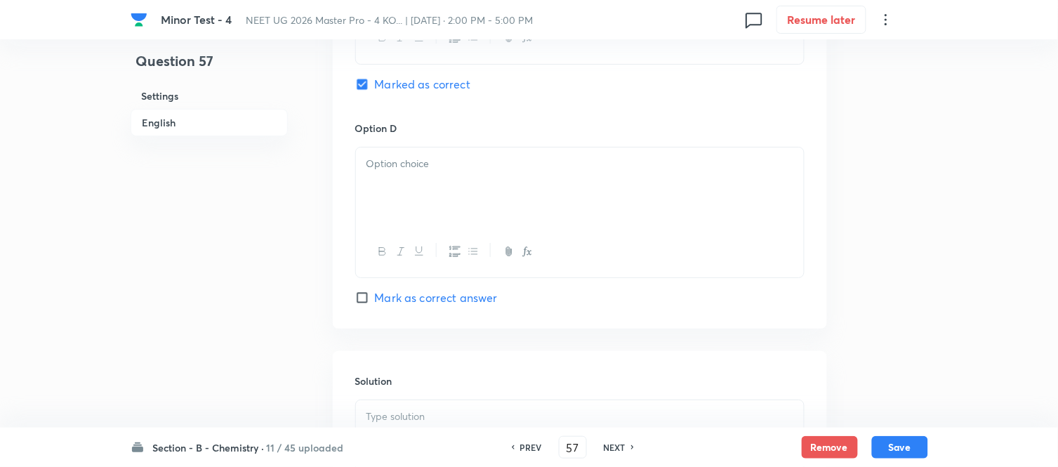
scroll to position [1248, 0]
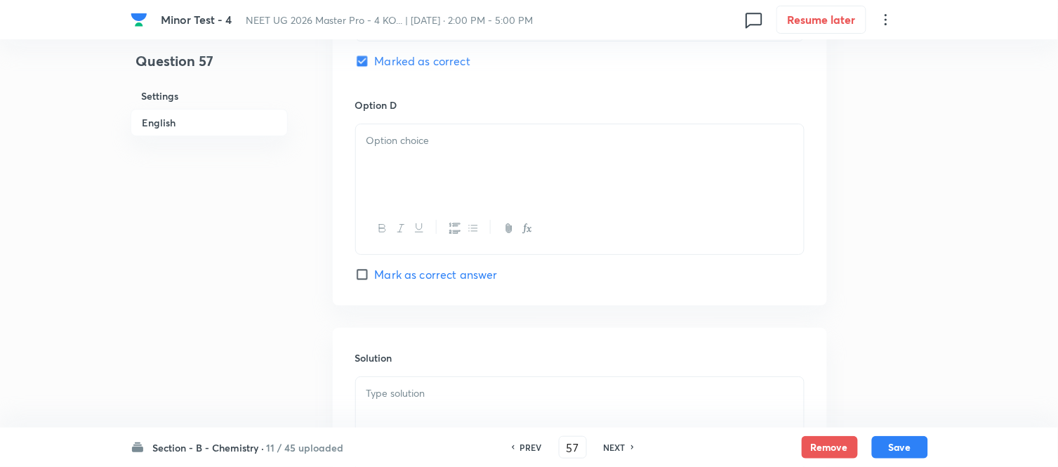
click at [415, 156] on div at bounding box center [580, 163] width 448 height 79
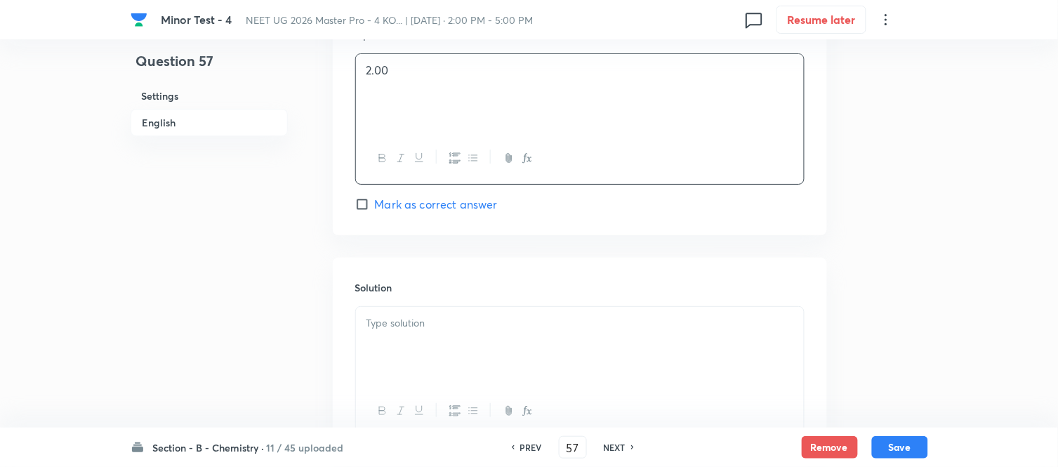
scroll to position [1404, 0]
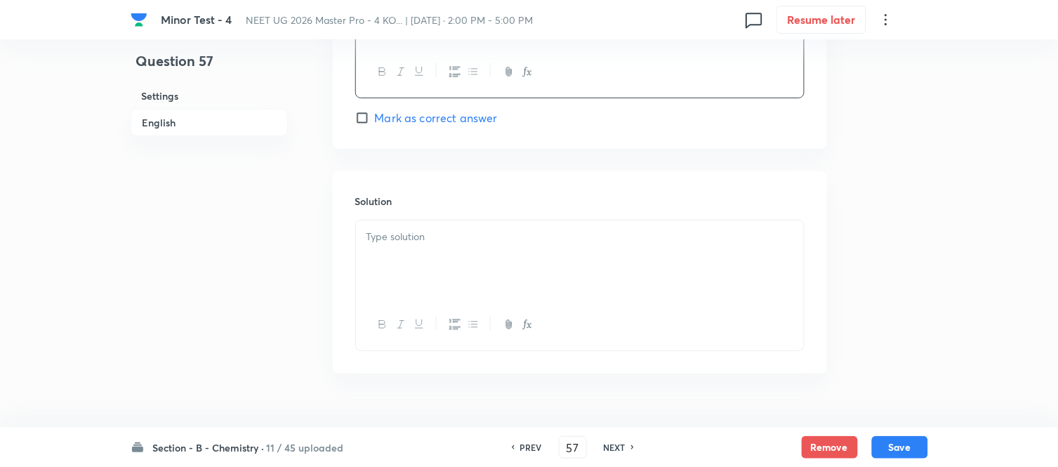
click at [453, 232] on p at bounding box center [580, 237] width 427 height 16
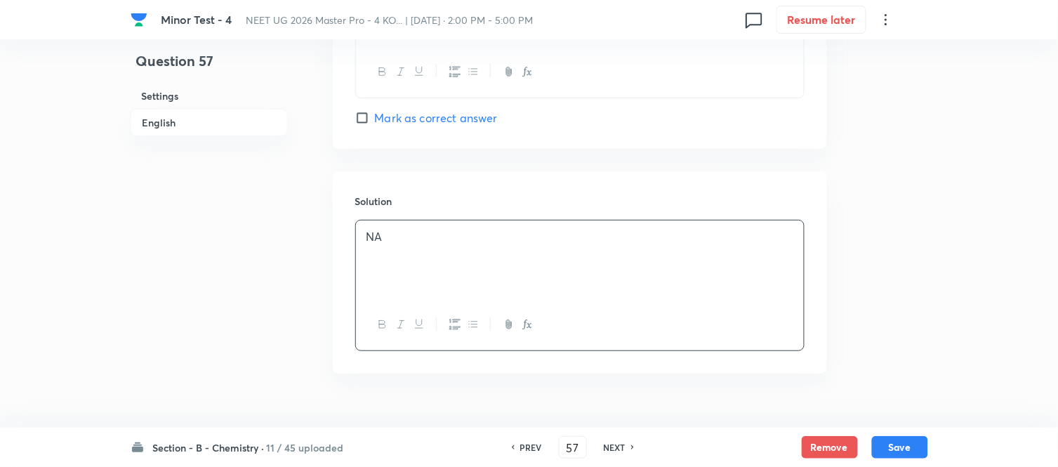
scroll to position [1437, 0]
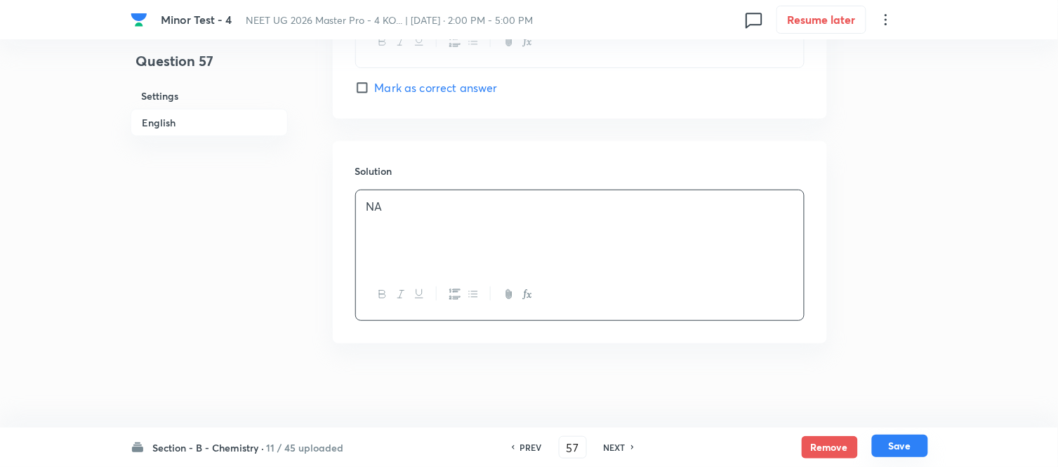
click at [916, 447] on button "Save" at bounding box center [900, 446] width 56 height 22
type input "58"
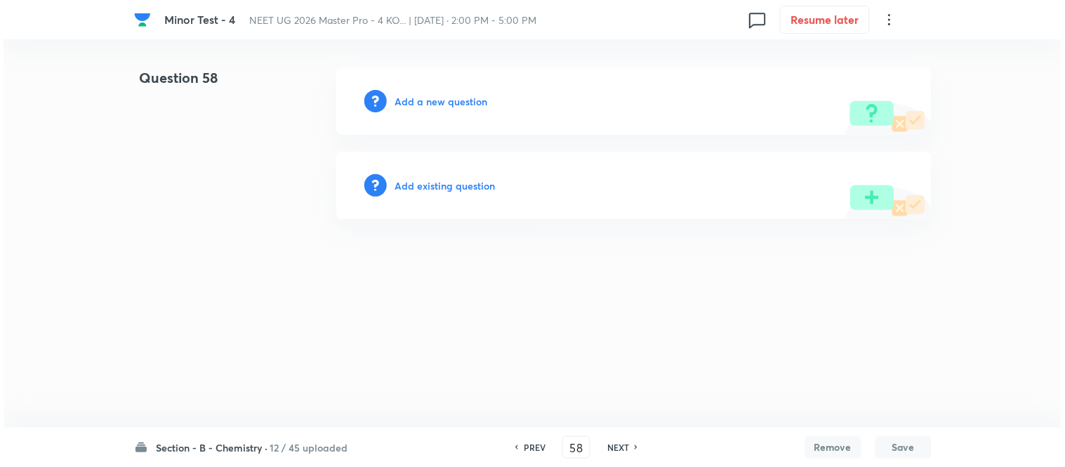
scroll to position [0, 0]
click at [422, 99] on h6 "Add a new question" at bounding box center [441, 101] width 93 height 15
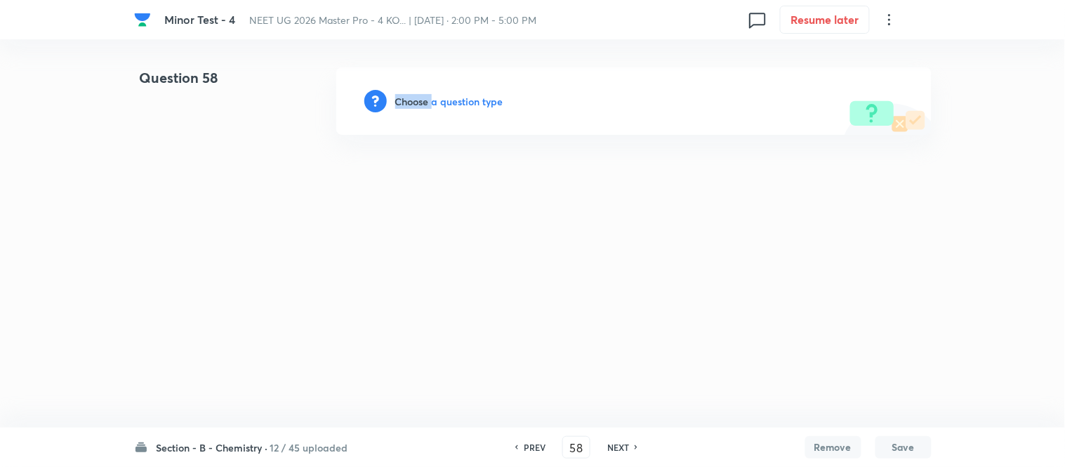
click at [421, 99] on h6 "Choose a question type" at bounding box center [449, 101] width 108 height 15
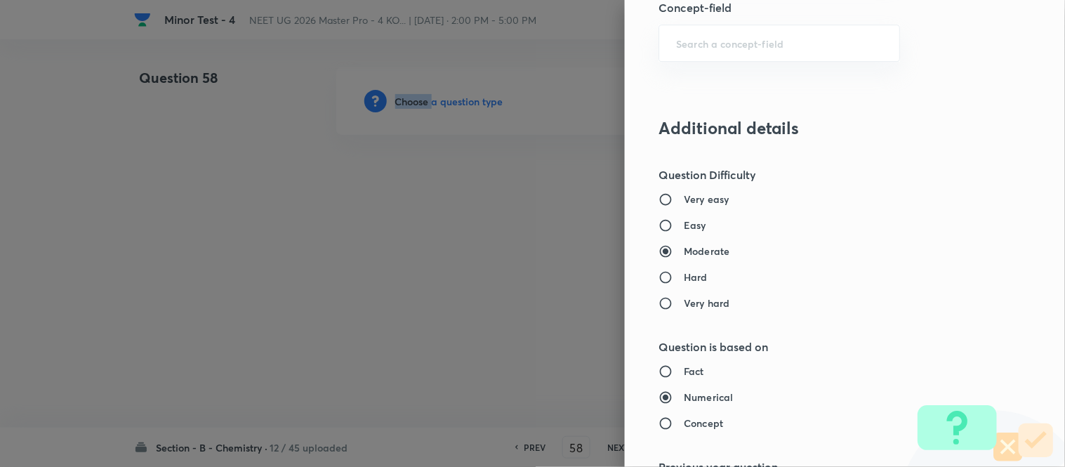
scroll to position [858, 0]
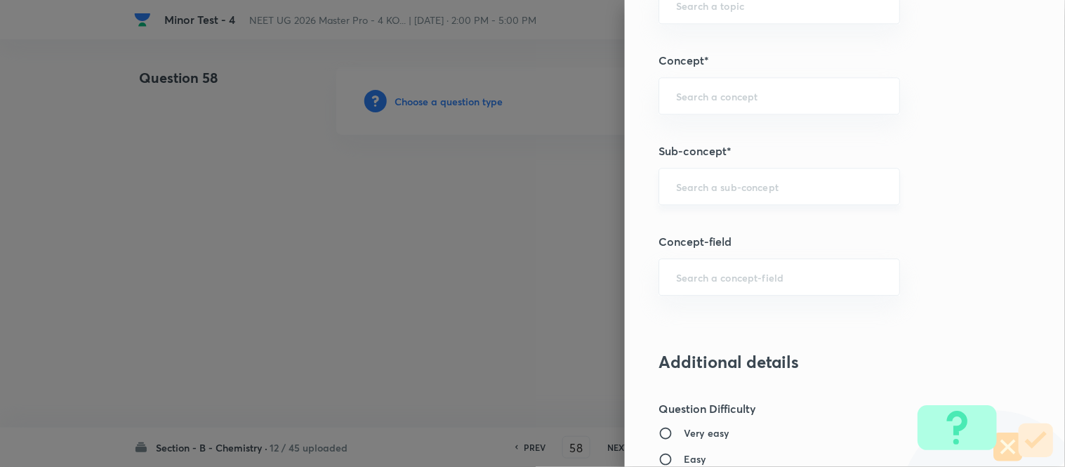
click at [766, 184] on input "text" at bounding box center [779, 186] width 206 height 13
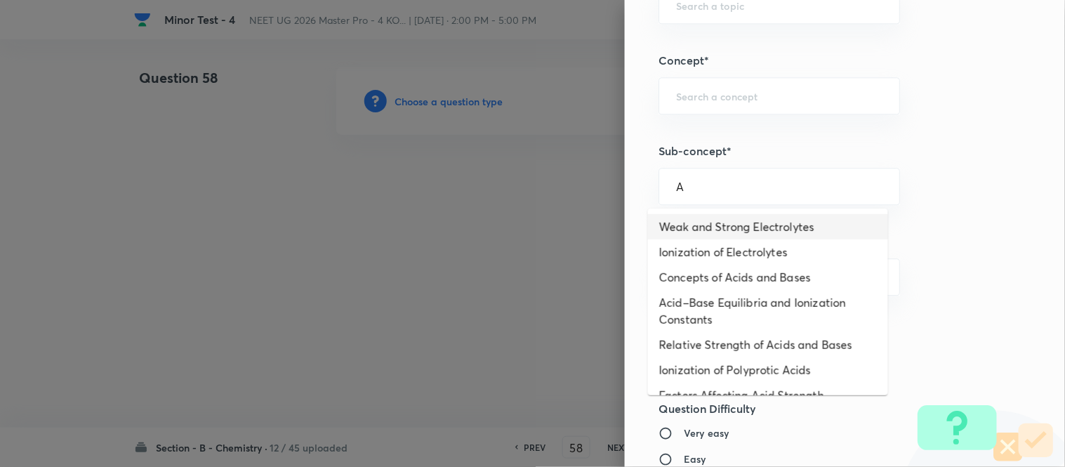
click at [755, 230] on li "Weak and Strong Electrolytes" at bounding box center [768, 226] width 240 height 25
type input "Weak and Strong Electrolytes"
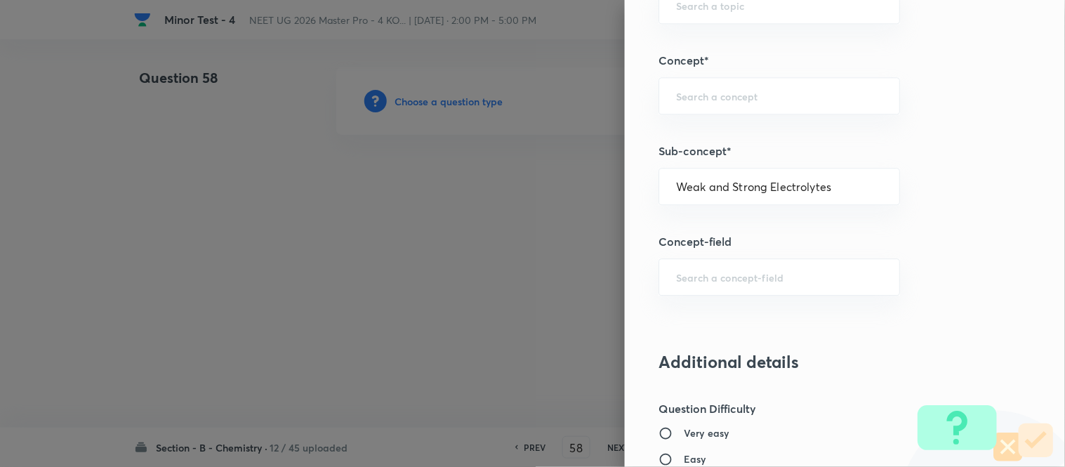
type input "Chemistry"
type input "Physical Chemistry"
type input "Ionic Equilibrium"
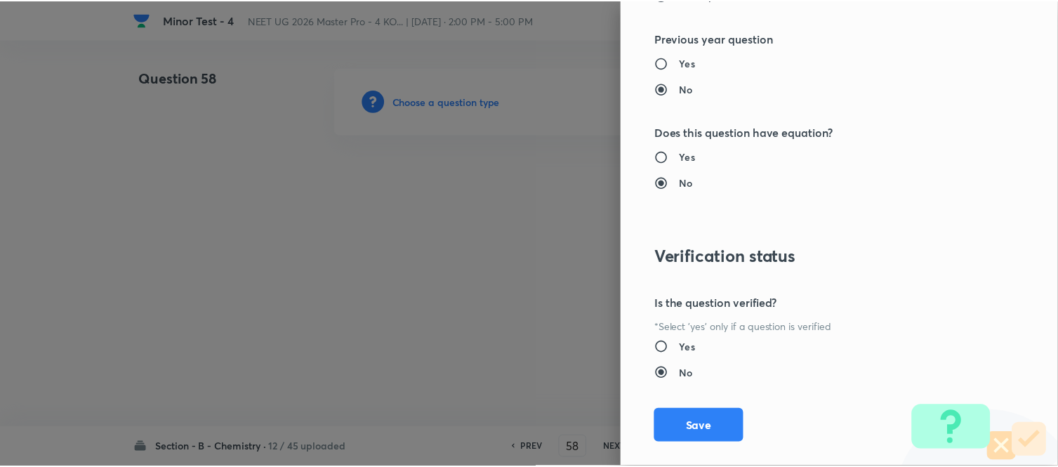
scroll to position [1541, 0]
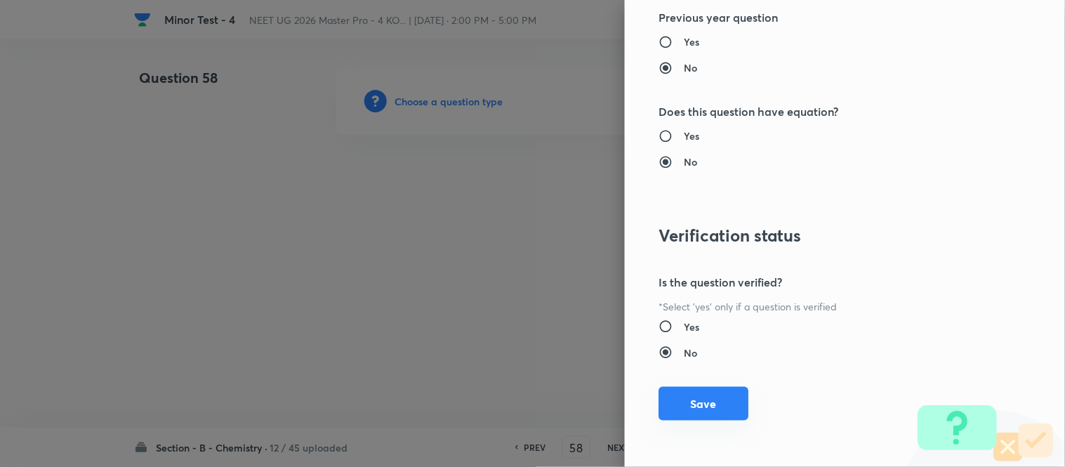
click at [684, 399] on button "Save" at bounding box center [704, 404] width 90 height 34
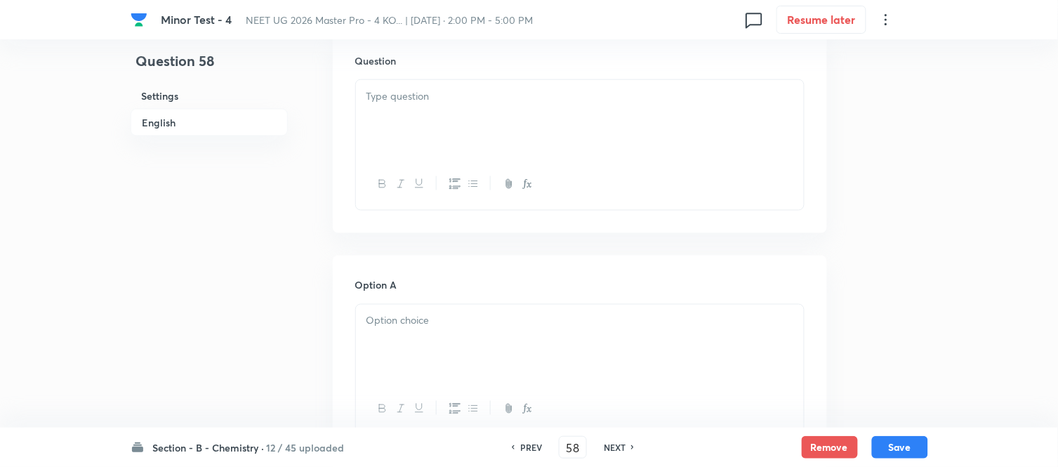
scroll to position [390, 0]
click at [475, 131] on p at bounding box center [580, 132] width 427 height 16
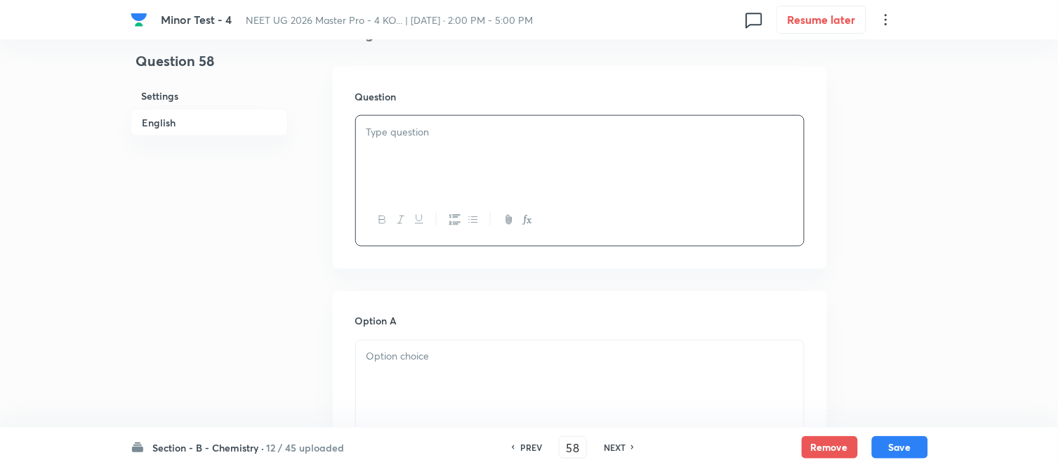
click at [569, 166] on div at bounding box center [580, 155] width 448 height 79
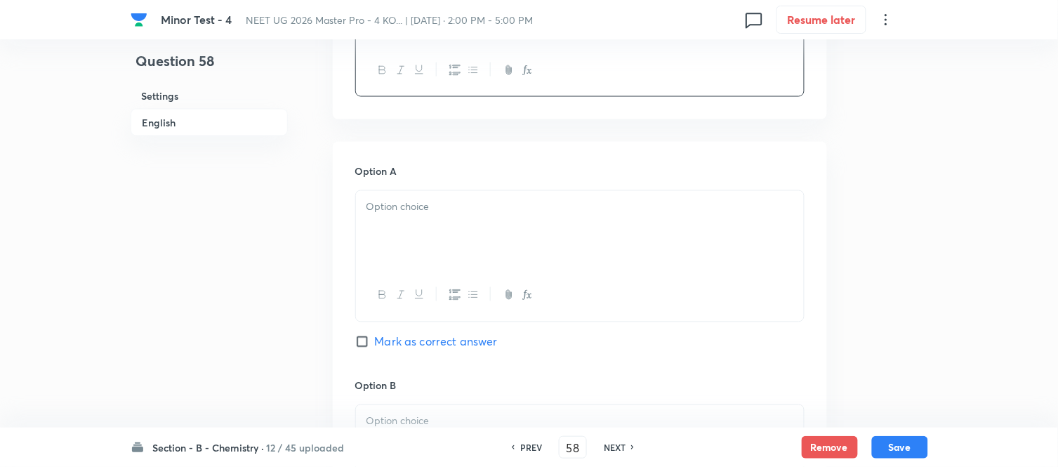
scroll to position [546, 0]
click at [462, 233] on div at bounding box center [580, 224] width 448 height 79
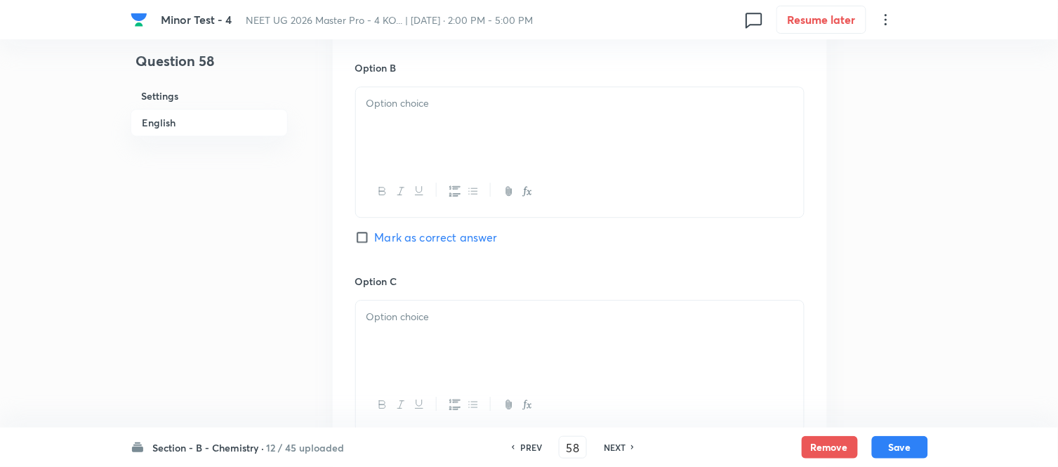
scroll to position [858, 0]
click at [489, 133] on div at bounding box center [580, 125] width 448 height 79
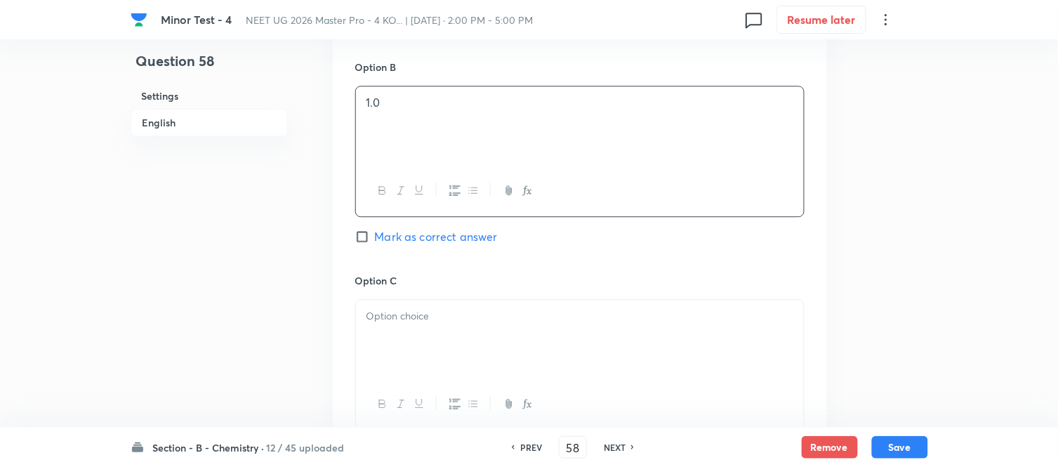
scroll to position [936, 0]
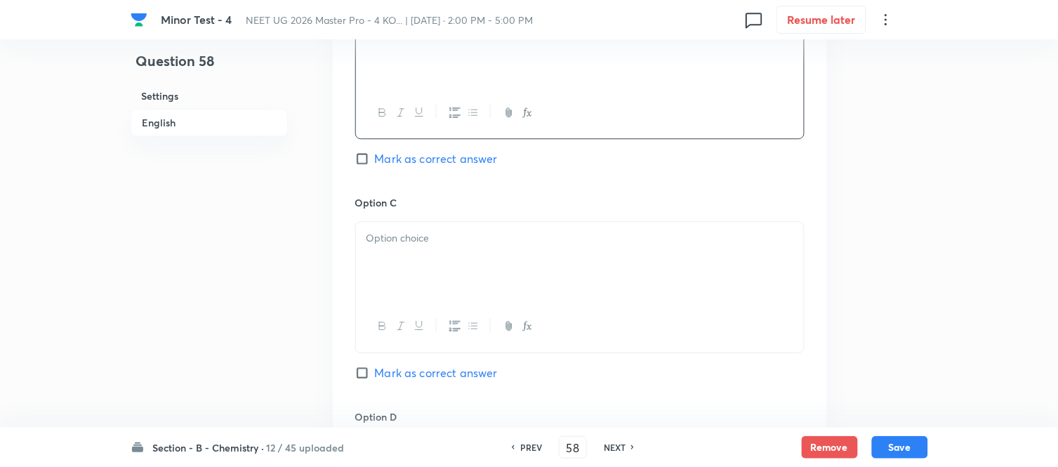
click at [483, 233] on p at bounding box center [580, 238] width 427 height 16
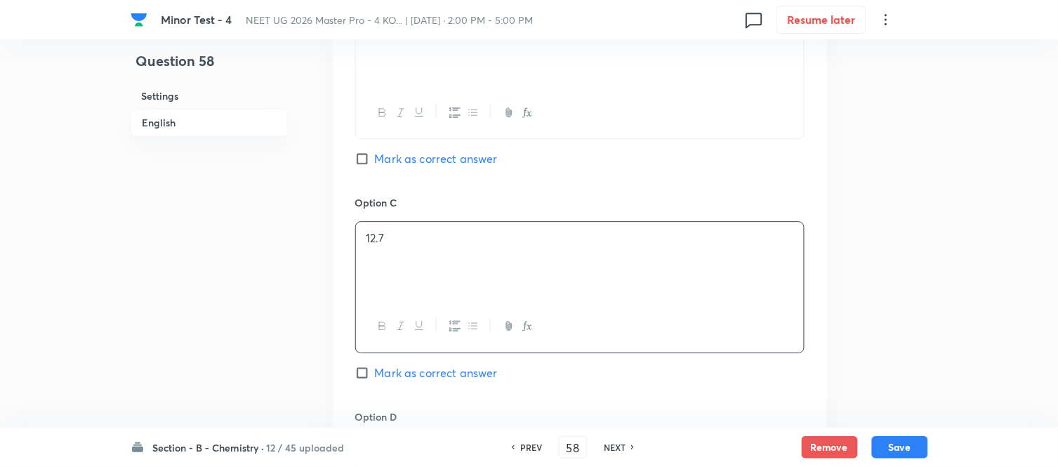
drag, startPoint x: 366, startPoint y: 376, endPoint x: 560, endPoint y: 253, distance: 229.7
click at [371, 373] on input "Mark as correct answer" at bounding box center [365, 373] width 20 height 14
checkbox input "true"
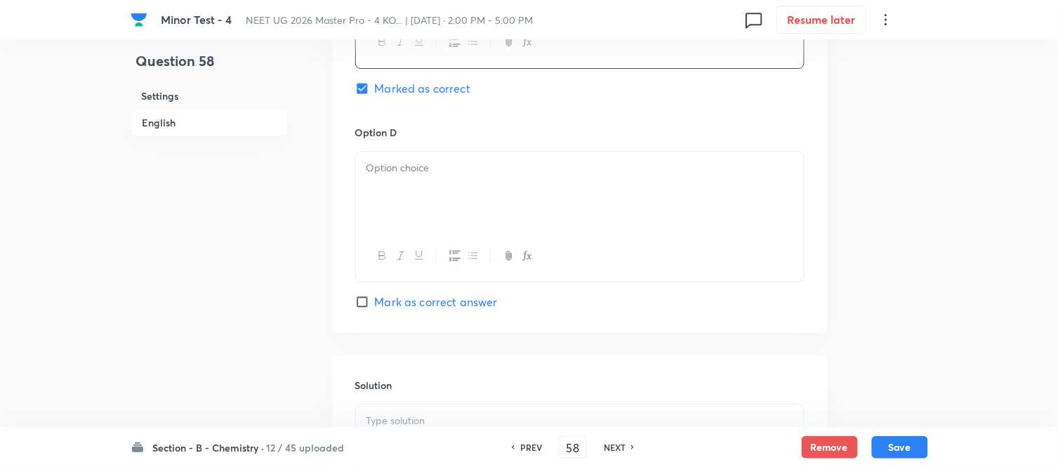
scroll to position [1248, 0]
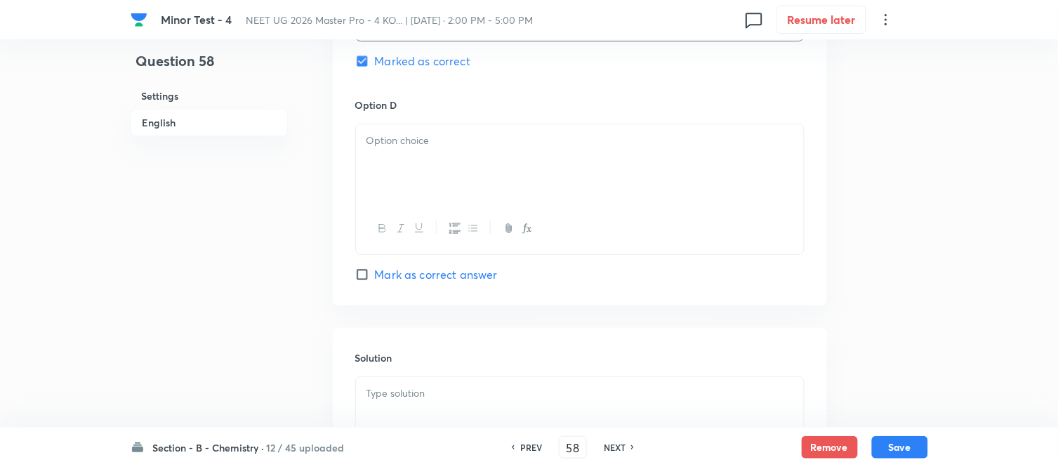
click at [457, 157] on div at bounding box center [580, 163] width 448 height 79
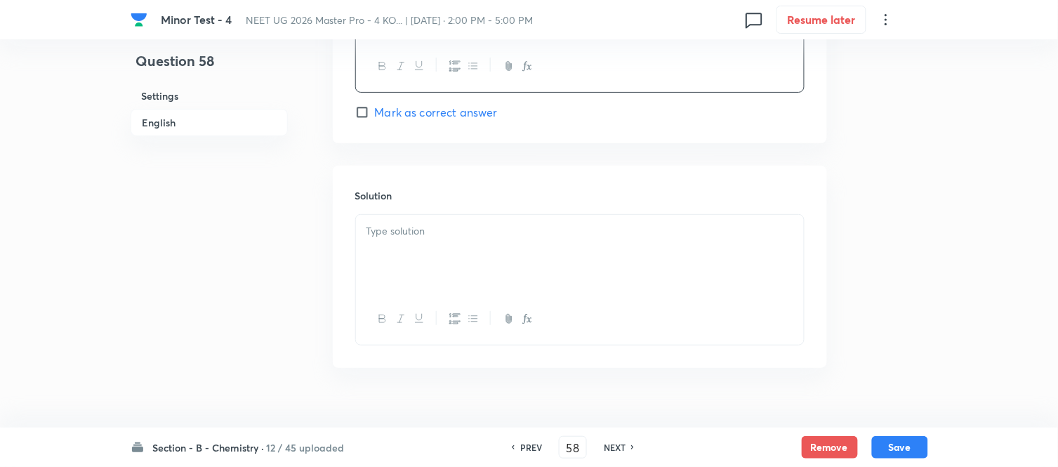
scroll to position [1437, 0]
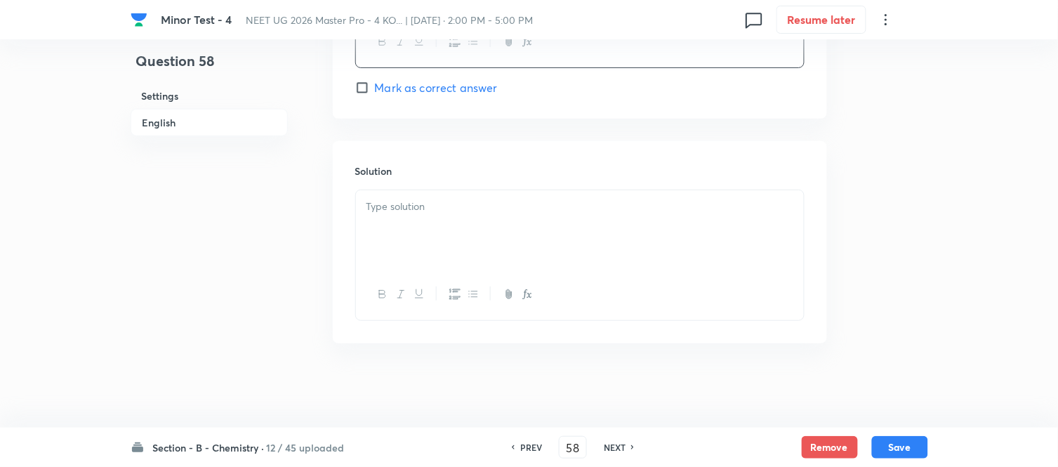
click at [451, 212] on p at bounding box center [580, 207] width 427 height 16
click at [899, 442] on button "Save" at bounding box center [900, 446] width 56 height 22
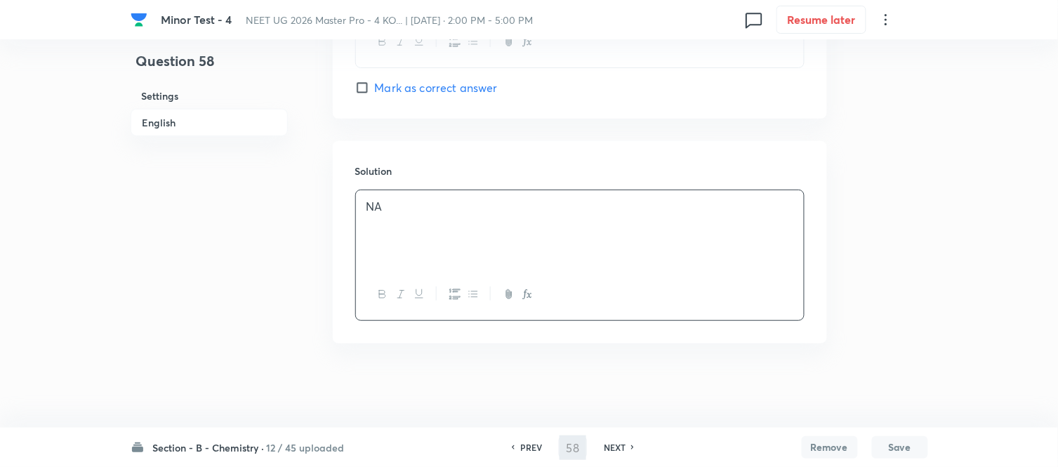
type input "59"
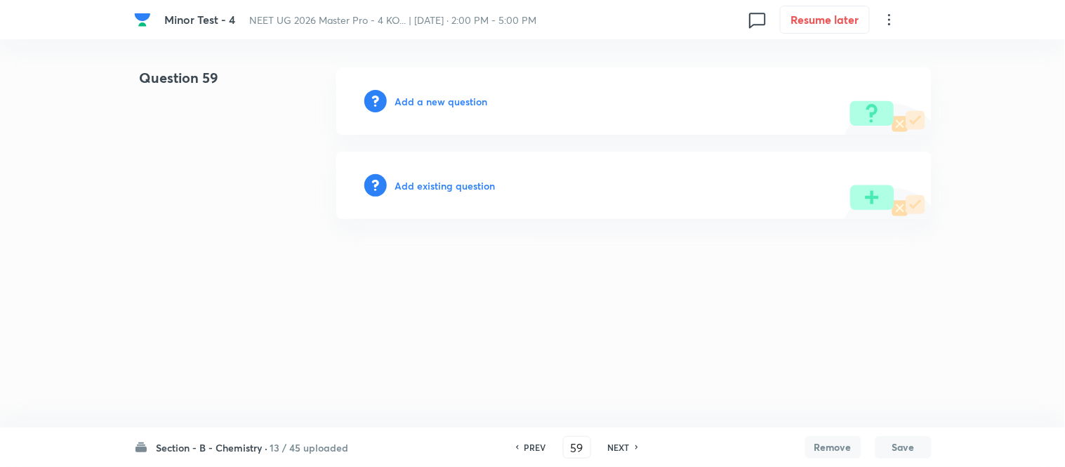
click at [435, 101] on h6 "Add a new question" at bounding box center [441, 101] width 93 height 15
click at [416, 101] on h6 "Choose a question type" at bounding box center [449, 101] width 108 height 15
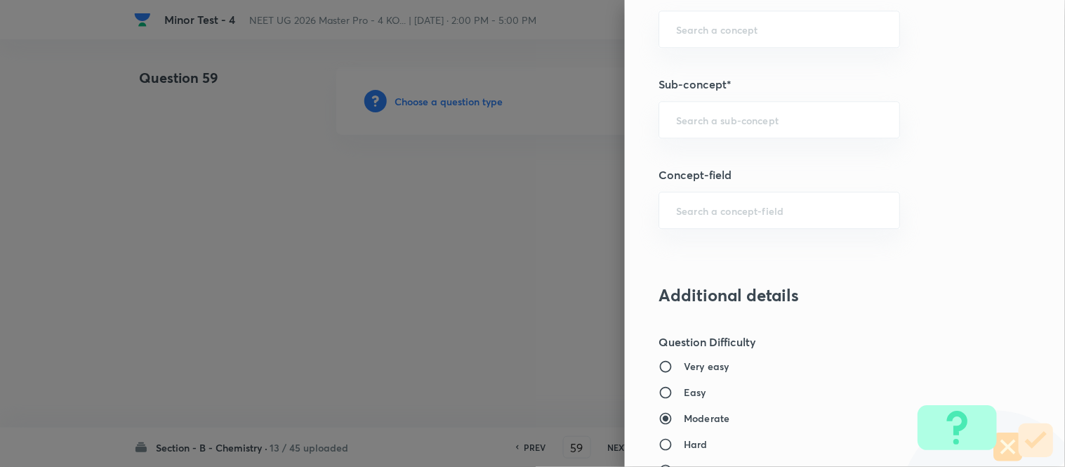
scroll to position [936, 0]
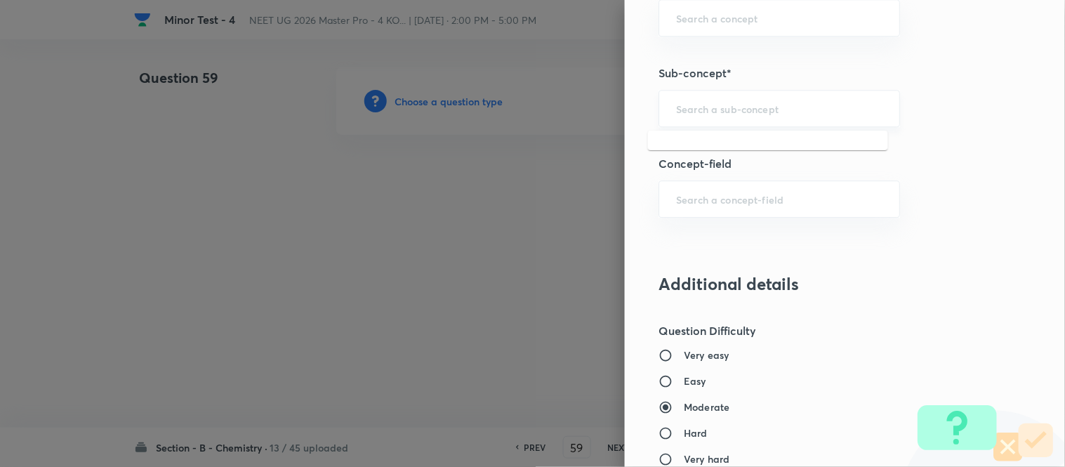
click at [784, 115] on input "text" at bounding box center [779, 108] width 206 height 13
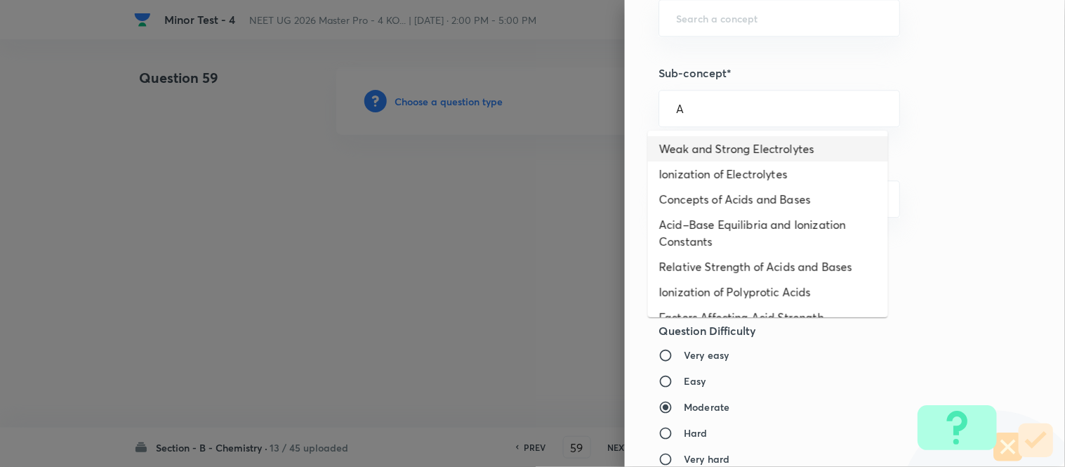
click at [746, 147] on li "Weak and Strong Electrolytes" at bounding box center [768, 148] width 240 height 25
type input "Weak and Strong Electrolytes"
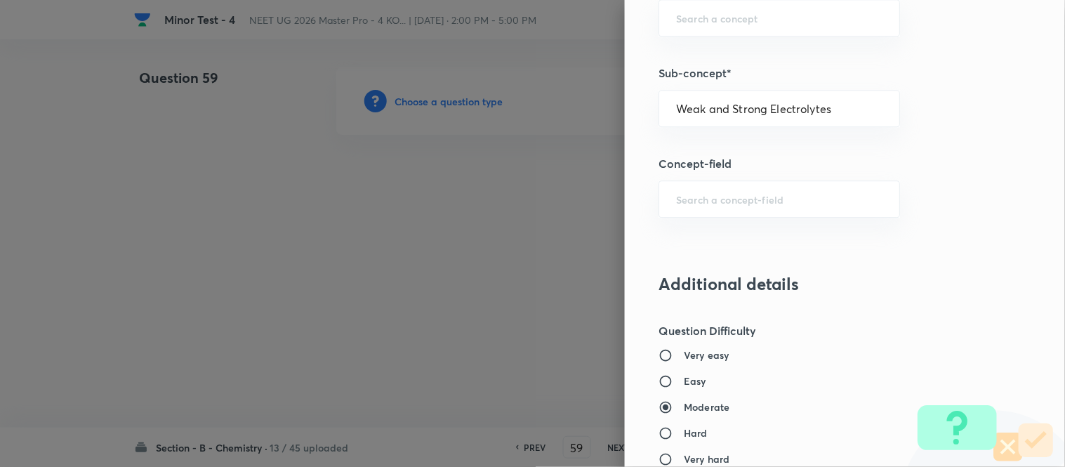
type input "Chemistry"
type input "Physical Chemistry"
type input "Ionic Equilibrium"
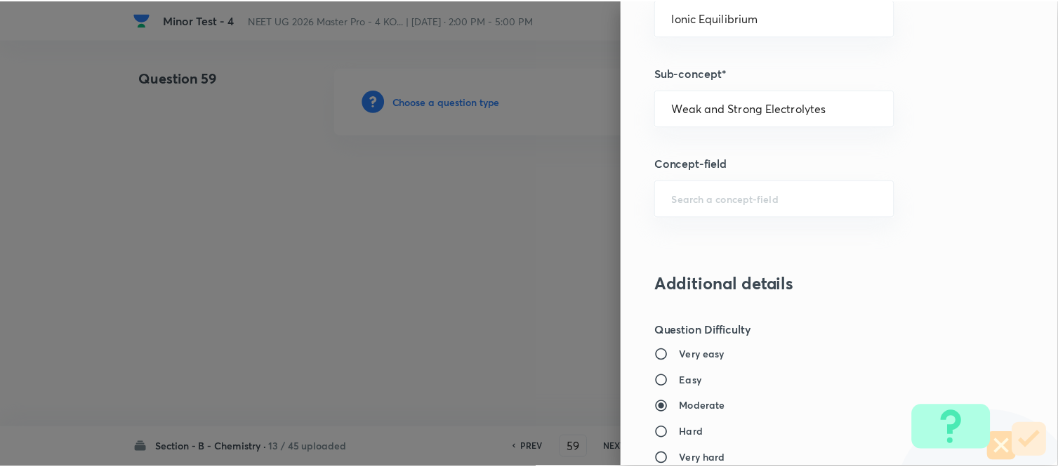
scroll to position [1541, 0]
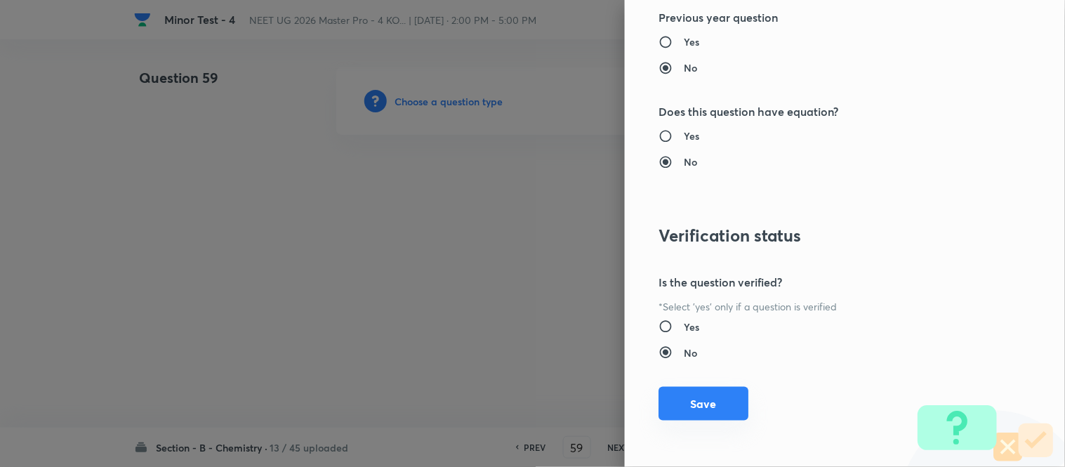
click at [694, 409] on button "Save" at bounding box center [704, 404] width 90 height 34
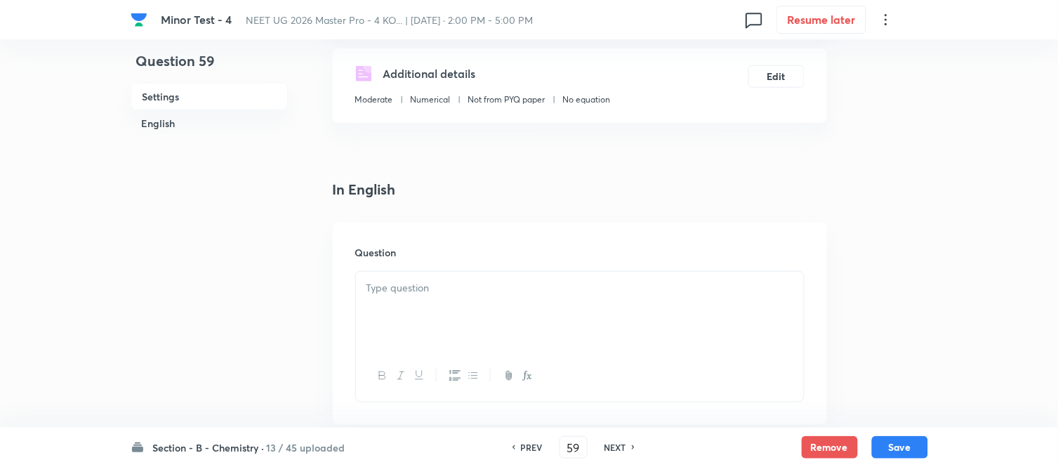
scroll to position [390, 0]
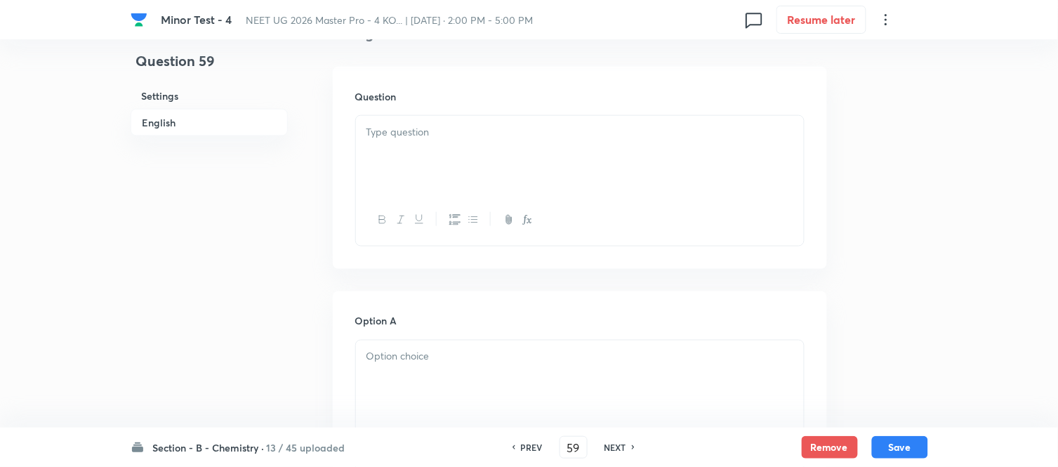
click at [580, 152] on div at bounding box center [580, 155] width 448 height 79
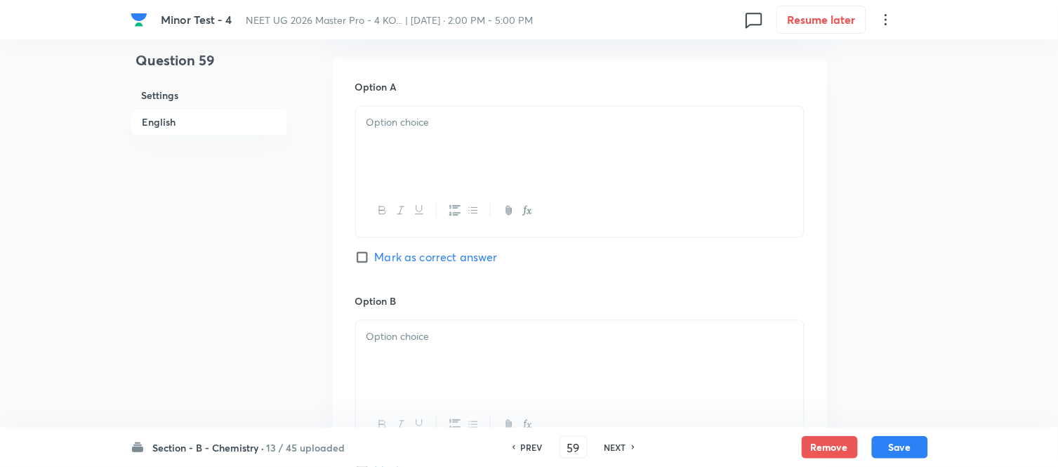
click at [468, 139] on div at bounding box center [580, 146] width 448 height 79
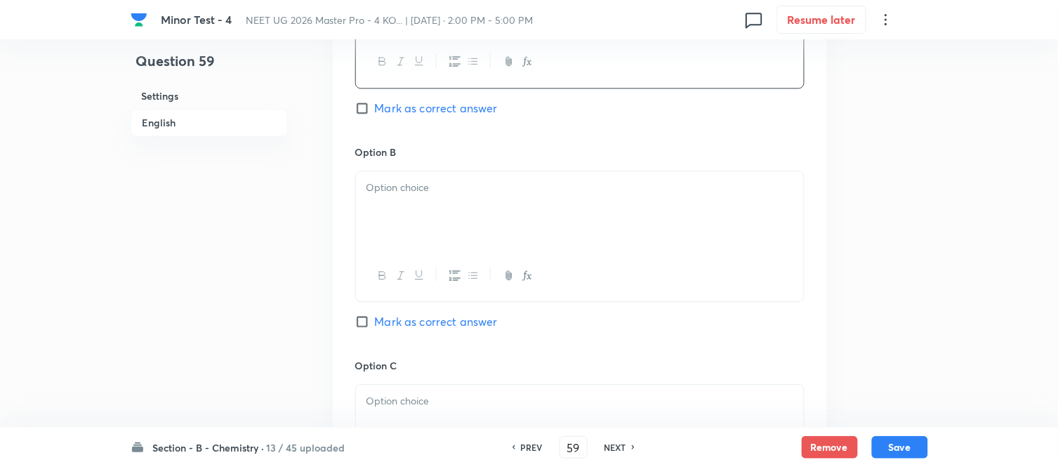
scroll to position [780, 0]
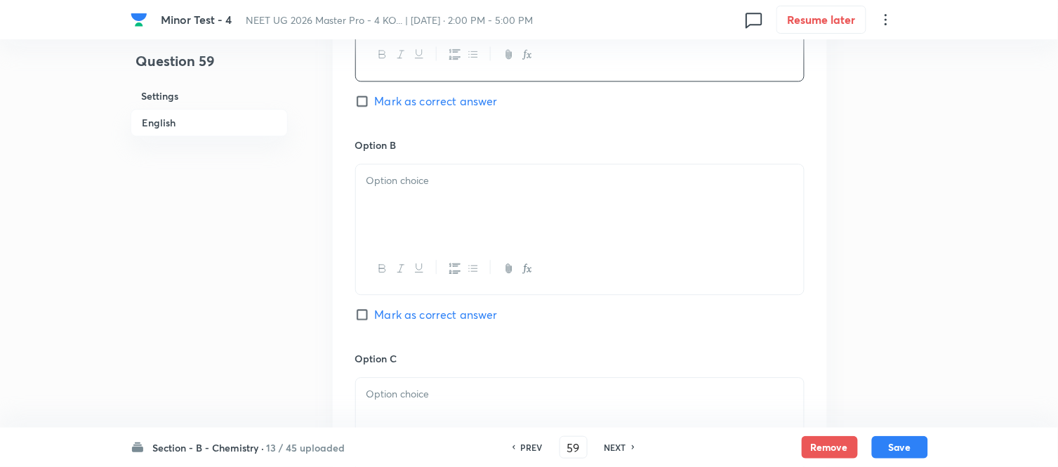
click at [488, 181] on p at bounding box center [580, 181] width 427 height 16
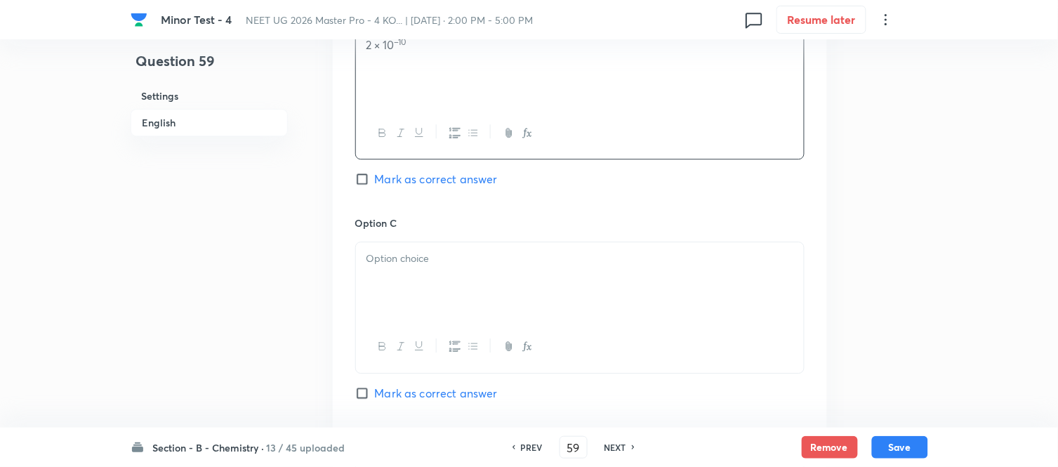
scroll to position [1014, 0]
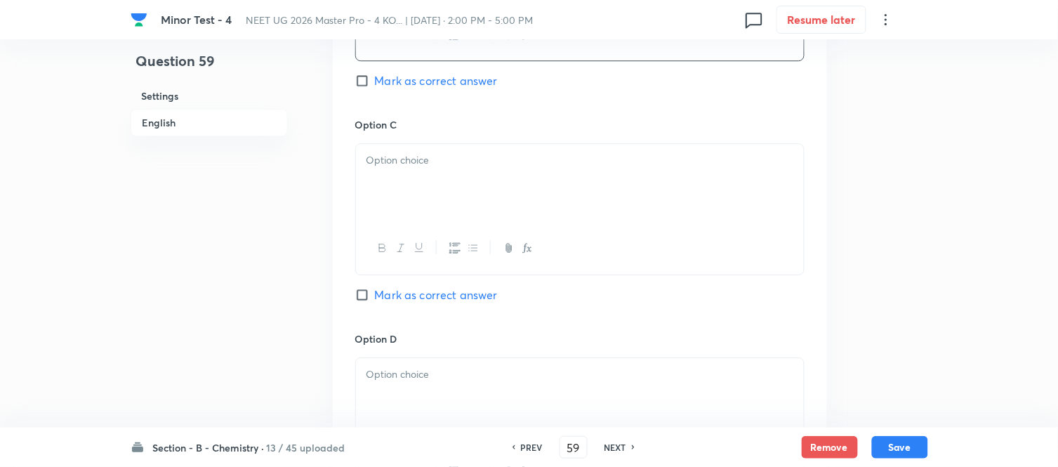
click at [499, 209] on div at bounding box center [580, 183] width 448 height 79
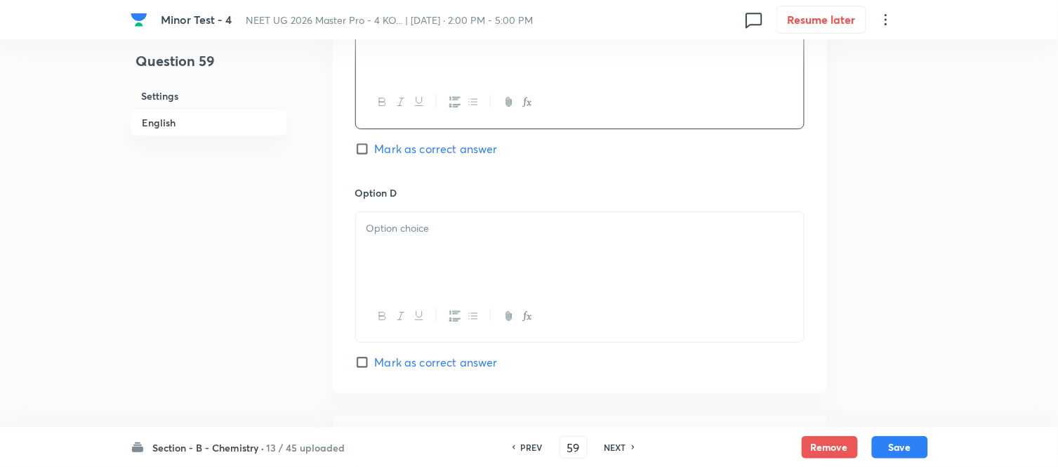
scroll to position [1170, 0]
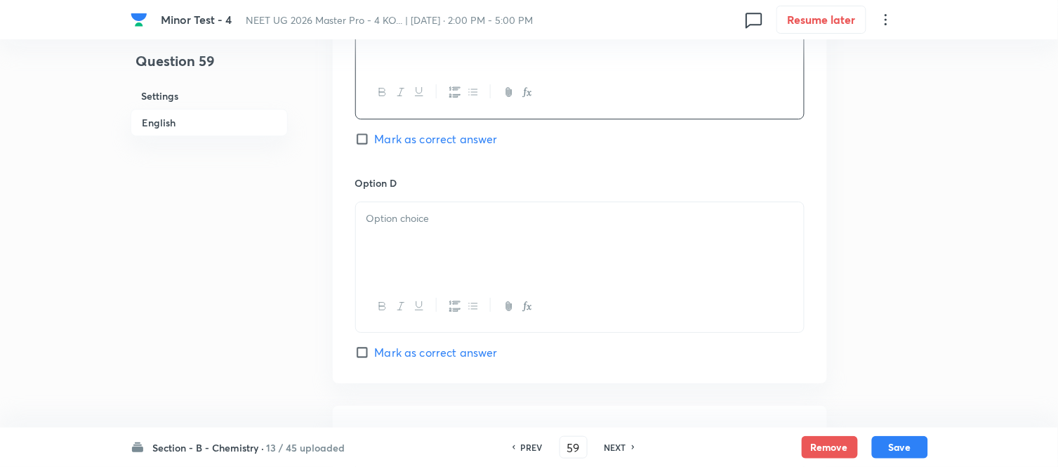
click at [499, 219] on p at bounding box center [580, 219] width 427 height 16
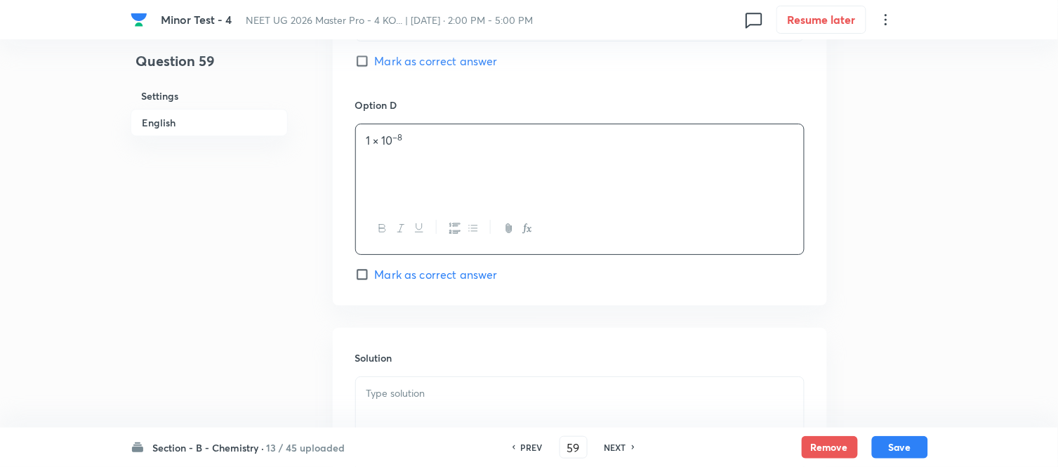
scroll to position [1437, 0]
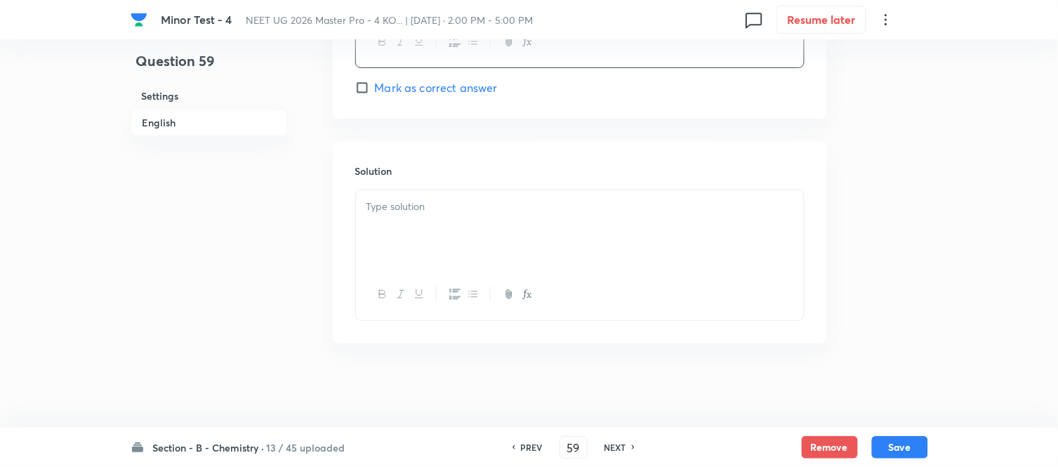
click at [461, 237] on div at bounding box center [580, 229] width 448 height 79
click at [163, 130] on h6 "English" at bounding box center [209, 122] width 157 height 27
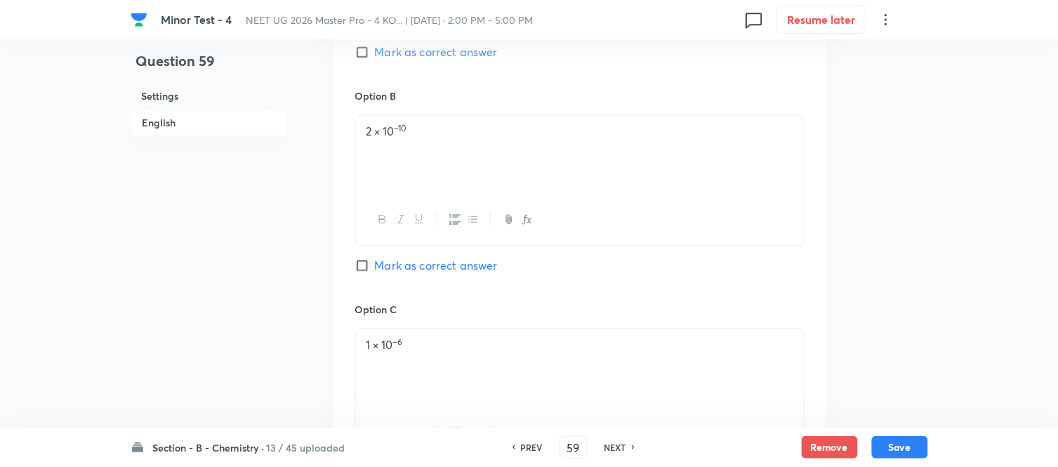
scroll to position [830, 0]
click at [376, 270] on span "Mark as correct answer" at bounding box center [436, 264] width 123 height 17
click at [375, 270] on input "Mark as correct answer" at bounding box center [365, 265] width 20 height 14
checkbox input "true"
click at [921, 445] on button "Save" at bounding box center [900, 446] width 56 height 22
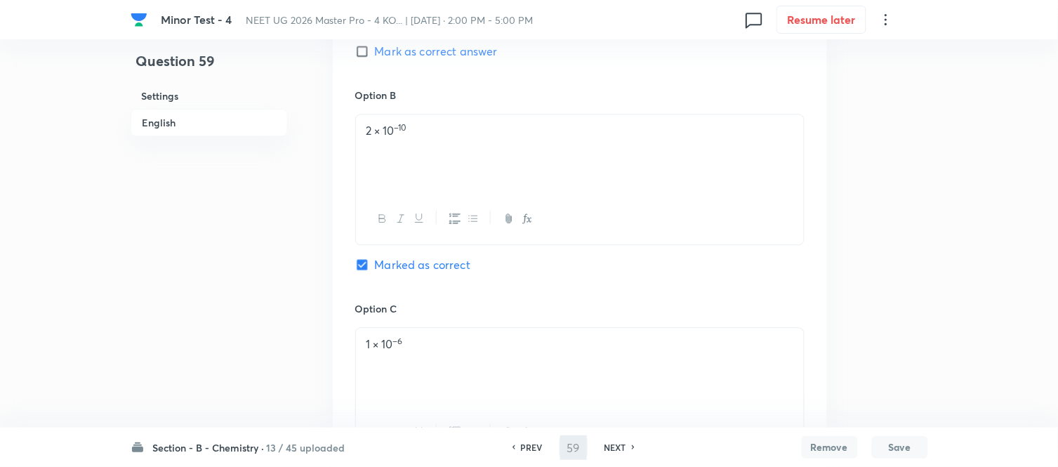
type input "60"
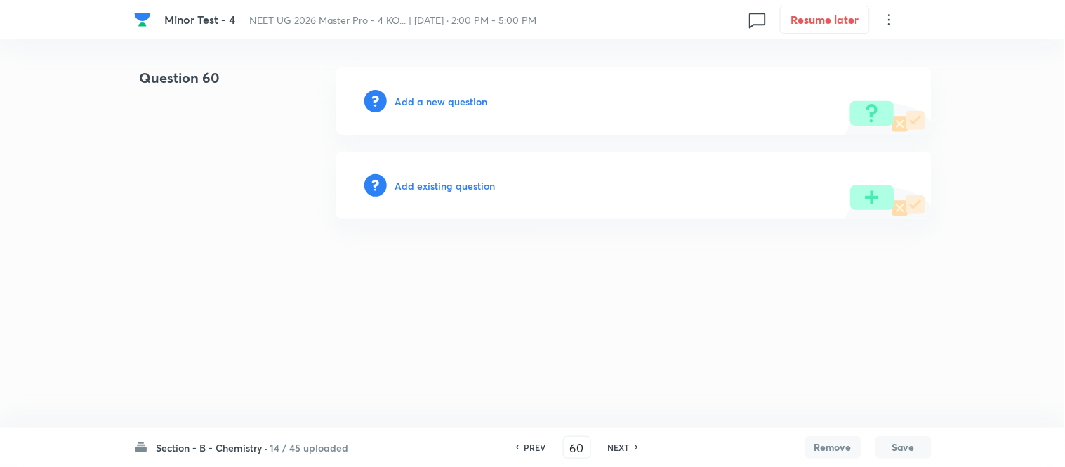
click at [433, 104] on h6 "Add a new question" at bounding box center [441, 101] width 93 height 15
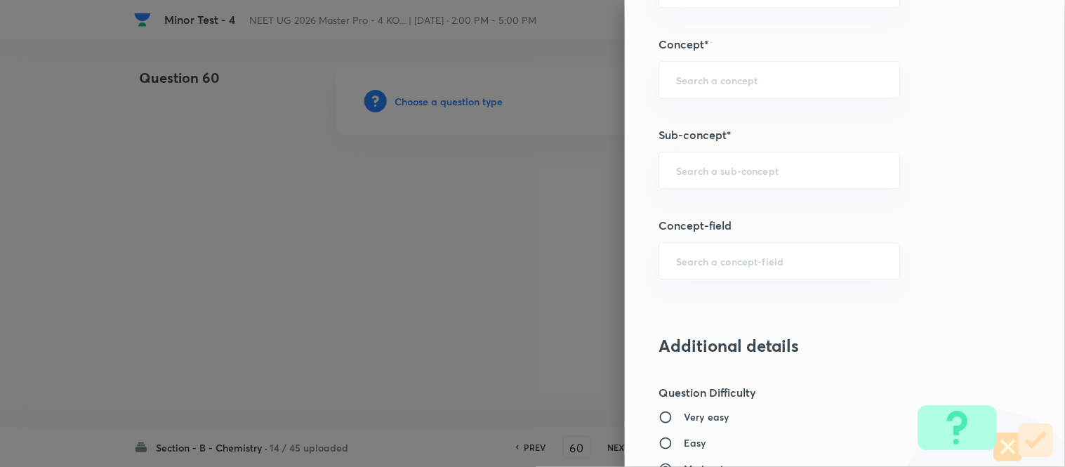
scroll to position [952, 0]
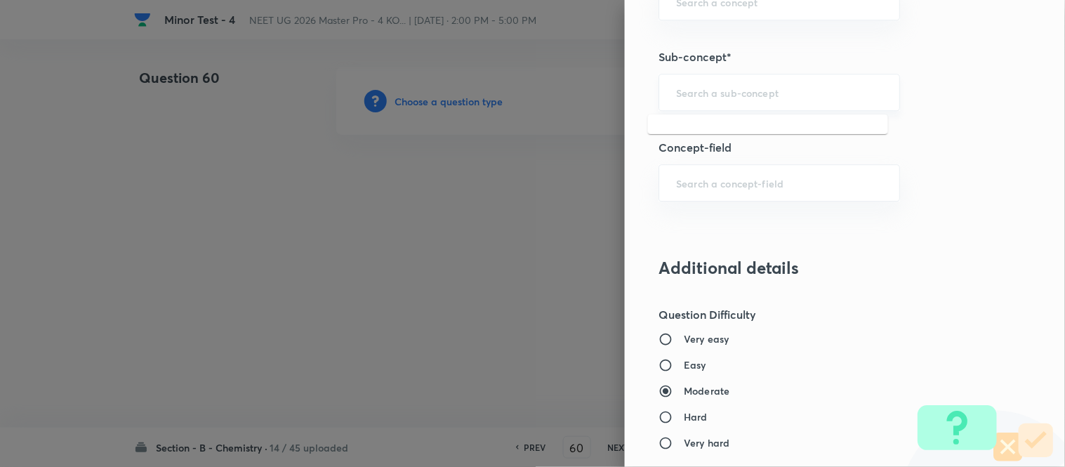
click at [722, 93] on input "text" at bounding box center [779, 92] width 206 height 13
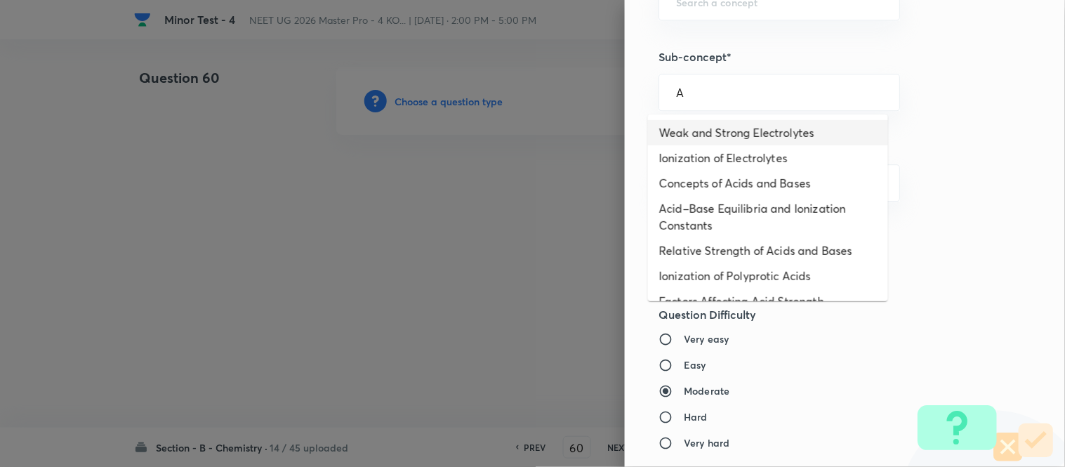
click at [705, 136] on li "Weak and Strong Electrolytes" at bounding box center [768, 132] width 240 height 25
type input "Weak and Strong Electrolytes"
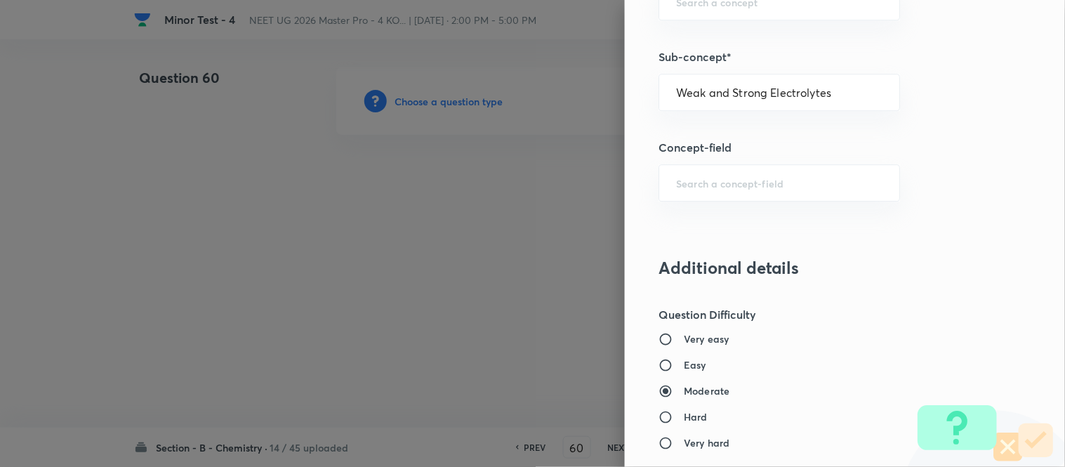
type input "Chemistry"
type input "Physical Chemistry"
type input "Ionic Equilibrium"
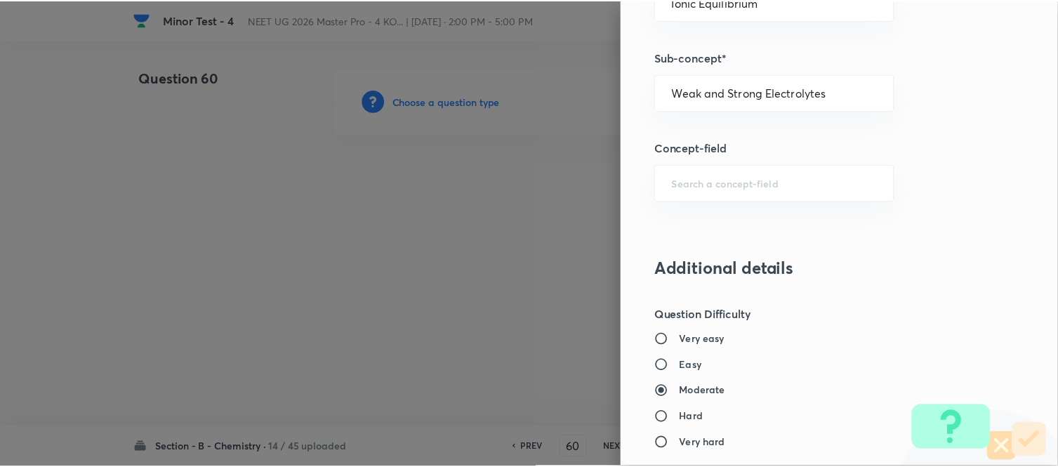
scroll to position [1541, 0]
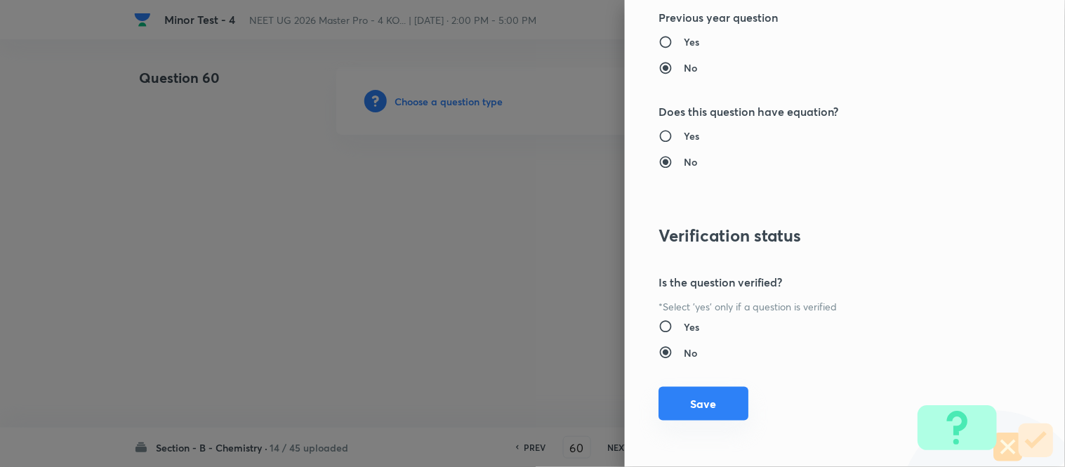
click at [685, 403] on button "Save" at bounding box center [704, 404] width 90 height 34
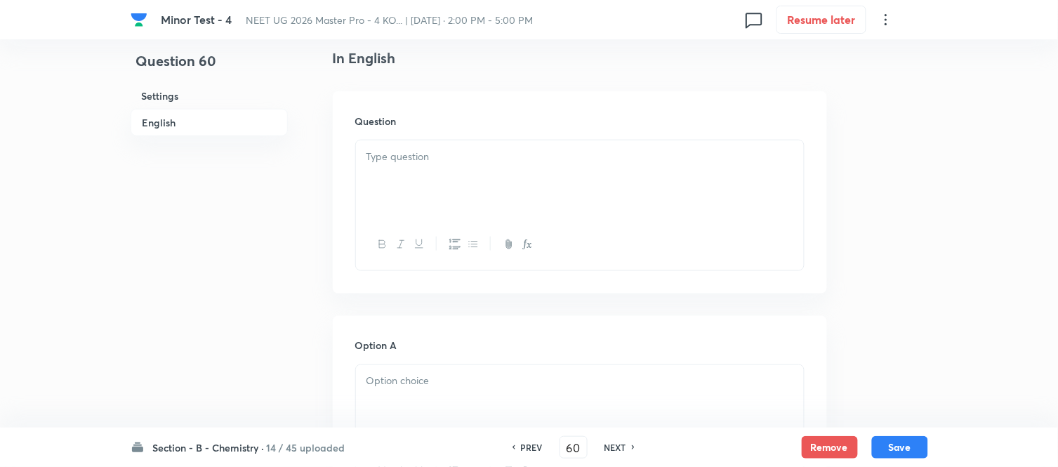
scroll to position [390, 0]
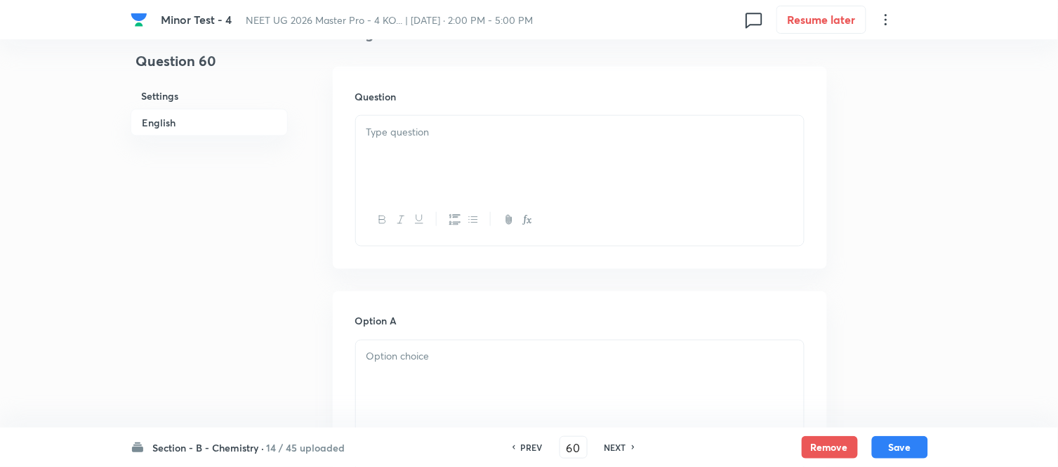
click at [551, 150] on div at bounding box center [580, 155] width 448 height 79
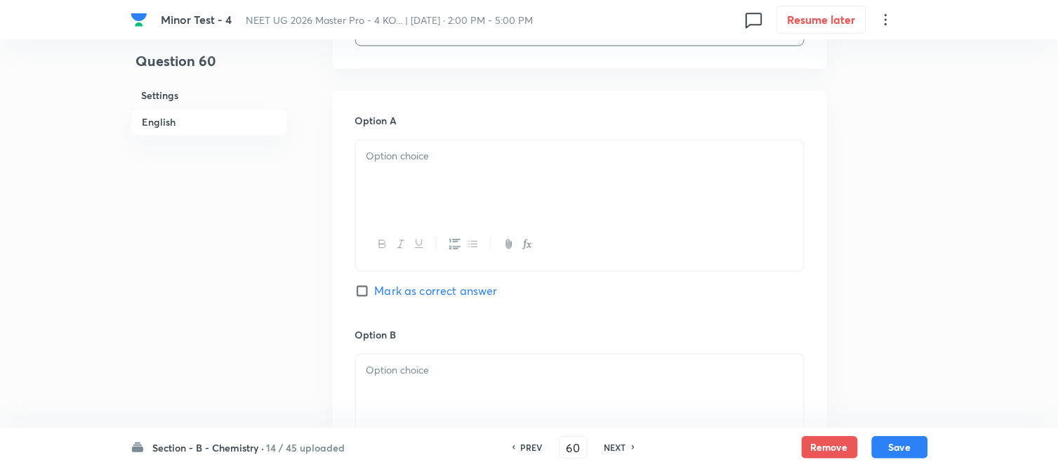
scroll to position [624, 0]
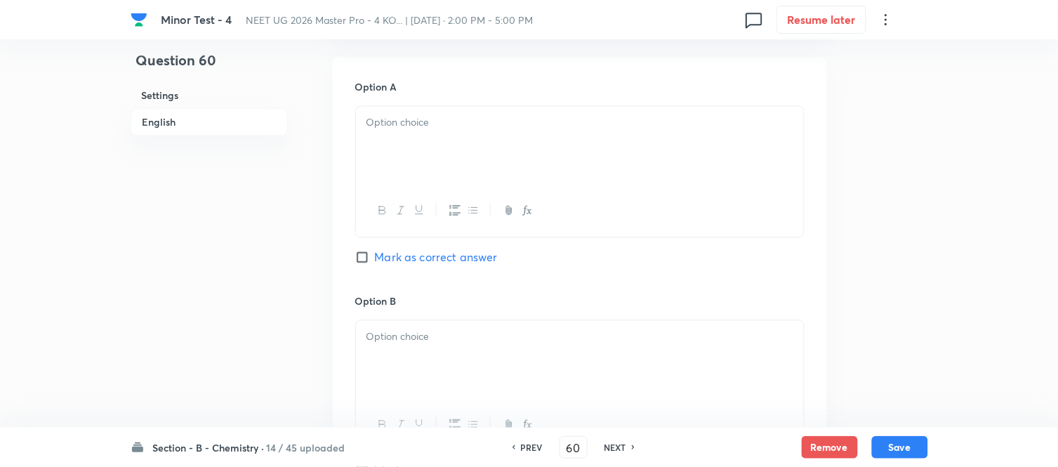
click at [478, 143] on div at bounding box center [580, 146] width 448 height 79
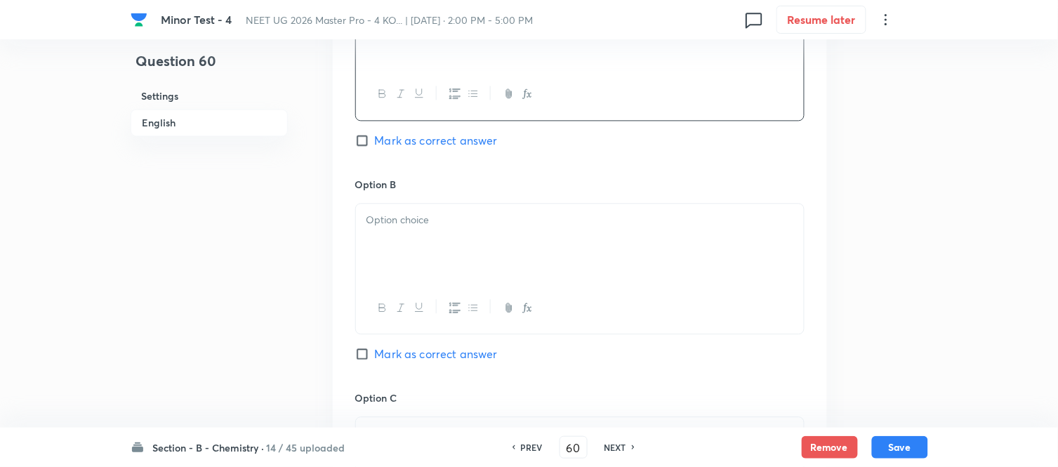
scroll to position [780, 0]
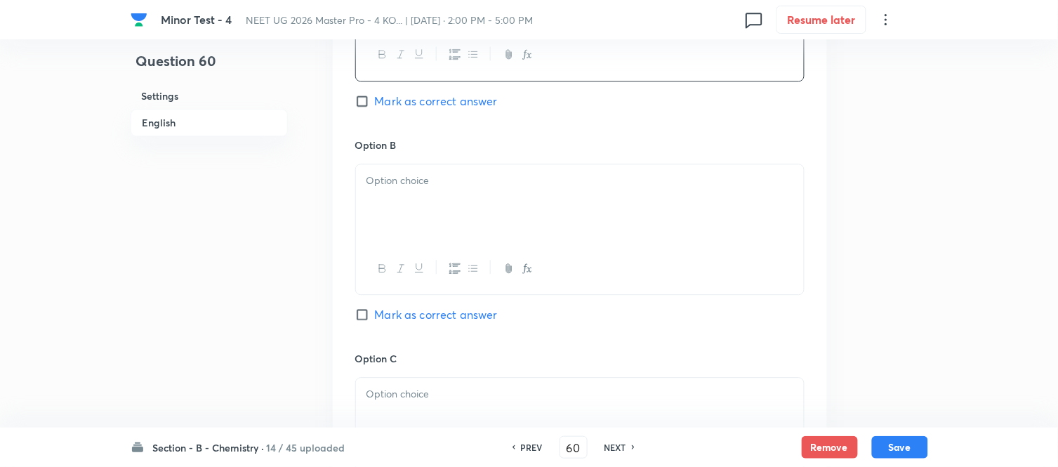
click at [449, 190] on div at bounding box center [580, 203] width 448 height 79
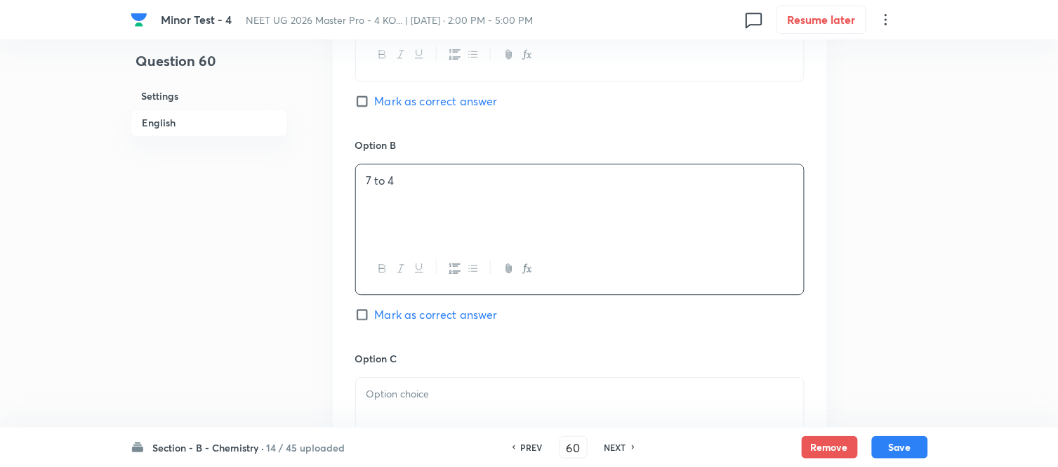
click at [362, 312] on input "Mark as correct answer" at bounding box center [365, 315] width 20 height 14
checkbox input "true"
click at [460, 395] on p at bounding box center [580, 394] width 427 height 16
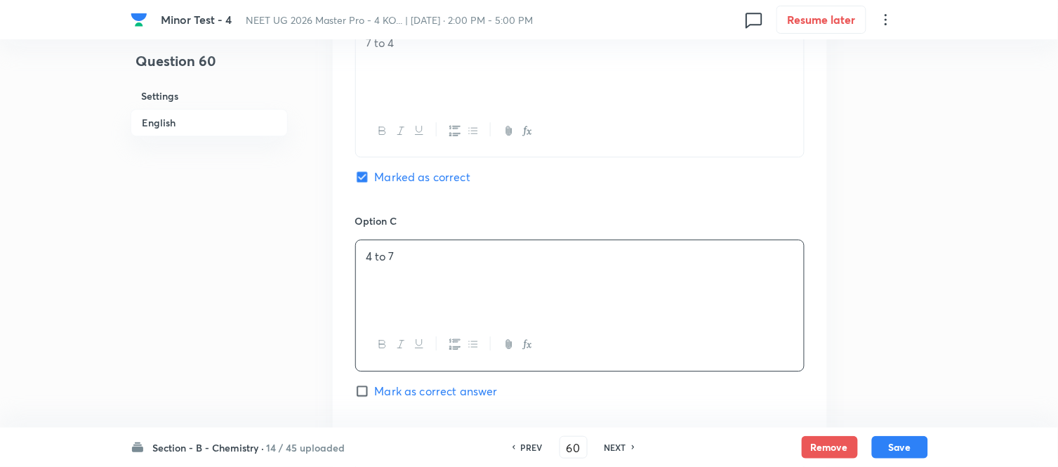
scroll to position [1092, 0]
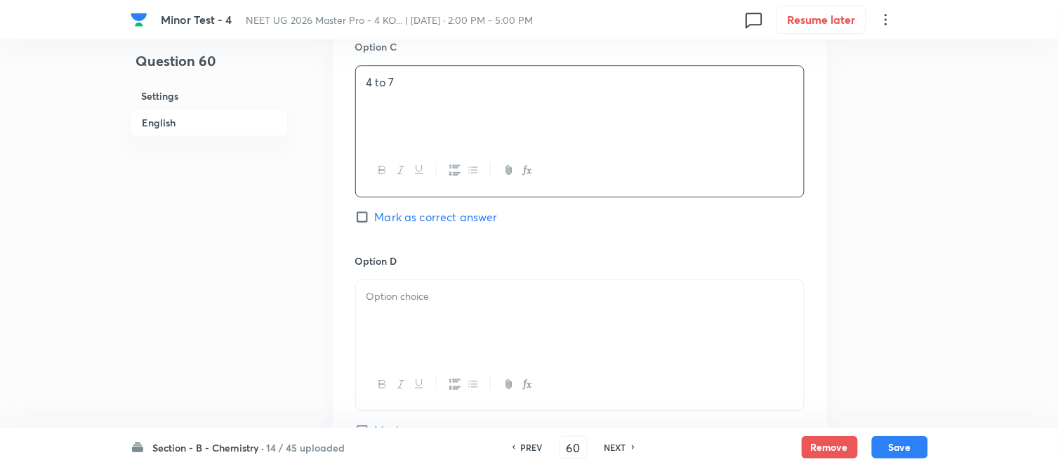
click at [487, 305] on p at bounding box center [580, 297] width 427 height 16
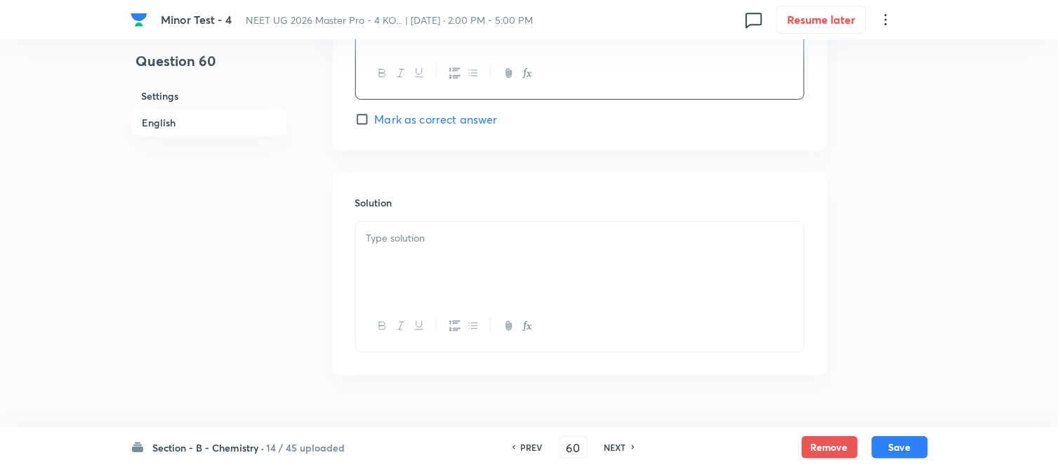
scroll to position [1404, 0]
click at [452, 265] on div at bounding box center [580, 259] width 448 height 79
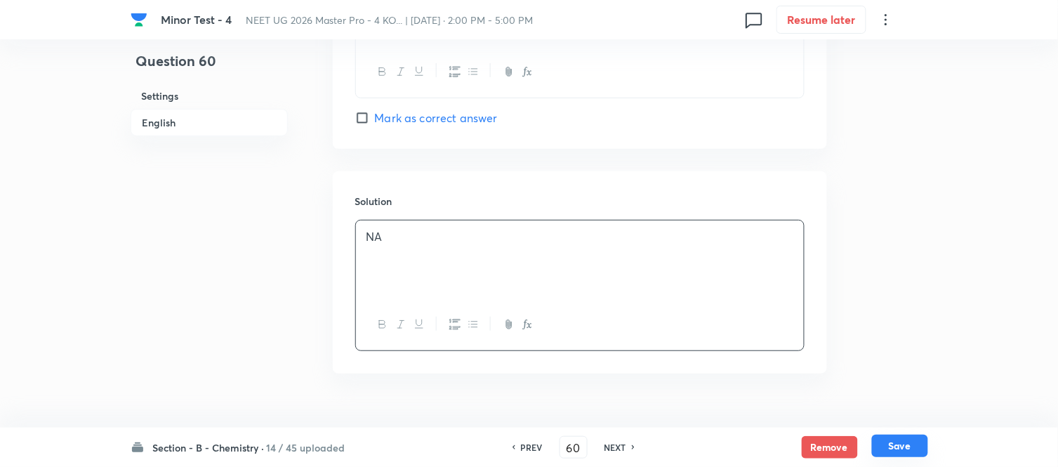
click at [914, 450] on button "Save" at bounding box center [900, 446] width 56 height 22
type input "61"
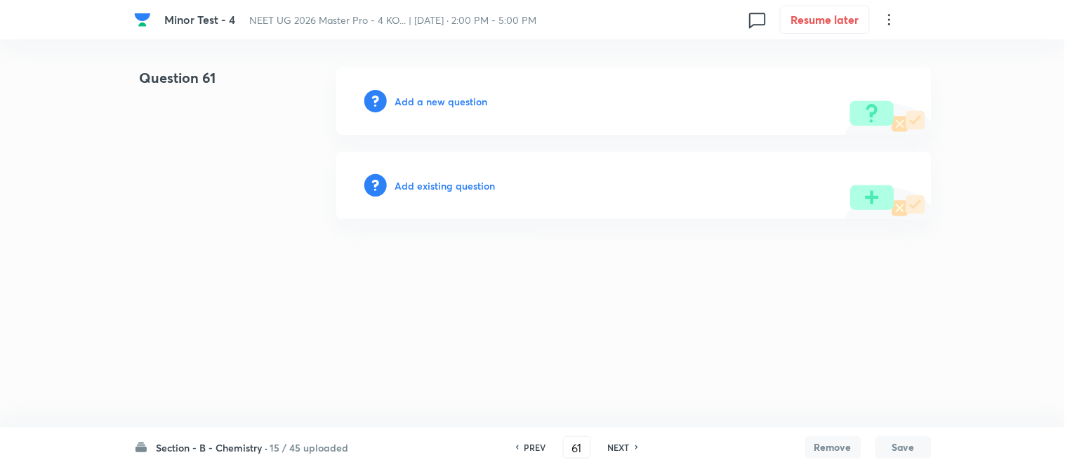
click at [423, 101] on h6 "Add a new question" at bounding box center [441, 101] width 93 height 15
click at [409, 98] on h6 "Choose a question type" at bounding box center [449, 101] width 108 height 15
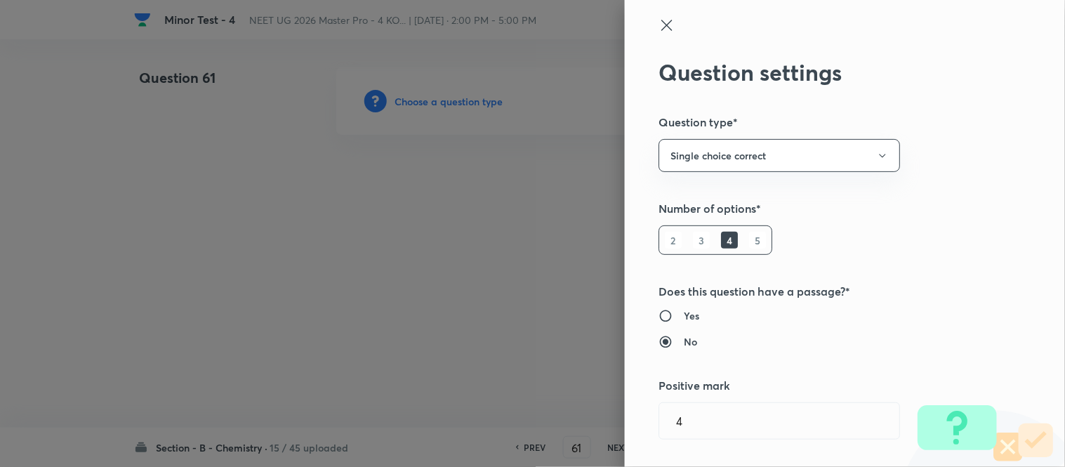
click at [409, 98] on div at bounding box center [532, 233] width 1065 height 467
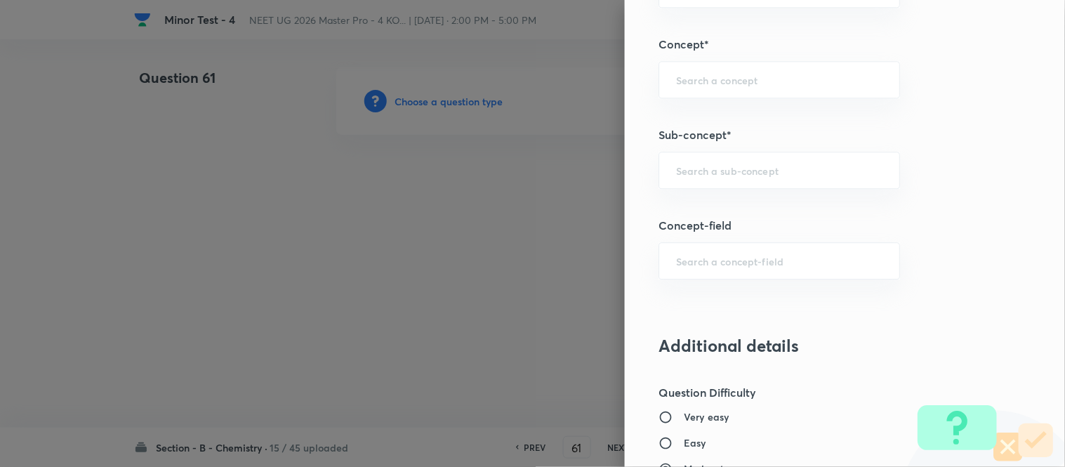
scroll to position [914, 0]
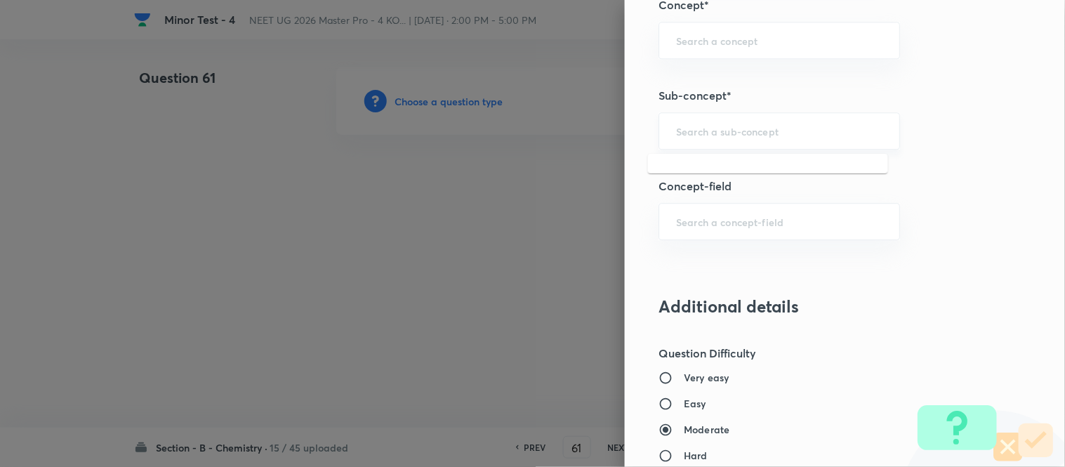
click at [718, 136] on input "text" at bounding box center [779, 130] width 206 height 13
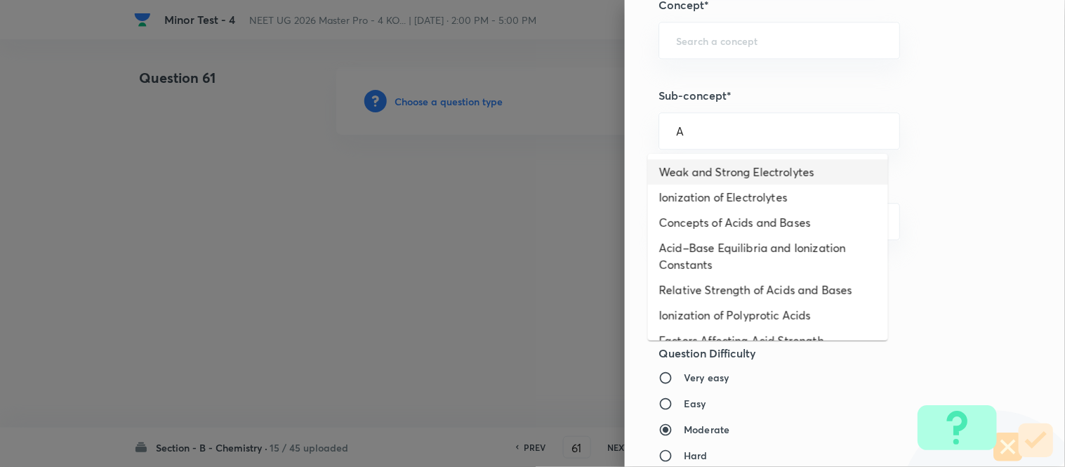
click at [700, 169] on li "Weak and Strong Electrolytes" at bounding box center [768, 171] width 240 height 25
type input "Weak and Strong Electrolytes"
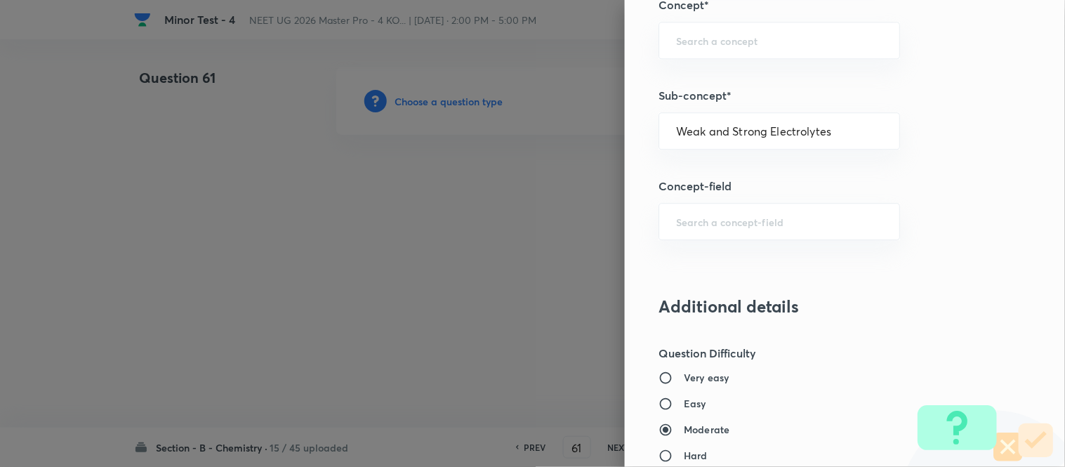
type input "Chemistry"
type input "Physical Chemistry"
type input "Ionic Equilibrium"
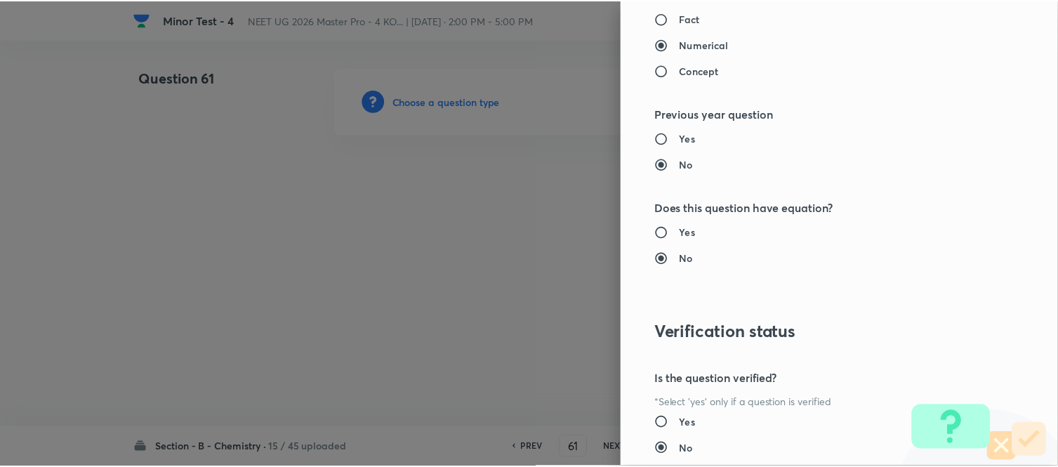
scroll to position [1541, 0]
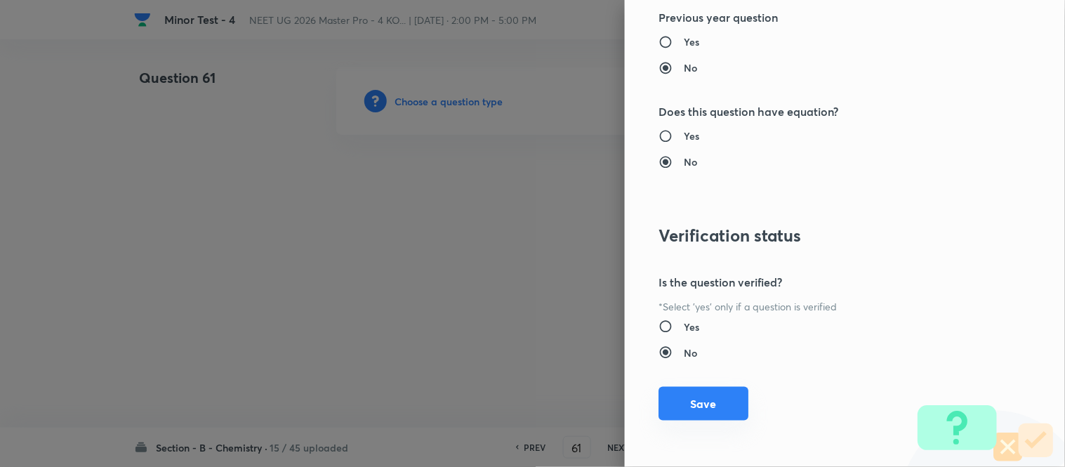
click at [665, 392] on button "Save" at bounding box center [704, 404] width 90 height 34
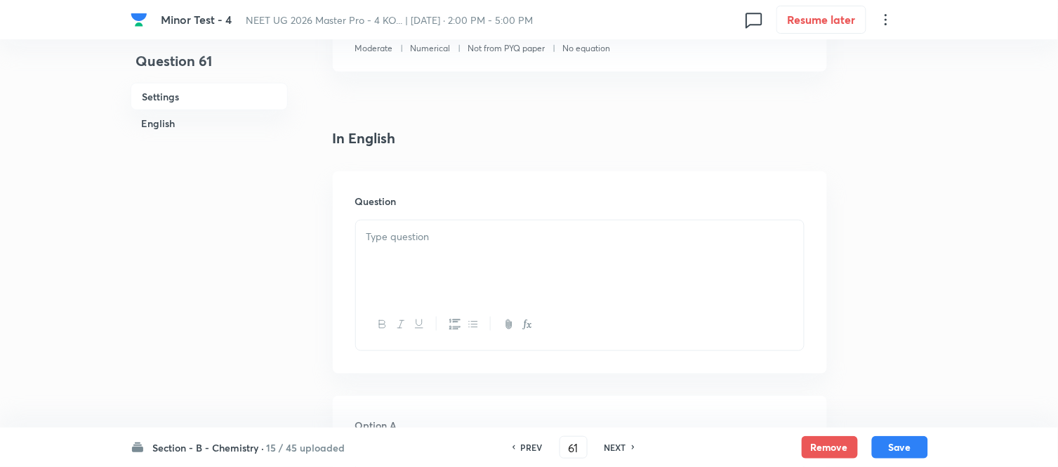
scroll to position [312, 0]
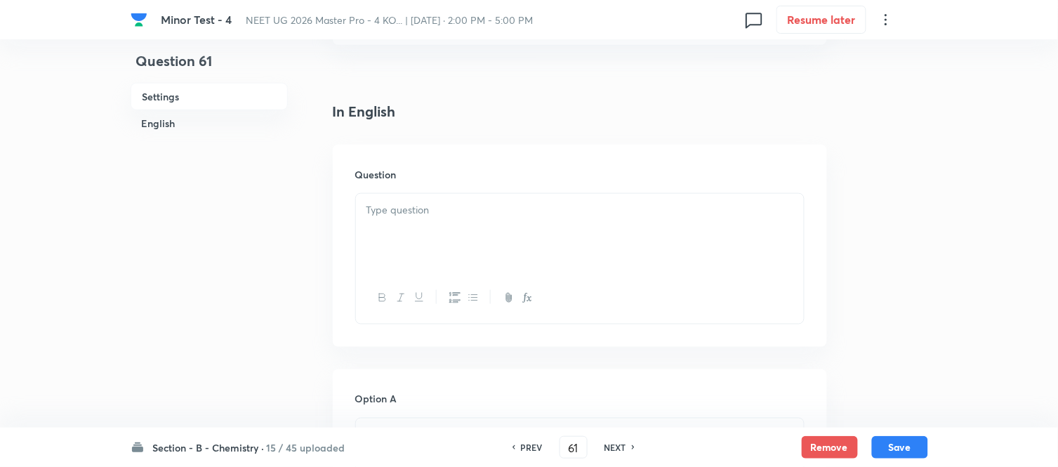
click at [525, 214] on p at bounding box center [580, 210] width 427 height 16
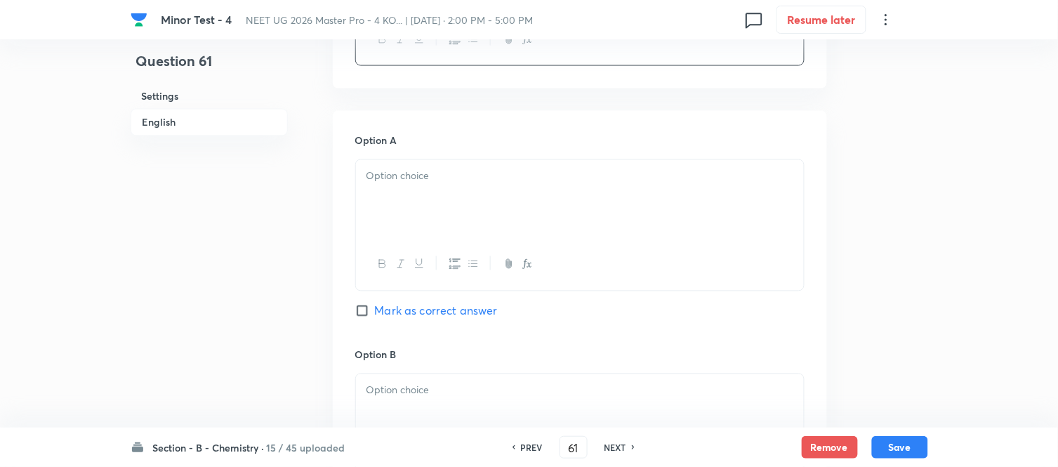
scroll to position [624, 0]
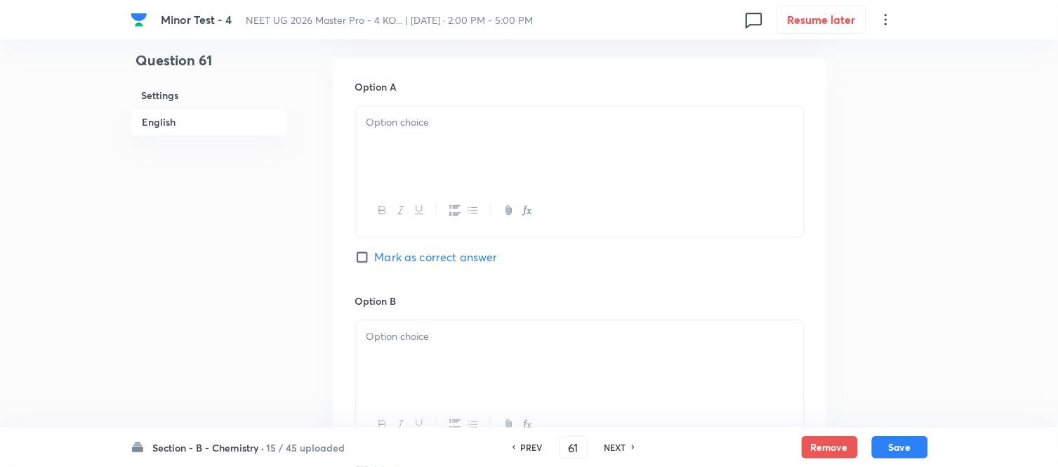
click at [569, 127] on p at bounding box center [580, 123] width 427 height 16
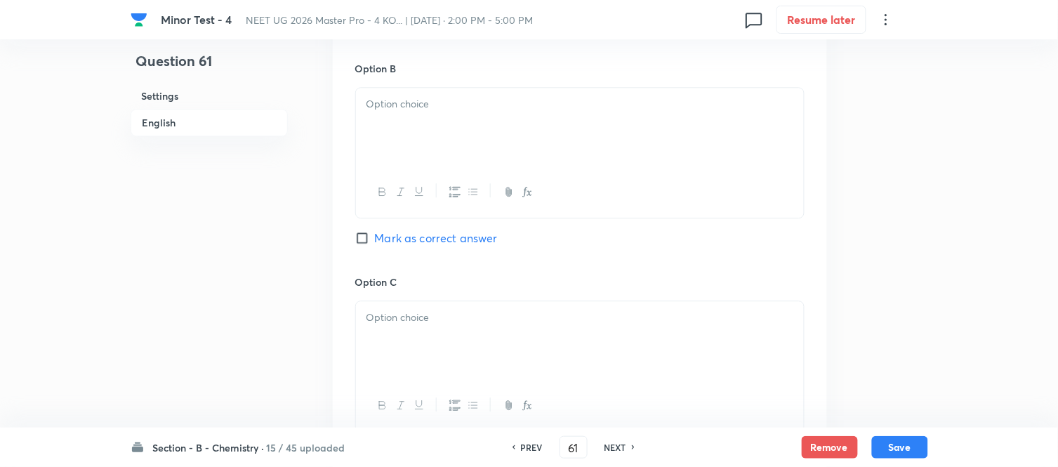
scroll to position [858, 0]
click at [446, 121] on div at bounding box center [580, 125] width 448 height 79
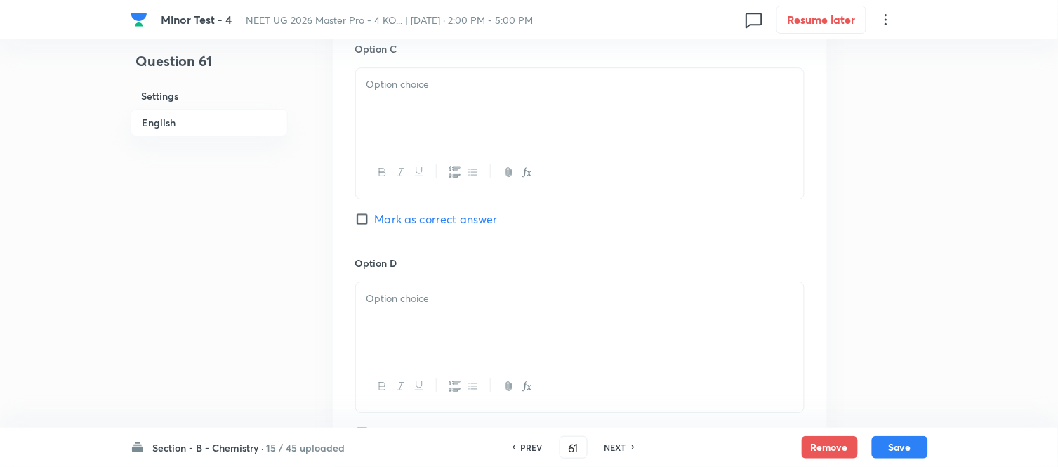
scroll to position [1092, 0]
click at [497, 111] on div at bounding box center [580, 105] width 448 height 79
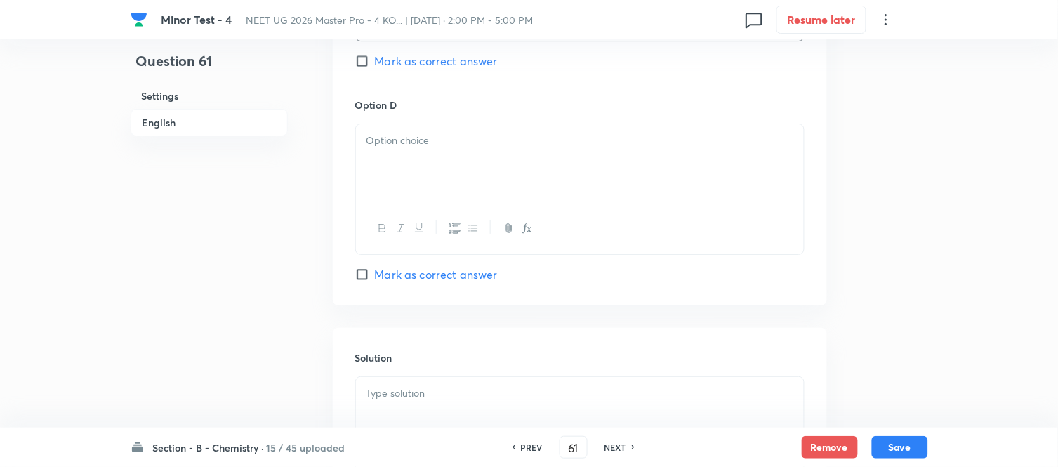
click at [507, 164] on div at bounding box center [580, 163] width 448 height 79
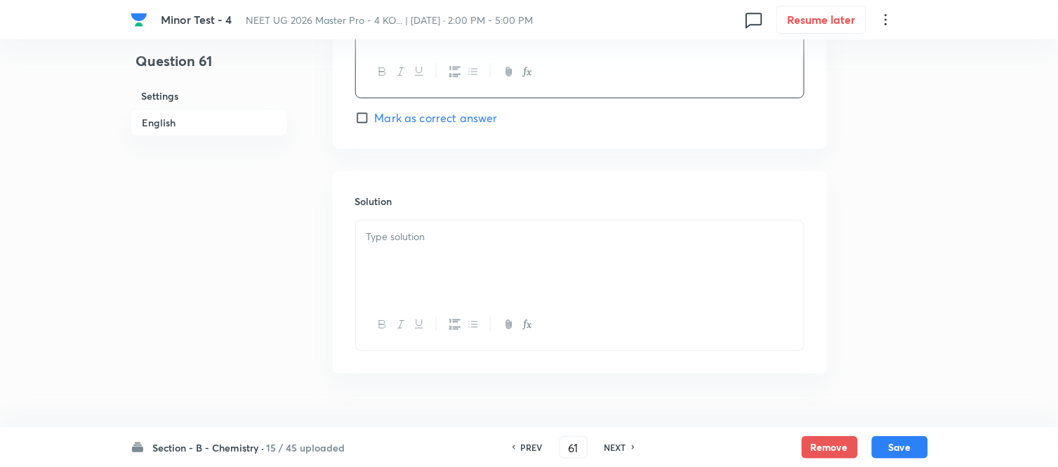
scroll to position [1437, 0]
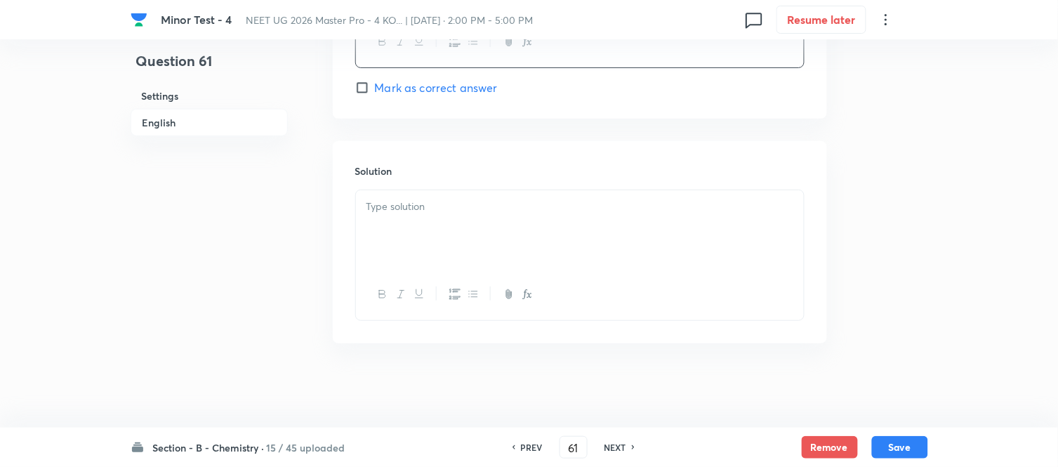
click at [447, 207] on p at bounding box center [580, 207] width 427 height 16
click at [164, 126] on h6 "English" at bounding box center [209, 122] width 157 height 27
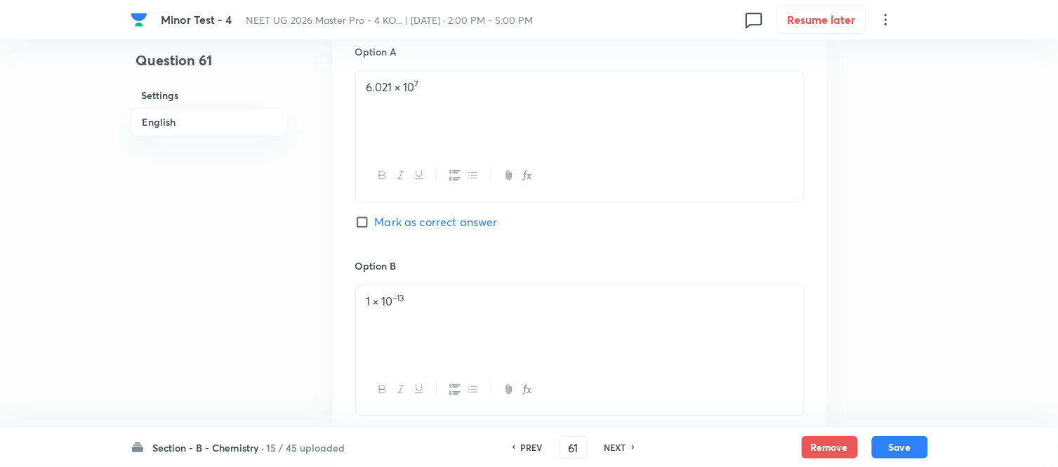
scroll to position [674, 0]
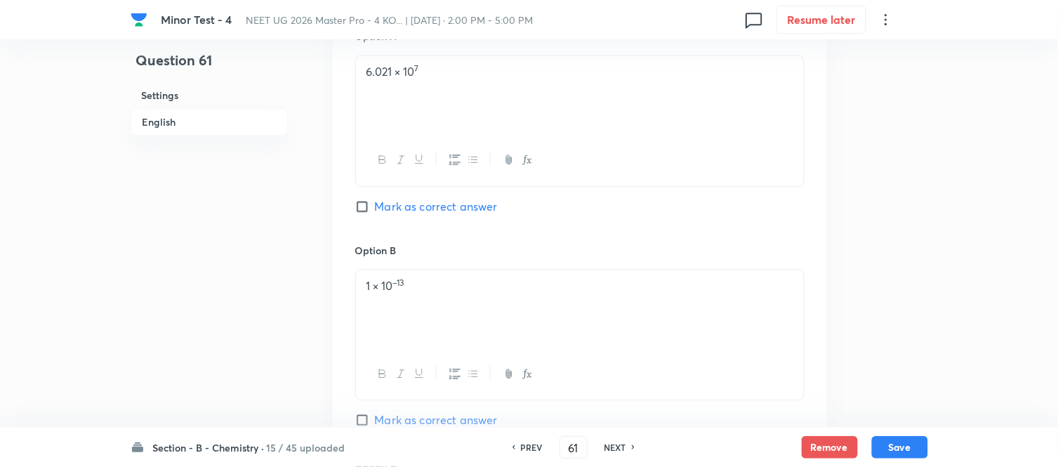
click at [361, 199] on label "Mark as correct answer" at bounding box center [426, 207] width 143 height 17
click at [361, 200] on input "Mark as correct answer" at bounding box center [365, 207] width 20 height 14
checkbox input "true"
click at [895, 450] on button "Save" at bounding box center [900, 446] width 56 height 22
type input "62"
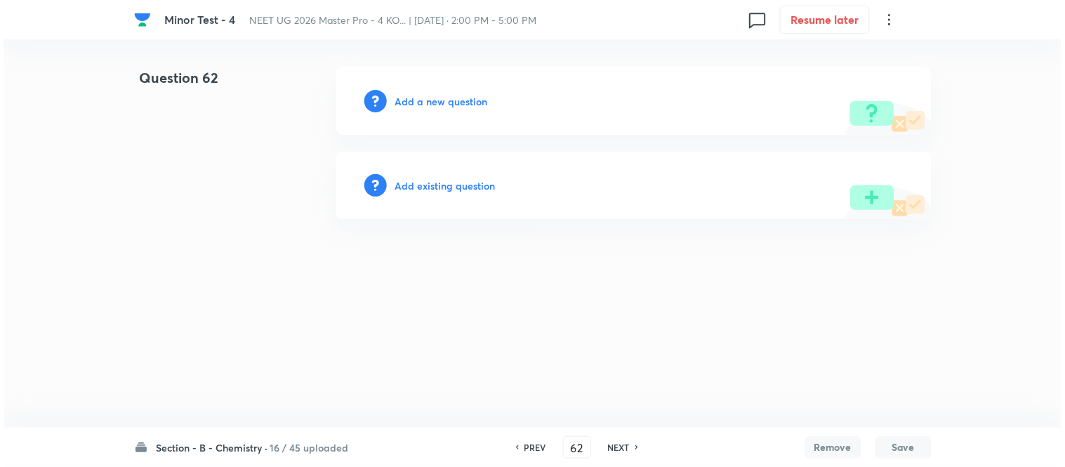
scroll to position [0, 0]
click at [422, 100] on h6 "Add a new question" at bounding box center [441, 101] width 93 height 15
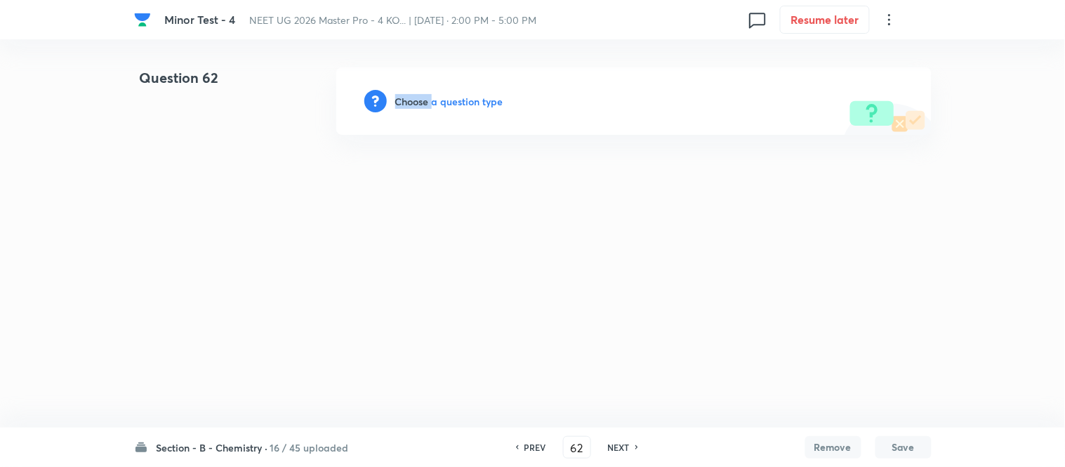
click at [422, 100] on h6 "Choose a question type" at bounding box center [449, 101] width 108 height 15
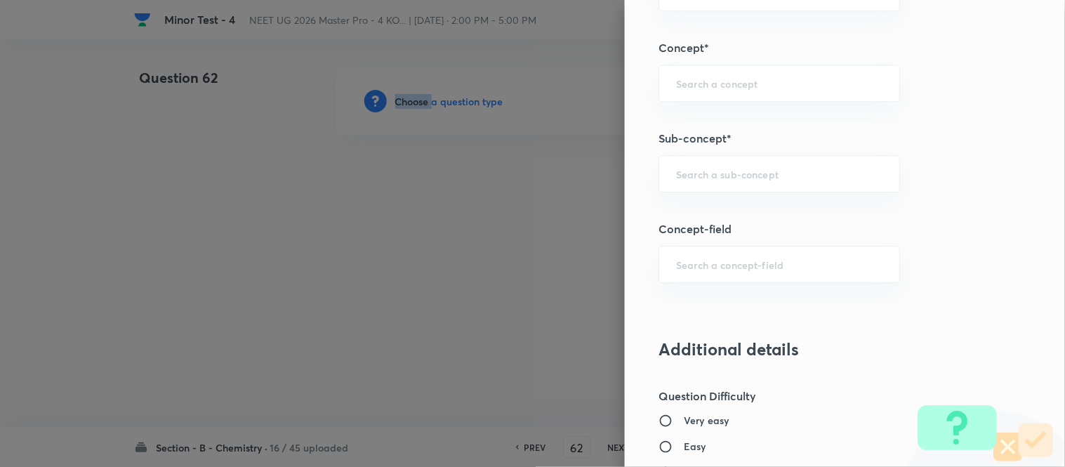
scroll to position [881, 0]
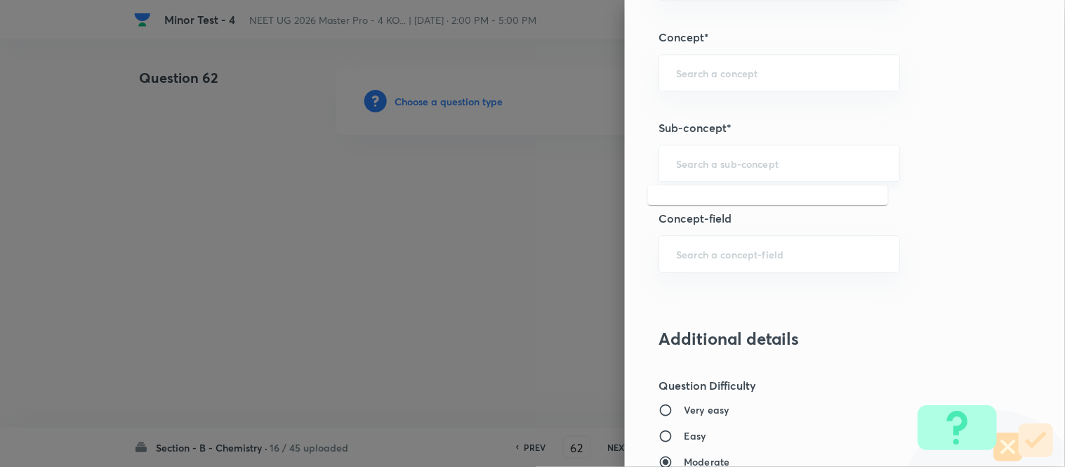
click at [744, 163] on input "text" at bounding box center [779, 163] width 206 height 13
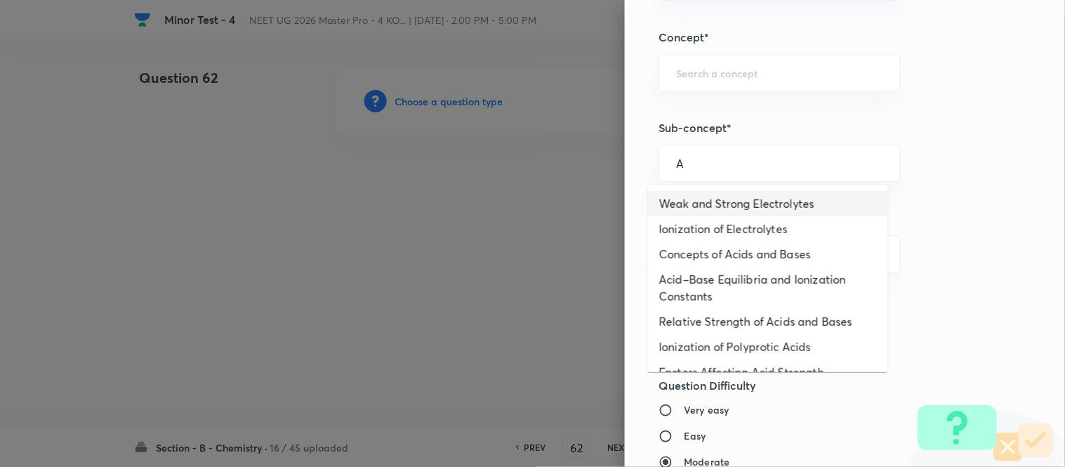
click at [713, 207] on li "Weak and Strong Electrolytes" at bounding box center [768, 203] width 240 height 25
type input "Weak and Strong Electrolytes"
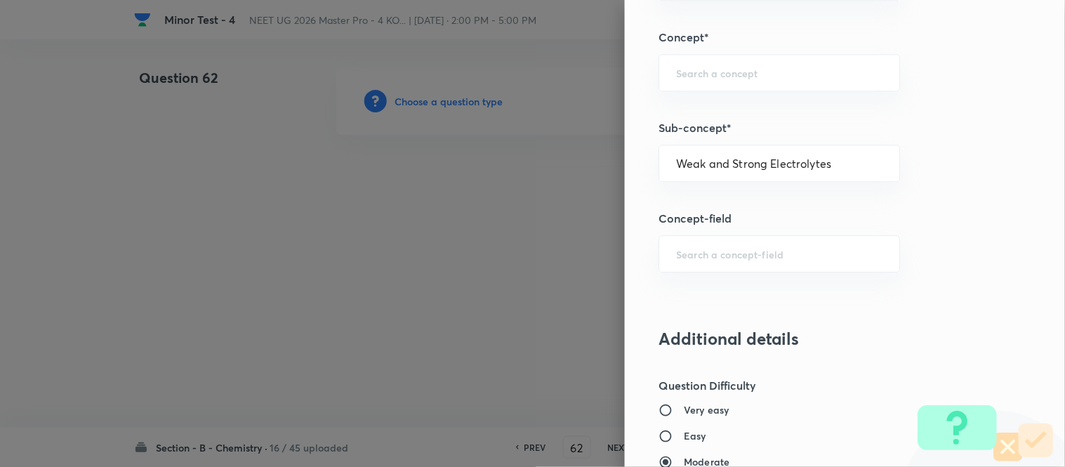
type input "Chemistry"
type input "Physical Chemistry"
type input "Ionic Equilibrium"
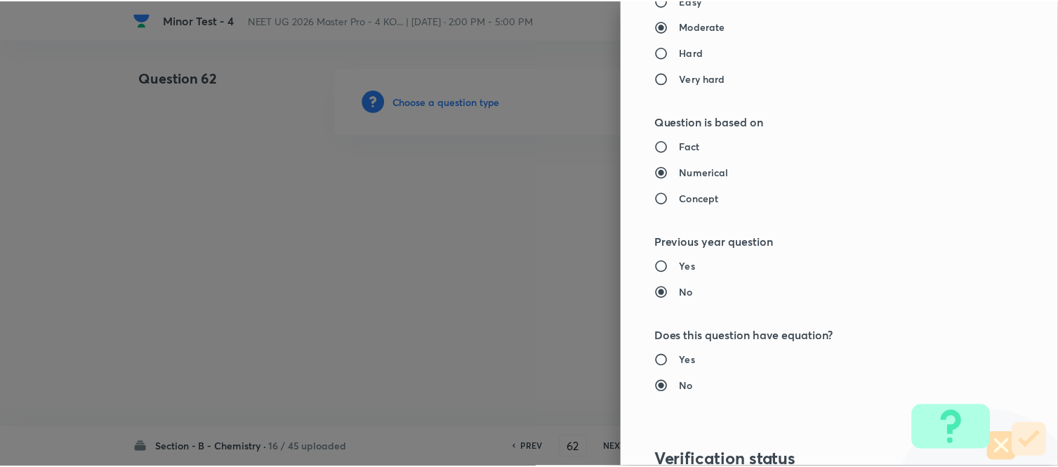
scroll to position [1541, 0]
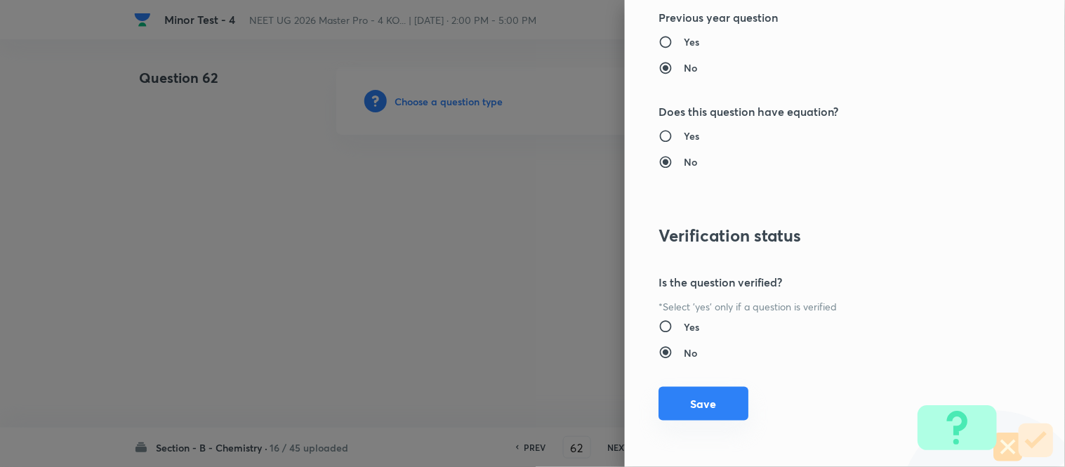
click at [659, 403] on button "Save" at bounding box center [704, 404] width 90 height 34
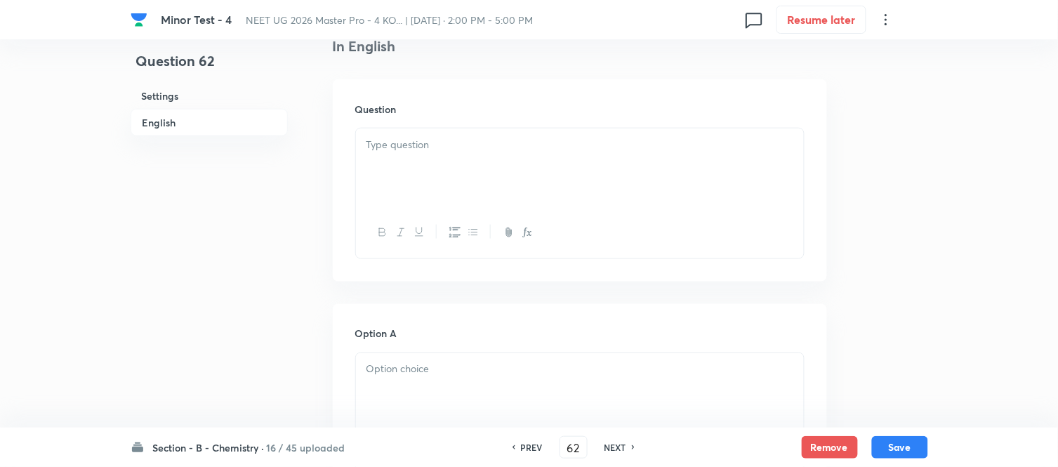
scroll to position [390, 0]
click at [562, 146] on div at bounding box center [580, 155] width 448 height 79
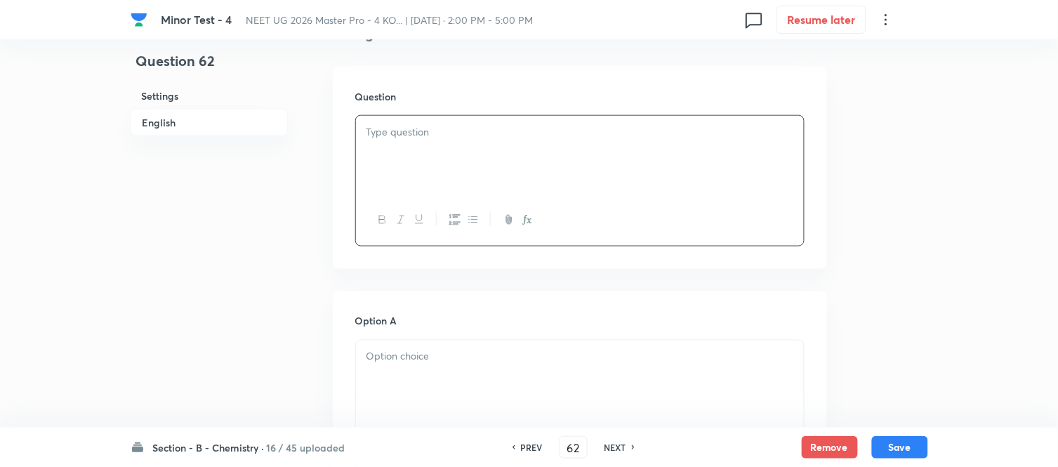
click at [572, 143] on div at bounding box center [580, 155] width 448 height 79
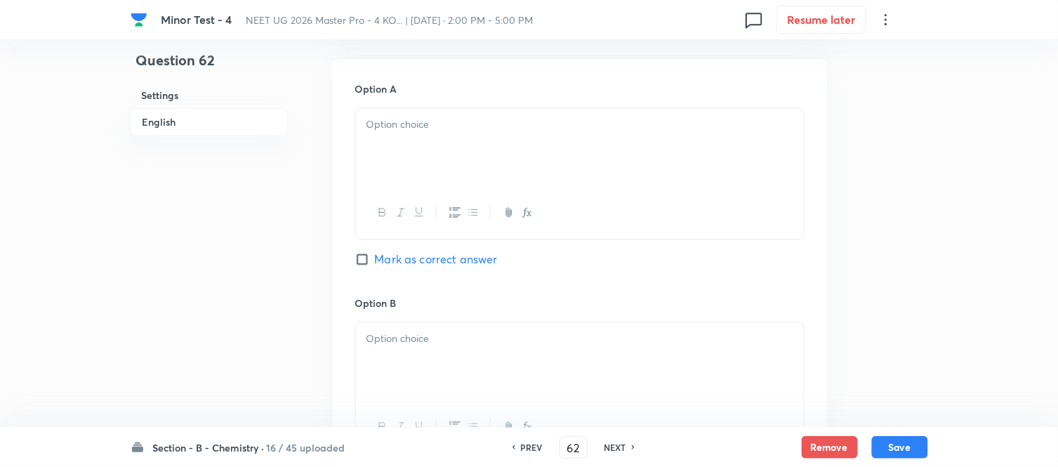
scroll to position [624, 0]
click at [542, 141] on div at bounding box center [580, 146] width 448 height 79
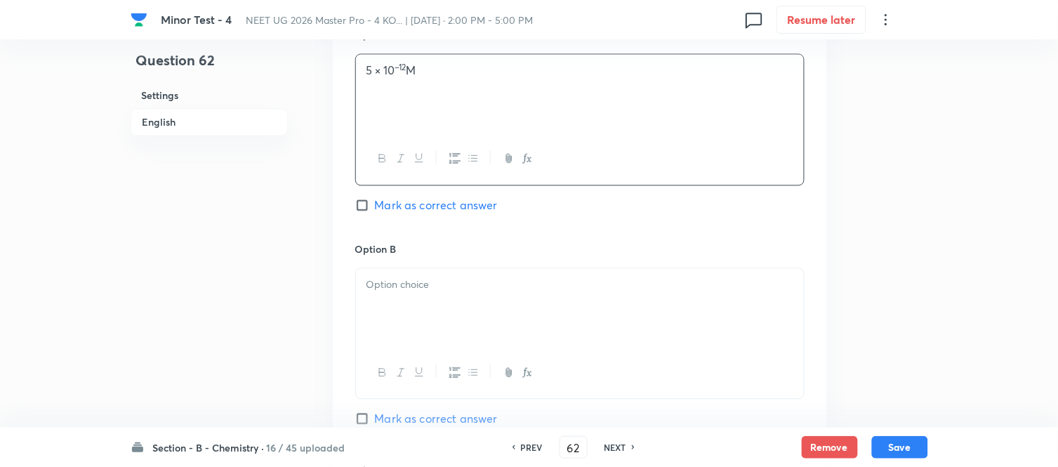
scroll to position [780, 0]
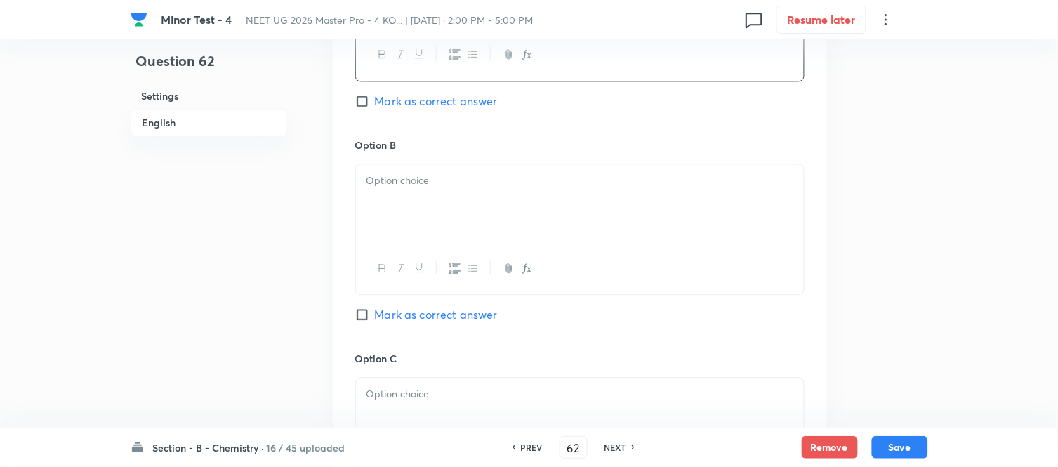
click at [480, 192] on div at bounding box center [580, 203] width 448 height 79
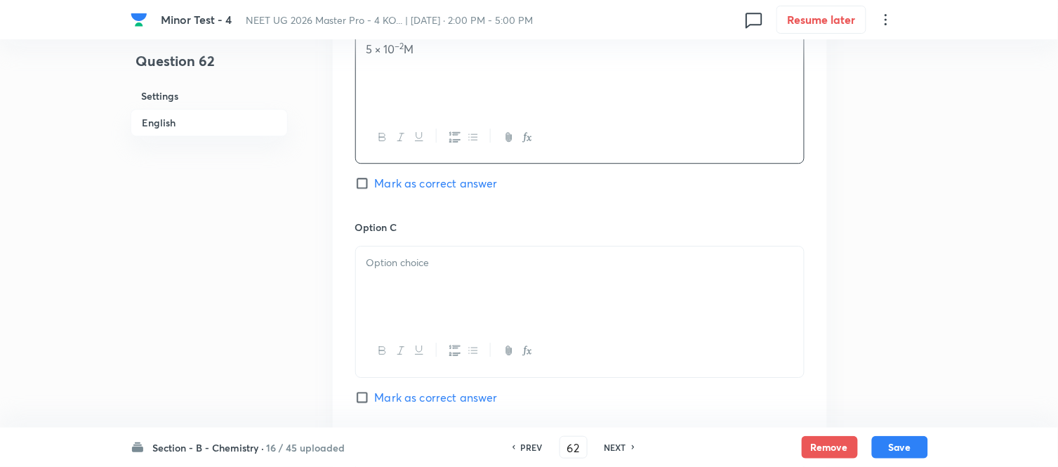
scroll to position [1014, 0]
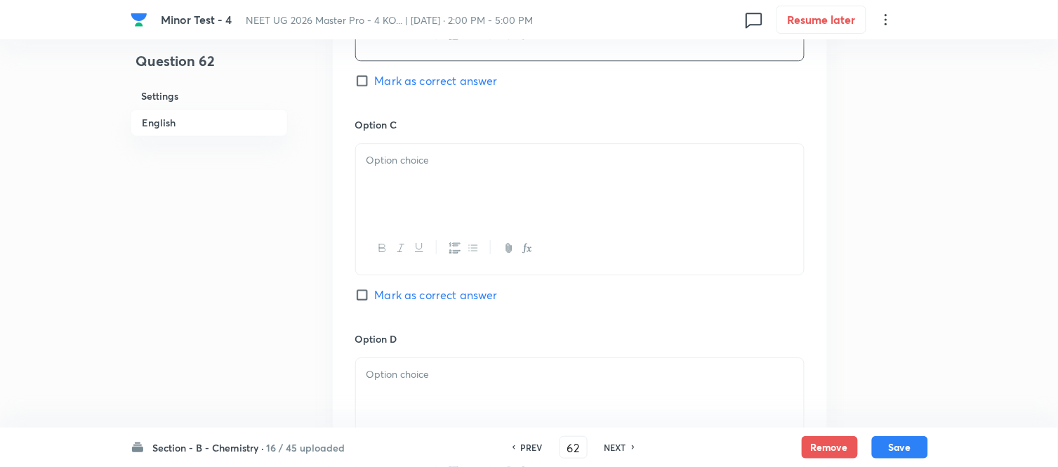
click at [475, 187] on div at bounding box center [580, 183] width 448 height 79
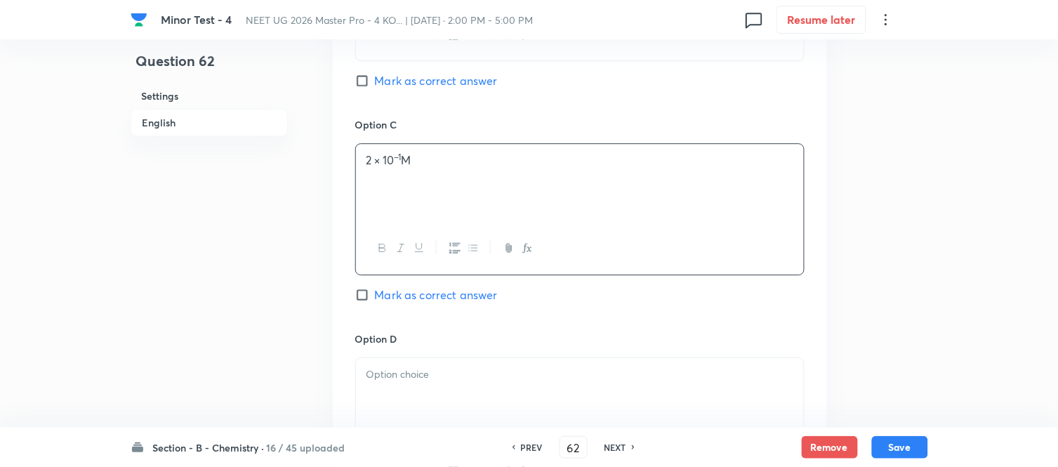
click at [368, 82] on input "Mark as correct answer" at bounding box center [365, 81] width 20 height 14
checkbox input "true"
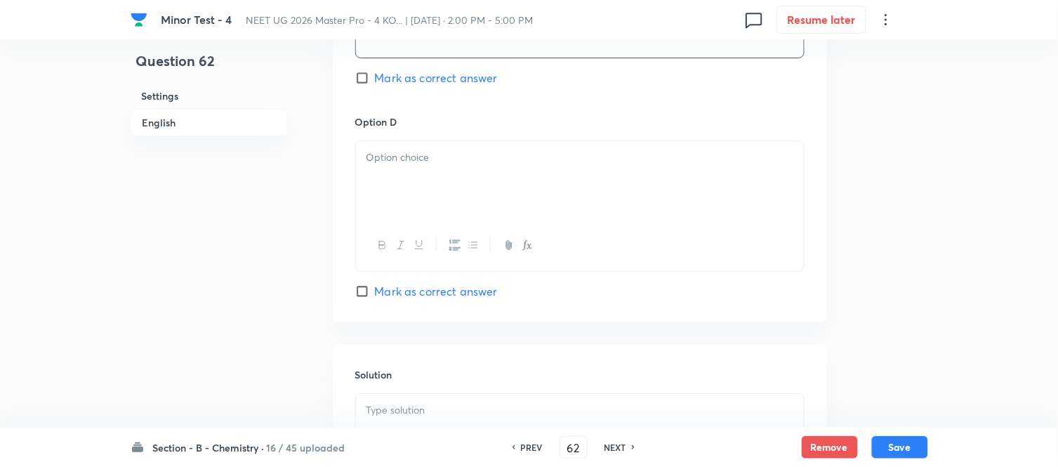
scroll to position [1248, 0]
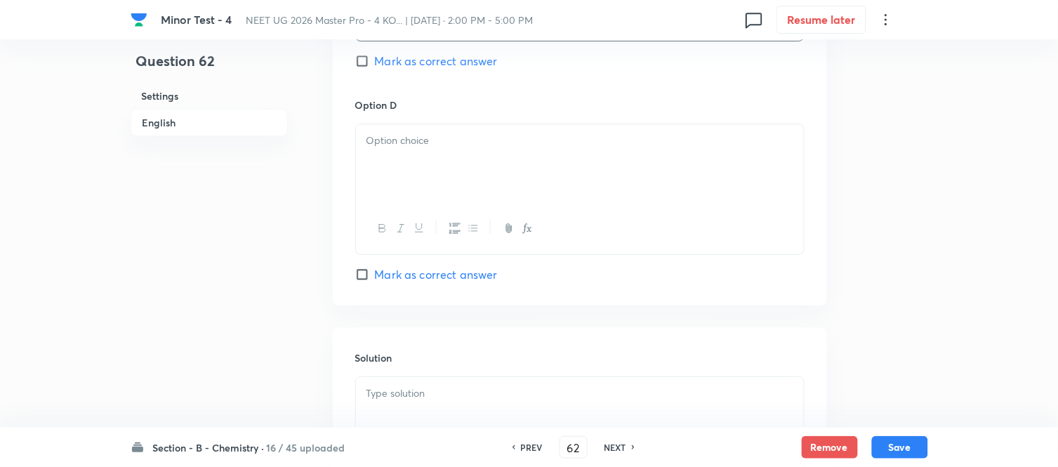
click at [468, 177] on div at bounding box center [580, 163] width 448 height 79
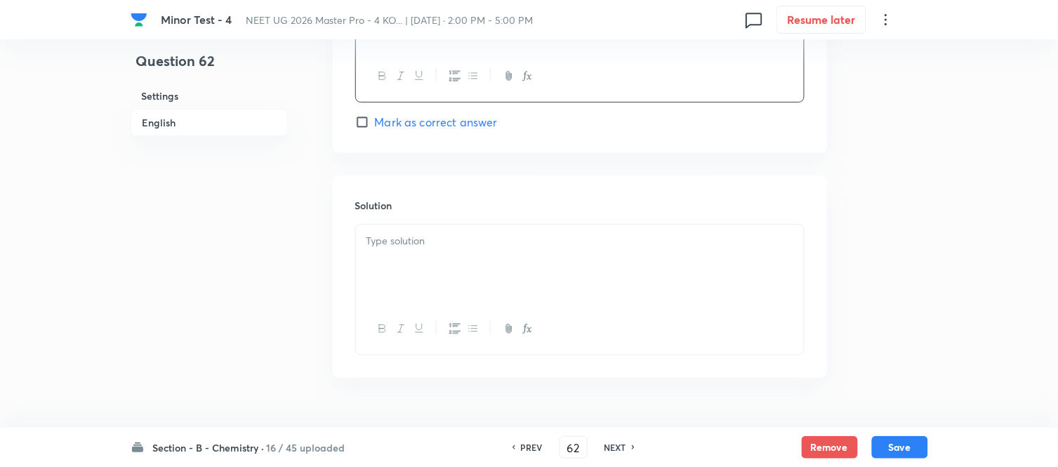
scroll to position [1404, 0]
click at [450, 235] on p at bounding box center [580, 237] width 427 height 16
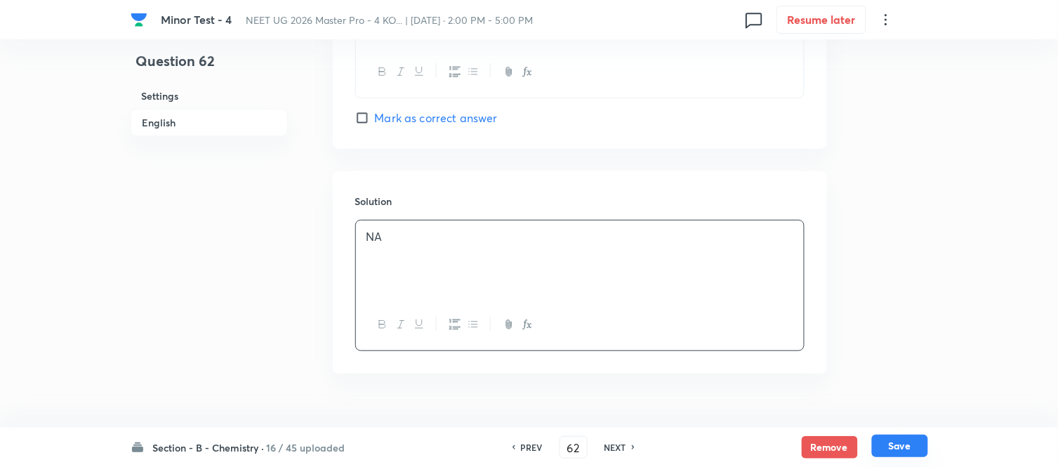
click at [899, 443] on button "Save" at bounding box center [900, 446] width 56 height 22
type input "63"
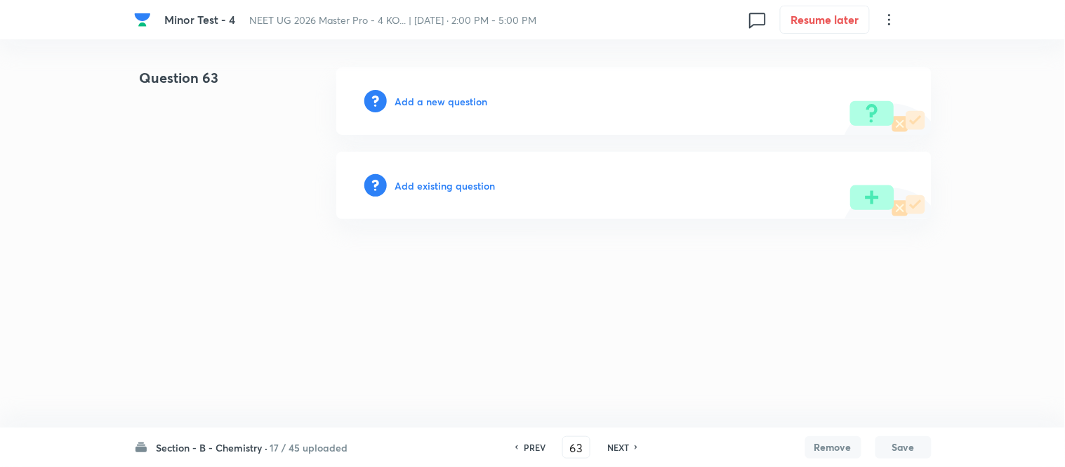
click at [423, 103] on h6 "Add a new question" at bounding box center [441, 101] width 93 height 15
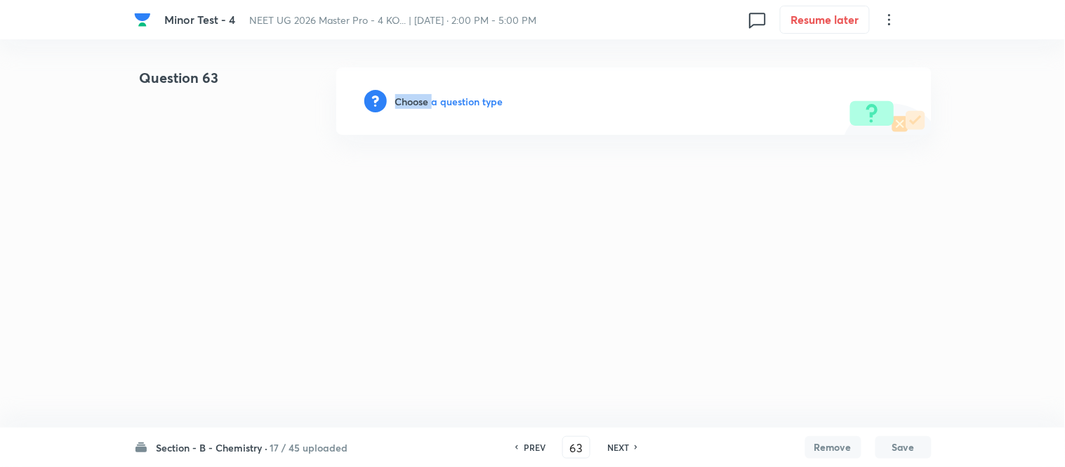
click at [423, 103] on h6 "Choose a question type" at bounding box center [449, 101] width 108 height 15
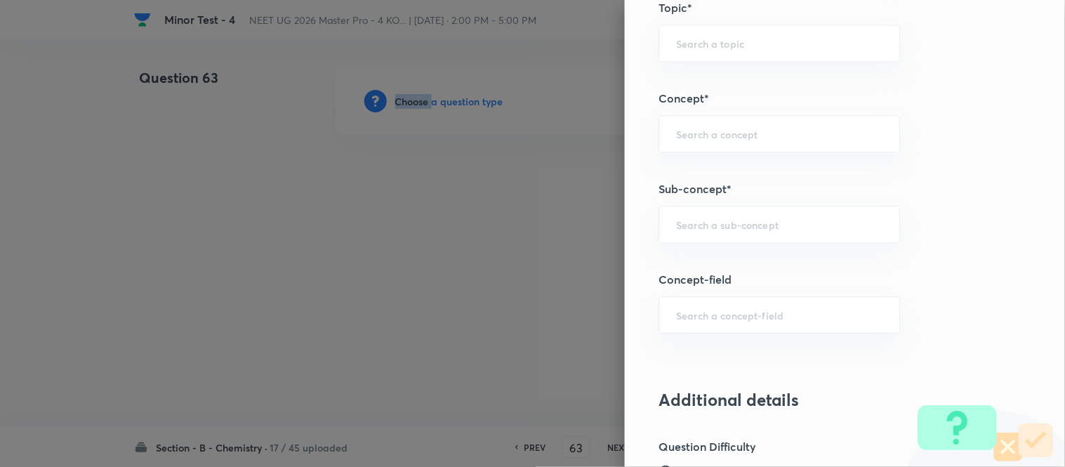
scroll to position [895, 0]
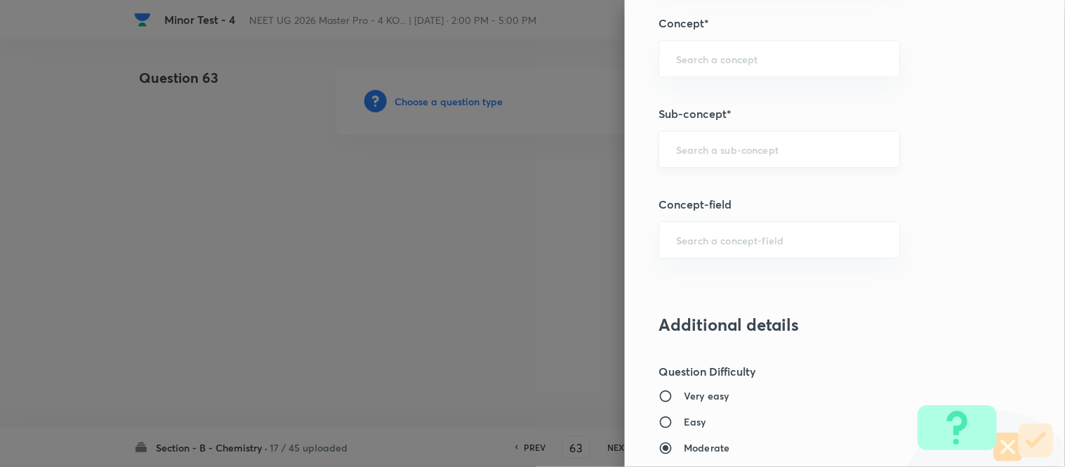
click at [697, 144] on input "text" at bounding box center [779, 149] width 206 height 13
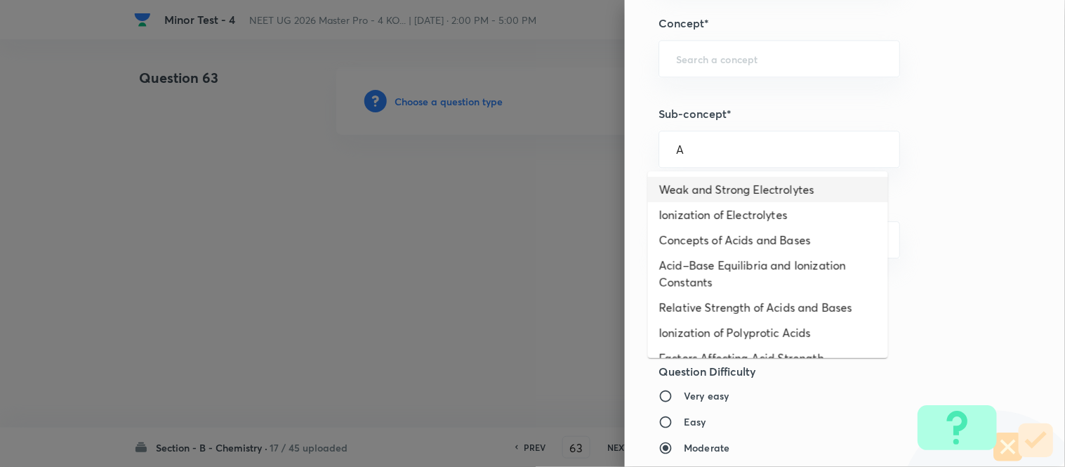
click at [683, 190] on li "Weak and Strong Electrolytes" at bounding box center [768, 189] width 240 height 25
type input "Weak and Strong Electrolytes"
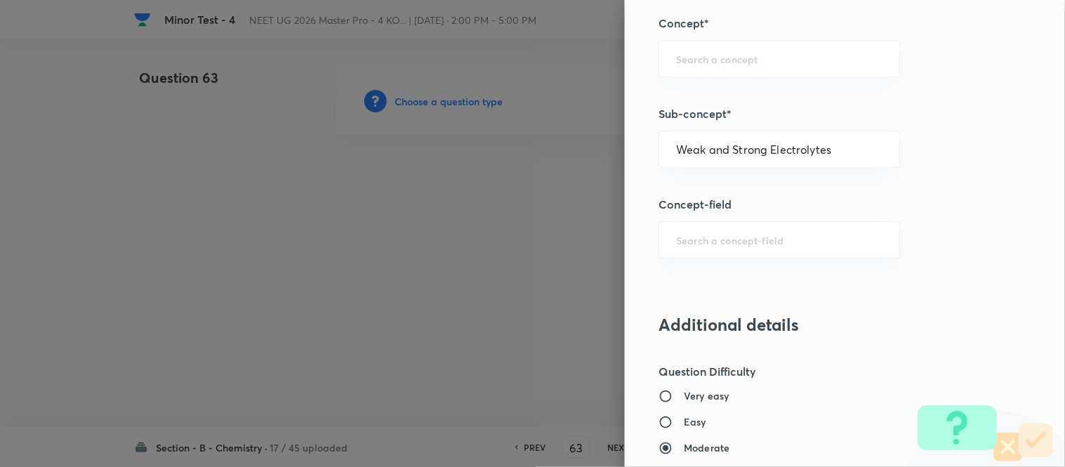
type input "Chemistry"
type input "Physical Chemistry"
type input "Ionic Equilibrium"
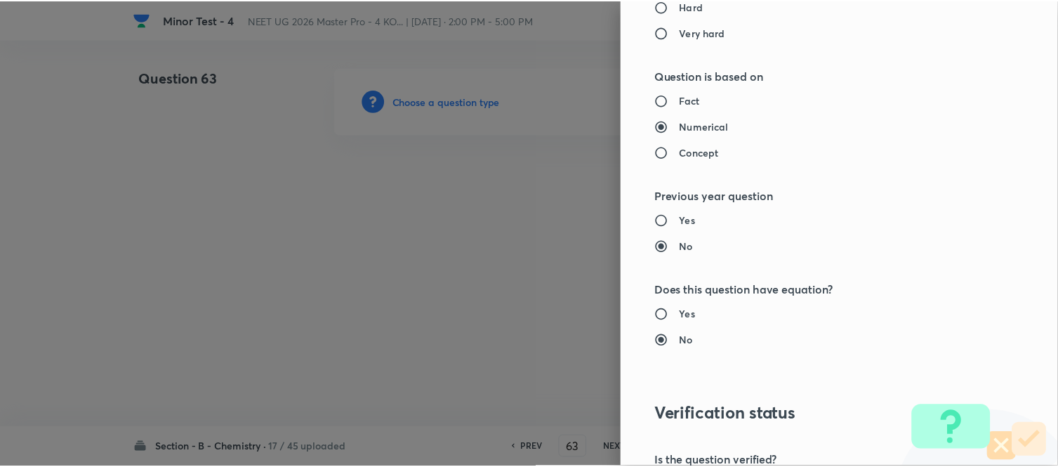
scroll to position [1541, 0]
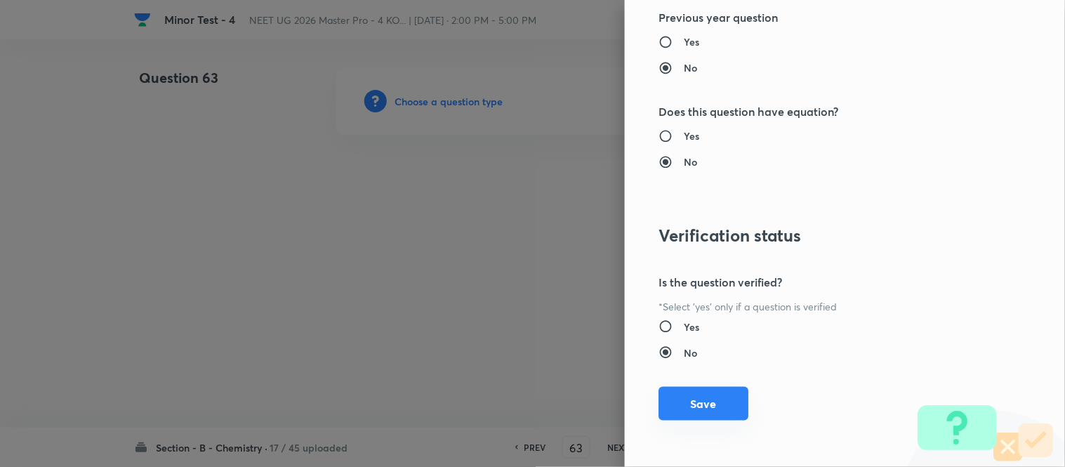
click at [692, 405] on button "Save" at bounding box center [704, 404] width 90 height 34
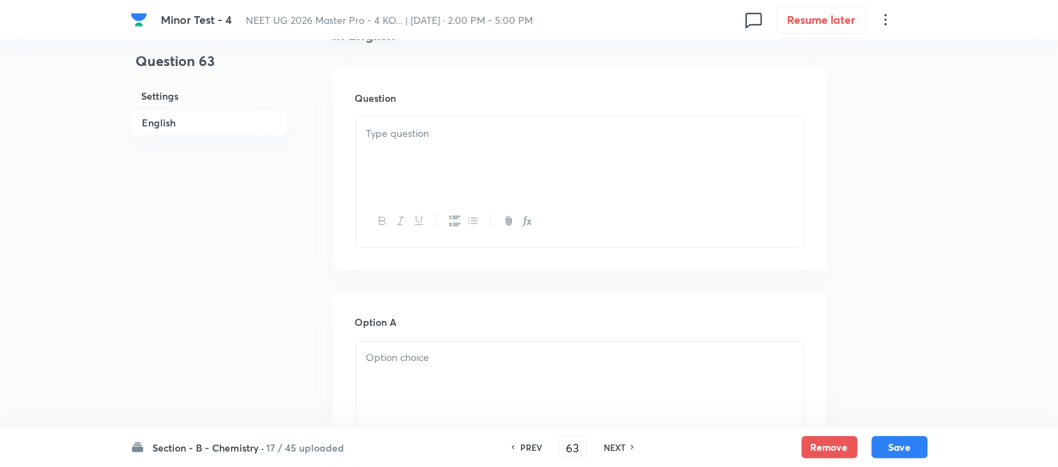
scroll to position [390, 0]
click at [470, 147] on div at bounding box center [580, 155] width 448 height 79
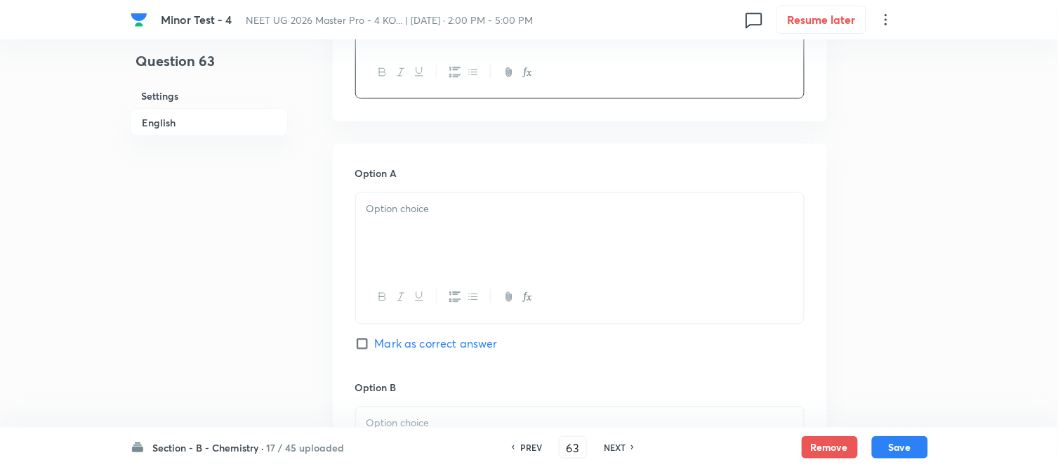
scroll to position [624, 0]
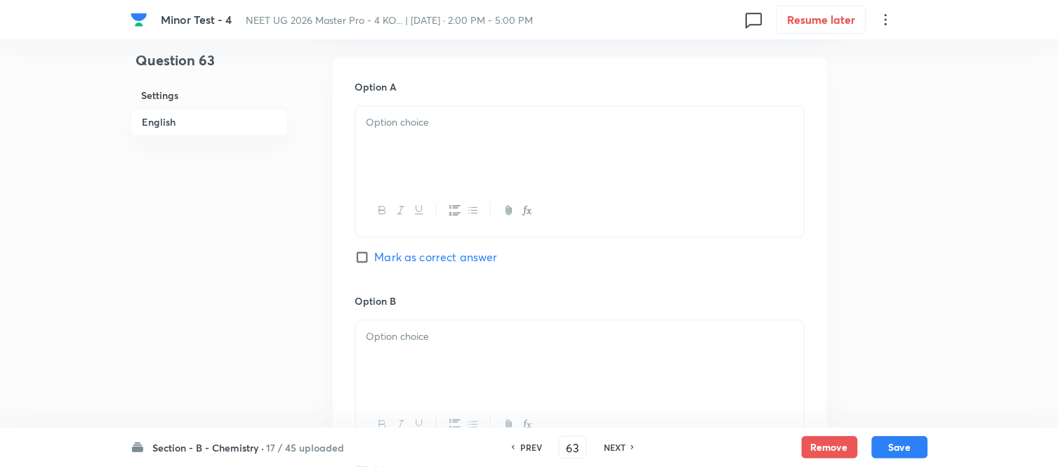
click at [495, 154] on div at bounding box center [580, 146] width 448 height 79
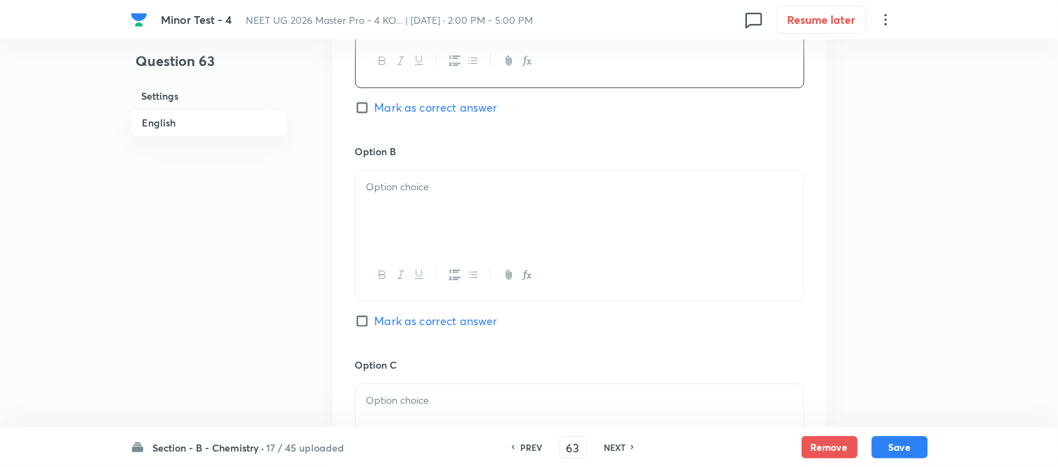
scroll to position [780, 0]
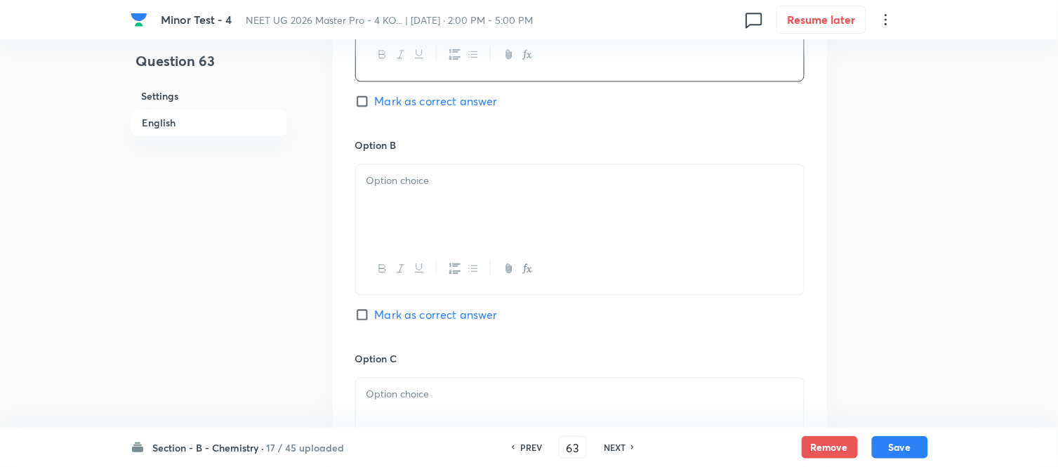
click at [514, 209] on div at bounding box center [580, 203] width 448 height 79
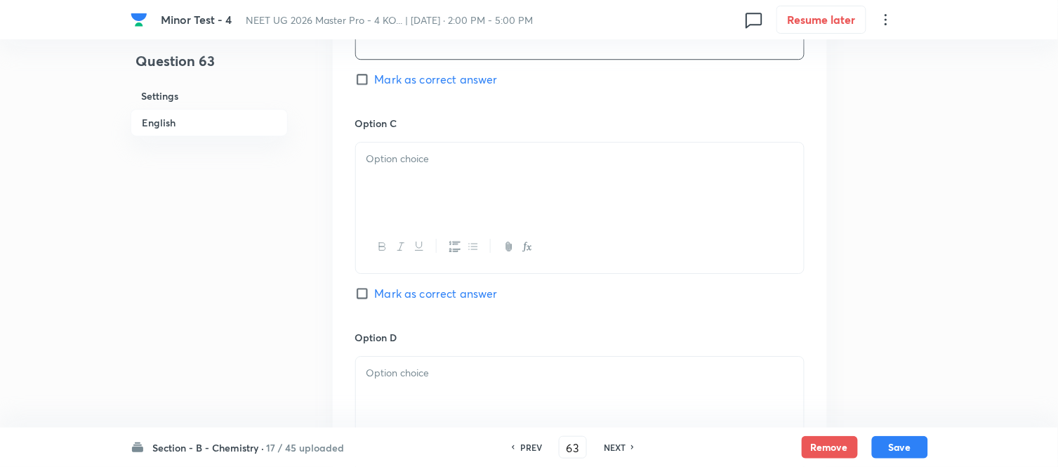
scroll to position [1092, 0]
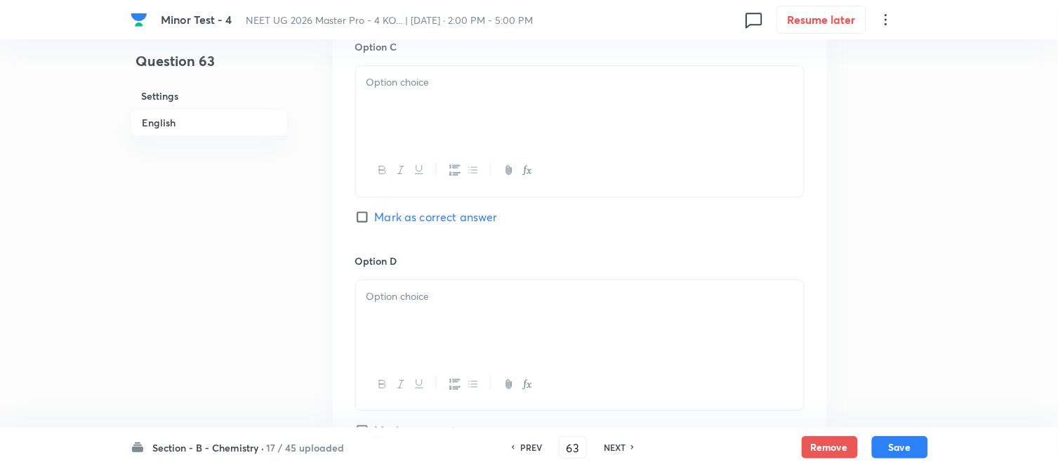
click at [541, 122] on div at bounding box center [580, 105] width 448 height 79
click at [456, 305] on p at bounding box center [580, 297] width 427 height 16
click at [386, 216] on span "Mark as correct answer" at bounding box center [436, 217] width 123 height 17
click at [375, 216] on input "Mark as correct answer" at bounding box center [365, 217] width 20 height 14
checkbox input "true"
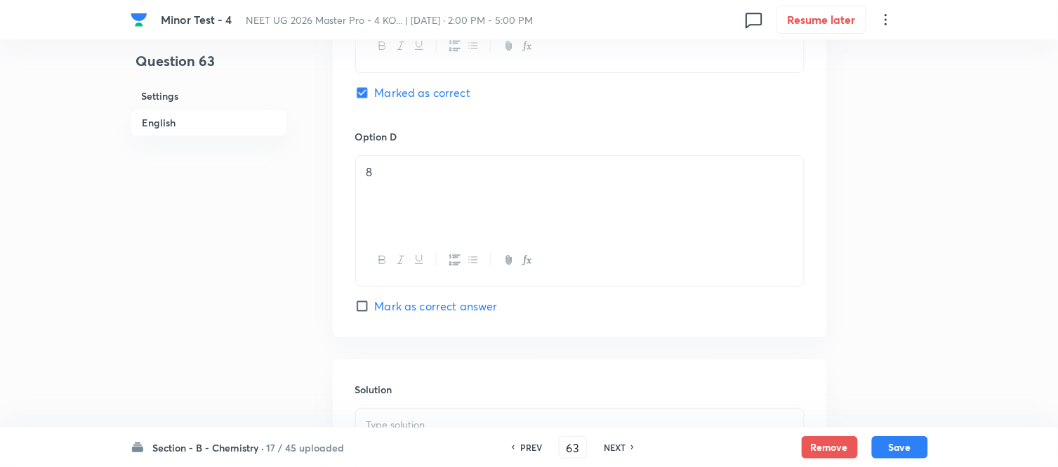
scroll to position [1404, 0]
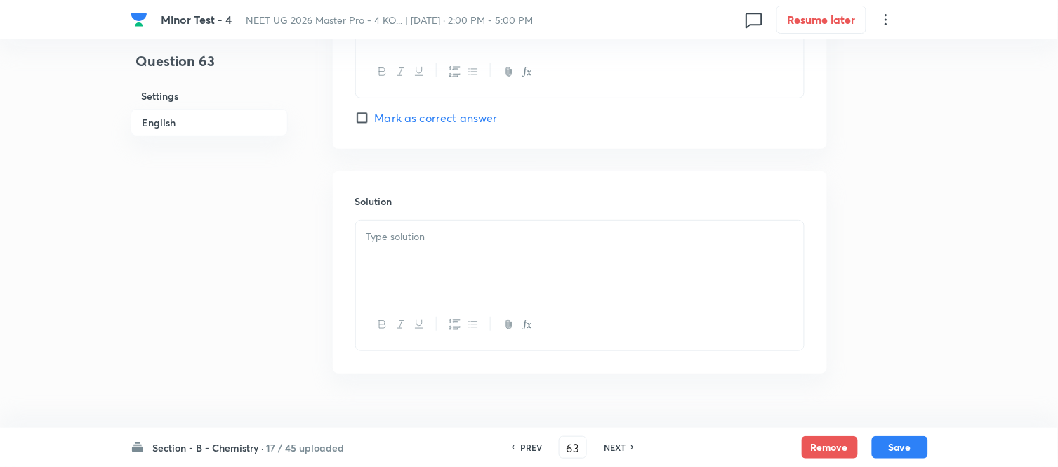
click at [493, 245] on p at bounding box center [580, 237] width 427 height 16
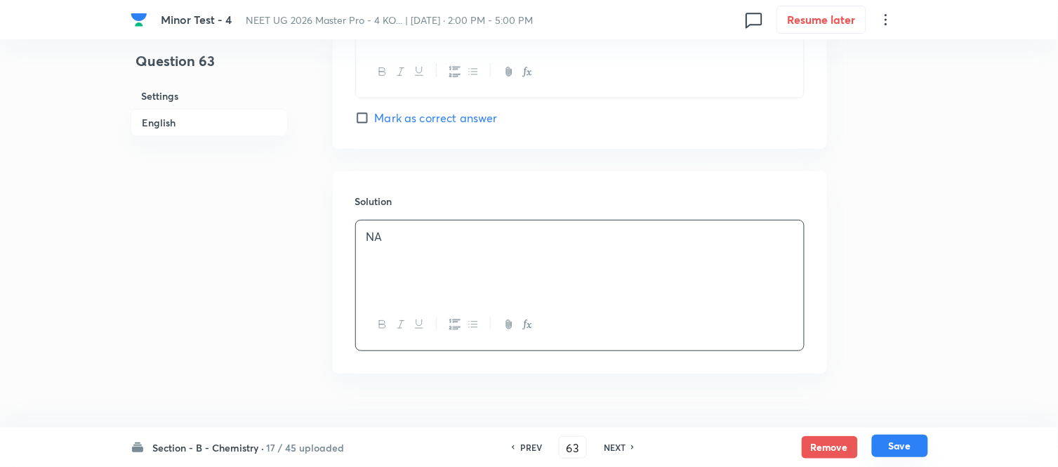
click at [900, 451] on button "Save" at bounding box center [900, 446] width 56 height 22
type input "64"
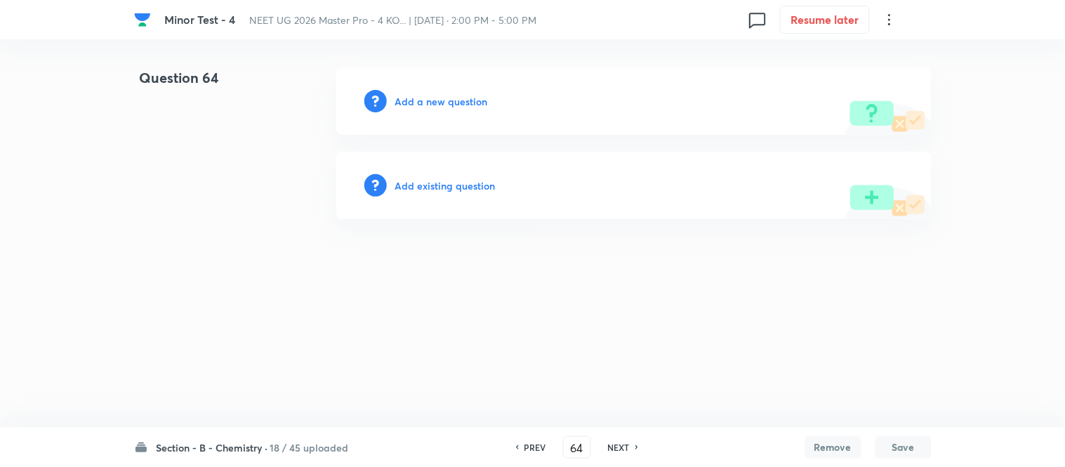
click at [428, 101] on h6 "Add a new question" at bounding box center [441, 101] width 93 height 15
click at [428, 101] on h6 "Choose a question type" at bounding box center [449, 101] width 108 height 15
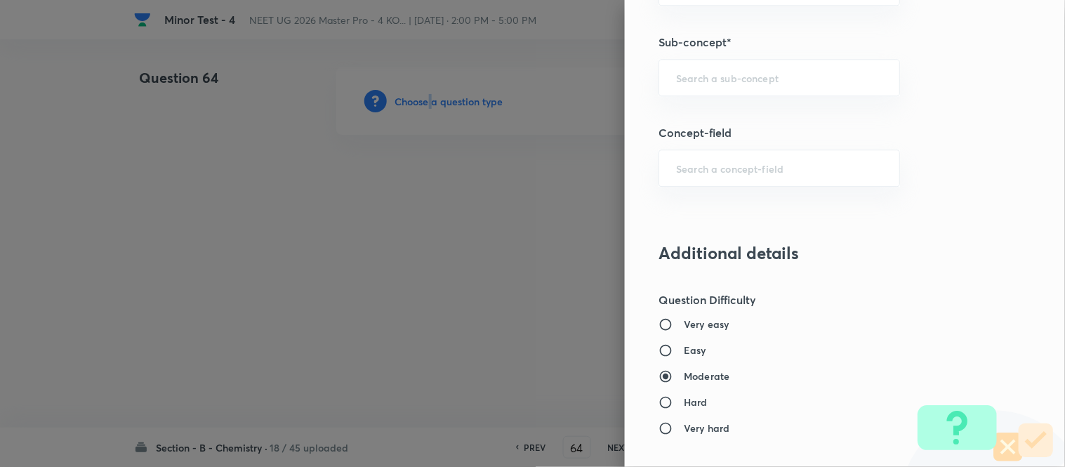
scroll to position [981, 0]
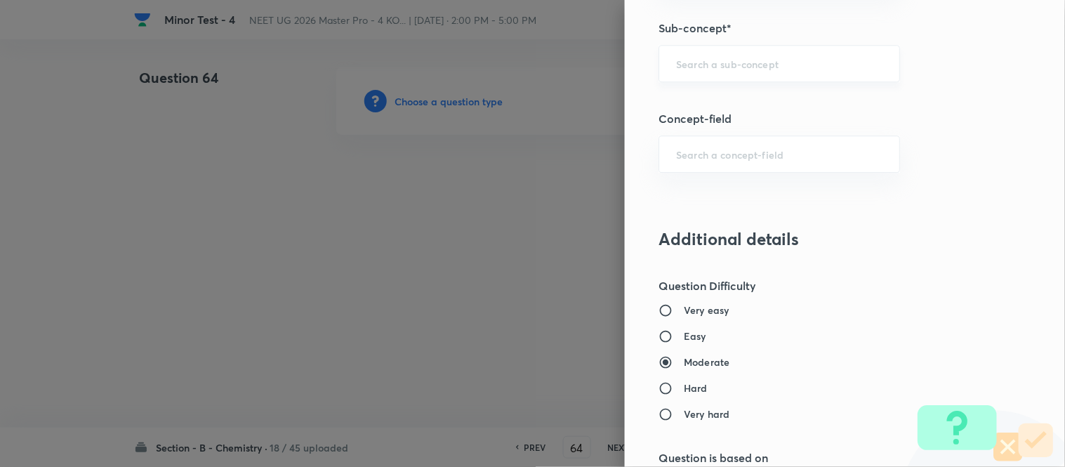
click at [733, 58] on input "text" at bounding box center [779, 63] width 206 height 13
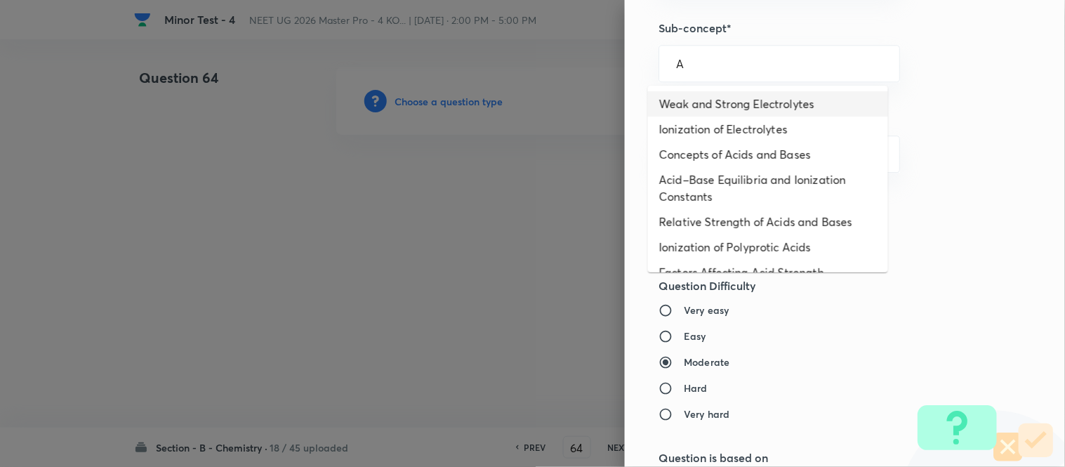
click at [717, 99] on li "Weak and Strong Electrolytes" at bounding box center [768, 103] width 240 height 25
type input "Weak and Strong Electrolytes"
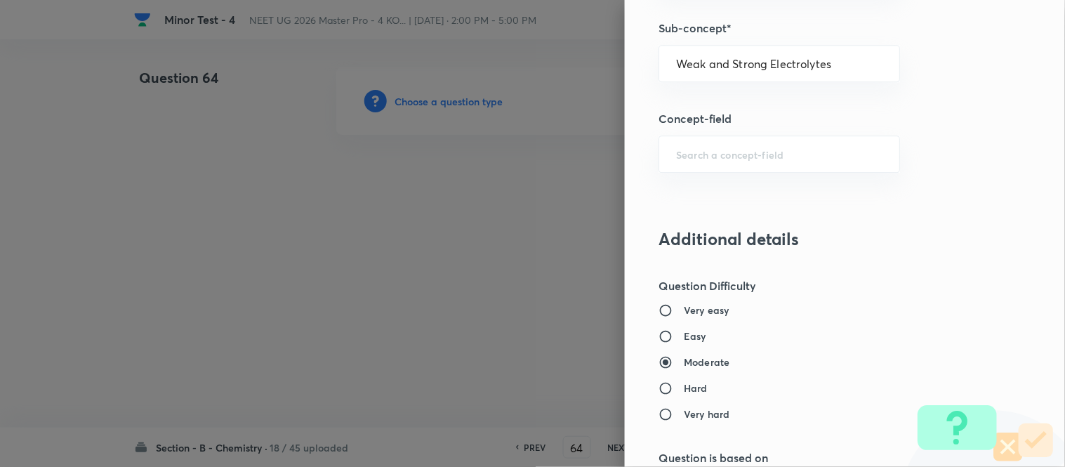
type input "Chemistry"
type input "Physical Chemistry"
type input "Ionic Equilibrium"
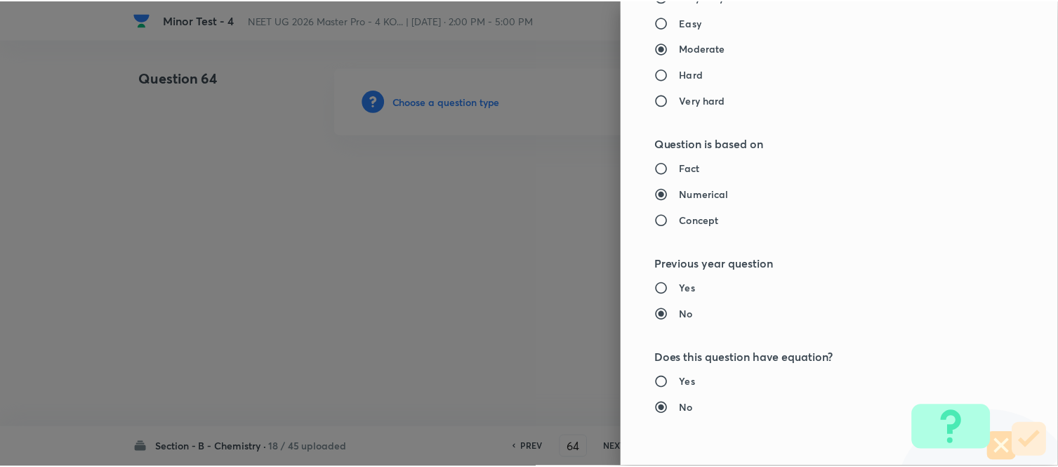
scroll to position [1541, 0]
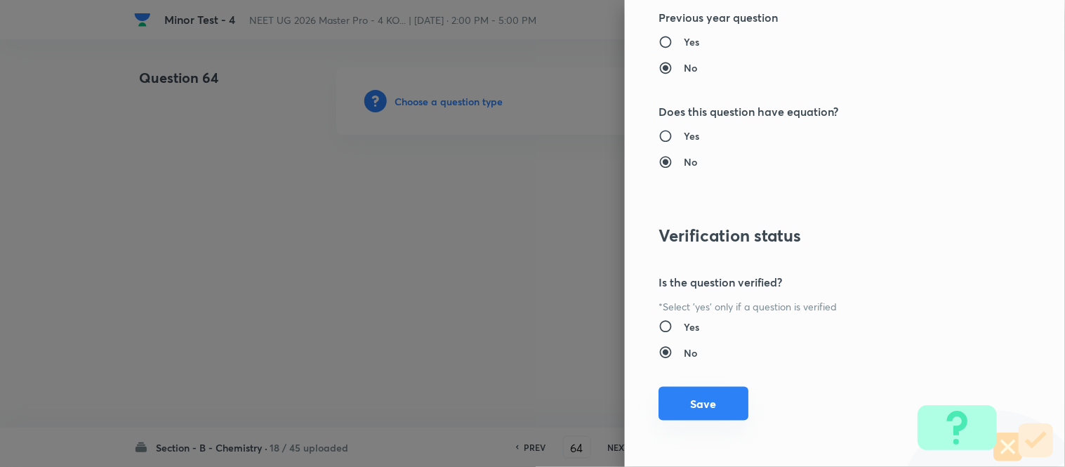
click at [666, 409] on button "Save" at bounding box center [704, 404] width 90 height 34
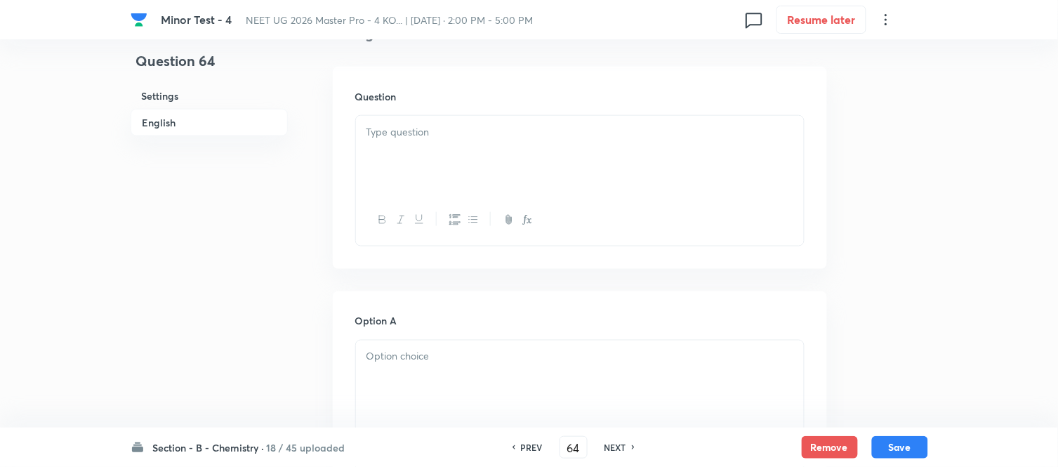
scroll to position [468, 0]
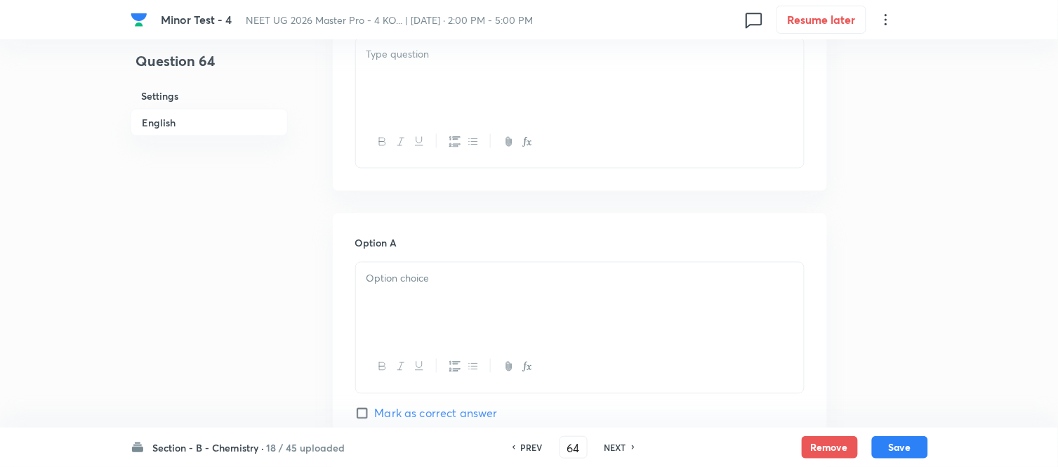
click at [563, 88] on div at bounding box center [580, 77] width 448 height 79
click at [479, 297] on div at bounding box center [580, 302] width 448 height 79
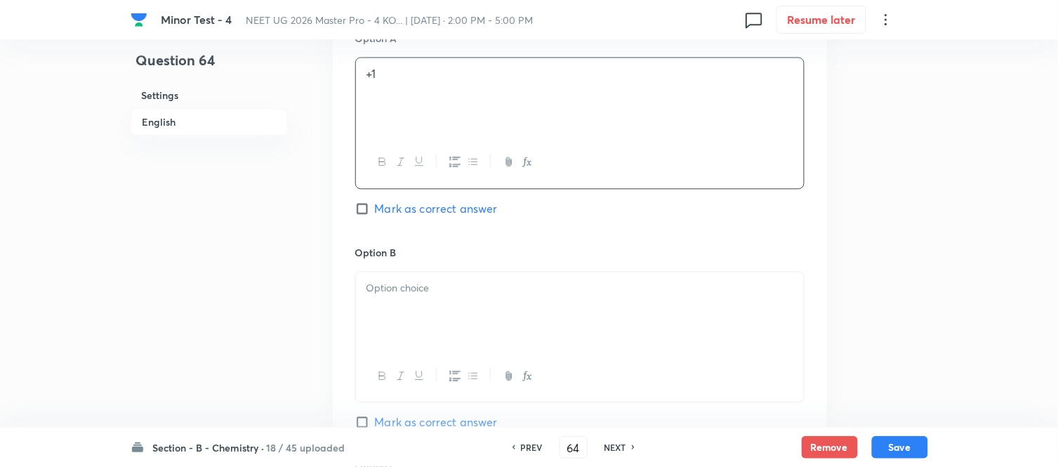
scroll to position [702, 0]
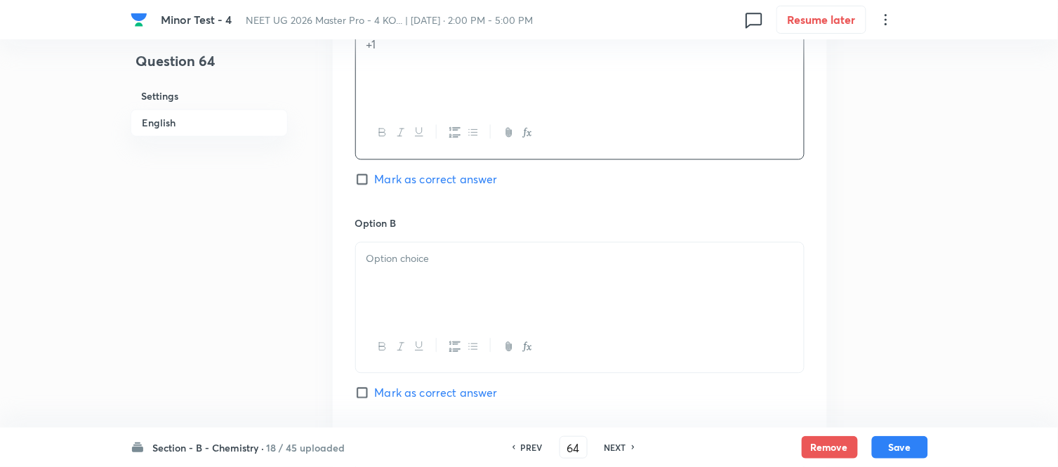
click at [466, 261] on p at bounding box center [580, 259] width 427 height 16
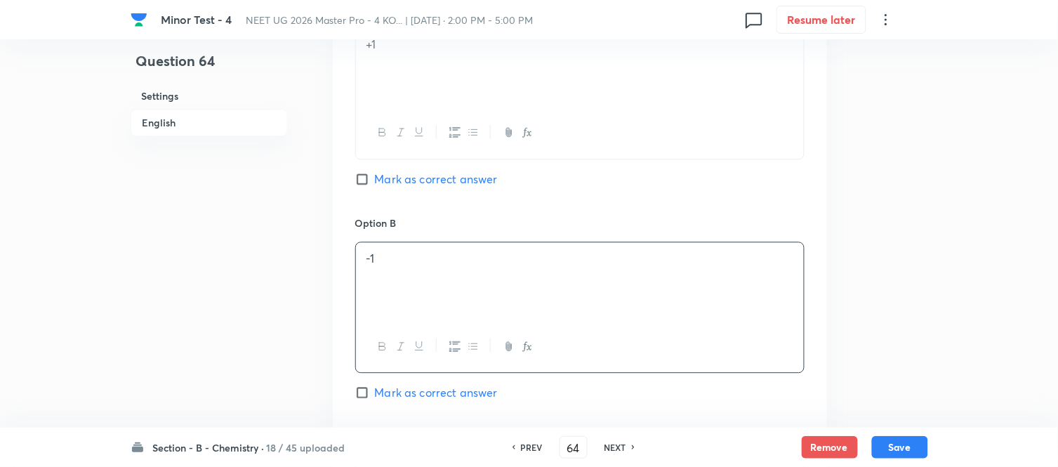
click at [374, 183] on input "Mark as correct answer" at bounding box center [365, 179] width 20 height 14
checkbox input "true"
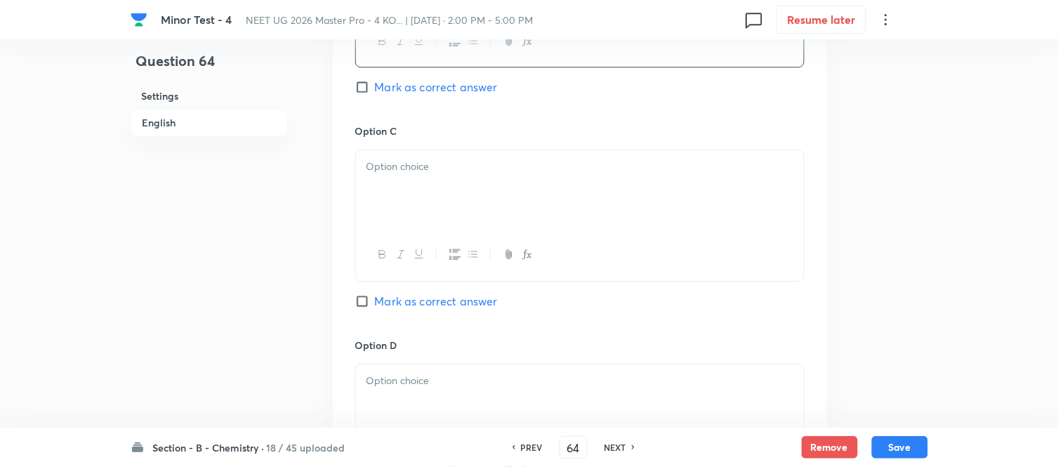
scroll to position [1014, 0]
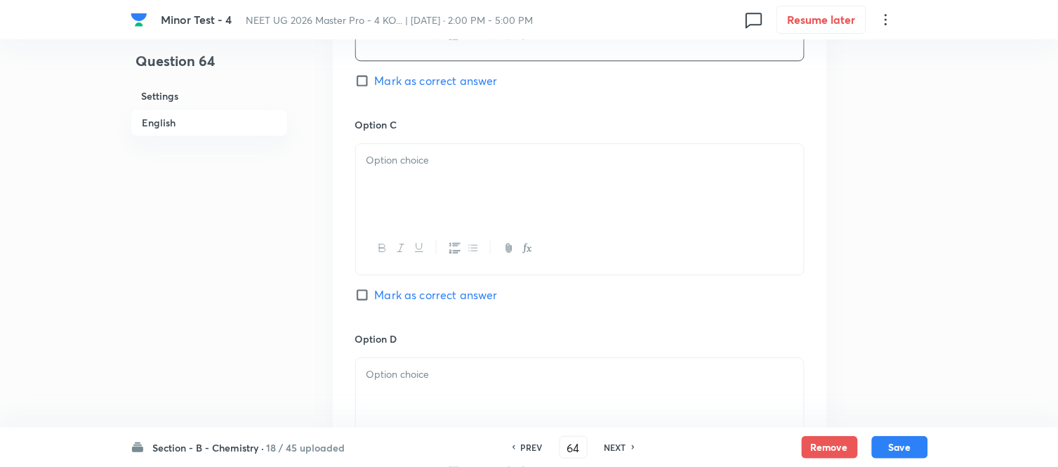
click at [545, 202] on div at bounding box center [580, 183] width 448 height 79
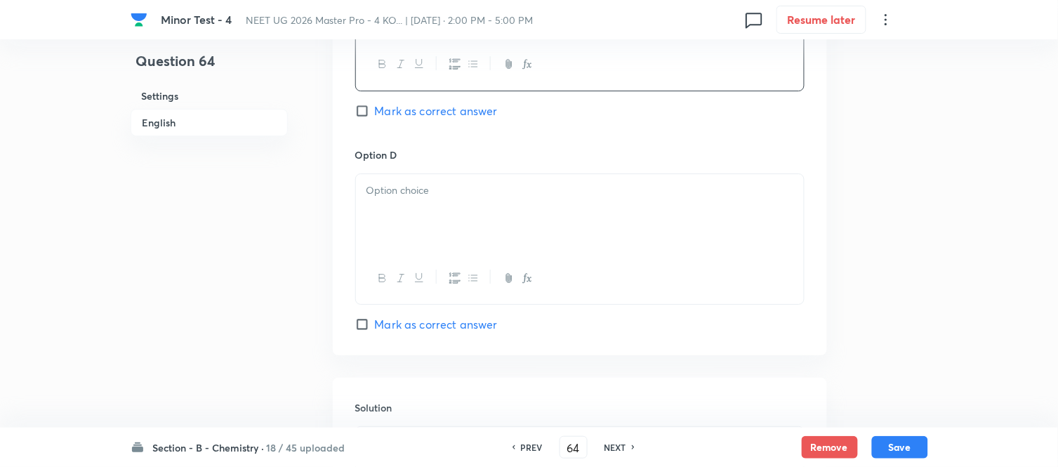
scroll to position [1248, 0]
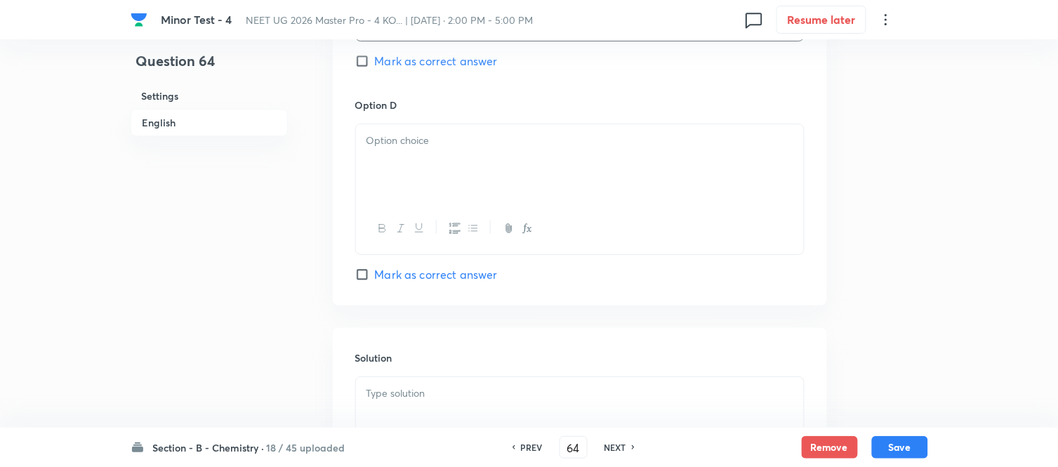
click at [482, 157] on div at bounding box center [580, 163] width 448 height 79
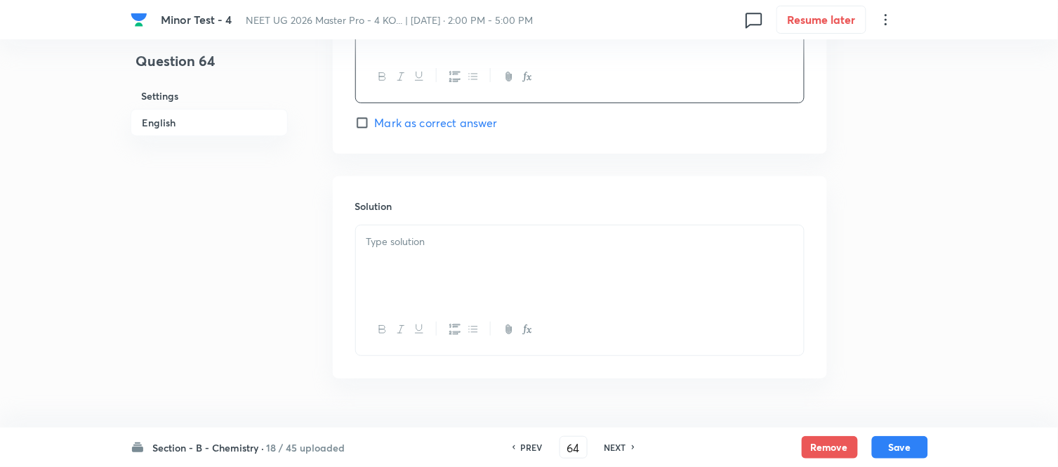
scroll to position [1437, 0]
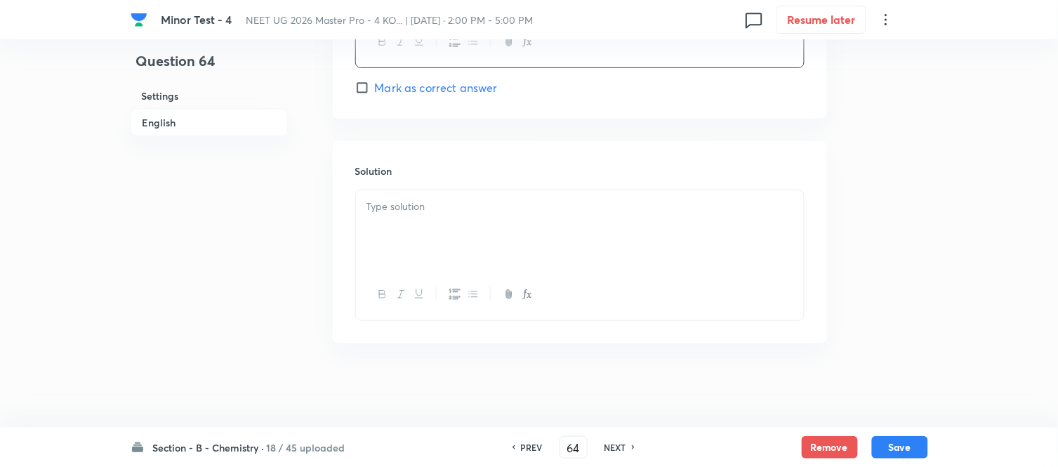
click at [466, 220] on div at bounding box center [580, 229] width 448 height 79
click at [910, 449] on button "Save" at bounding box center [900, 446] width 56 height 22
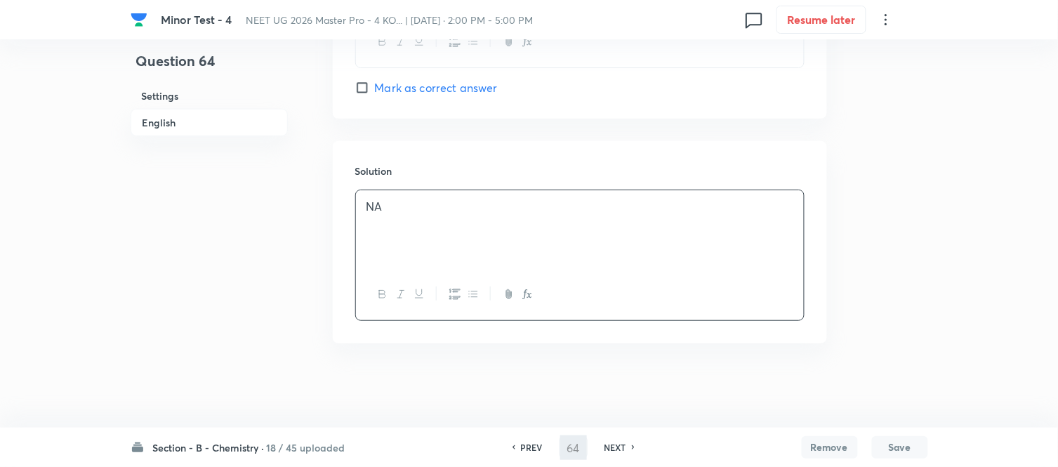
type input "65"
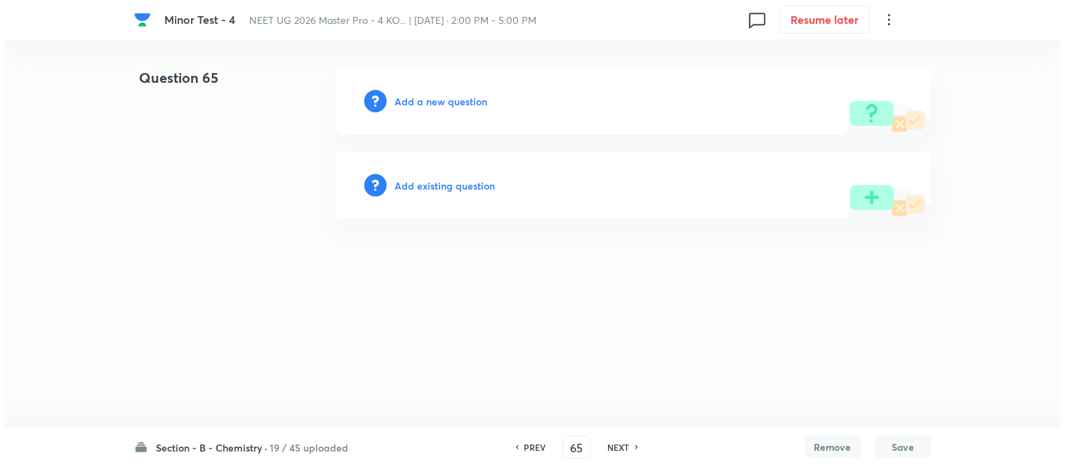
scroll to position [0, 0]
click at [422, 104] on h6 "Add a new question" at bounding box center [441, 101] width 93 height 15
click at [422, 103] on h6 "Choose a question type" at bounding box center [449, 101] width 108 height 15
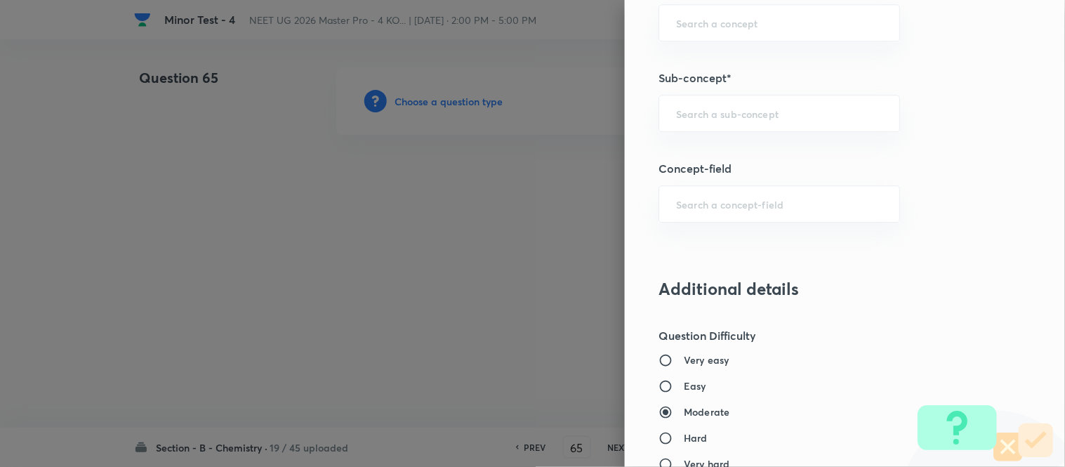
scroll to position [936, 0]
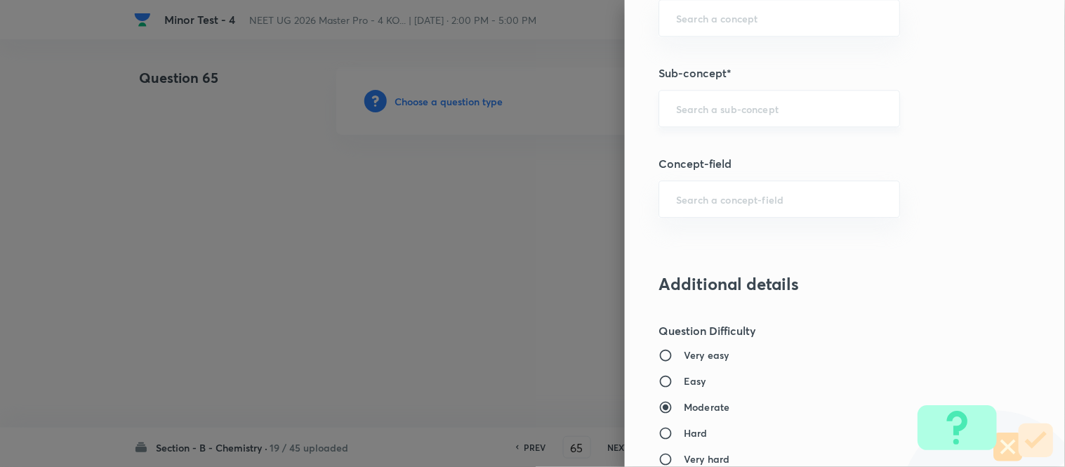
click at [768, 103] on input "text" at bounding box center [779, 108] width 206 height 13
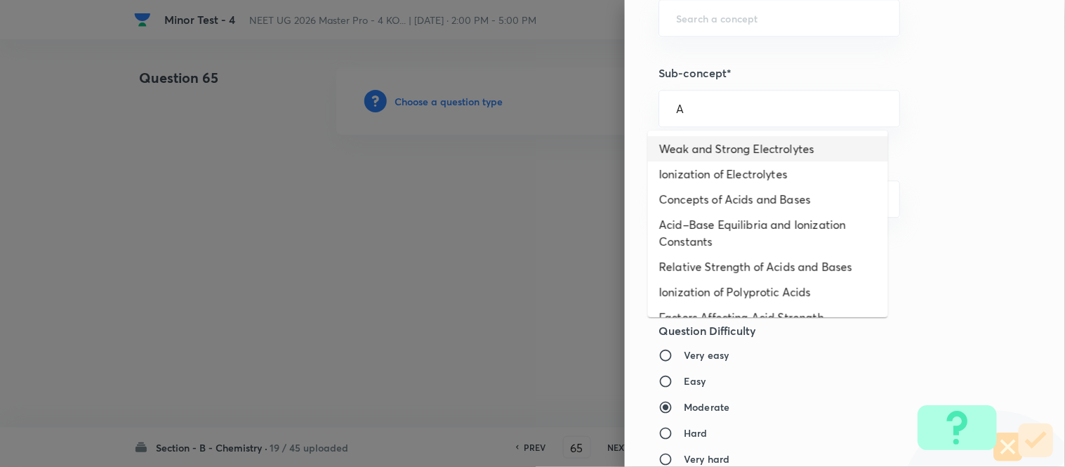
click at [726, 144] on li "Weak and Strong Electrolytes" at bounding box center [768, 148] width 240 height 25
type input "Weak and Strong Electrolytes"
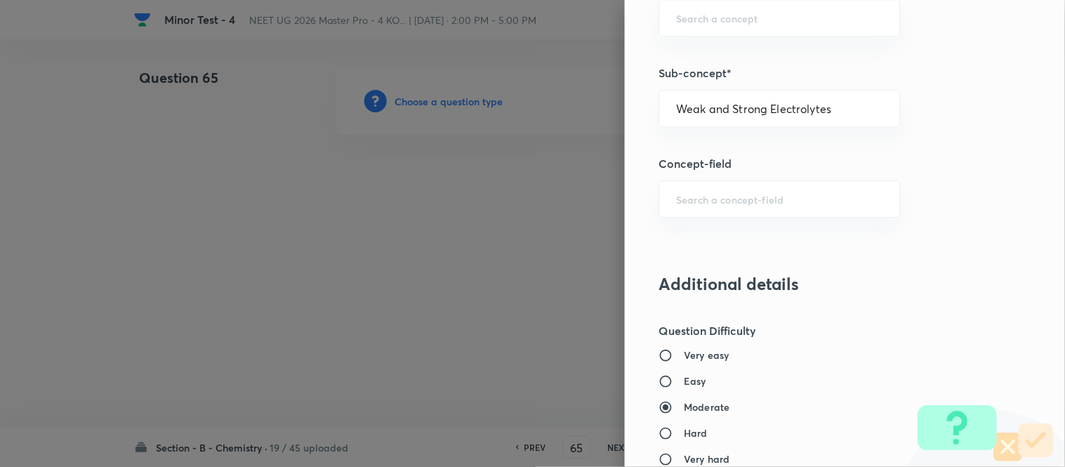
type input "Chemistry"
type input "Physical Chemistry"
type input "Ionic Equilibrium"
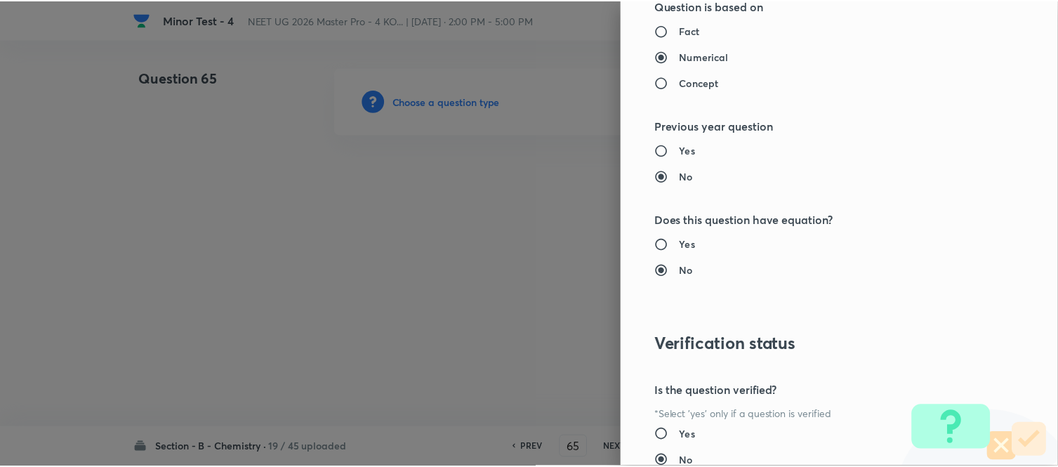
scroll to position [1541, 0]
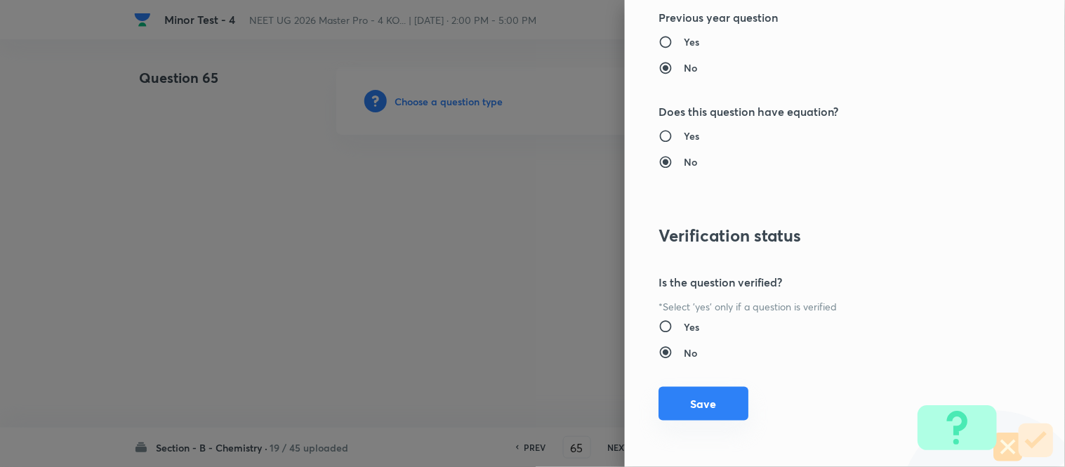
click at [678, 399] on button "Save" at bounding box center [704, 404] width 90 height 34
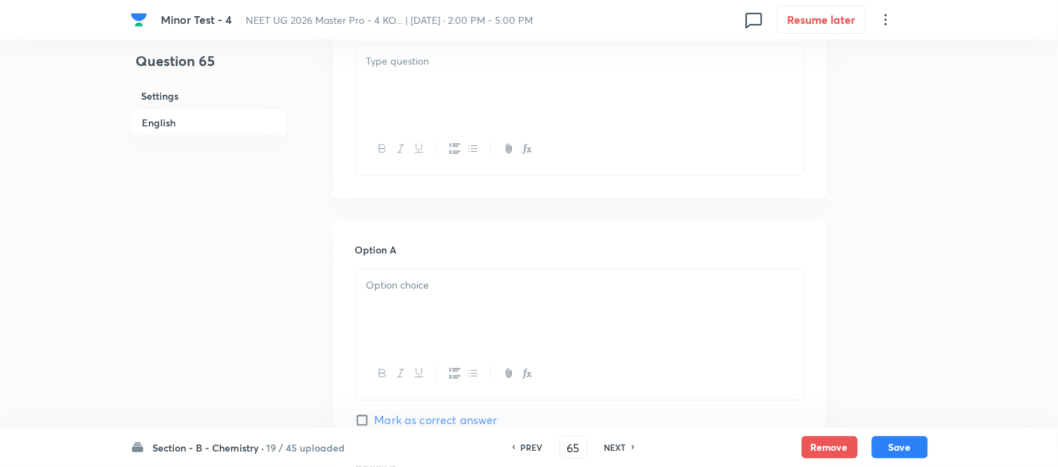
scroll to position [468, 0]
click at [569, 82] on div at bounding box center [580, 77] width 448 height 79
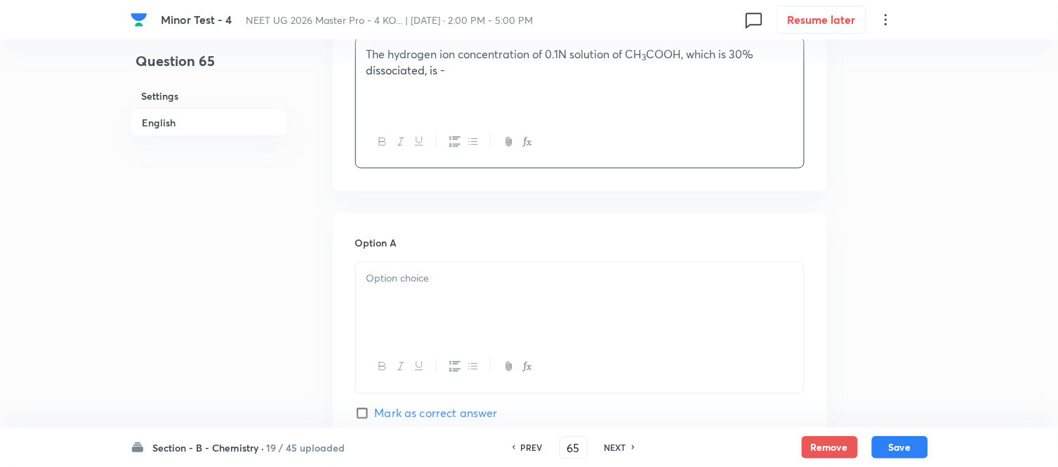
click at [517, 282] on p at bounding box center [580, 279] width 427 height 16
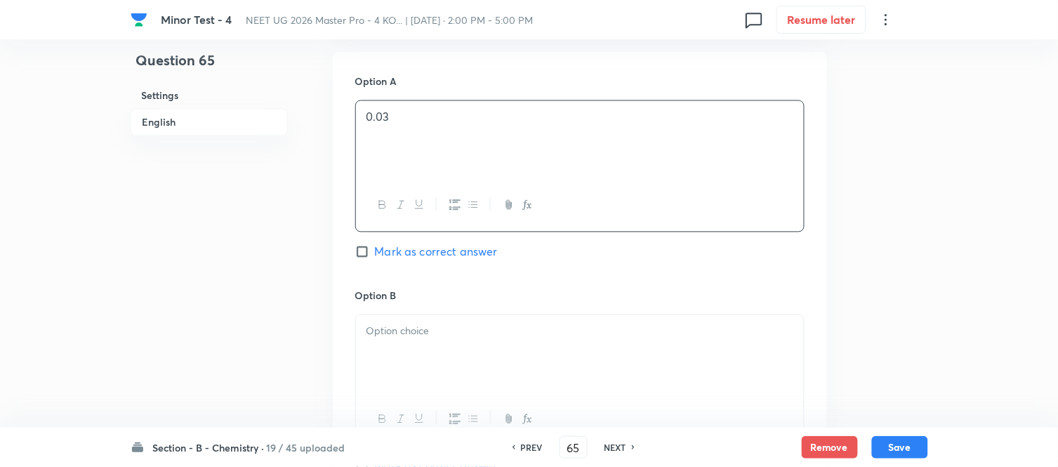
scroll to position [780, 0]
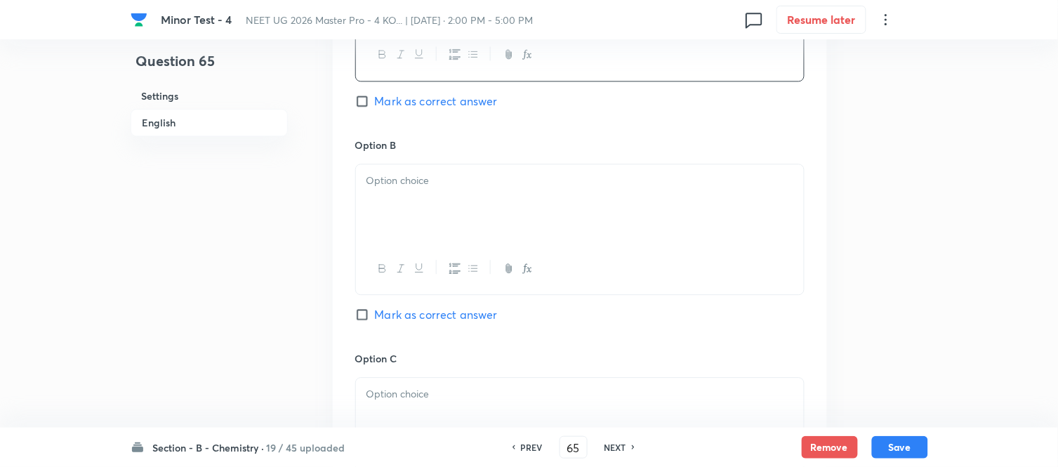
click at [373, 102] on input "Mark as correct answer" at bounding box center [365, 101] width 20 height 14
checkbox input "true"
click at [587, 230] on div at bounding box center [580, 203] width 448 height 79
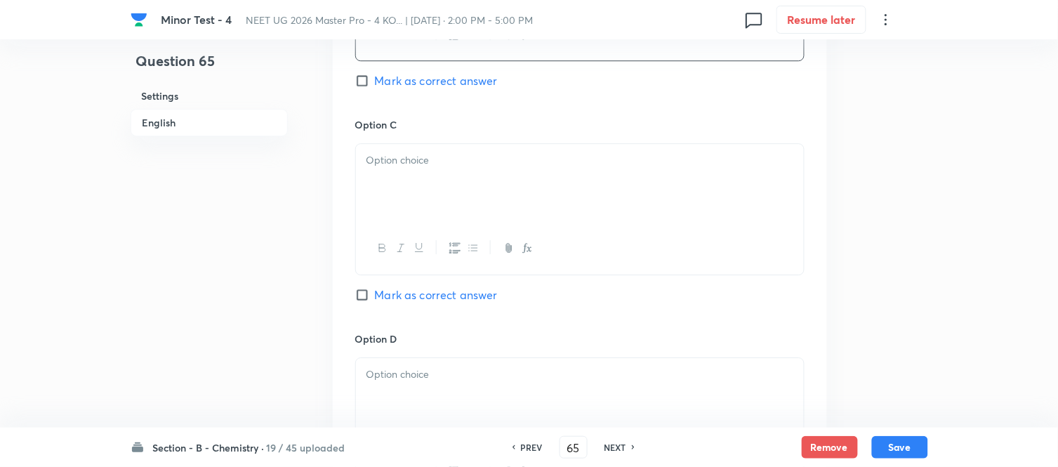
click at [476, 216] on div at bounding box center [580, 183] width 448 height 79
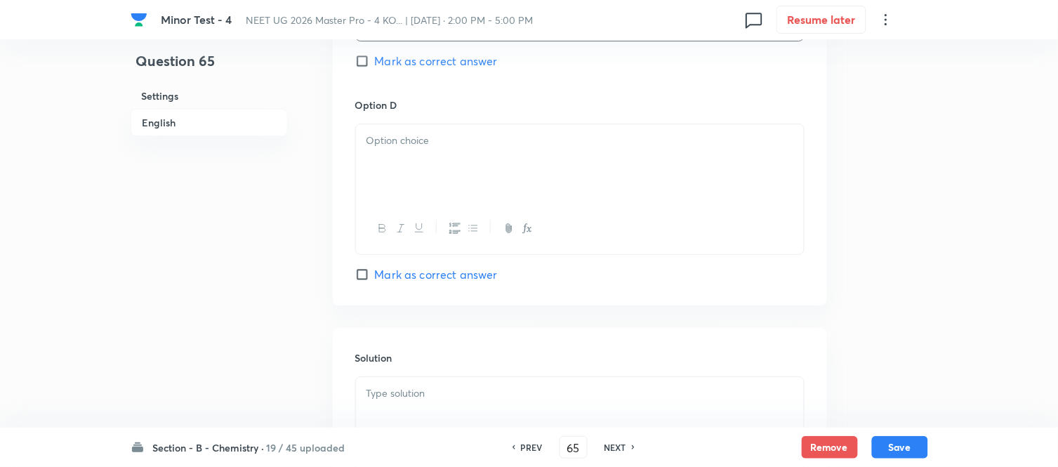
click at [482, 176] on div at bounding box center [580, 163] width 448 height 79
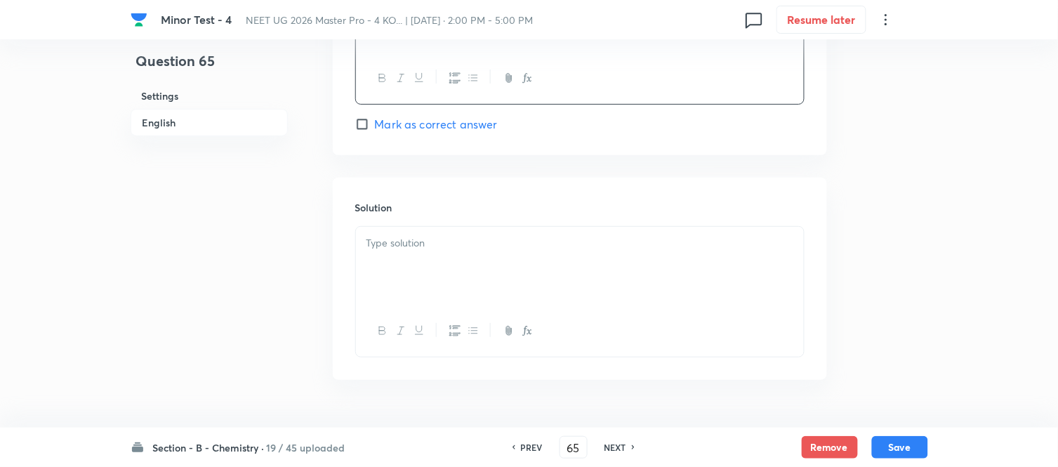
scroll to position [1404, 0]
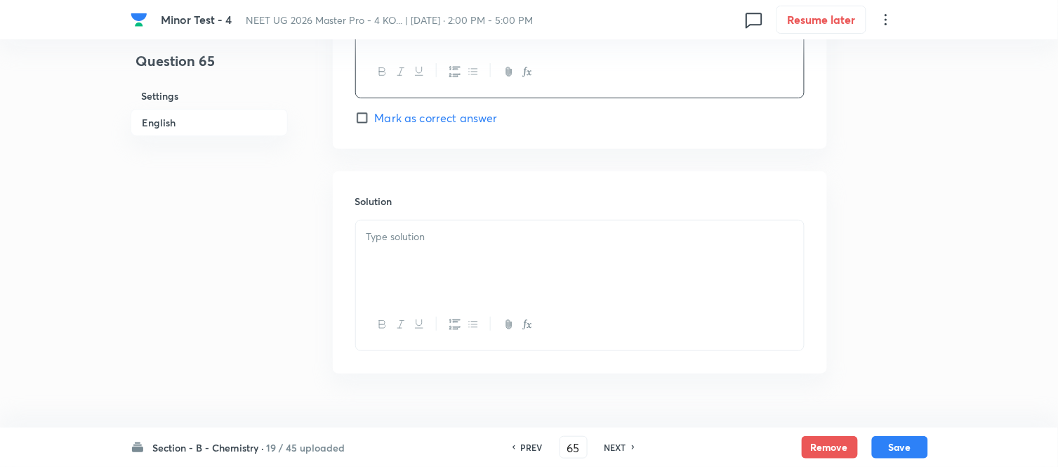
click at [446, 245] on p at bounding box center [580, 237] width 427 height 16
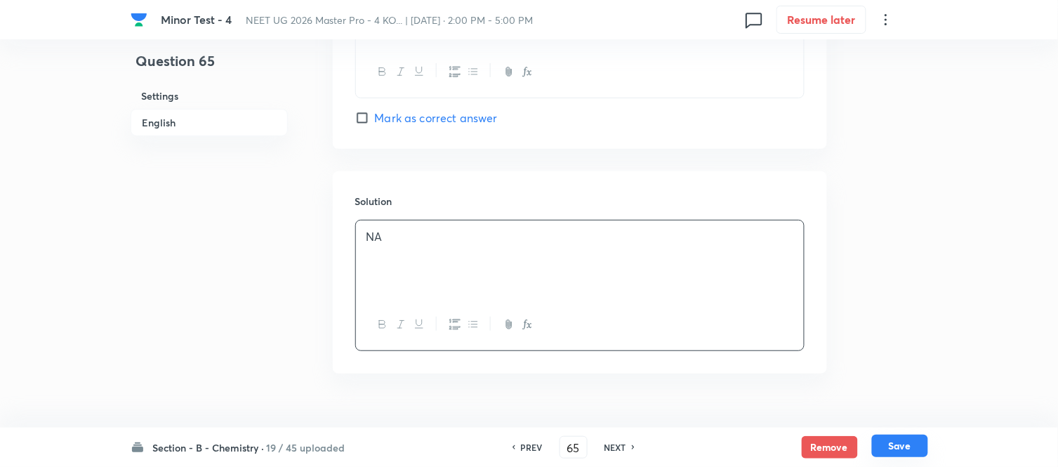
click at [878, 442] on button "Save" at bounding box center [900, 446] width 56 height 22
type input "66"
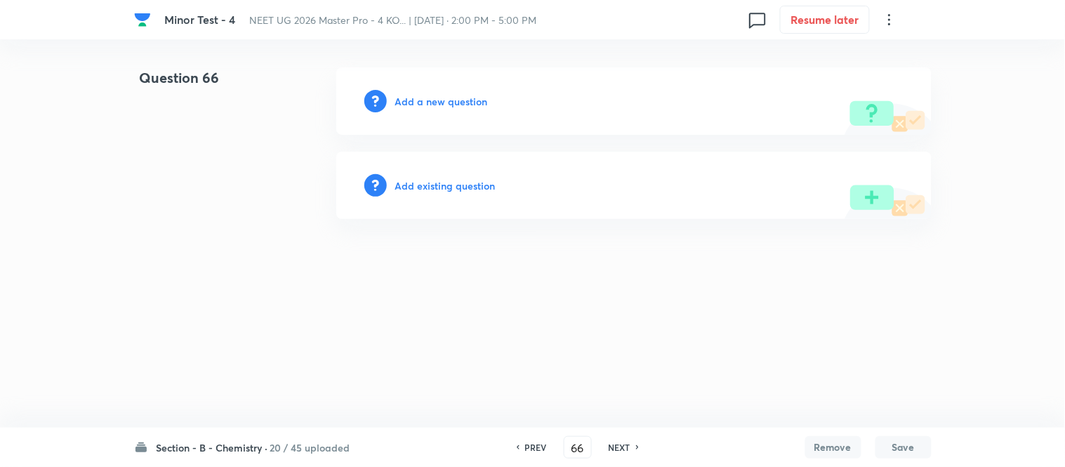
click at [432, 95] on h6 "Add a new question" at bounding box center [441, 101] width 93 height 15
click at [432, 95] on h6 "Choose a question type" at bounding box center [449, 101] width 108 height 15
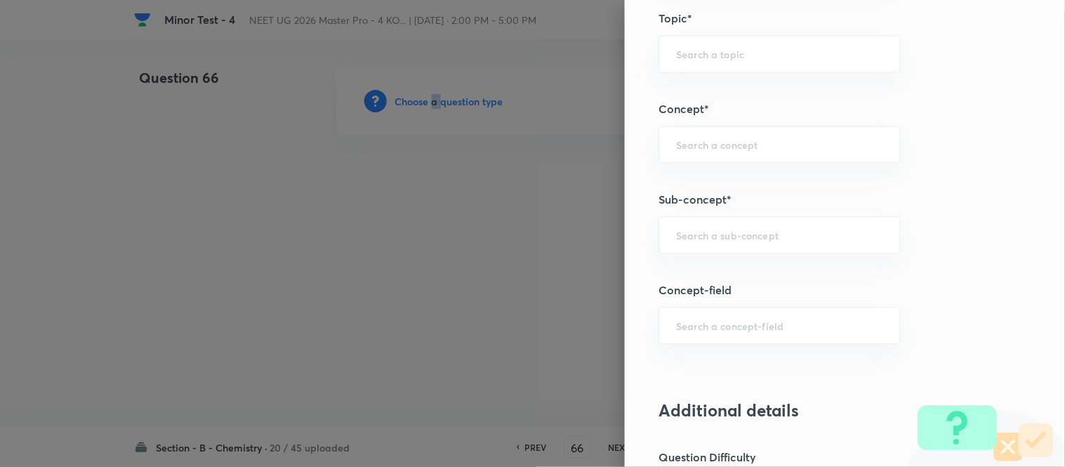
scroll to position [857, 0]
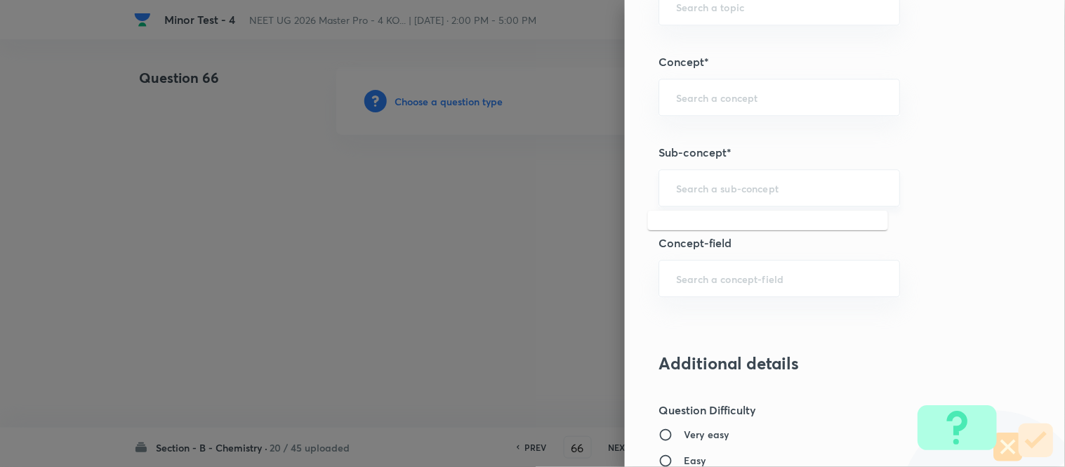
click at [700, 187] on input "text" at bounding box center [779, 187] width 206 height 13
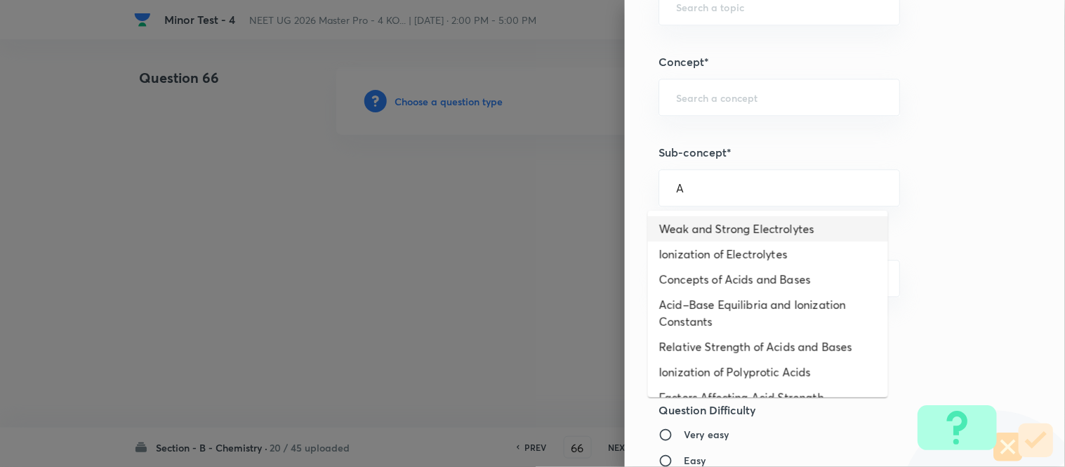
click at [693, 220] on li "Weak and Strong Electrolytes" at bounding box center [768, 228] width 240 height 25
type input "Weak and Strong Electrolytes"
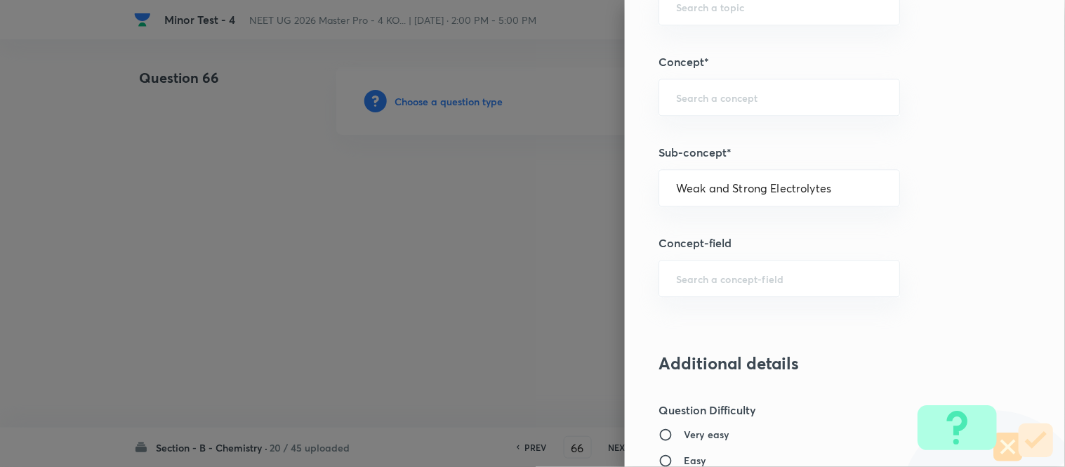
type input "Chemistry"
type input "Physical Chemistry"
type input "Ionic Equilibrium"
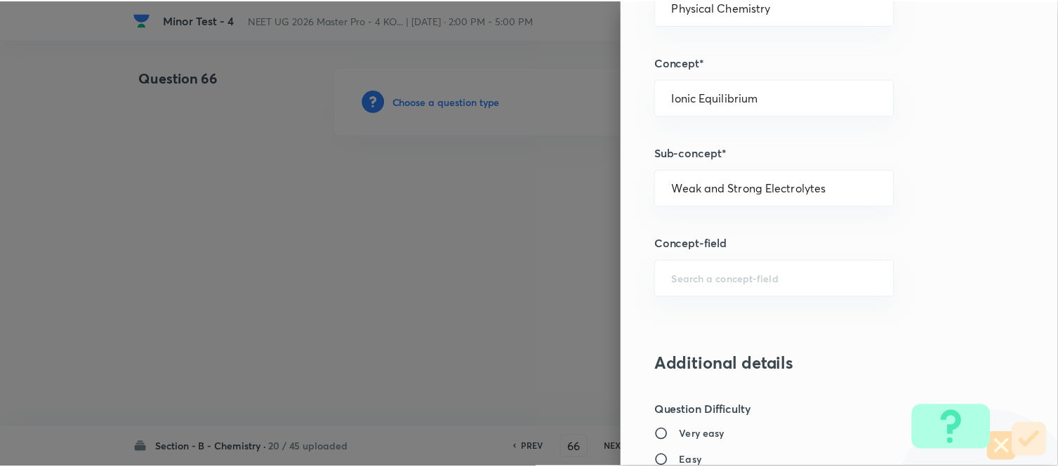
scroll to position [1541, 0]
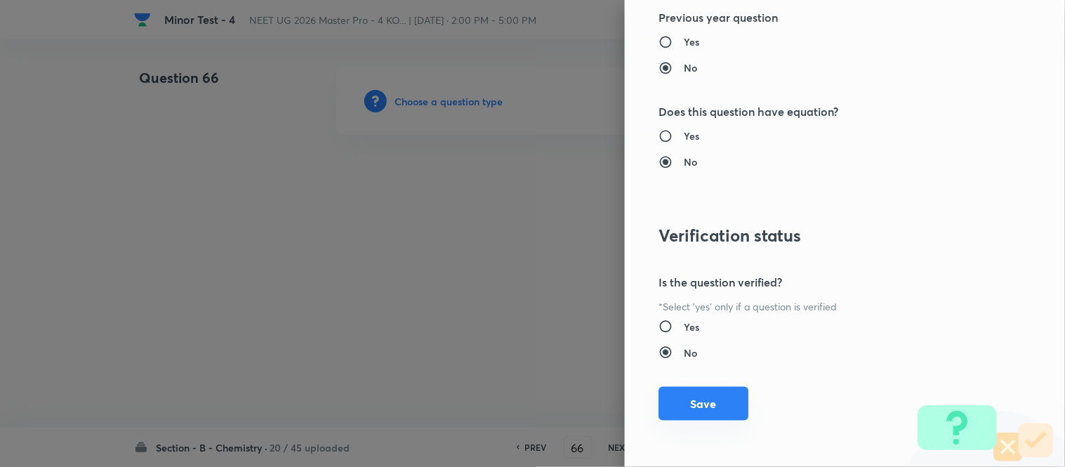
click at [695, 397] on button "Save" at bounding box center [704, 404] width 90 height 34
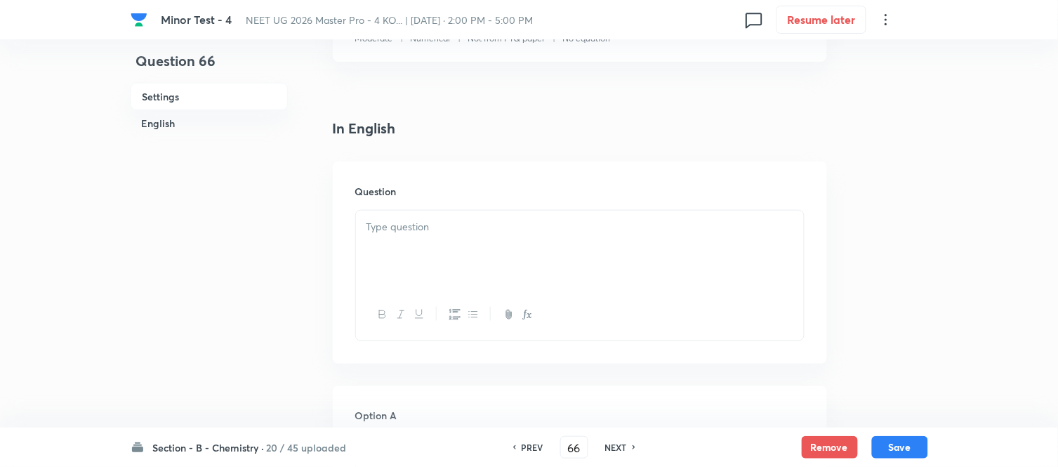
scroll to position [390, 0]
click at [608, 127] on p at bounding box center [580, 132] width 427 height 16
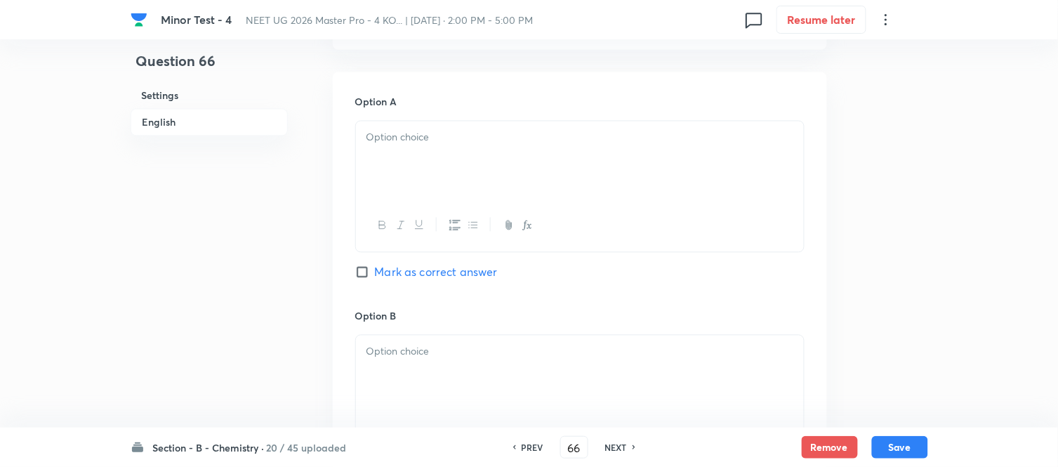
scroll to position [624, 0]
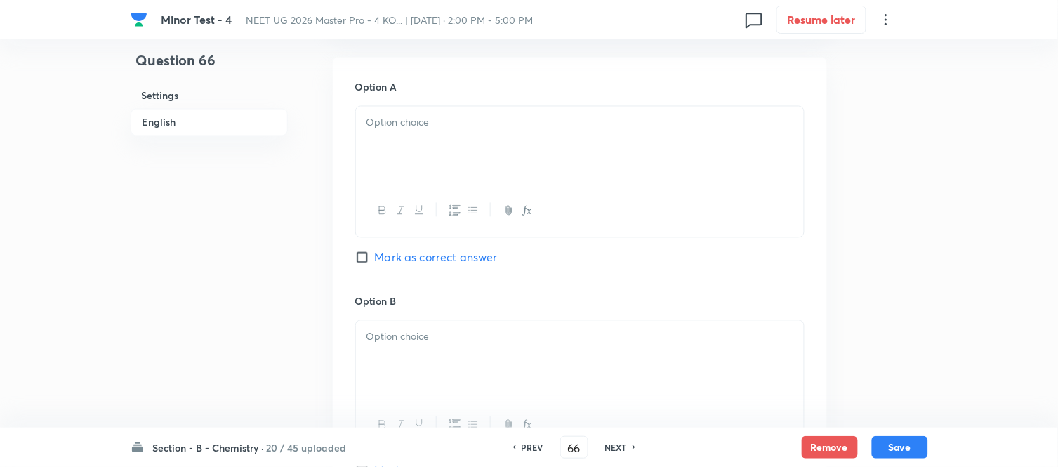
click at [495, 137] on div at bounding box center [580, 146] width 448 height 79
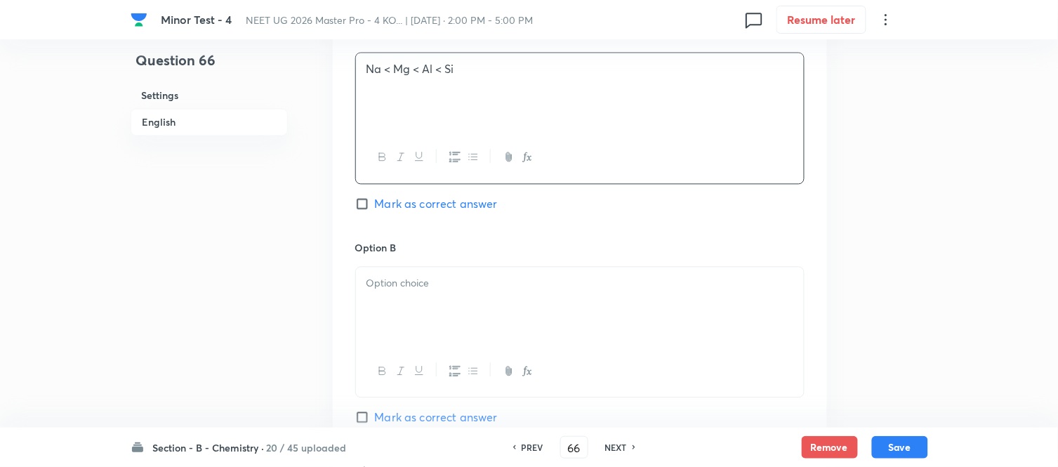
scroll to position [702, 0]
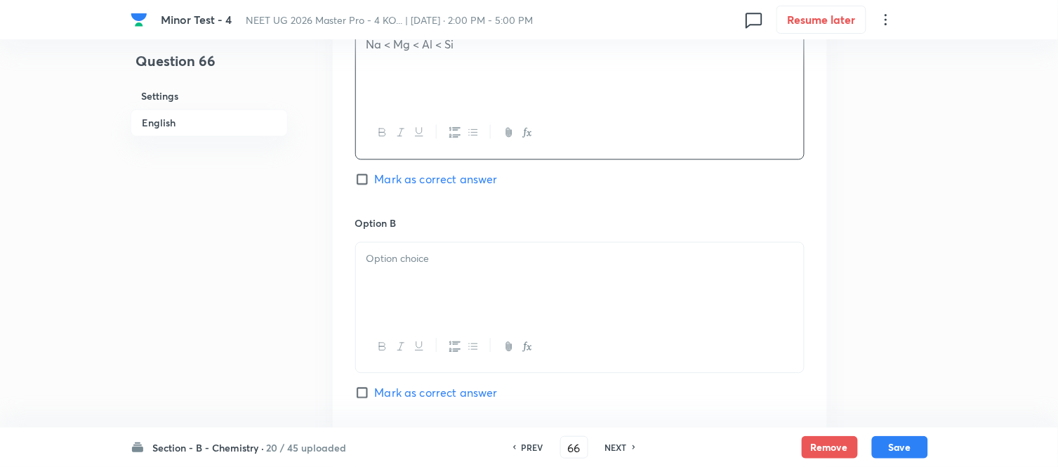
click at [503, 258] on p at bounding box center [580, 259] width 427 height 16
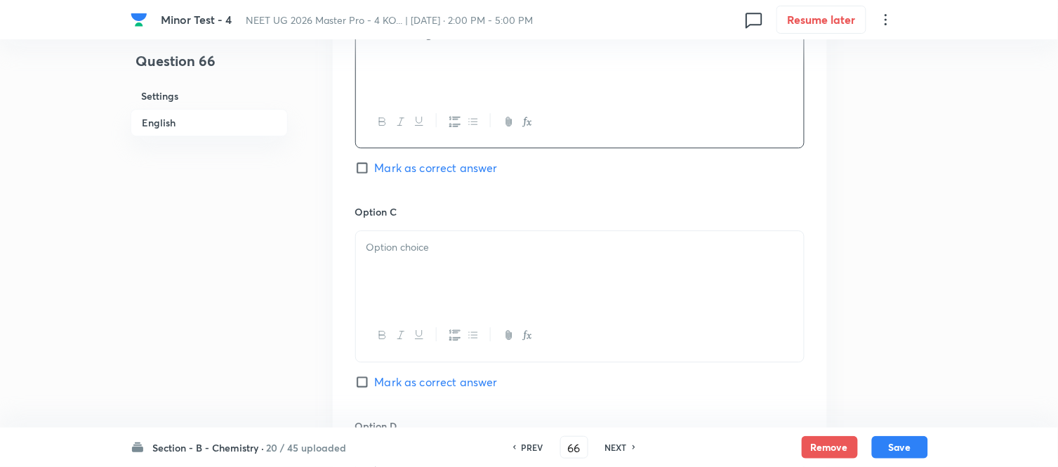
scroll to position [936, 0]
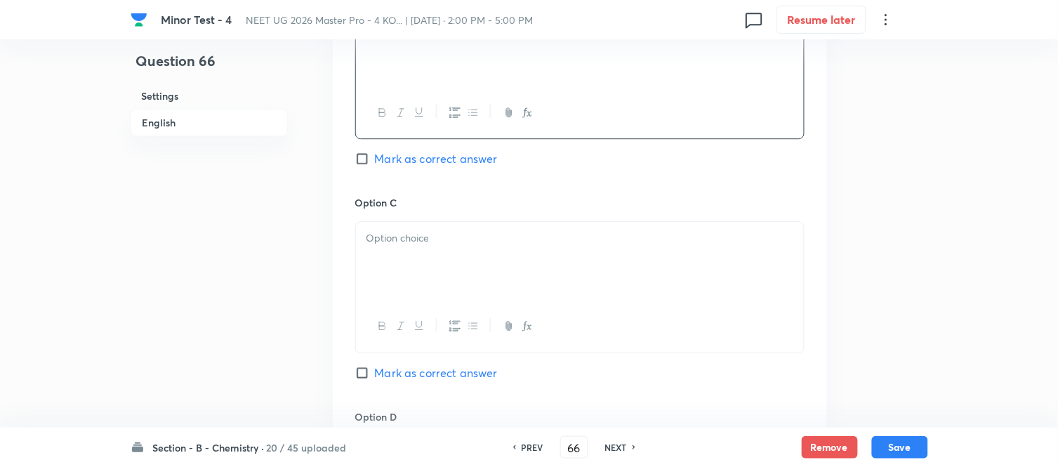
click at [504, 239] on p at bounding box center [580, 238] width 427 height 16
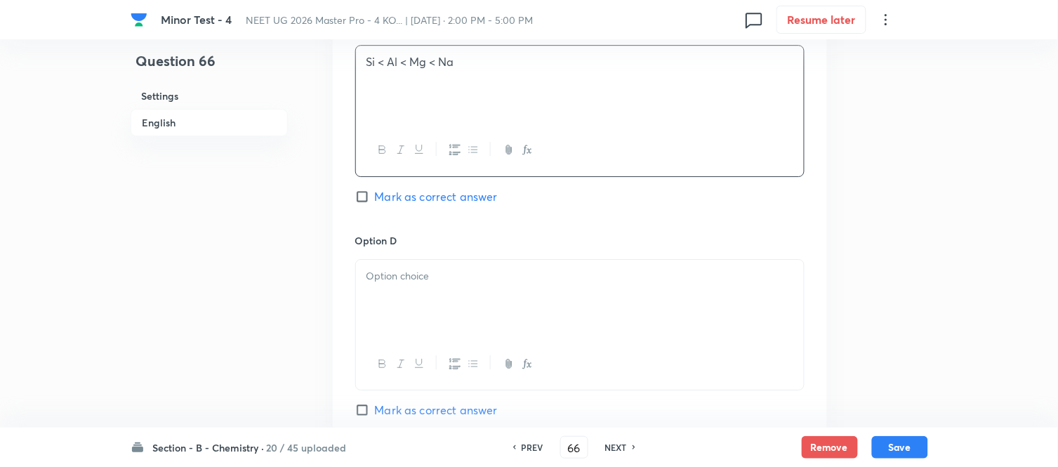
scroll to position [1170, 0]
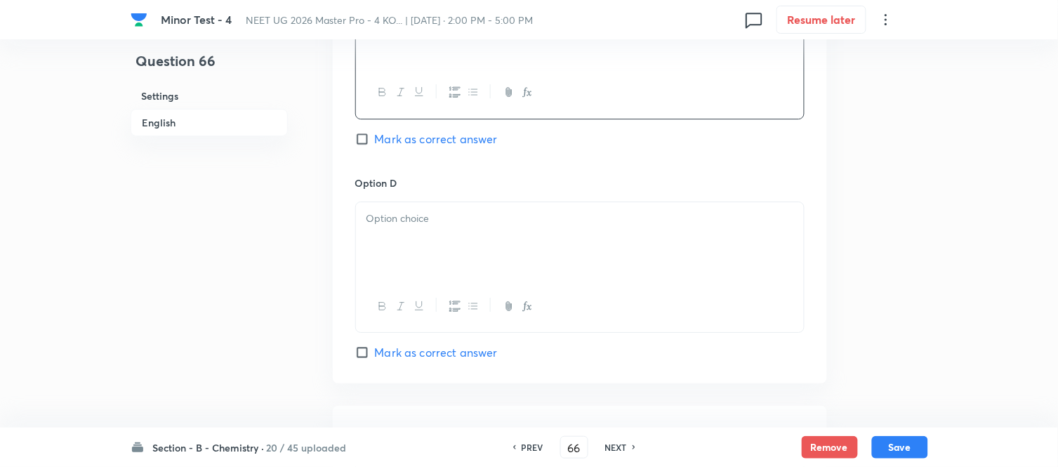
click at [470, 211] on p at bounding box center [580, 219] width 427 height 16
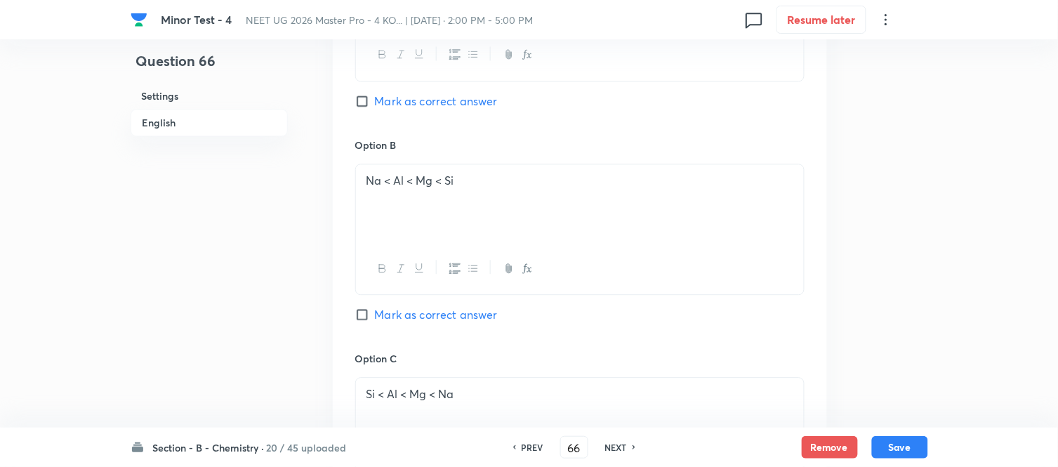
click at [367, 312] on input "Mark as correct answer" at bounding box center [365, 315] width 20 height 14
checkbox input "true"
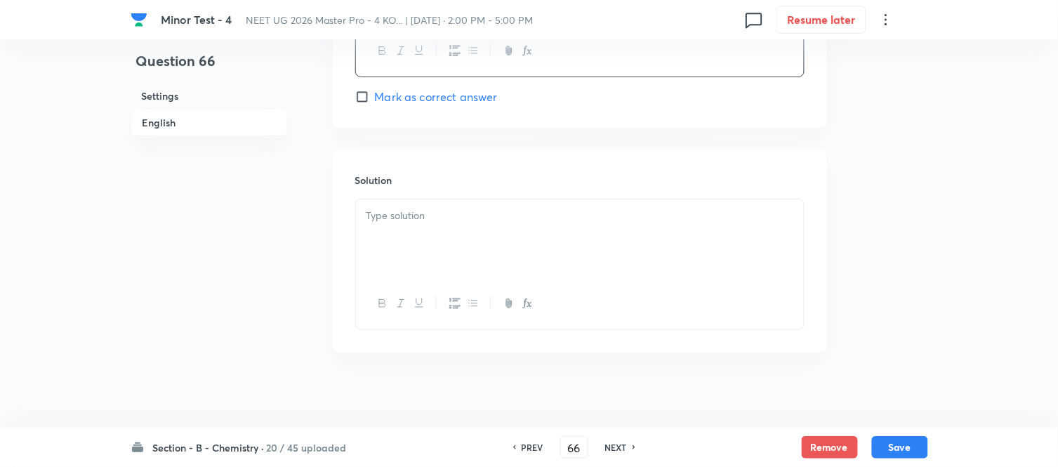
scroll to position [1437, 0]
click at [465, 218] on div at bounding box center [580, 229] width 448 height 79
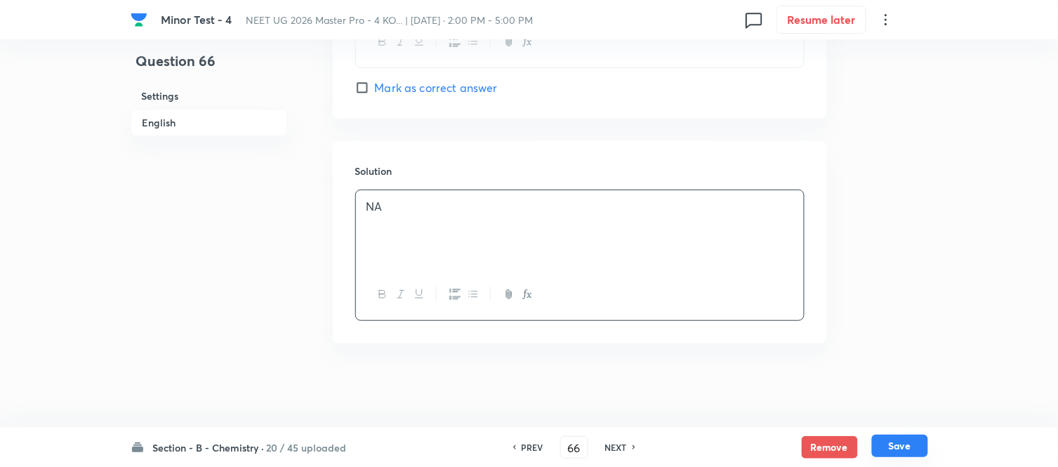
click at [910, 444] on button "Save" at bounding box center [900, 446] width 56 height 22
type input "67"
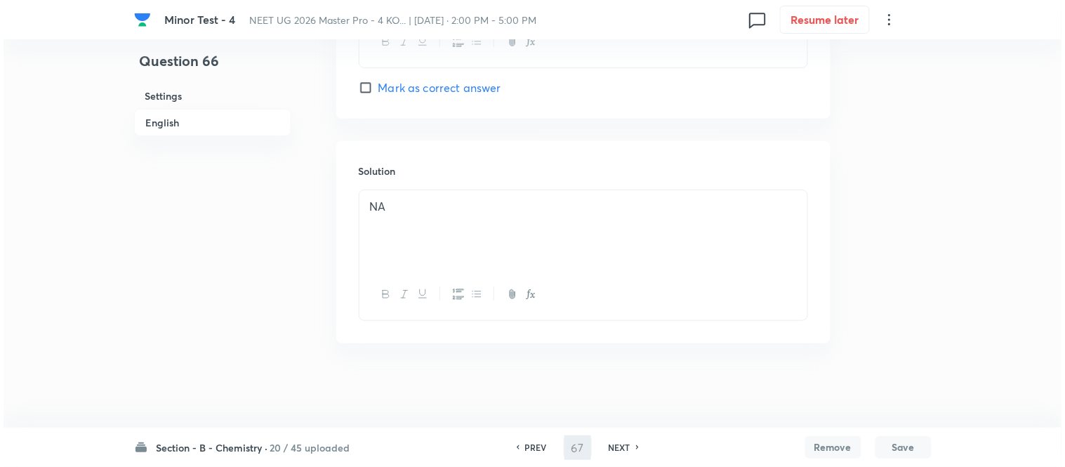
scroll to position [0, 0]
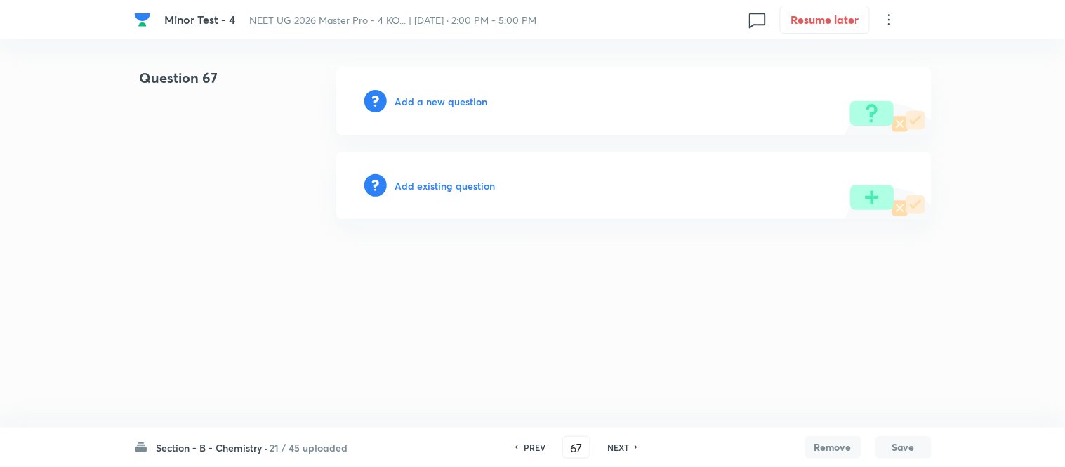
click at [442, 88] on div "Add a new question" at bounding box center [633, 100] width 595 height 67
click at [409, 97] on h6 "Add a new question" at bounding box center [441, 101] width 93 height 15
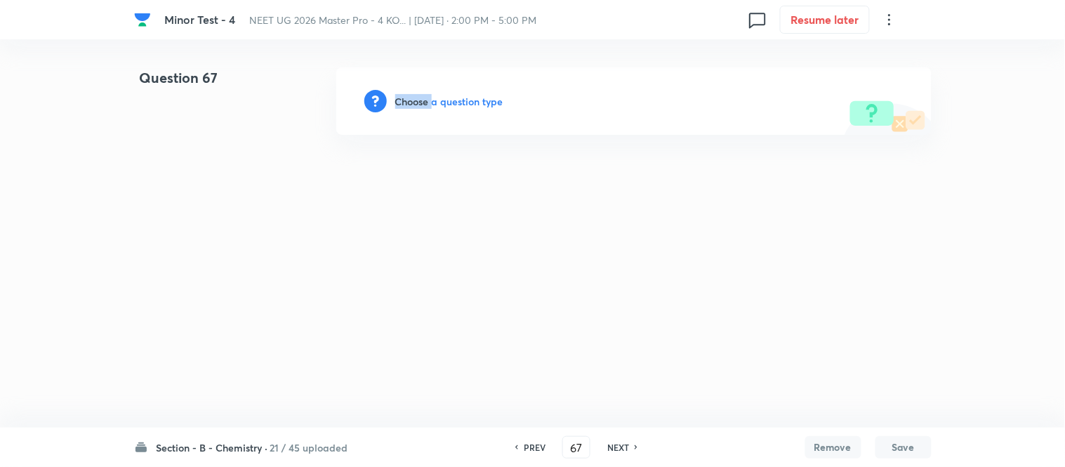
click at [408, 99] on h6 "Choose a question type" at bounding box center [449, 101] width 108 height 15
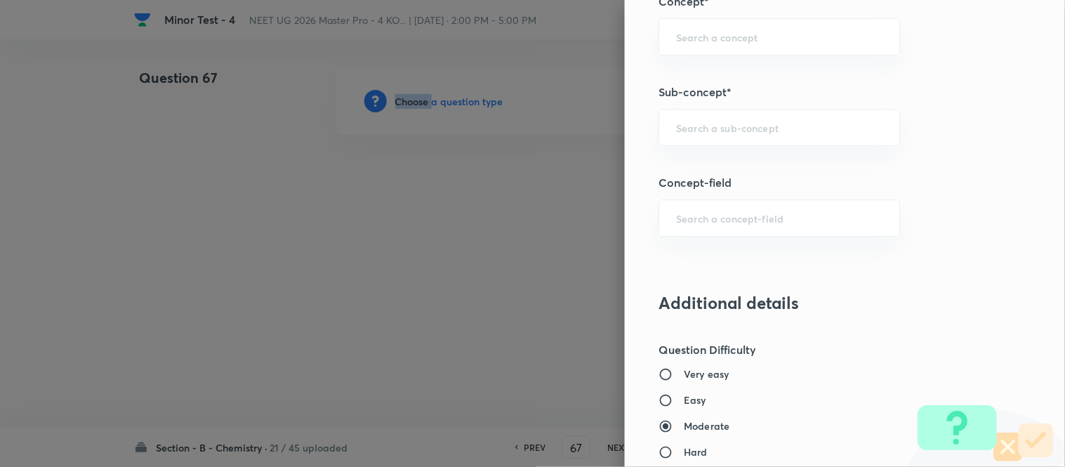
scroll to position [935, 0]
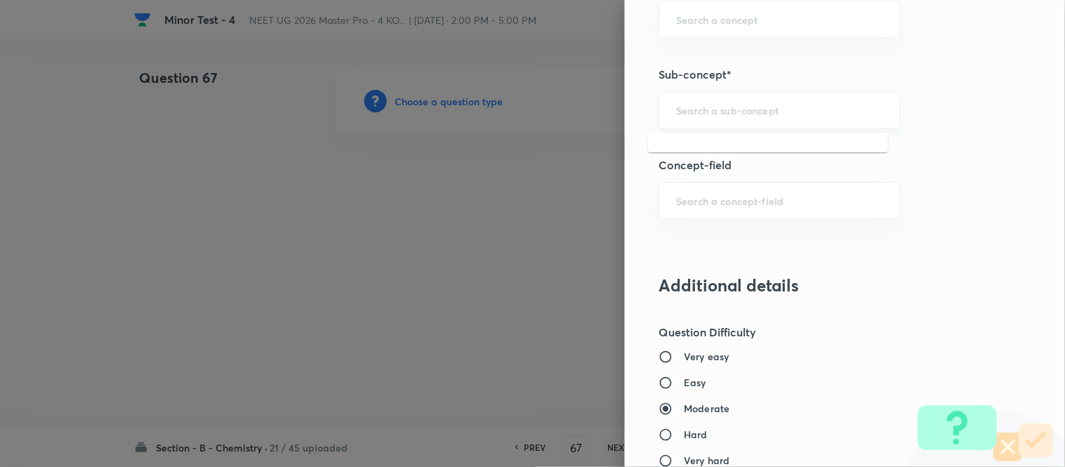
drag, startPoint x: 706, startPoint y: 114, endPoint x: 698, endPoint y: 117, distance: 8.7
click at [706, 114] on input "text" at bounding box center [779, 109] width 206 height 13
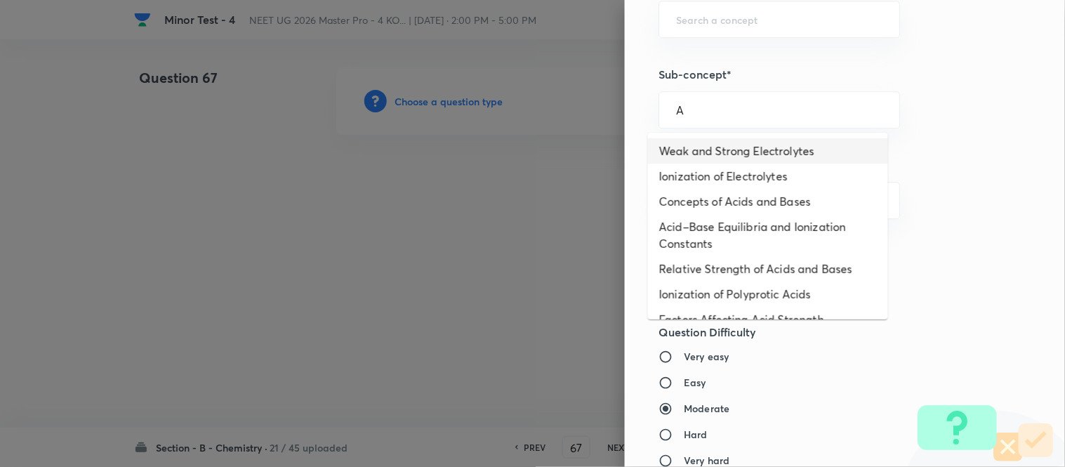
click at [701, 143] on li "Weak and Strong Electrolytes" at bounding box center [768, 150] width 240 height 25
type input "Weak and Strong Electrolytes"
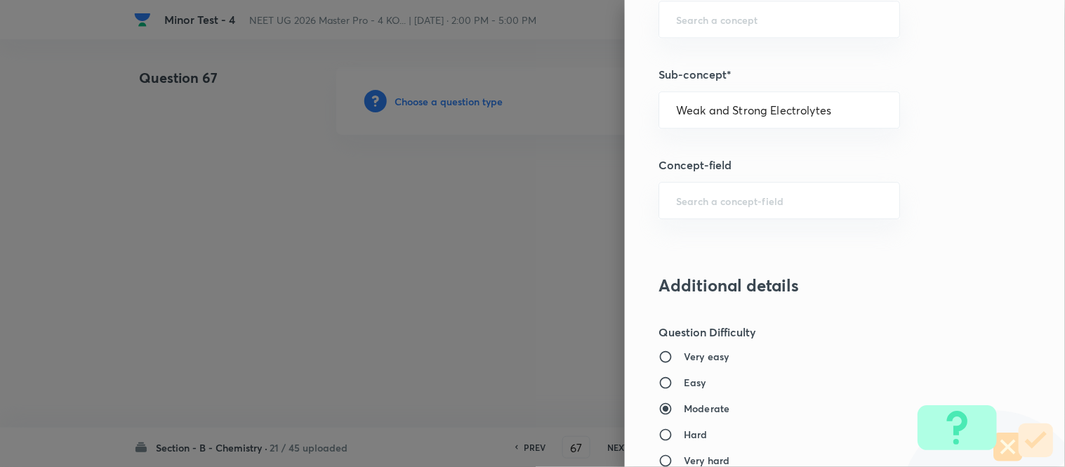
type input "Chemistry"
type input "Physical Chemistry"
type input "Ionic Equilibrium"
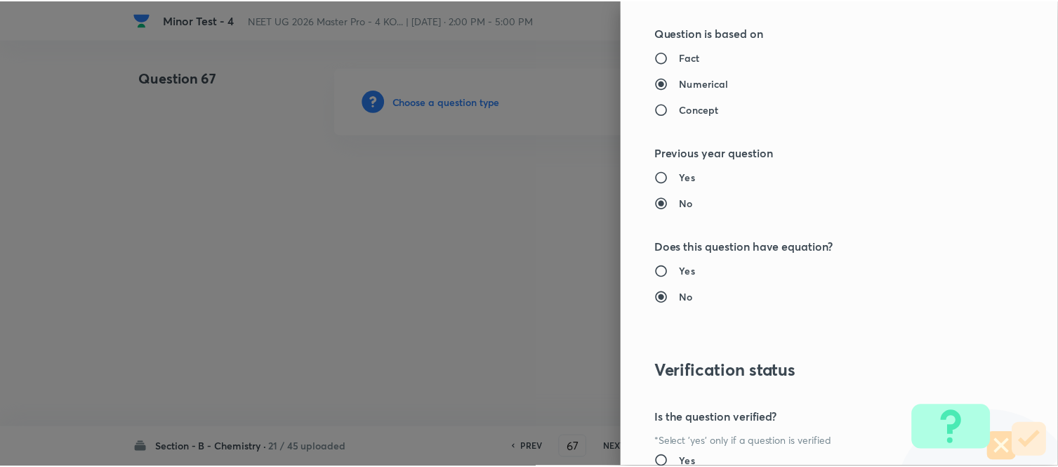
scroll to position [1541, 0]
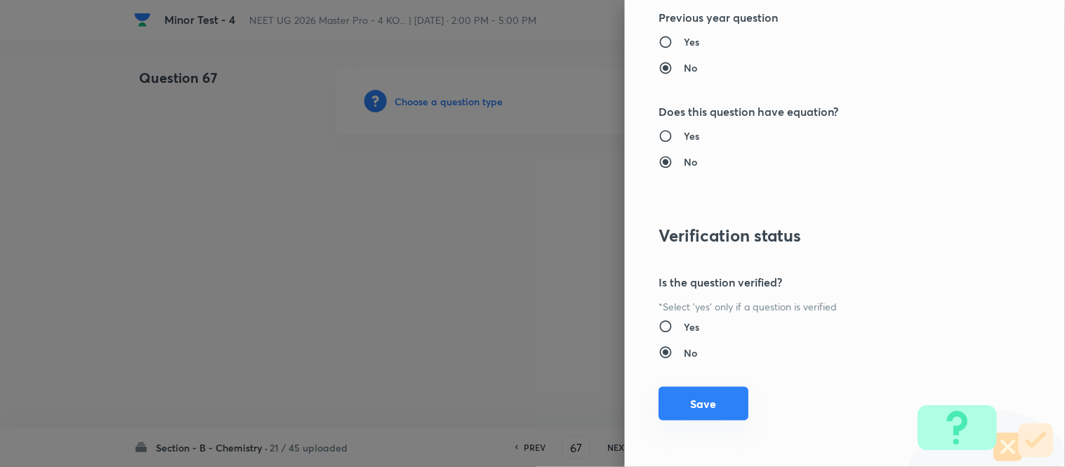
click at [698, 406] on button "Save" at bounding box center [704, 404] width 90 height 34
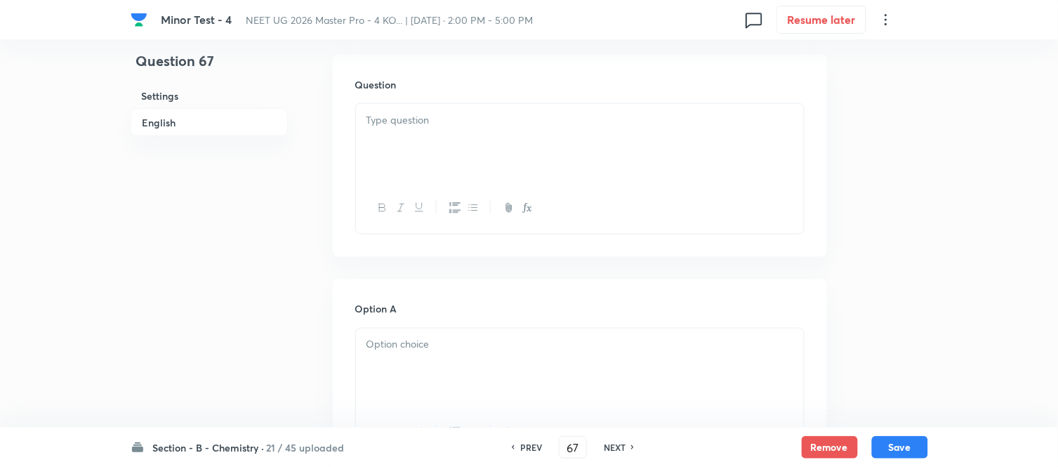
scroll to position [312, 0]
click at [520, 206] on p at bounding box center [580, 210] width 427 height 16
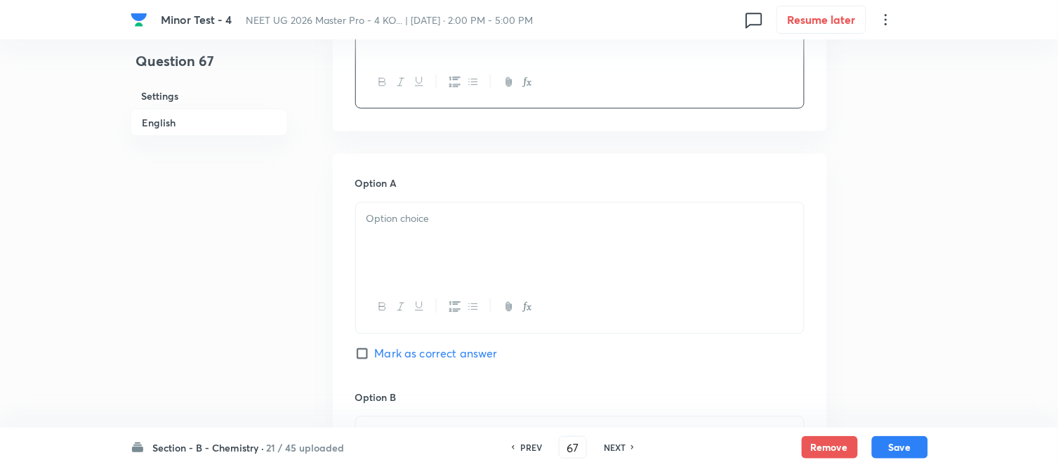
scroll to position [546, 0]
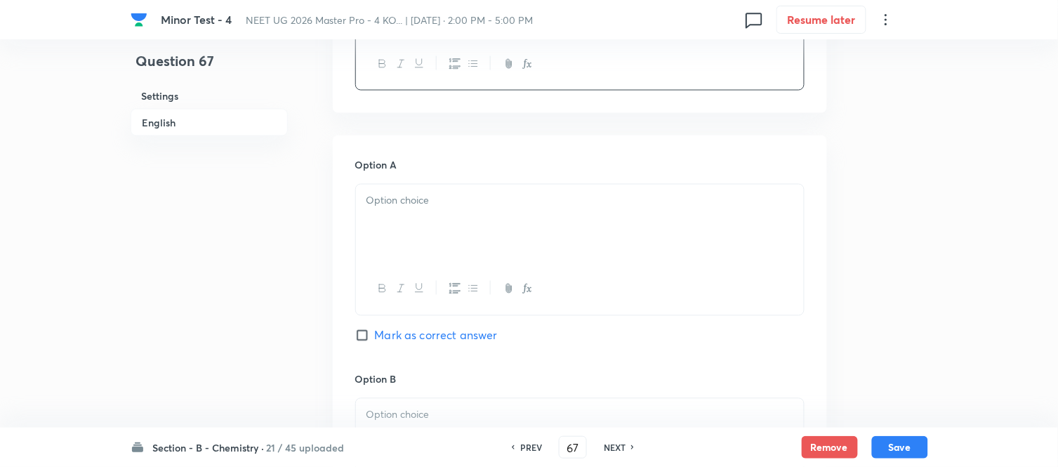
click at [509, 191] on div at bounding box center [580, 224] width 448 height 79
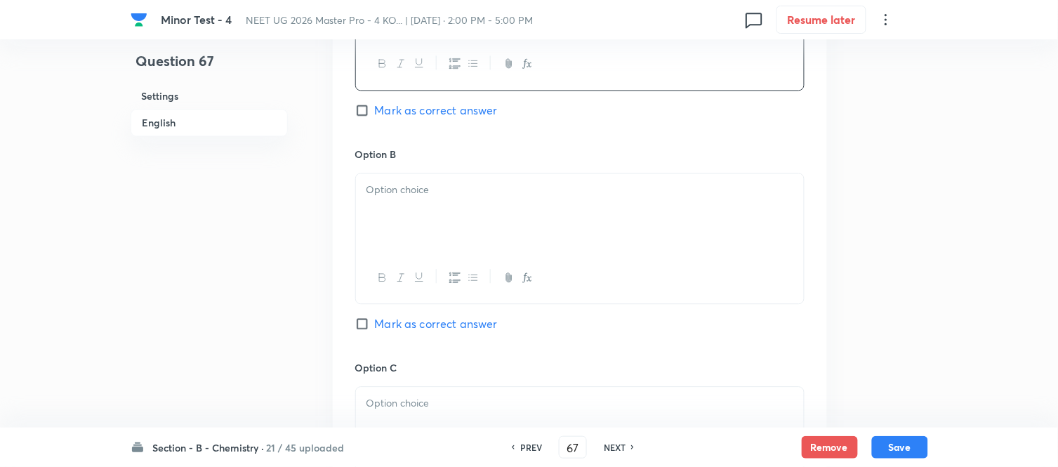
scroll to position [780, 0]
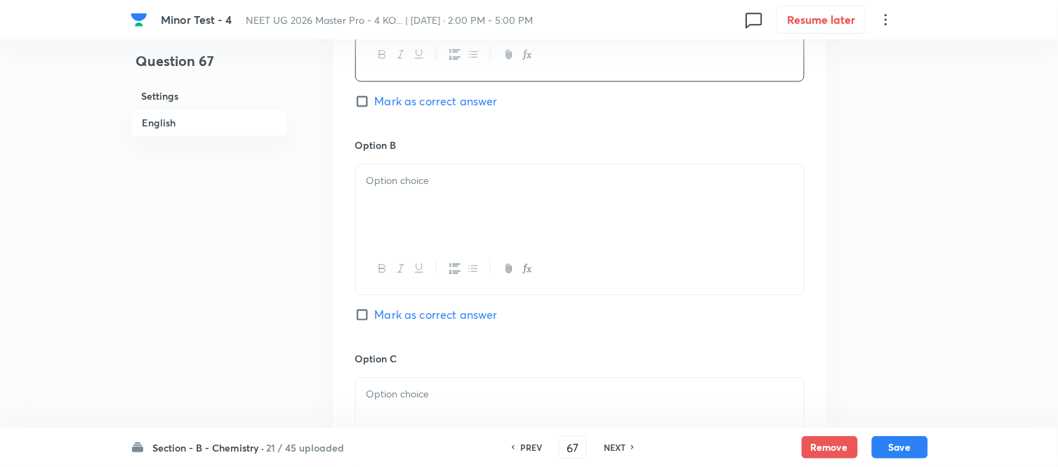
click at [483, 223] on div at bounding box center [580, 203] width 448 height 79
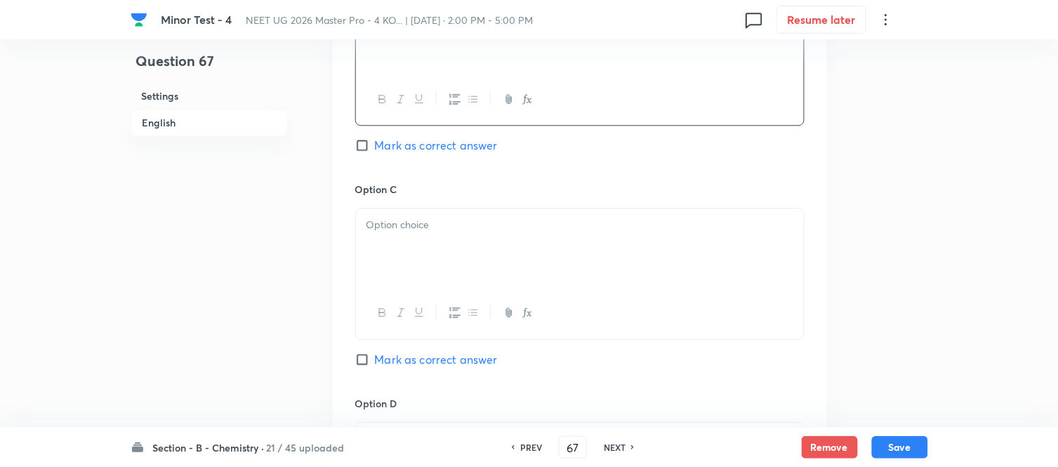
scroll to position [1014, 0]
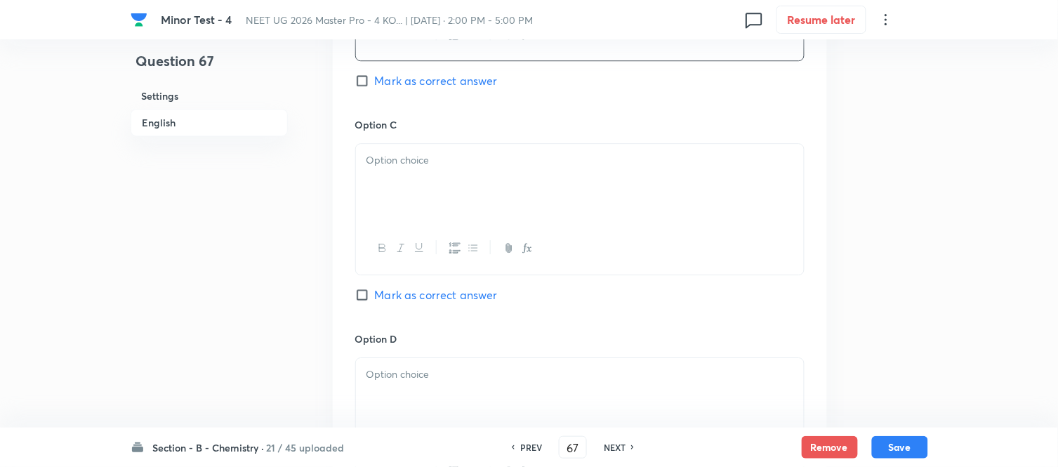
click at [482, 202] on div at bounding box center [580, 183] width 448 height 79
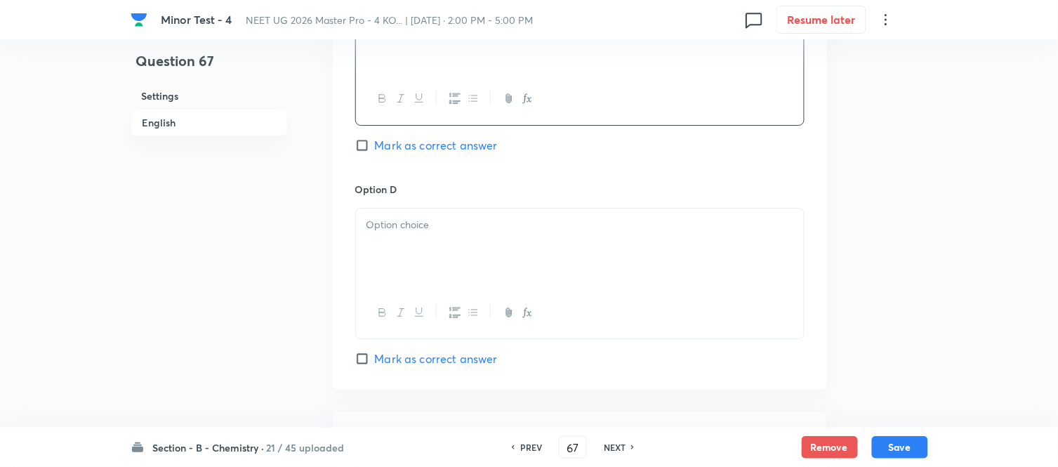
scroll to position [1170, 0]
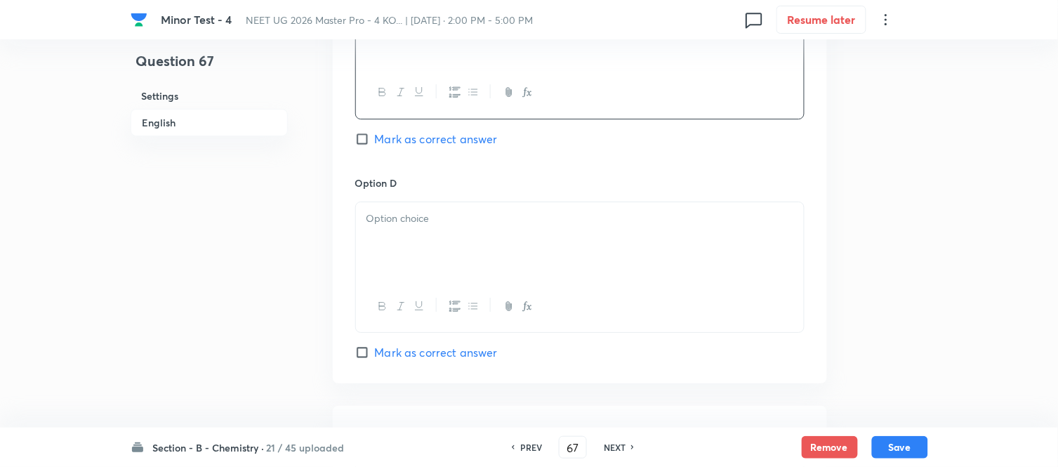
click at [490, 220] on p at bounding box center [580, 219] width 427 height 16
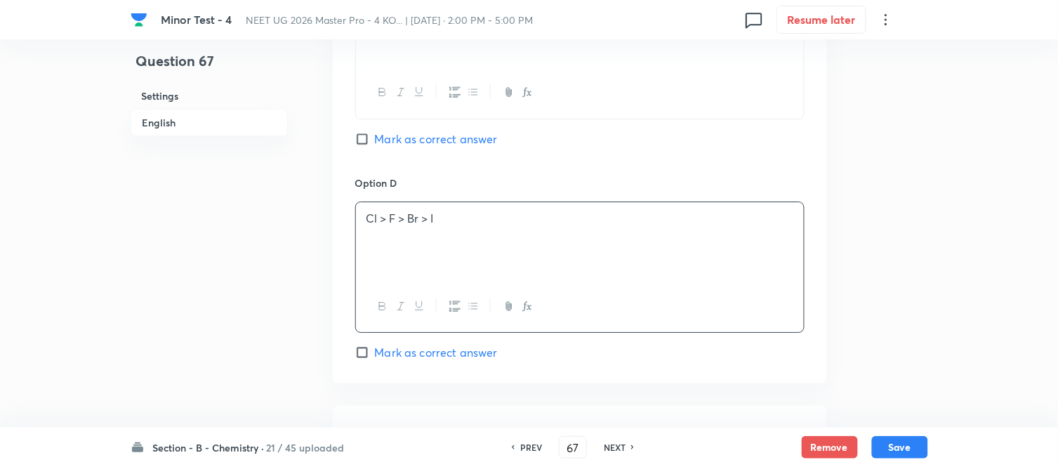
click at [377, 356] on span "Mark as correct answer" at bounding box center [436, 352] width 123 height 17
click at [375, 356] on input "Mark as correct answer" at bounding box center [365, 352] width 20 height 14
checkbox input "true"
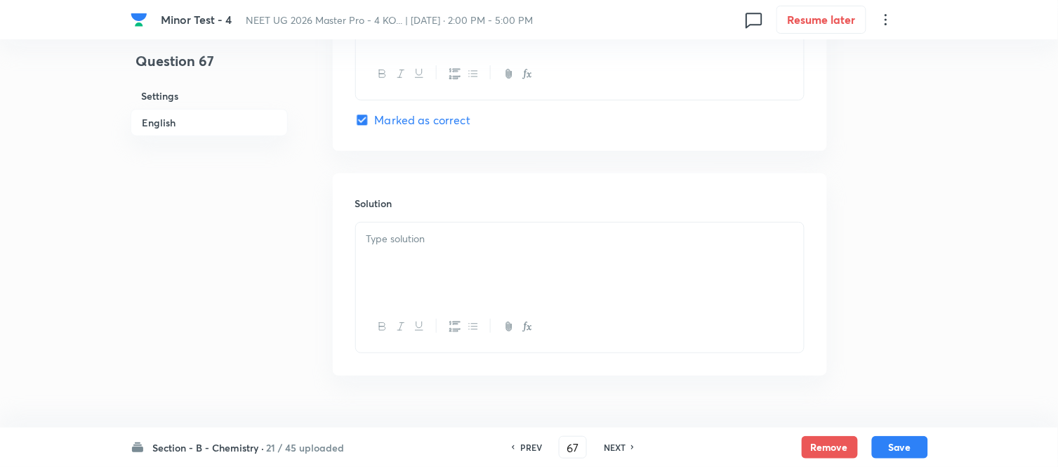
scroll to position [1404, 0]
click at [480, 258] on div at bounding box center [580, 259] width 448 height 79
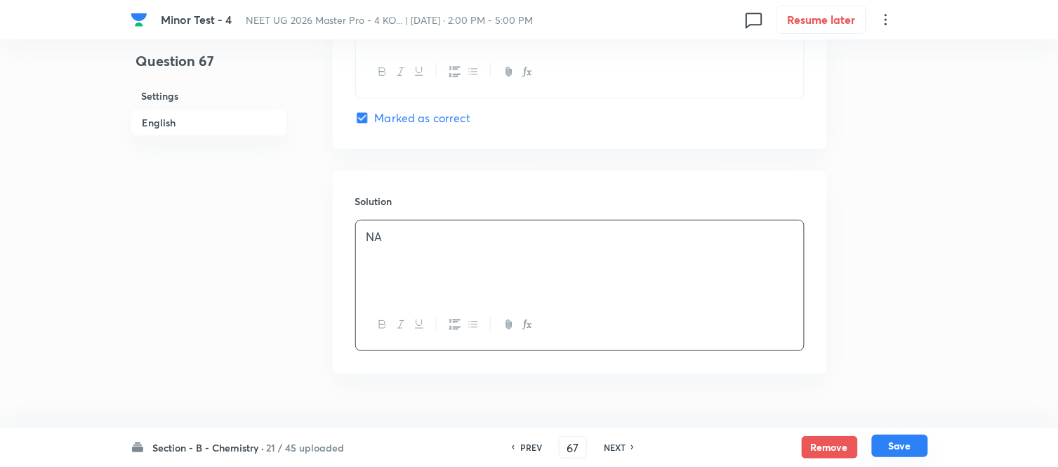
click at [899, 453] on button "Save" at bounding box center [900, 446] width 56 height 22
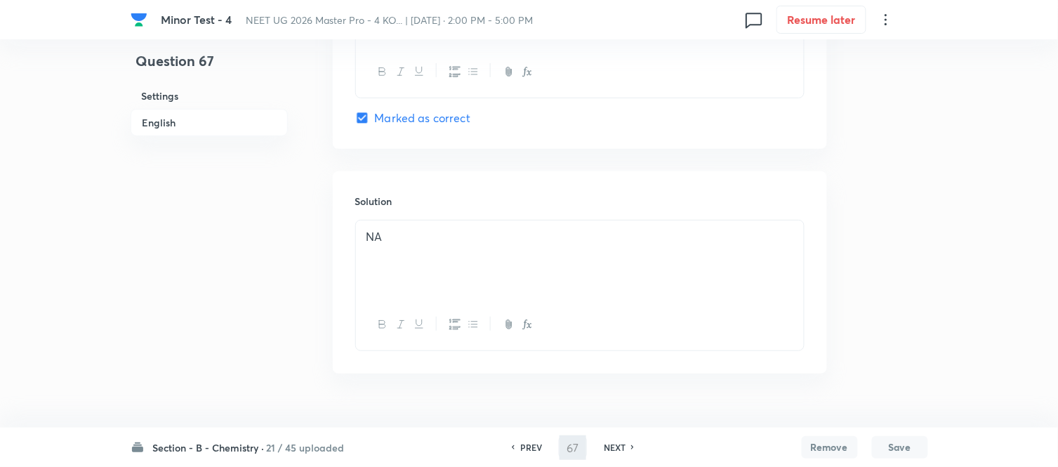
type input "68"
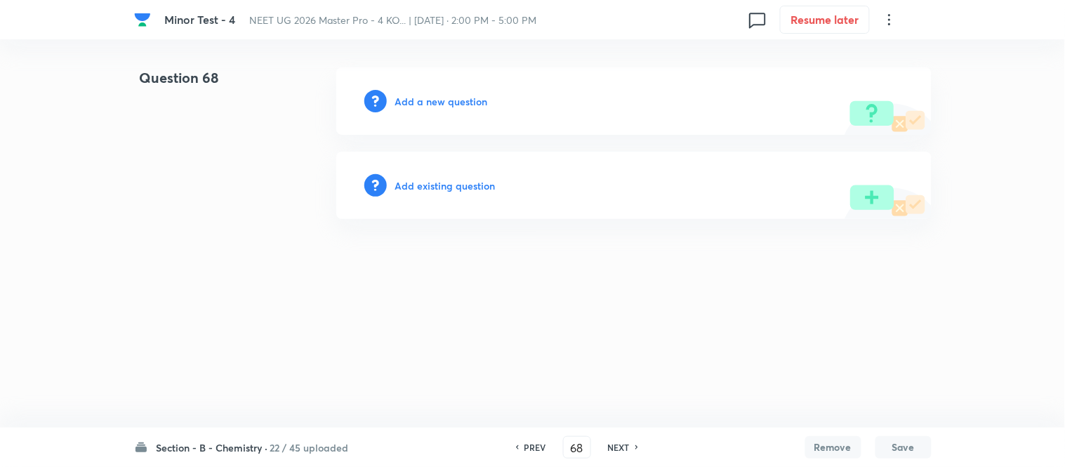
click at [426, 103] on h6 "Add a new question" at bounding box center [441, 101] width 93 height 15
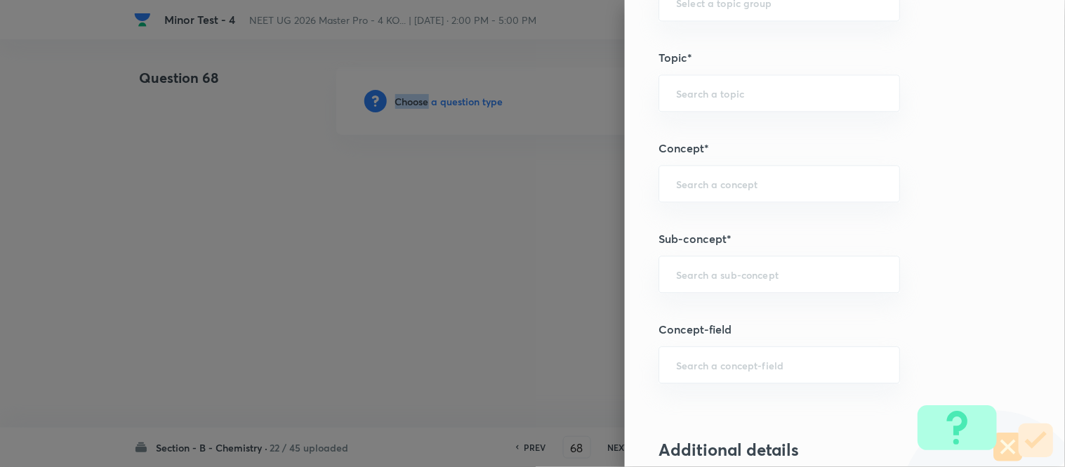
scroll to position [803, 0]
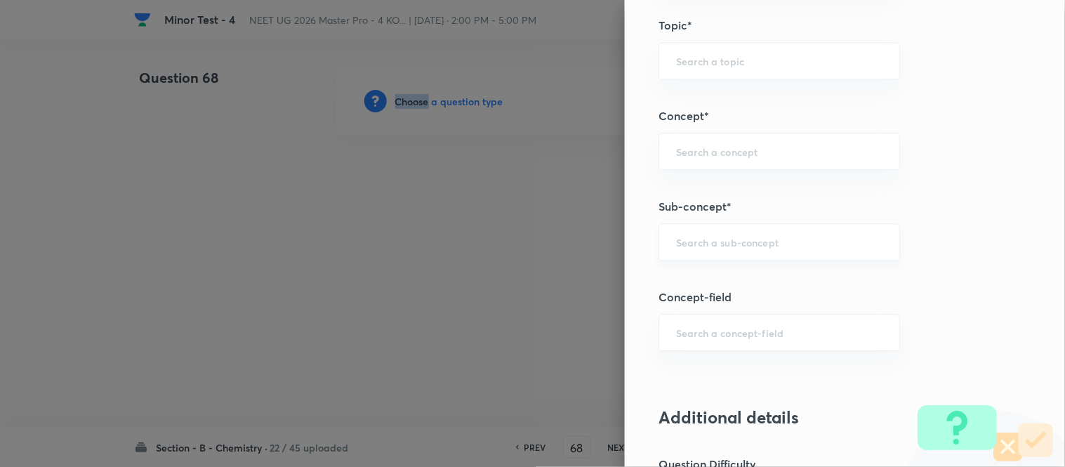
click at [732, 251] on div "​" at bounding box center [780, 241] width 242 height 37
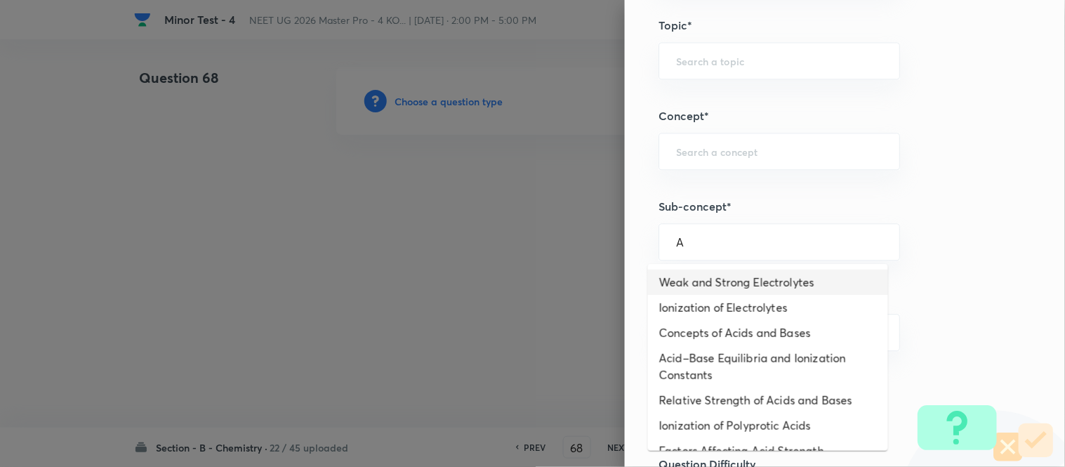
click at [722, 281] on li "Weak and Strong Electrolytes" at bounding box center [768, 282] width 240 height 25
type input "Weak and Strong Electrolytes"
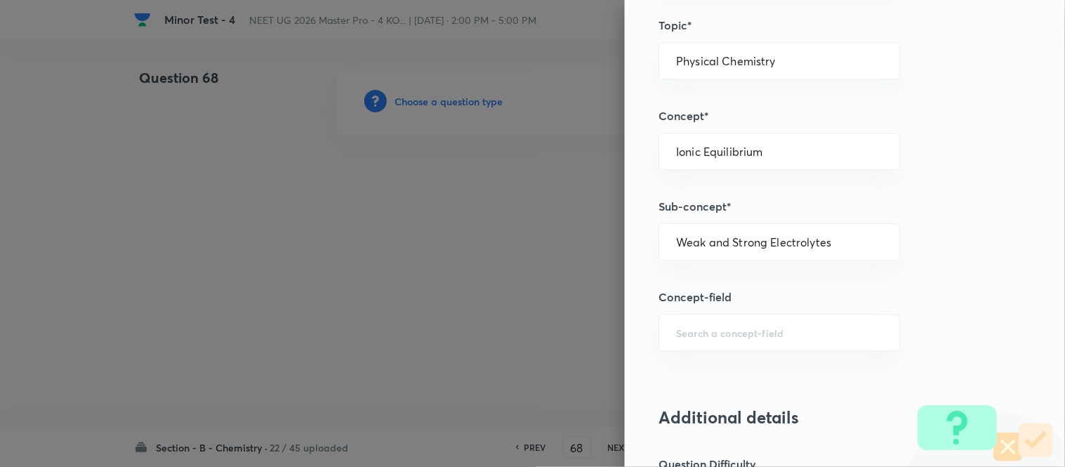
type input "Chemistry"
type input "Physical Chemistry"
type input "Ionic Equilibrium"
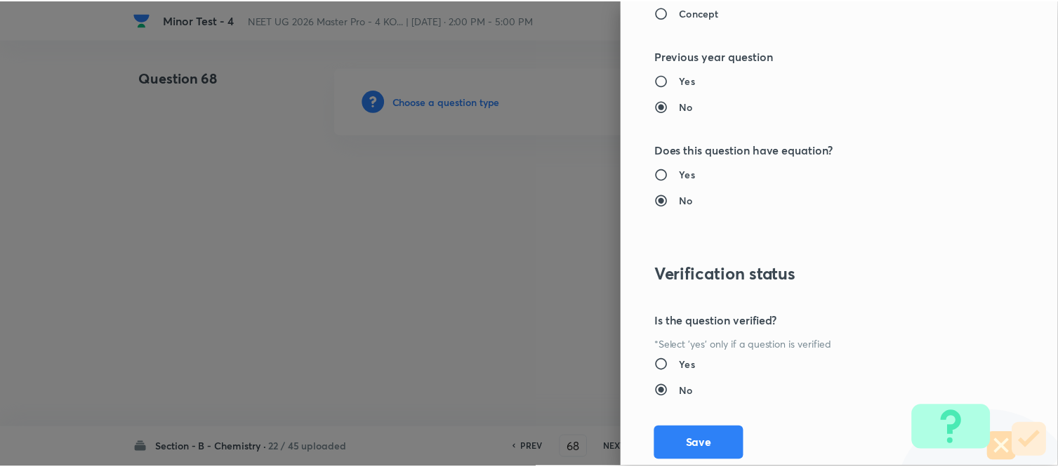
scroll to position [1541, 0]
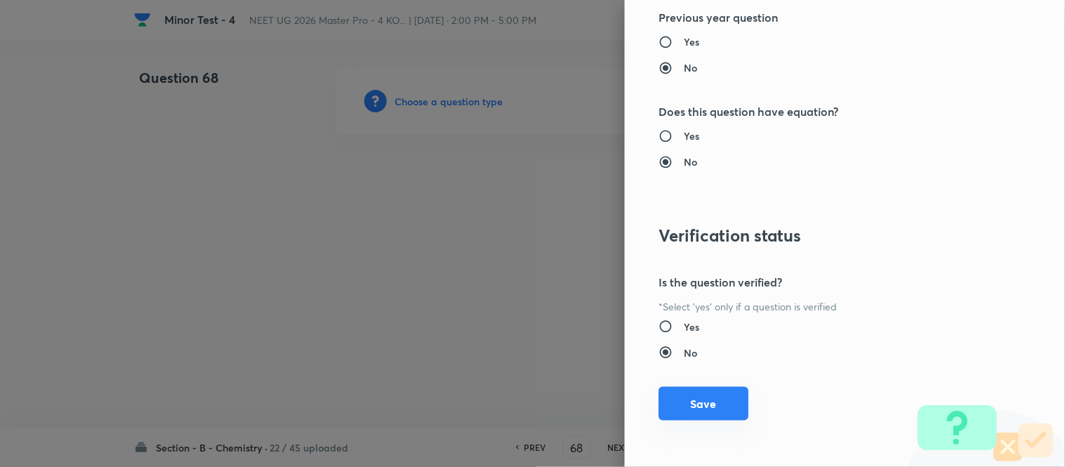
click at [672, 409] on button "Save" at bounding box center [704, 404] width 90 height 34
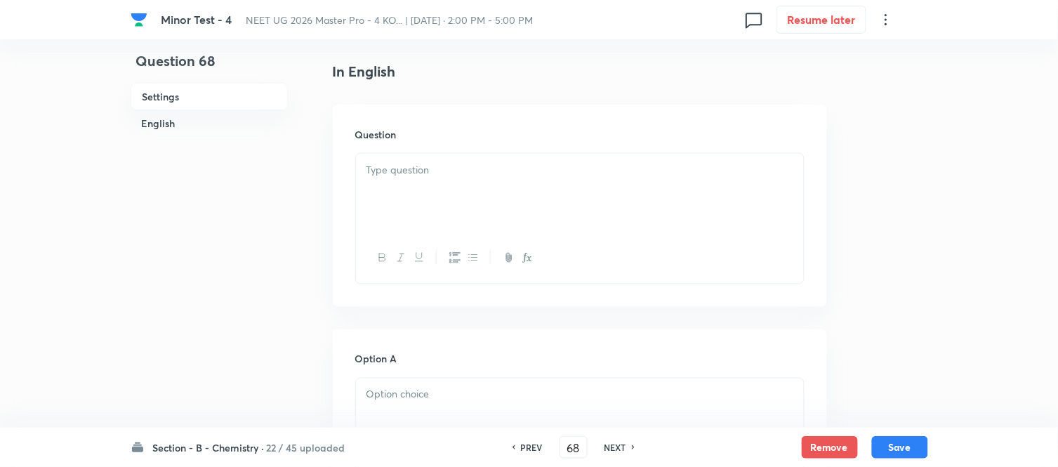
scroll to position [390, 0]
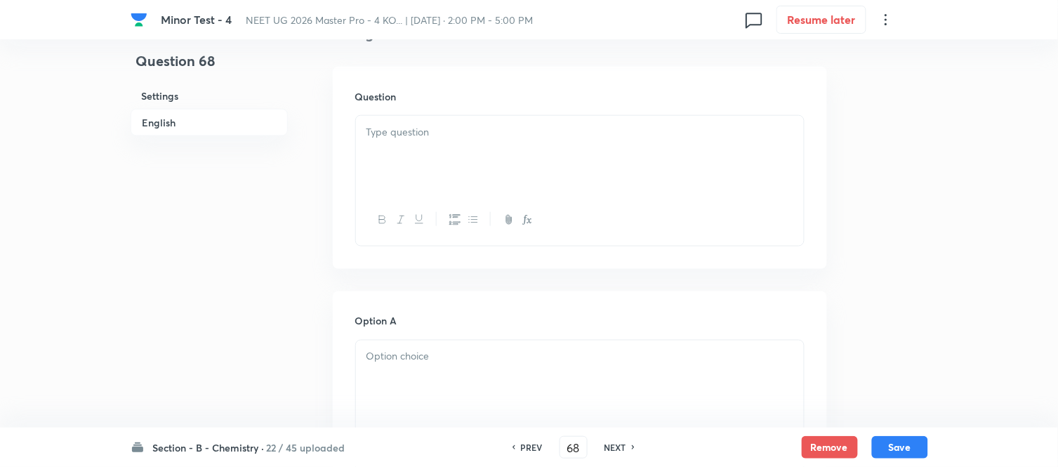
click at [492, 130] on p at bounding box center [580, 132] width 427 height 16
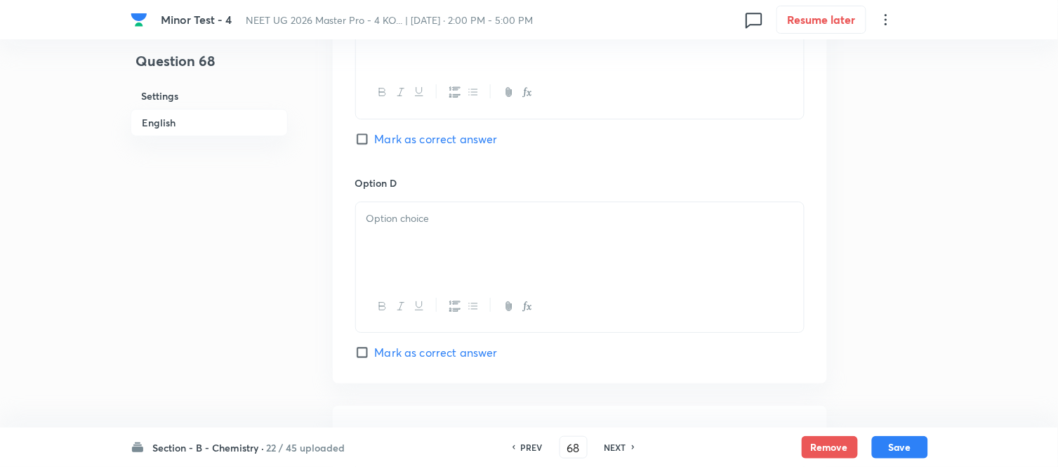
scroll to position [1437, 0]
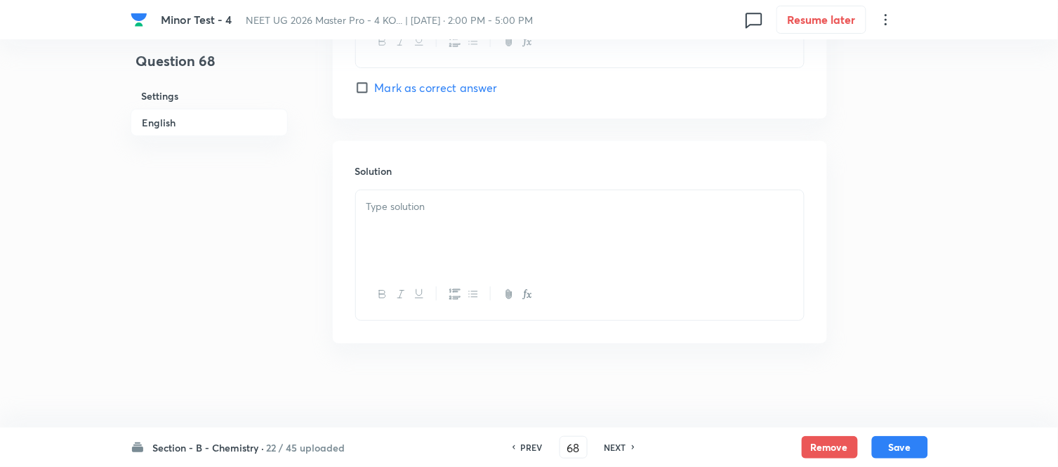
click at [529, 445] on h6 "PREV" at bounding box center [532, 447] width 22 height 13
type input "67"
checkbox input "true"
click at [611, 443] on h6 "NEXT" at bounding box center [616, 447] width 22 height 13
type input "68"
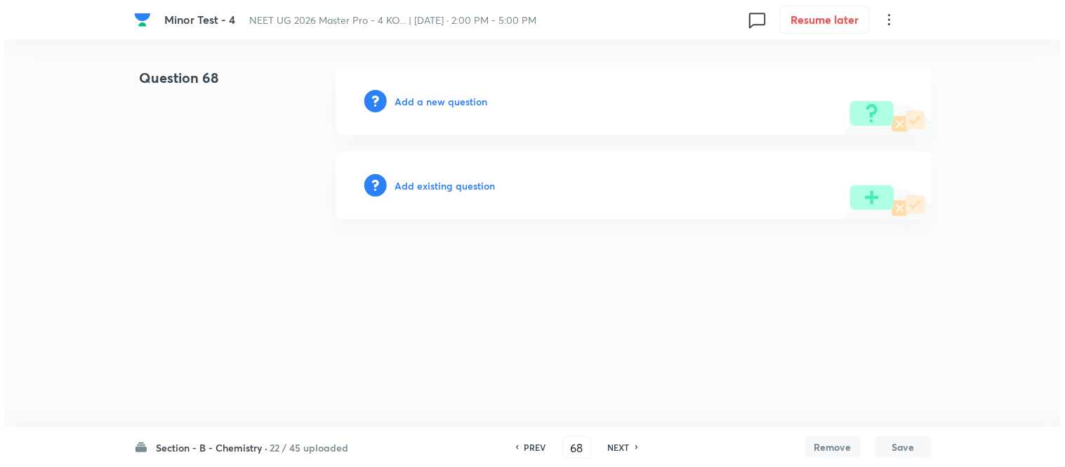
scroll to position [0, 0]
